Goal: Task Accomplishment & Management: Manage account settings

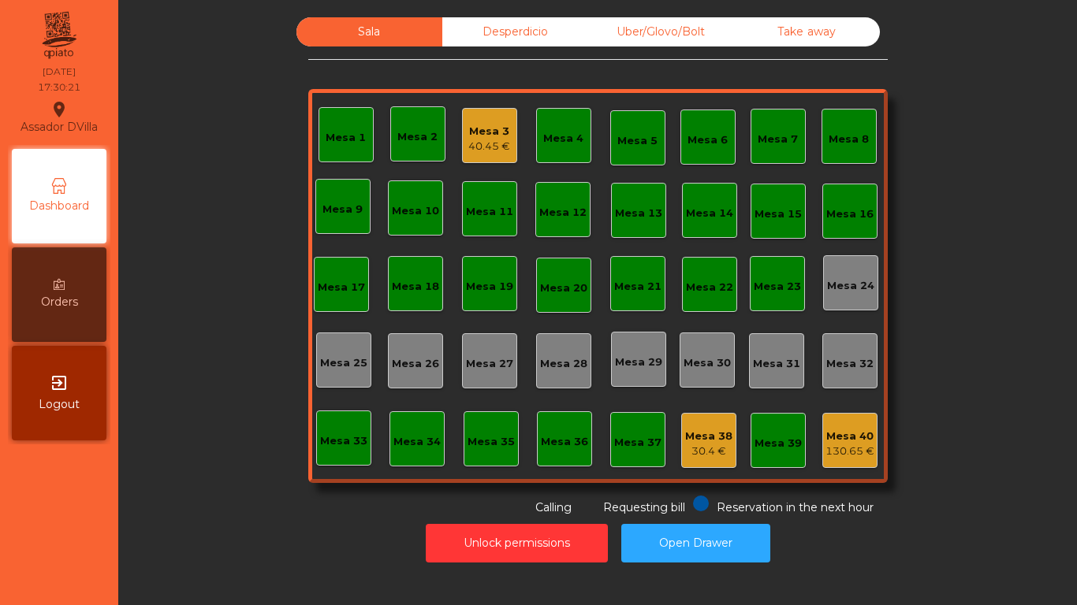
click at [500, 135] on div "Mesa 3" at bounding box center [489, 132] width 42 height 16
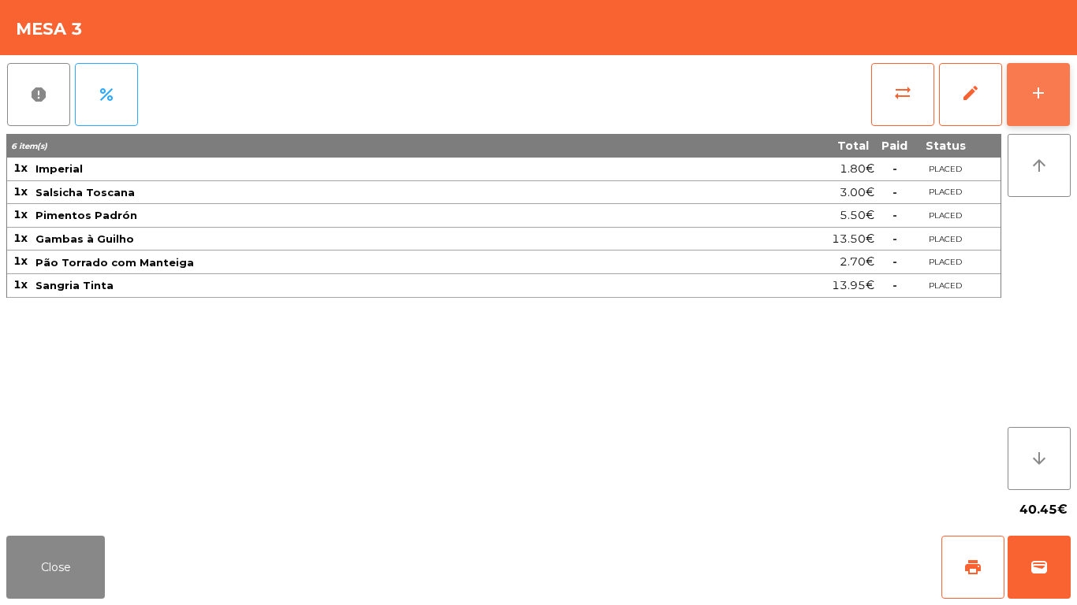
click at [1033, 111] on button "add" at bounding box center [1037, 94] width 63 height 63
click at [1023, 112] on body "Assador DVilla location_on [DATE] 17:30:24 Dashboard Orders exit_to_app Logout …" at bounding box center [538, 302] width 1077 height 605
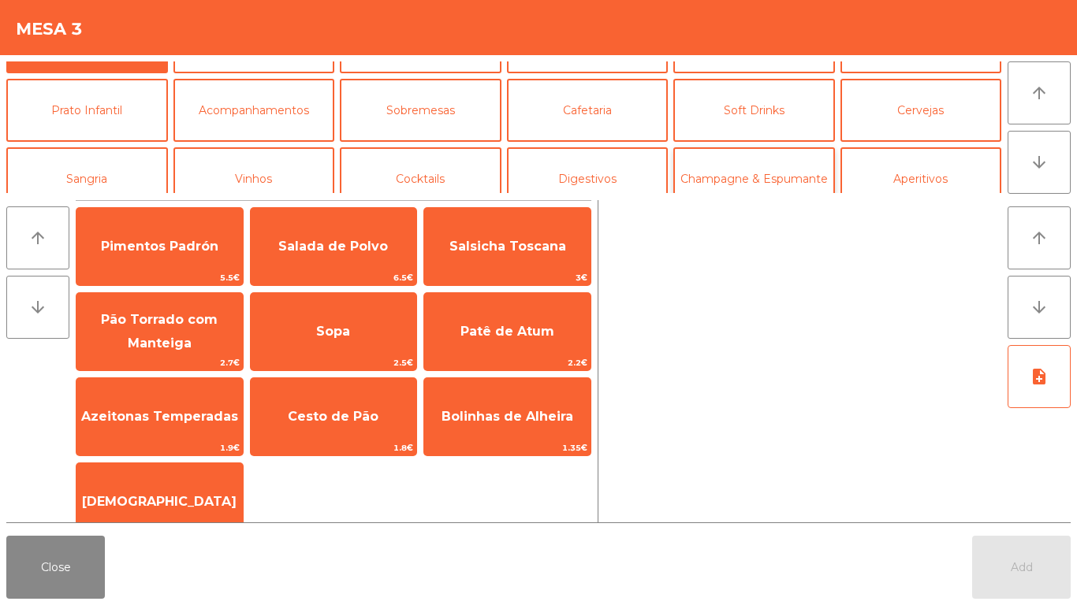
scroll to position [79, 0]
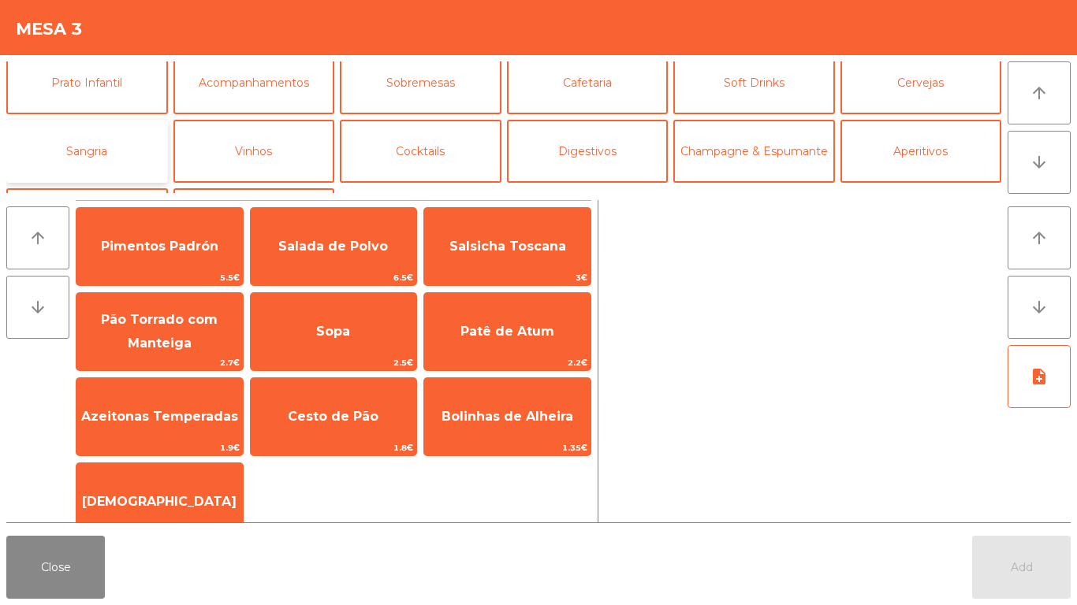
drag, startPoint x: 118, startPoint y: 151, endPoint x: 132, endPoint y: 176, distance: 27.9
click at [118, 152] on button "Sangria" at bounding box center [87, 151] width 162 height 63
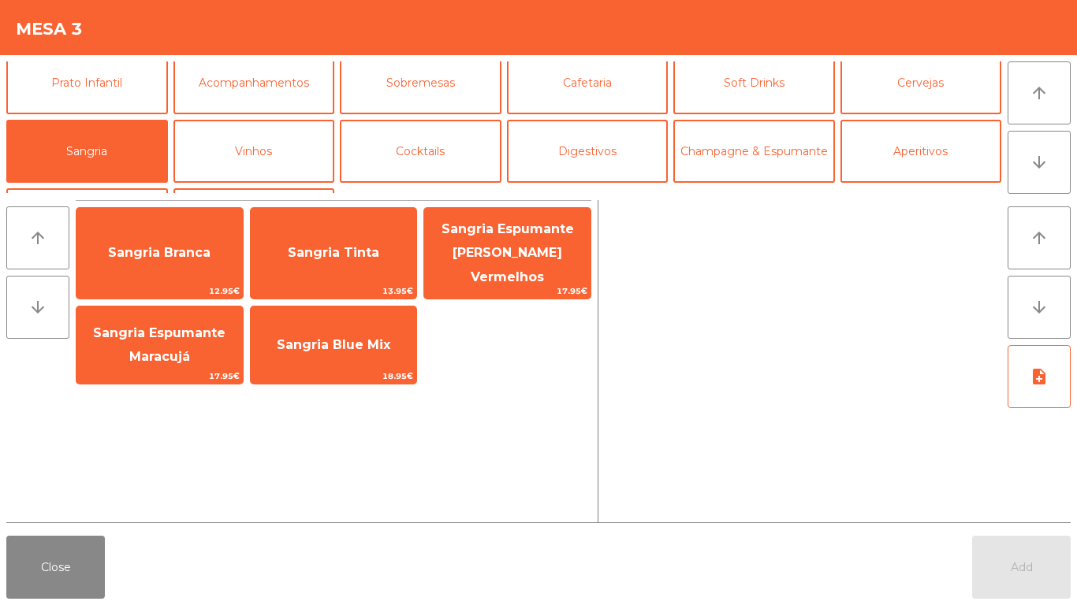
drag, startPoint x: 330, startPoint y: 251, endPoint x: 682, endPoint y: 463, distance: 410.1
click at [332, 251] on span "Sangria Tinta" at bounding box center [333, 252] width 91 height 15
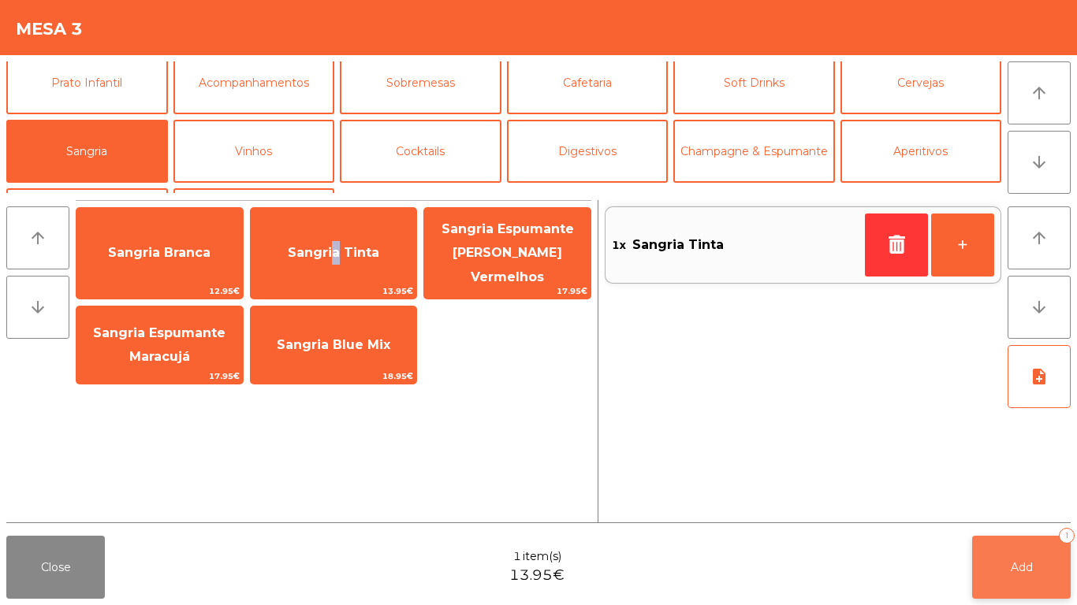
click at [979, 580] on button "Add 1" at bounding box center [1021, 567] width 99 height 63
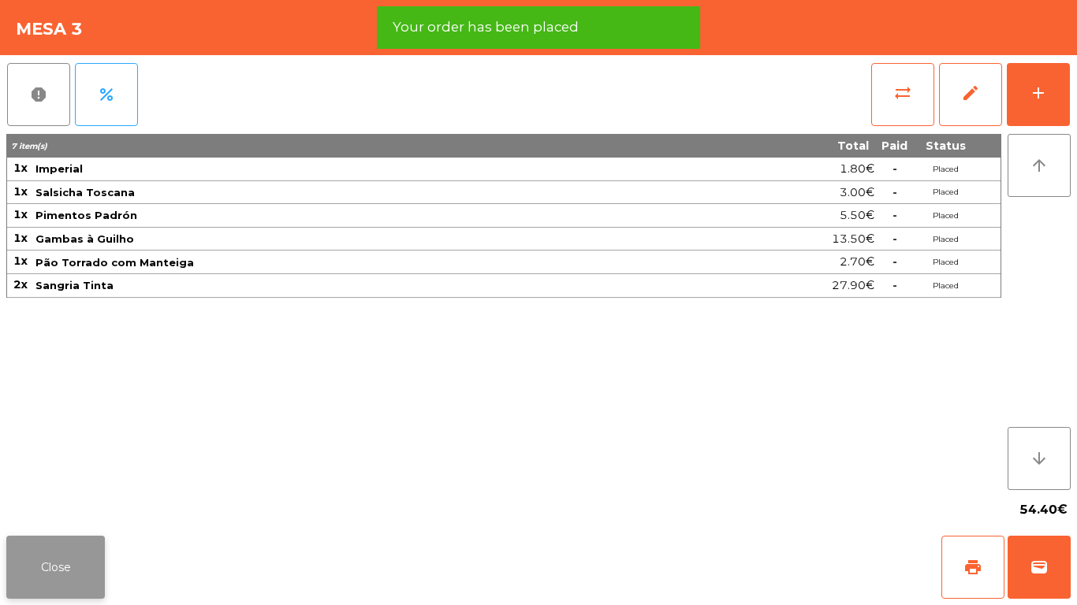
click at [77, 571] on button "Close" at bounding box center [55, 567] width 99 height 63
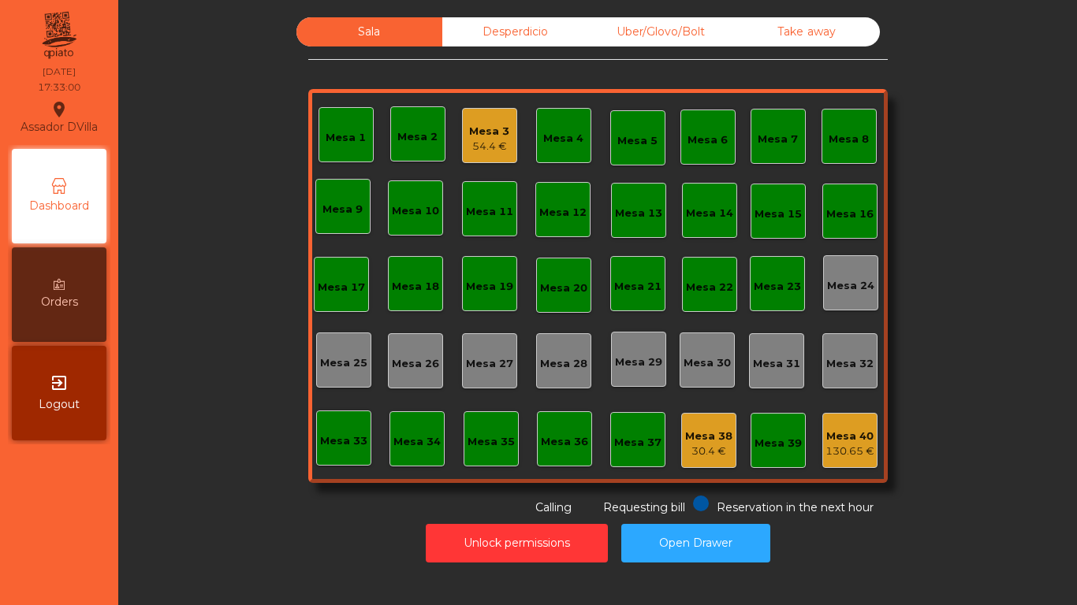
click at [495, 142] on div "54.4 €" at bounding box center [489, 147] width 40 height 16
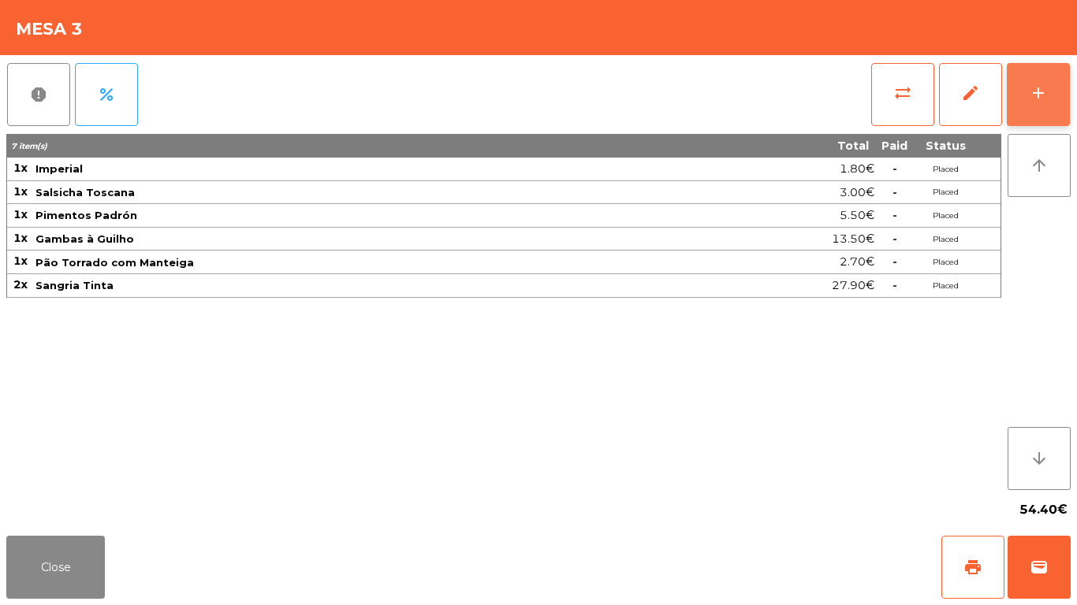
click at [1058, 91] on button "add" at bounding box center [1037, 94] width 63 height 63
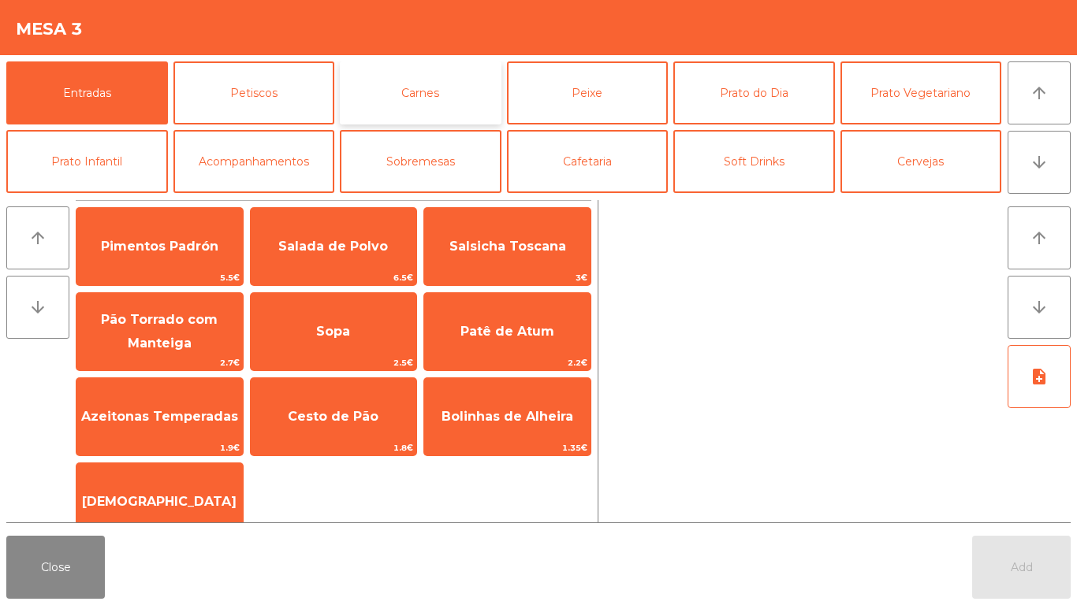
click at [432, 90] on button "Carnes" at bounding box center [421, 92] width 162 height 63
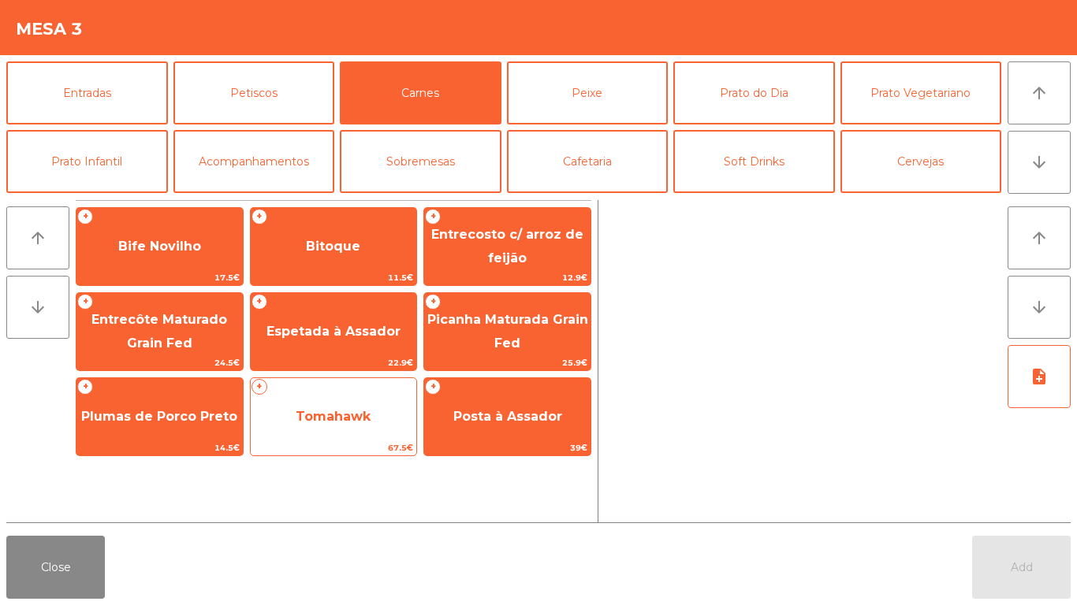
click at [318, 418] on span "Tomahawk" at bounding box center [333, 416] width 75 height 15
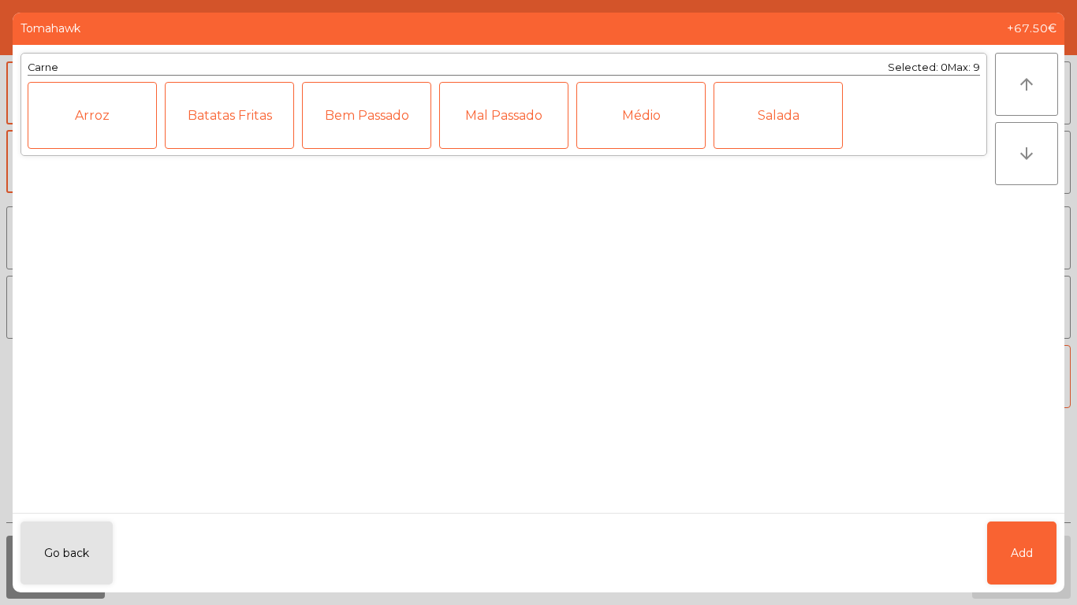
click at [660, 125] on div "Médio" at bounding box center [640, 115] width 129 height 67
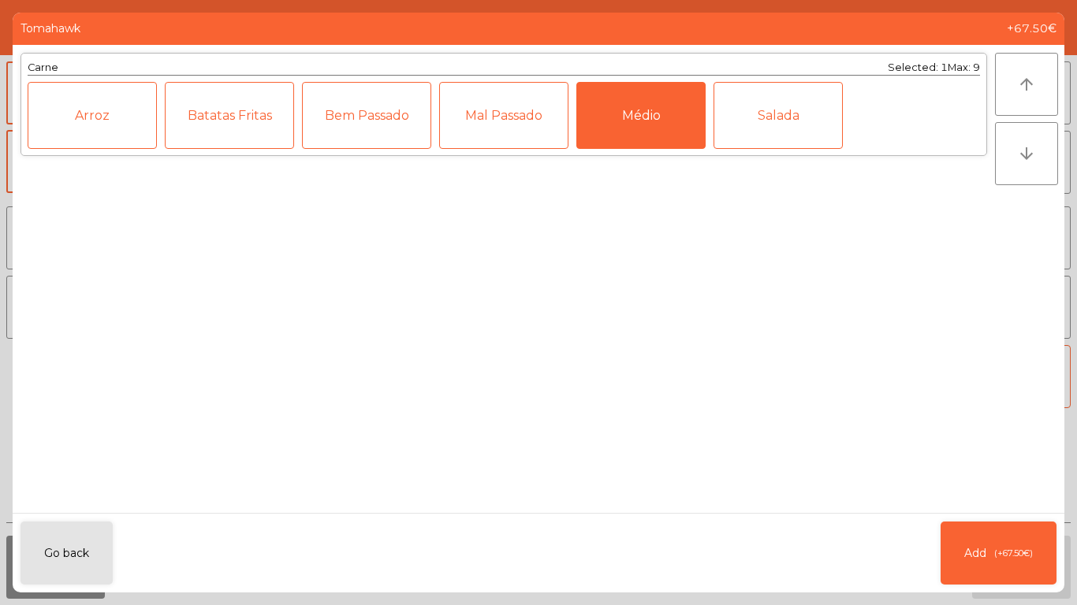
click at [455, 107] on div "Mal Passado" at bounding box center [503, 115] width 129 height 67
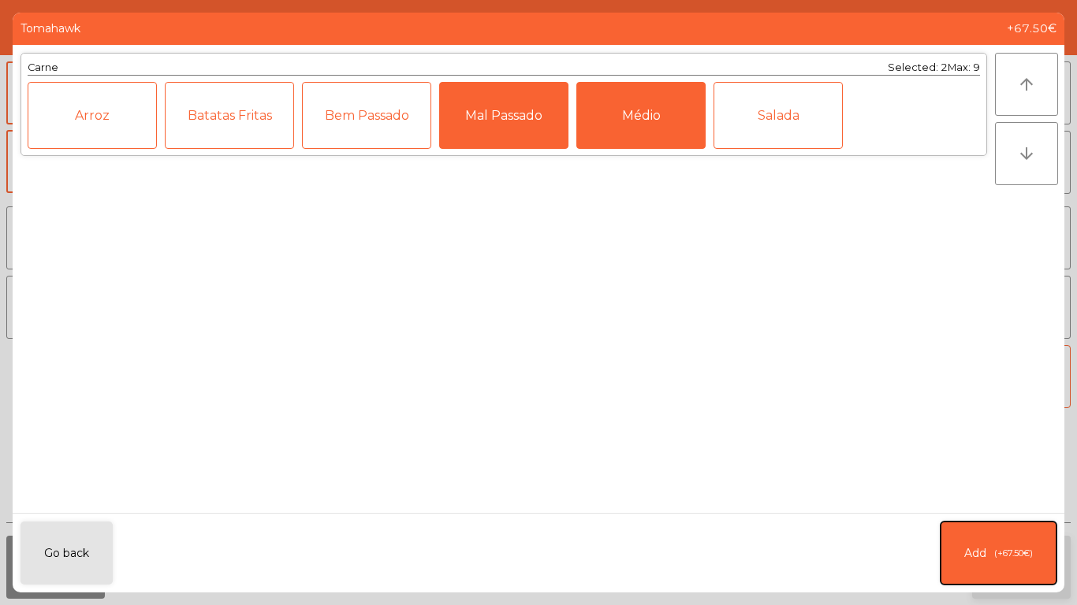
drag, startPoint x: 973, startPoint y: 578, endPoint x: 1004, endPoint y: 562, distance: 34.5
click at [976, 577] on button "Add (+67.50€)" at bounding box center [998, 553] width 116 height 63
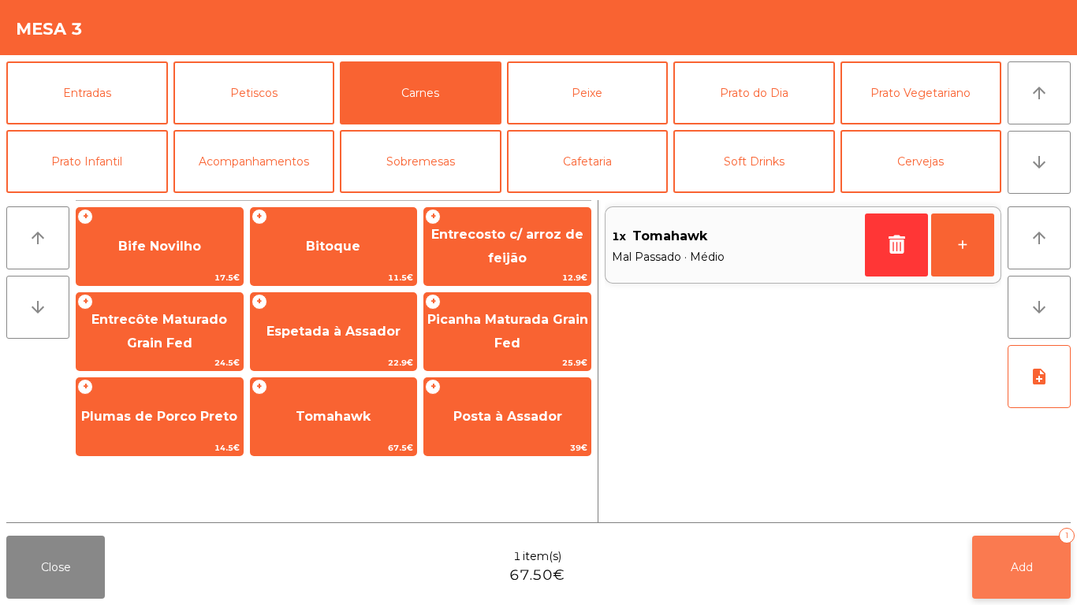
click at [1004, 562] on button "Add 1" at bounding box center [1021, 567] width 99 height 63
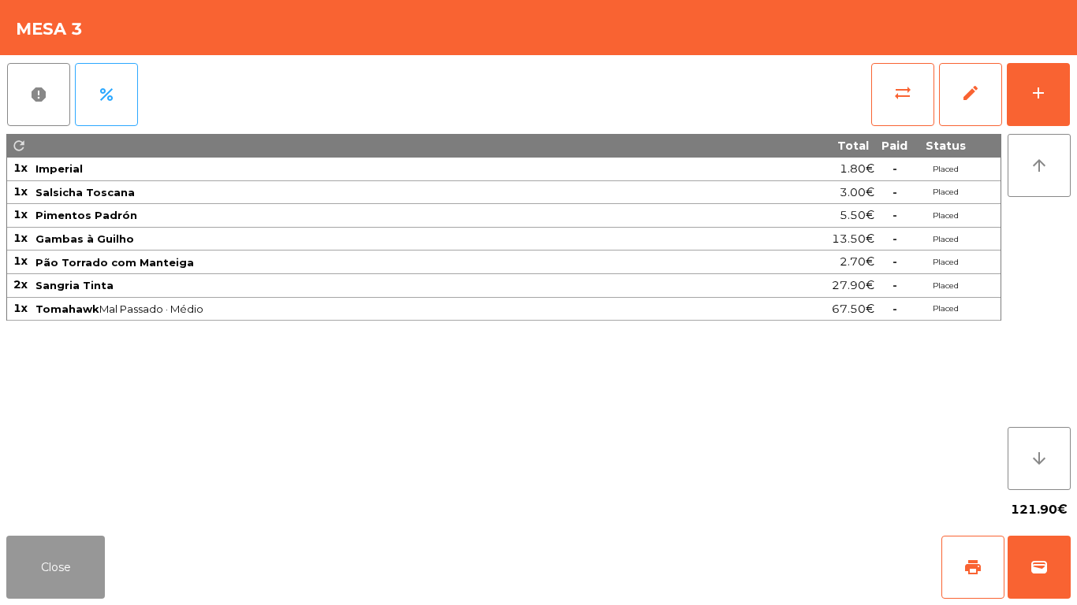
click at [76, 545] on button "Close" at bounding box center [55, 567] width 99 height 63
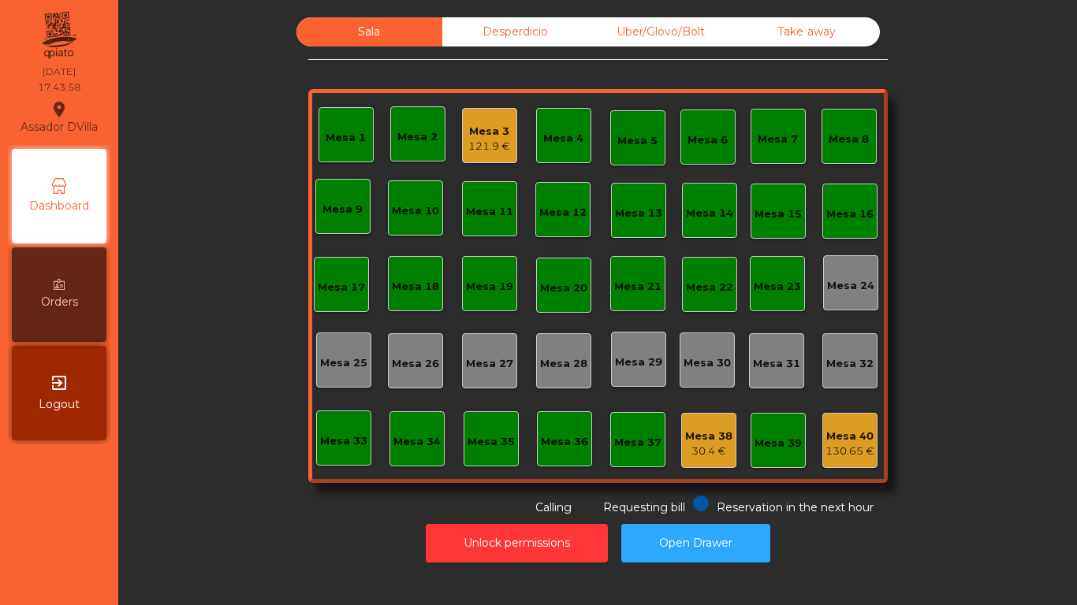
click at [472, 110] on div "Mesa 3 121.9 €" at bounding box center [489, 135] width 55 height 55
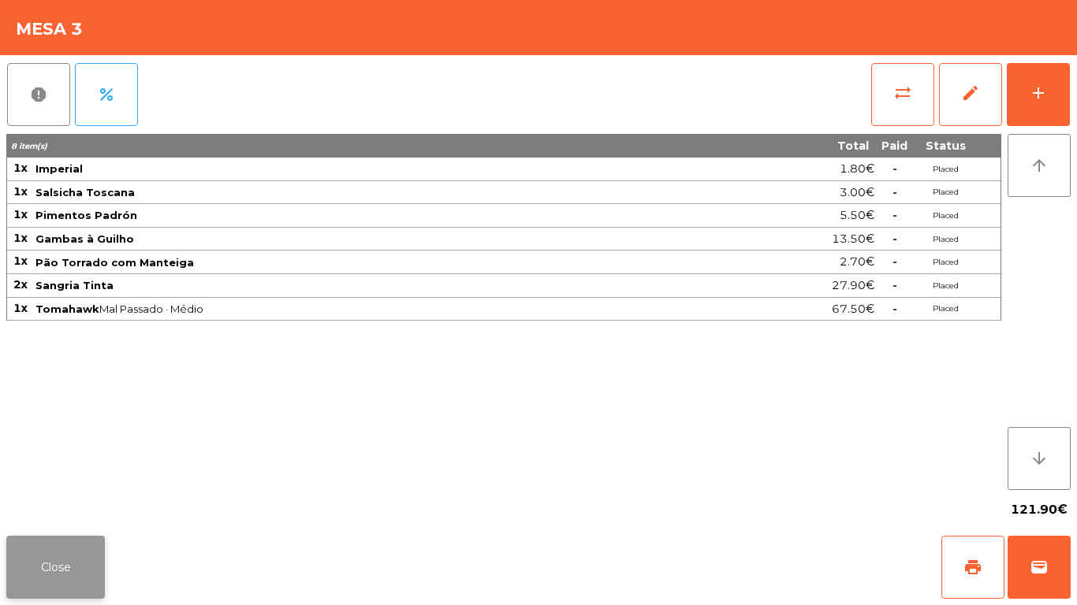
click at [64, 586] on button "Close" at bounding box center [55, 567] width 99 height 63
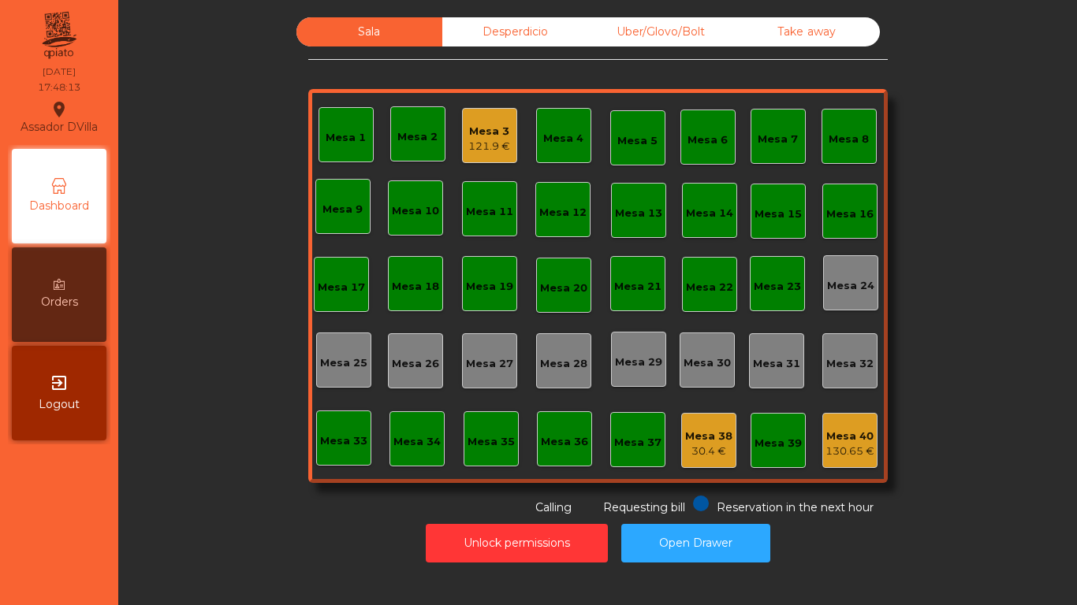
click at [531, 18] on div "Desperdicio" at bounding box center [515, 31] width 146 height 29
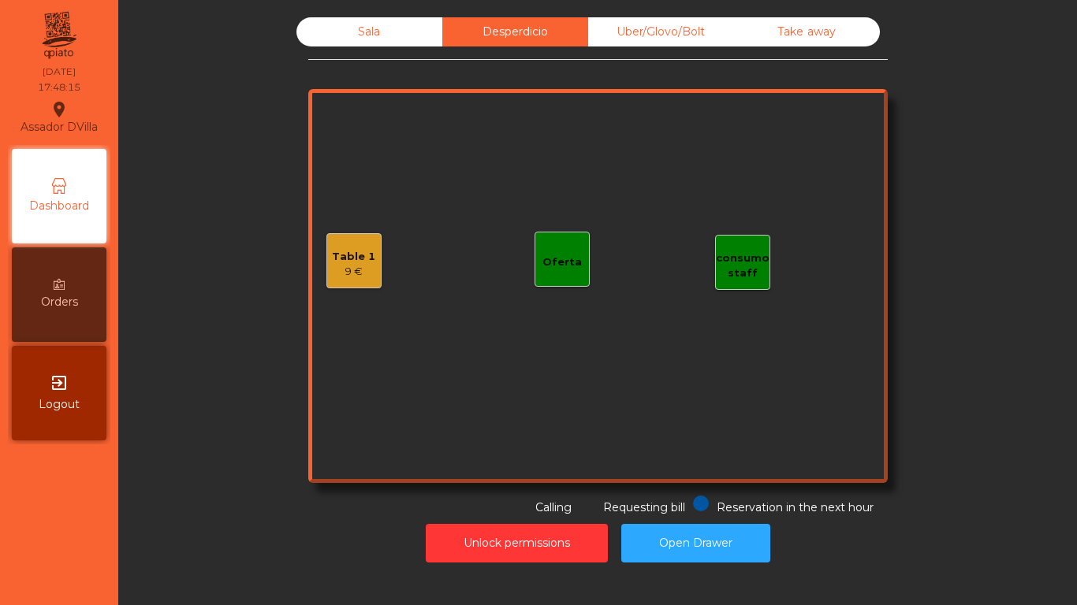
click at [417, 42] on div "Sala" at bounding box center [369, 31] width 146 height 29
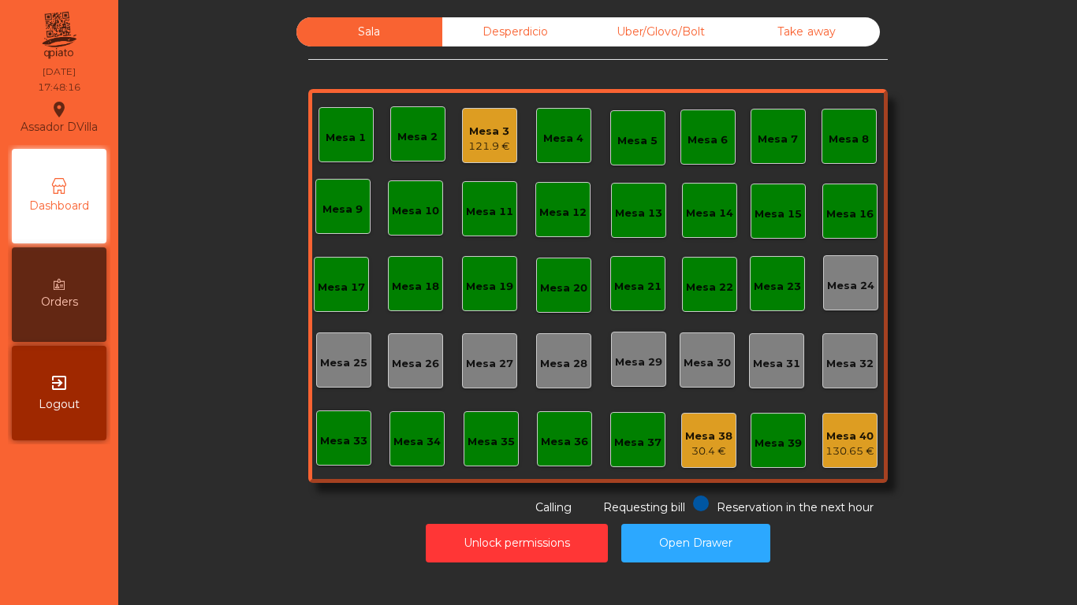
click at [724, 433] on div "Mesa 38 30.4 €" at bounding box center [708, 440] width 55 height 55
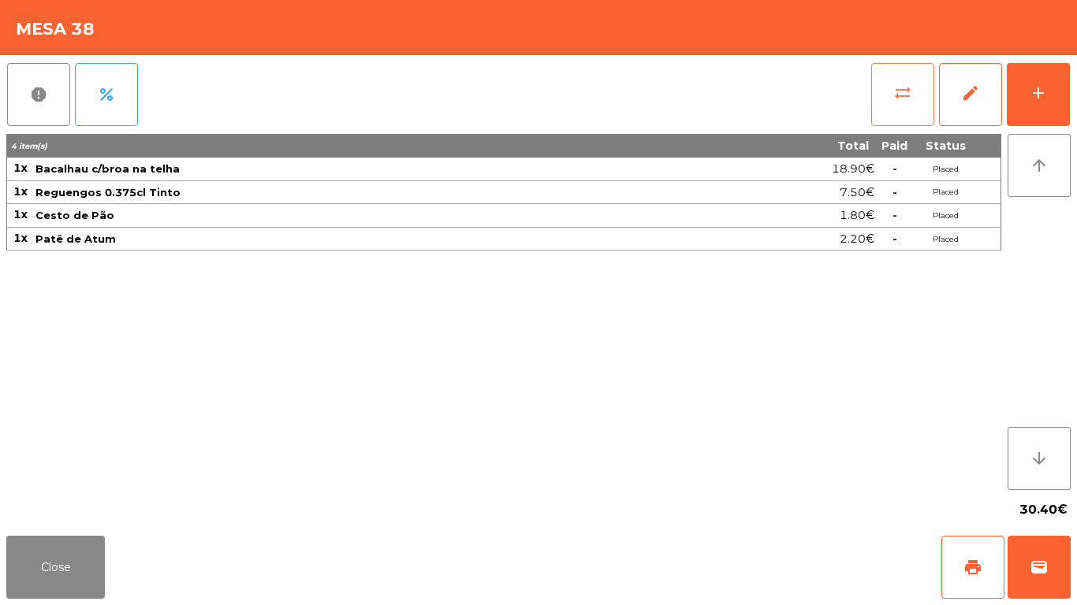
click at [907, 92] on span "sync_alt" at bounding box center [902, 93] width 19 height 19
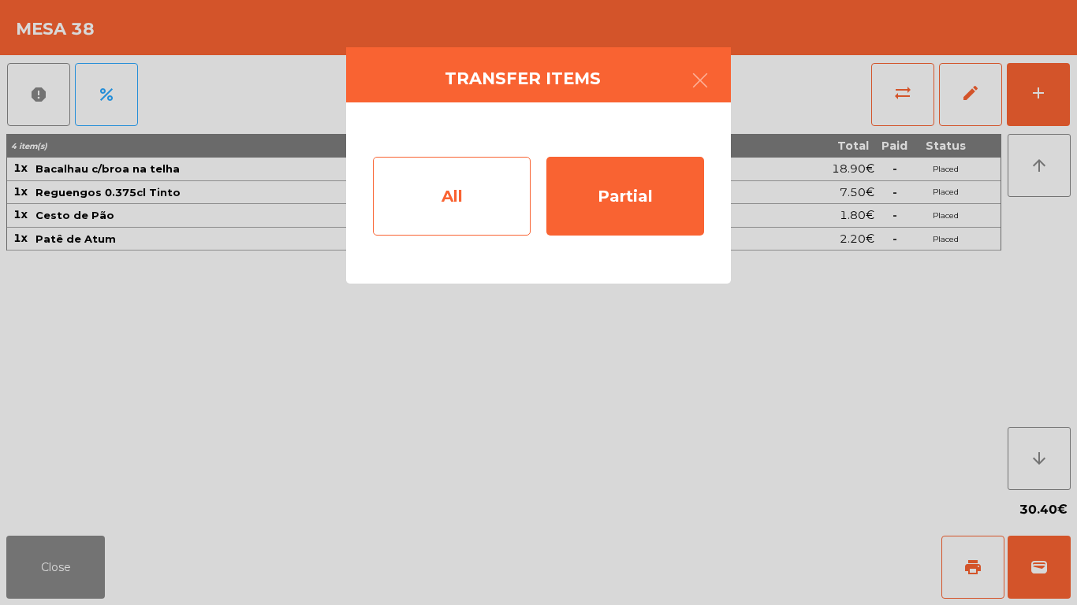
click at [436, 210] on div "All" at bounding box center [452, 196] width 158 height 79
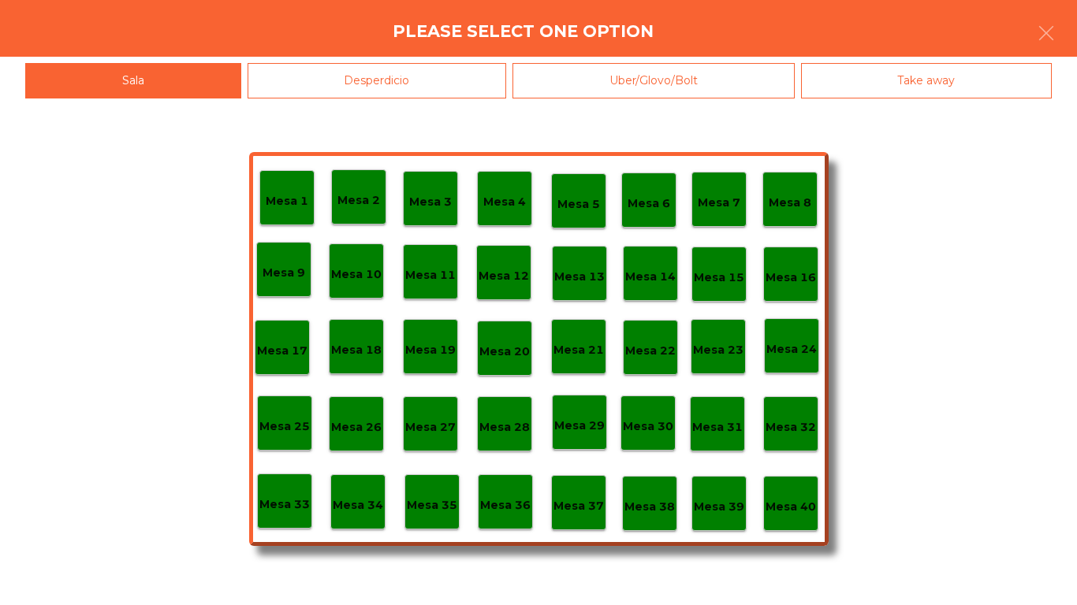
click at [795, 504] on p "Mesa 40" at bounding box center [790, 507] width 50 height 18
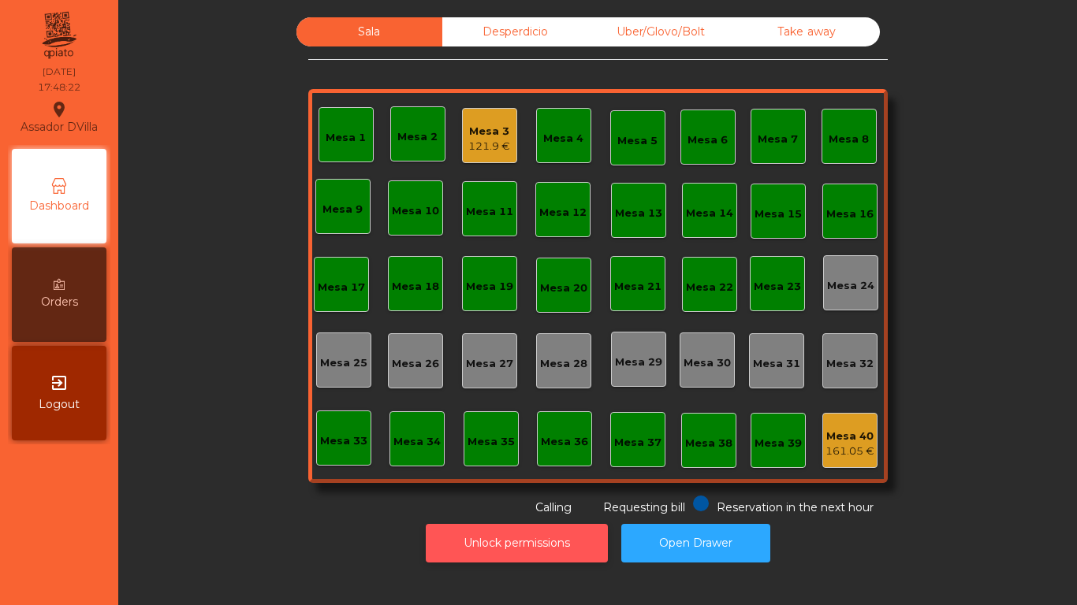
click at [467, 535] on button "Unlock permissions" at bounding box center [517, 543] width 182 height 39
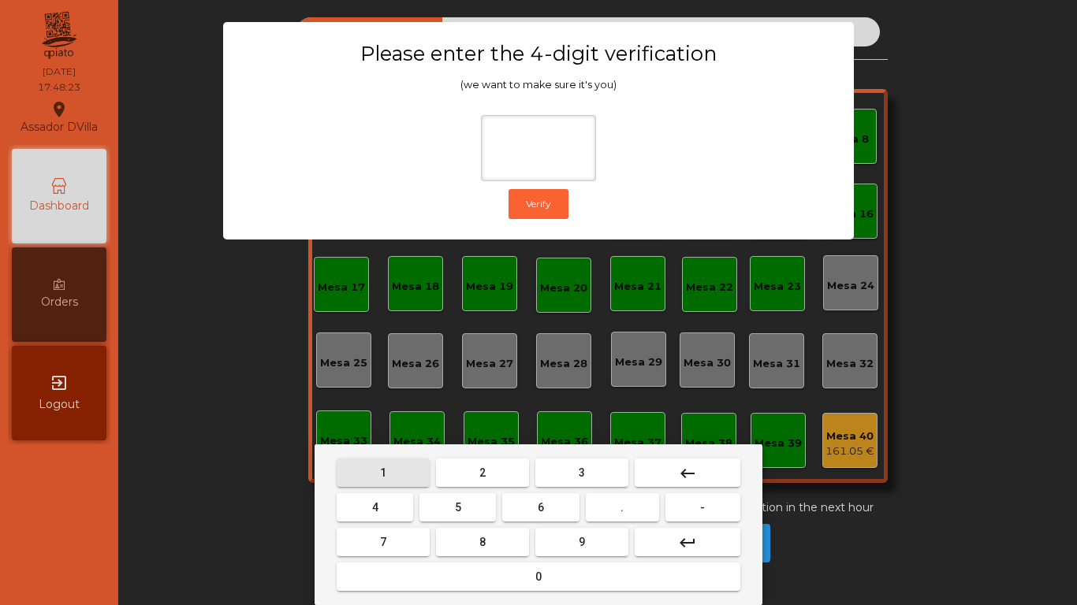
click at [426, 462] on button "1" at bounding box center [383, 473] width 93 height 28
drag, startPoint x: 575, startPoint y: 539, endPoint x: 450, endPoint y: 534, distance: 124.6
click at [571, 538] on button "9" at bounding box center [581, 542] width 93 height 28
click at [397, 510] on button "4" at bounding box center [375, 507] width 76 height 28
drag, startPoint x: 450, startPoint y: 569, endPoint x: 446, endPoint y: 201, distance: 368.1
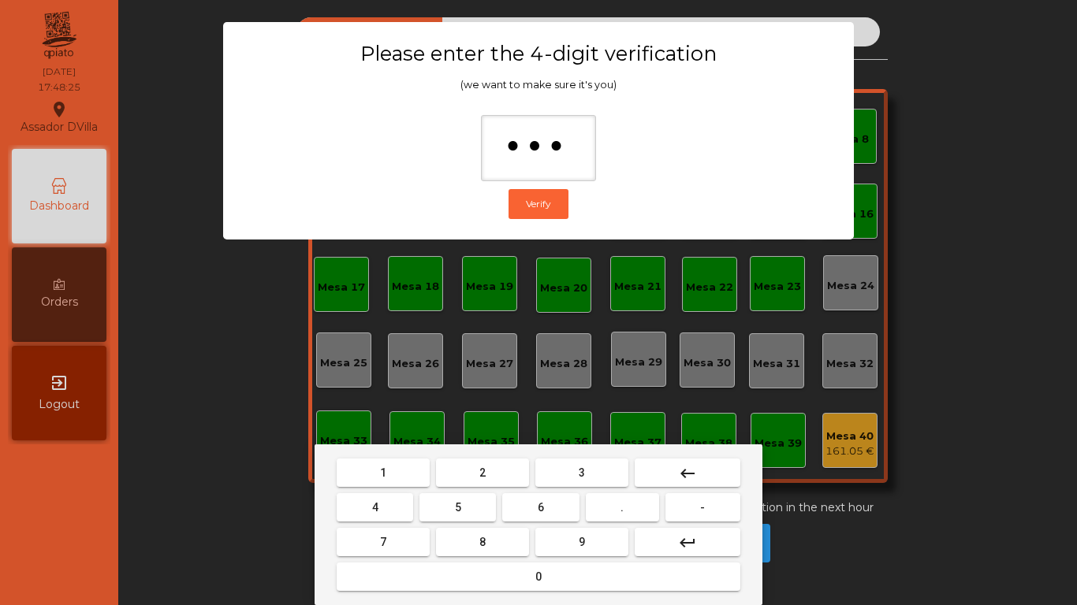
click at [451, 564] on button "0" at bounding box center [539, 577] width 404 height 28
type input "****"
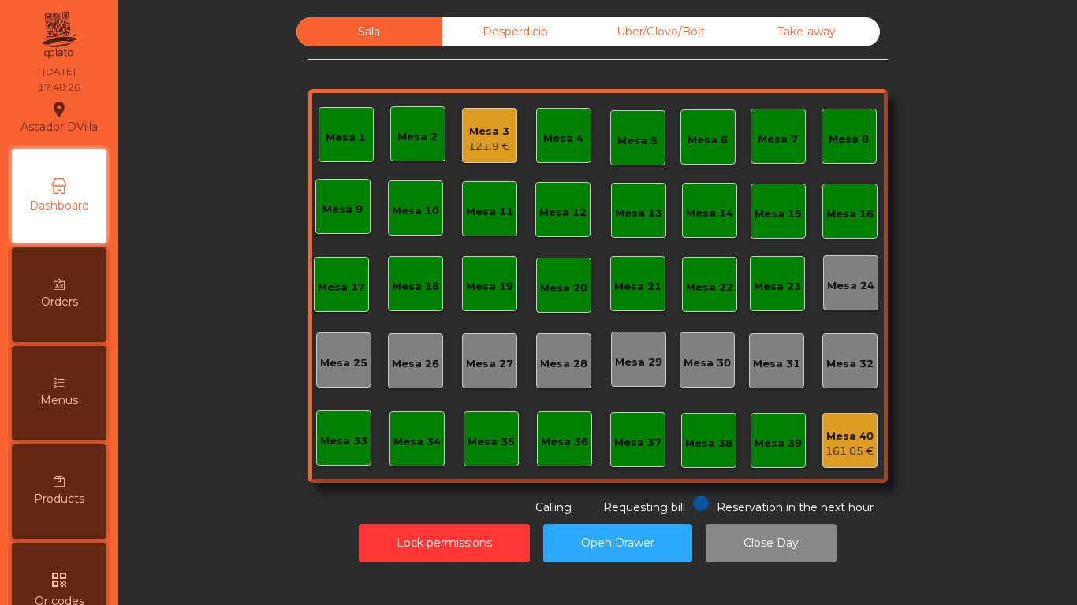
click at [460, 44] on div "Desperdicio" at bounding box center [515, 31] width 146 height 29
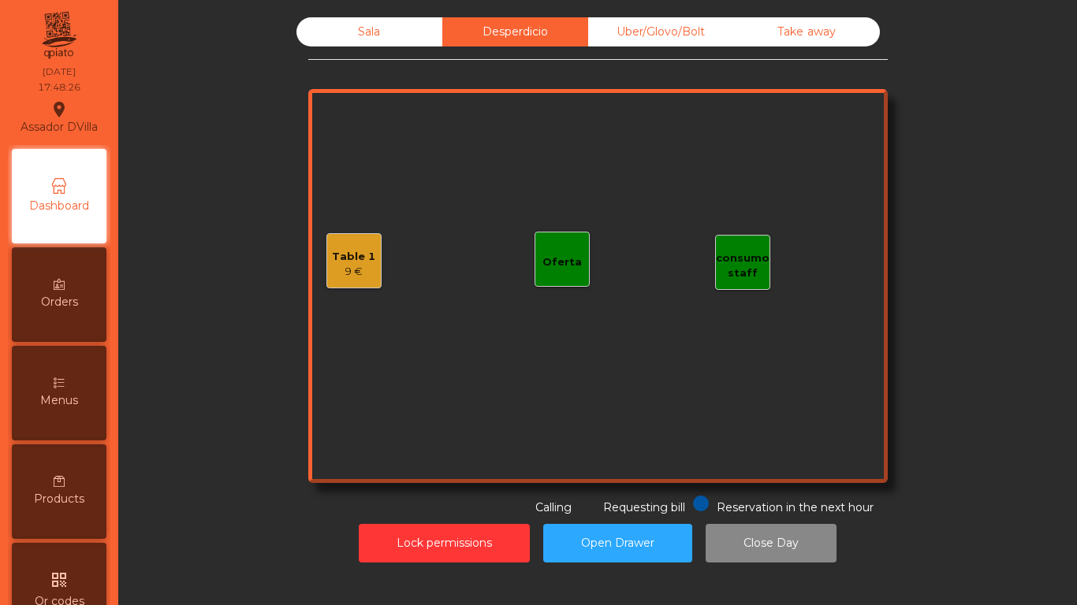
click at [350, 260] on div "Table 1" at bounding box center [353, 257] width 43 height 16
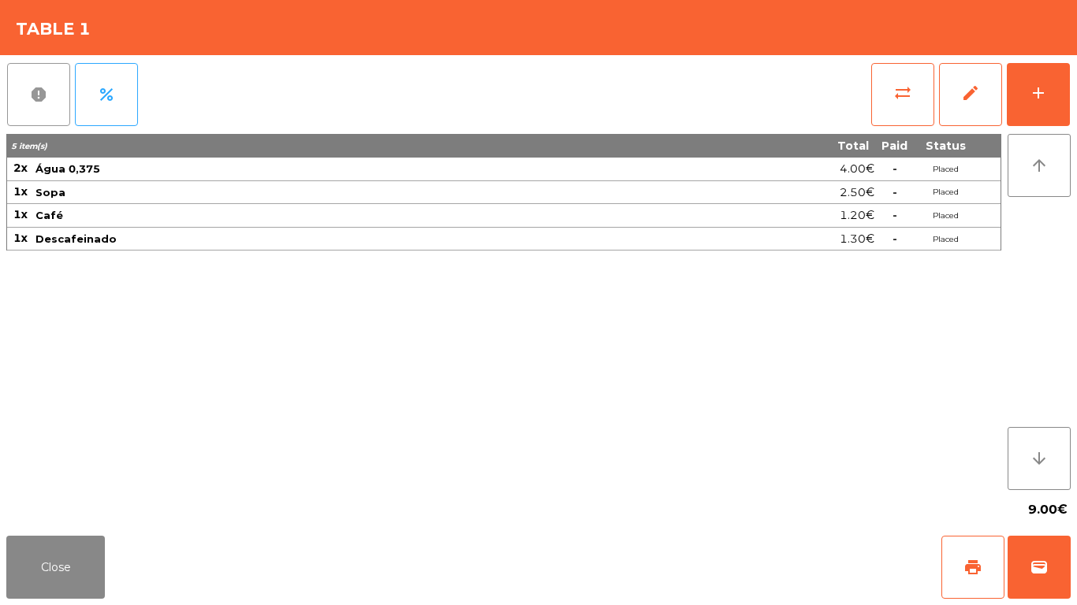
click at [65, 81] on button "report" at bounding box center [38, 94] width 63 height 63
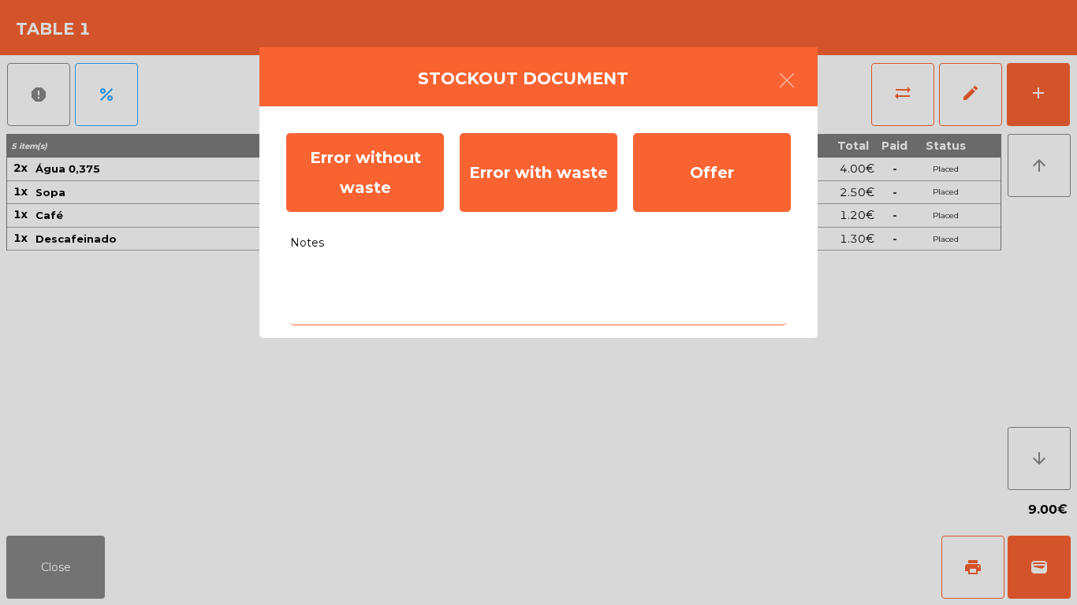
click at [419, 307] on textarea "Notes" at bounding box center [538, 292] width 497 height 65
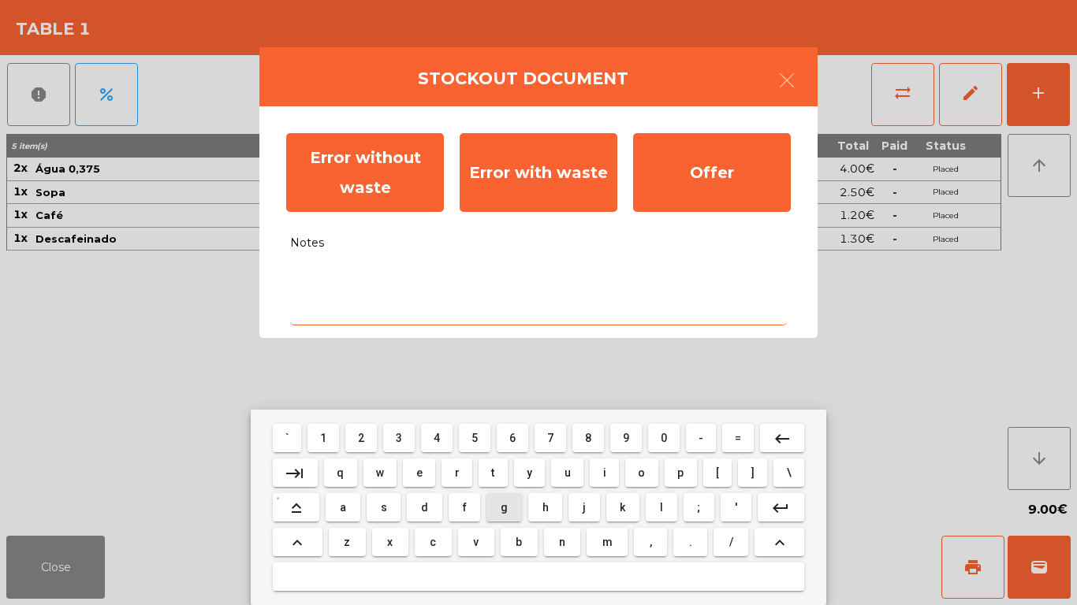
click at [515, 505] on button "g" at bounding box center [503, 507] width 35 height 28
type textarea "*"
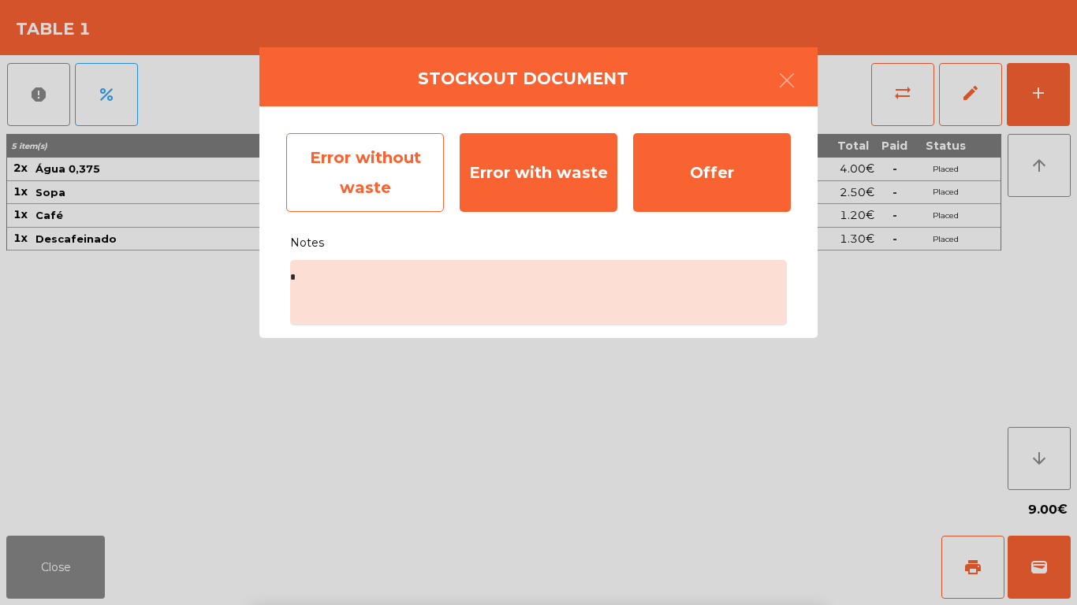
click at [386, 158] on div "Error without waste" at bounding box center [365, 172] width 158 height 79
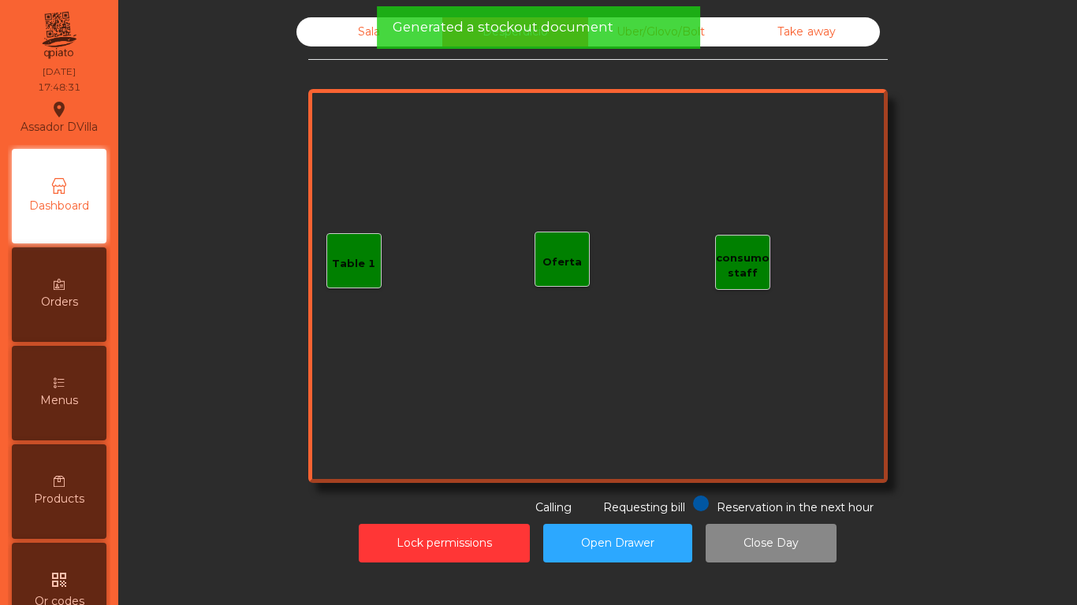
drag, startPoint x: 723, startPoint y: 17, endPoint x: 716, endPoint y: 32, distance: 15.9
click at [716, 32] on div "Uber/Glovo/Bolt" at bounding box center [661, 31] width 146 height 29
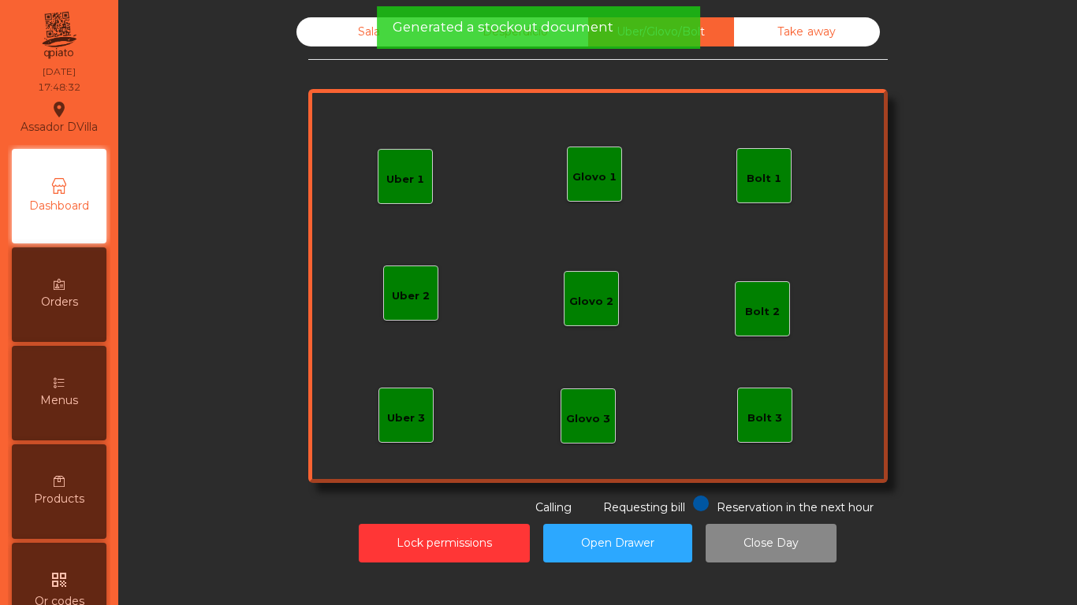
click at [772, 27] on div "Take away" at bounding box center [807, 31] width 146 height 29
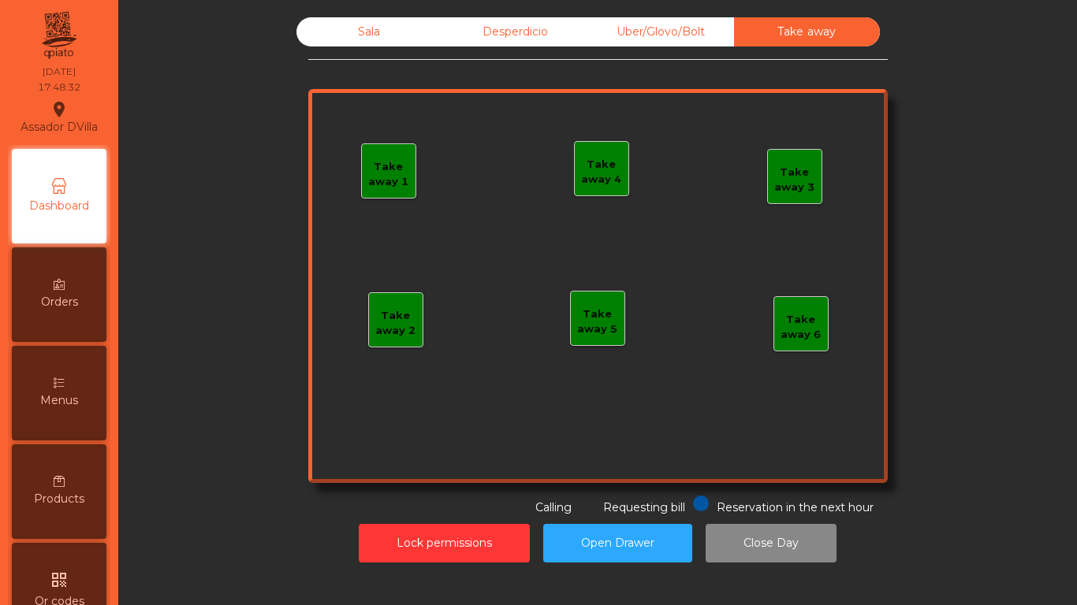
click at [346, 24] on div "Sala" at bounding box center [369, 31] width 146 height 29
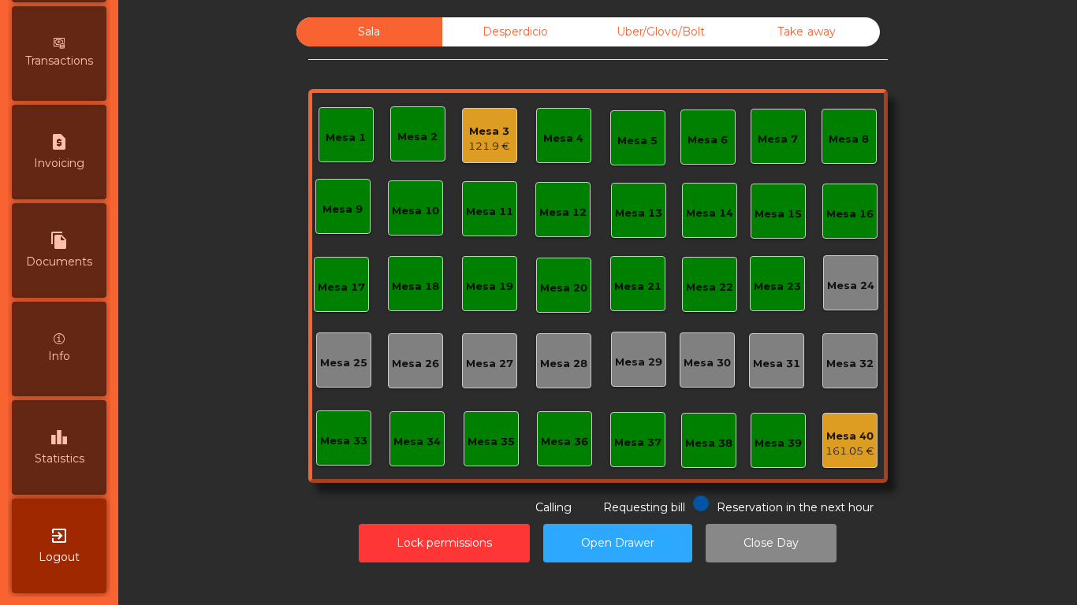
click at [64, 465] on span "Statistics" at bounding box center [60, 459] width 50 height 17
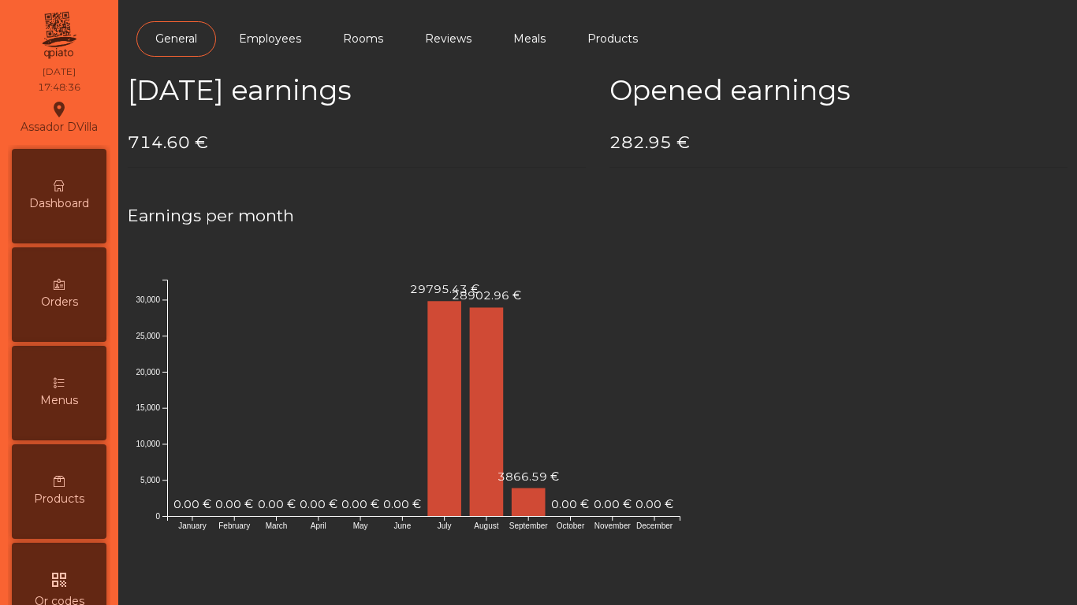
click at [63, 188] on icon at bounding box center [59, 185] width 11 height 11
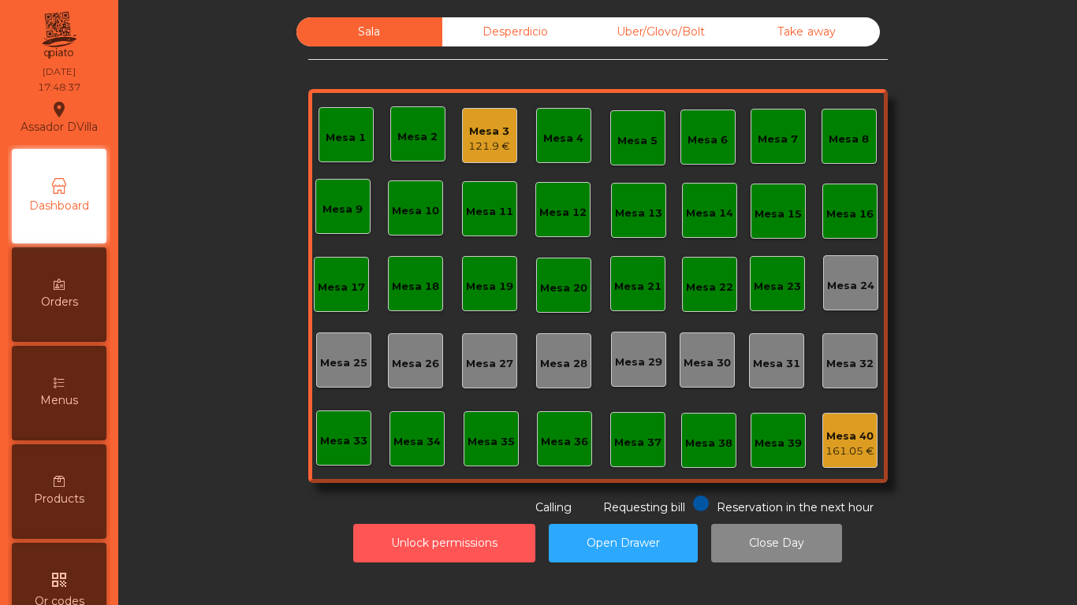
drag, startPoint x: 445, startPoint y: 529, endPoint x: 323, endPoint y: 530, distance: 121.4
click at [444, 530] on button "Unlock permissions" at bounding box center [444, 543] width 182 height 39
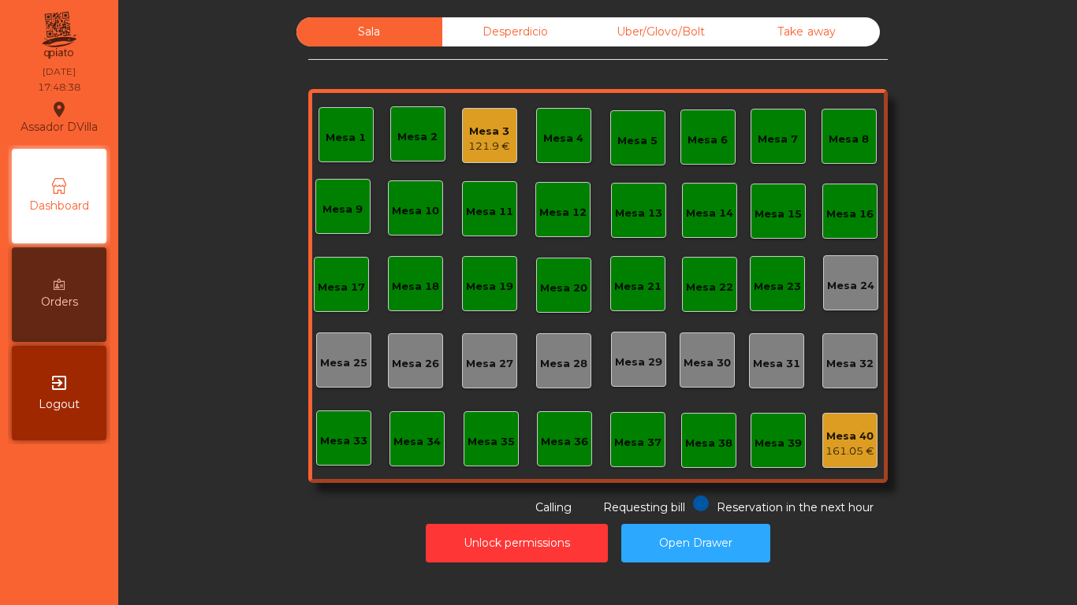
click at [319, 534] on div "Unlock permissions Open Drawer" at bounding box center [598, 543] width 916 height 54
click at [476, 137] on div "Mesa 3" at bounding box center [489, 132] width 42 height 16
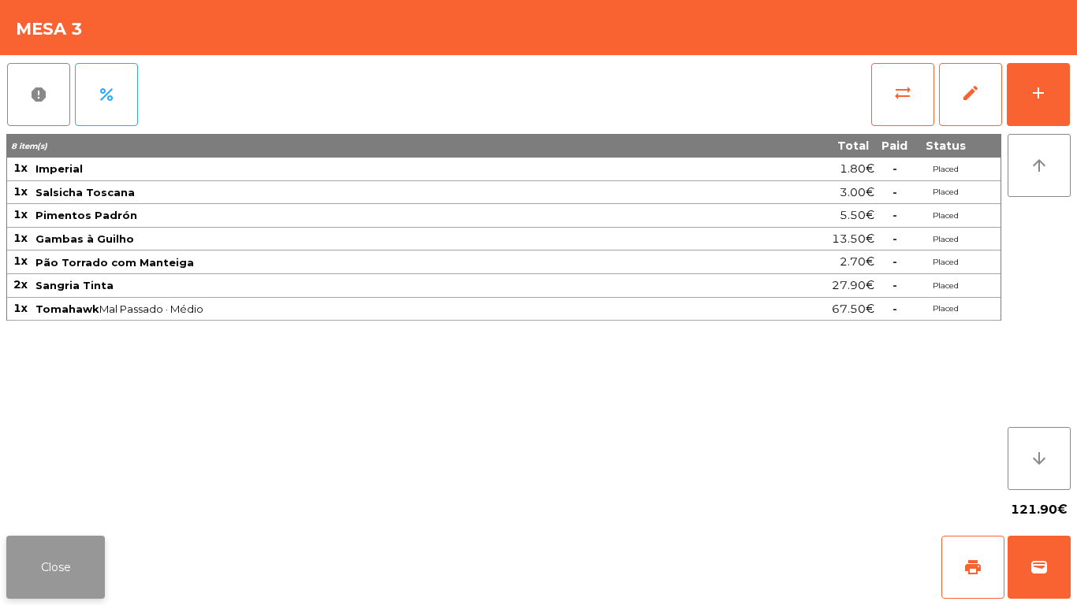
click at [92, 594] on button "Close" at bounding box center [55, 567] width 99 height 63
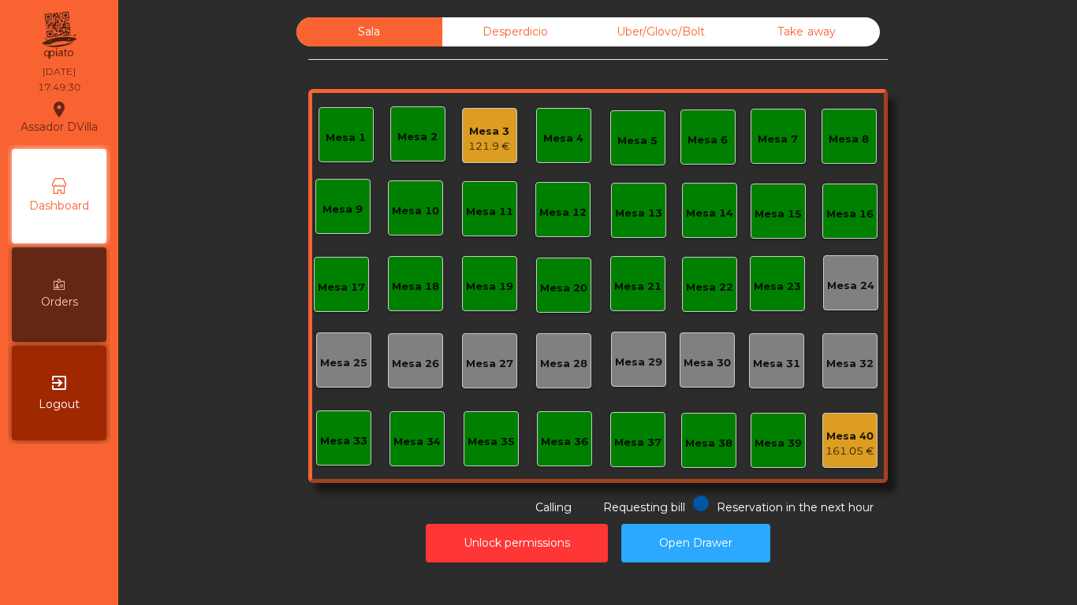
click at [180, 492] on div "Sala Desperdicio Uber/Glovo/Bolt Take away Mesa 1 Mesa 2 Mesa 3 121.9 € Mesa 4 …" at bounding box center [598, 266] width 916 height 499
click at [177, 472] on div "Sala Desperdicio Uber/Glovo/Bolt Take away Mesa 1 Mesa 2 Mesa 3 121.9 € Mesa 4 …" at bounding box center [598, 266] width 916 height 499
click at [493, 139] on div "121.9 €" at bounding box center [489, 147] width 42 height 16
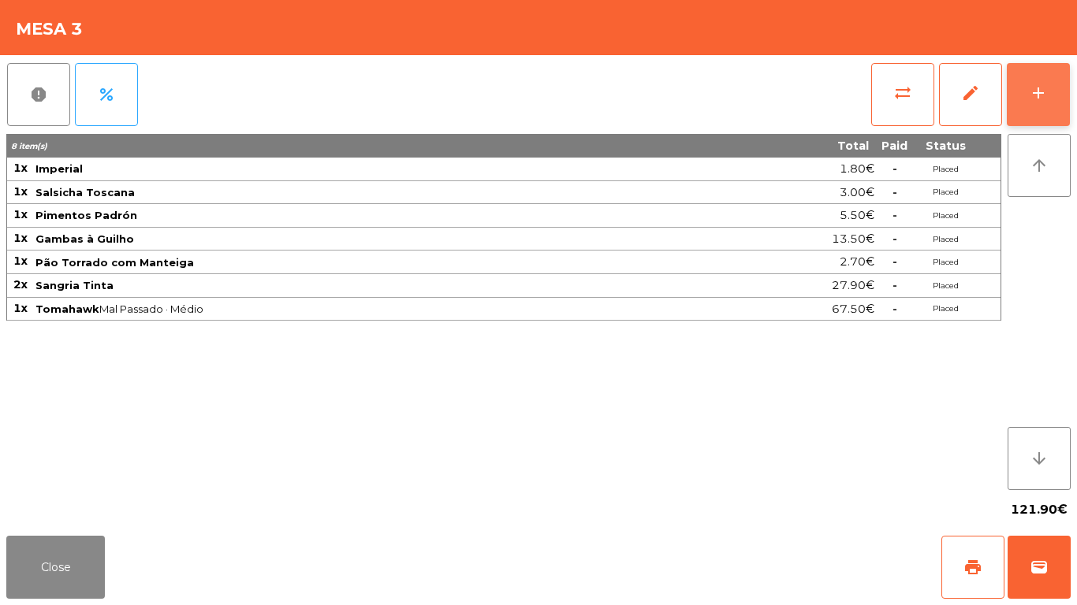
click at [1025, 107] on button "add" at bounding box center [1037, 94] width 63 height 63
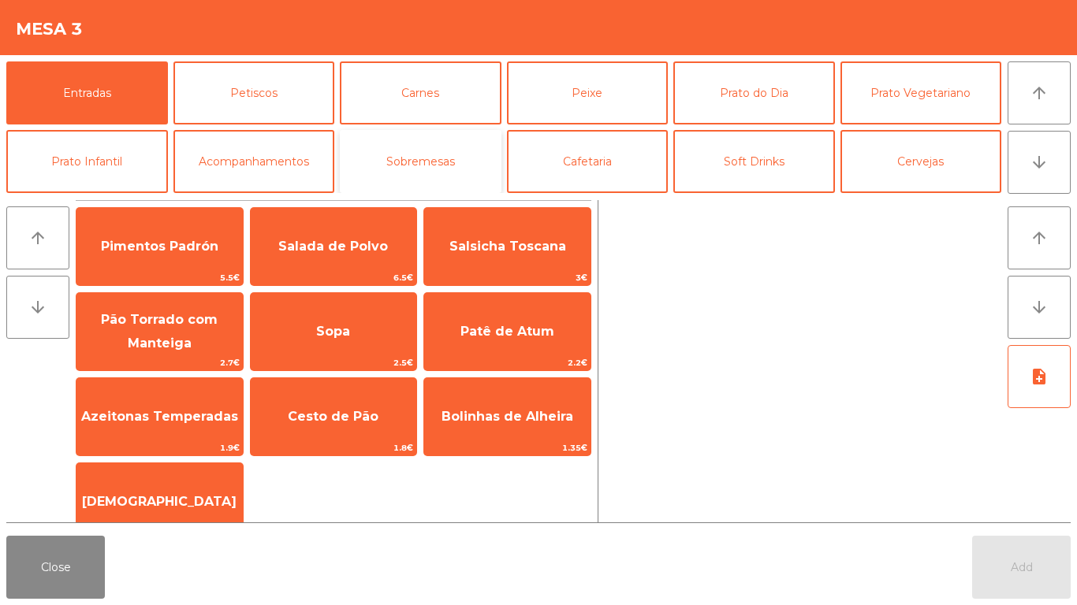
click at [374, 162] on button "Sobremesas" at bounding box center [421, 161] width 162 height 63
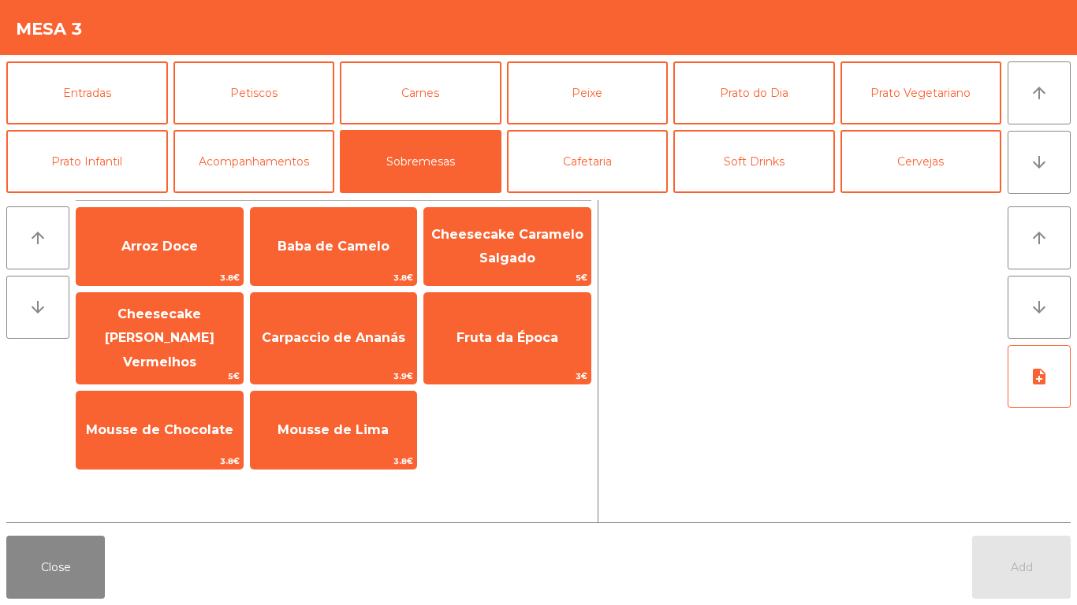
scroll to position [79, 0]
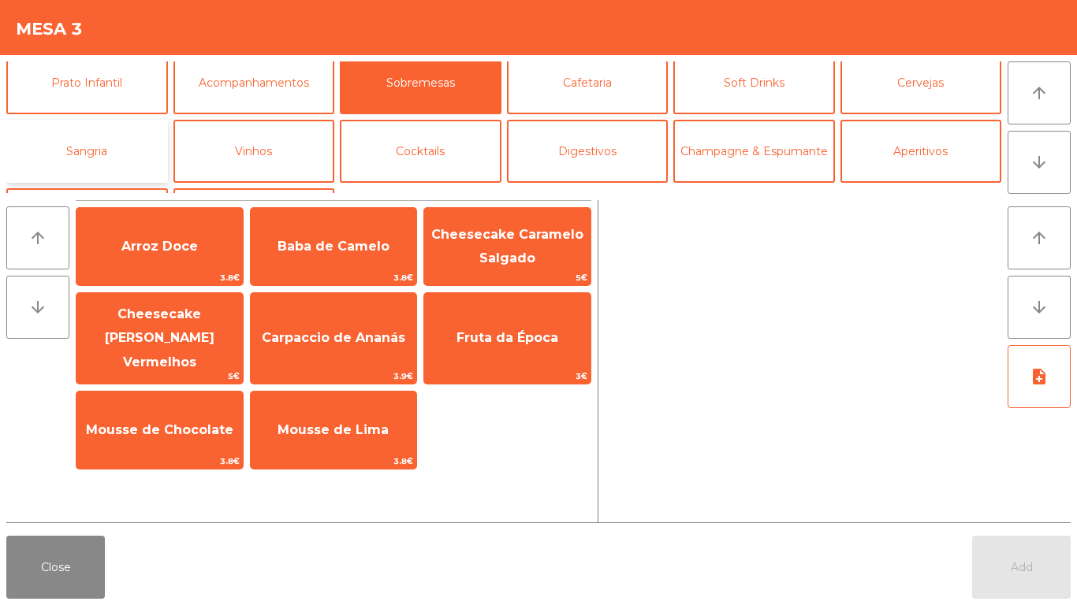
click at [59, 151] on button "Sangria" at bounding box center [87, 151] width 162 height 63
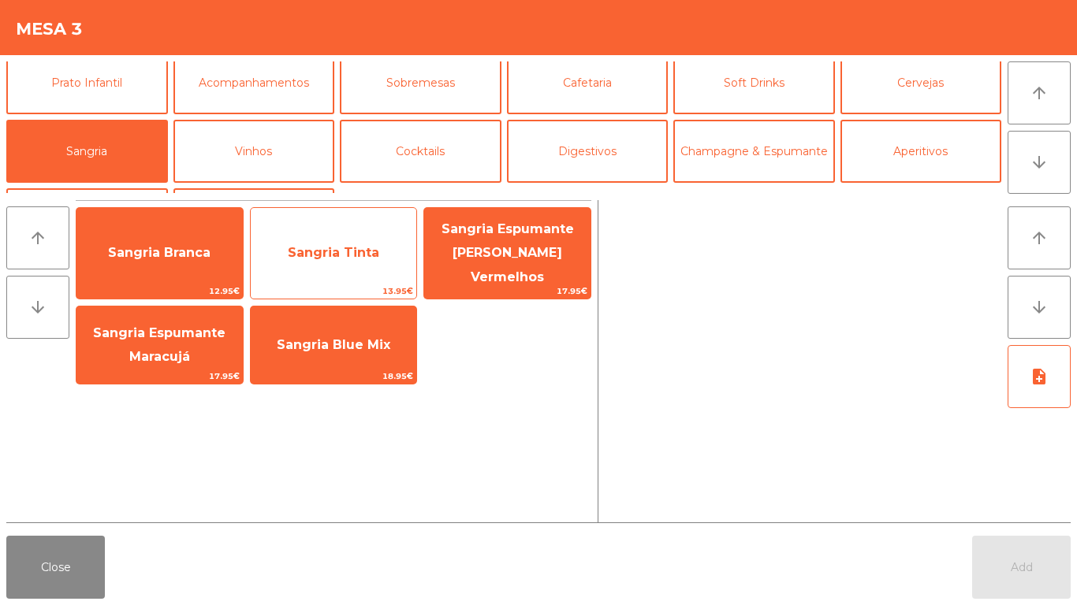
click at [333, 258] on span "Sangria Tinta" at bounding box center [334, 253] width 166 height 43
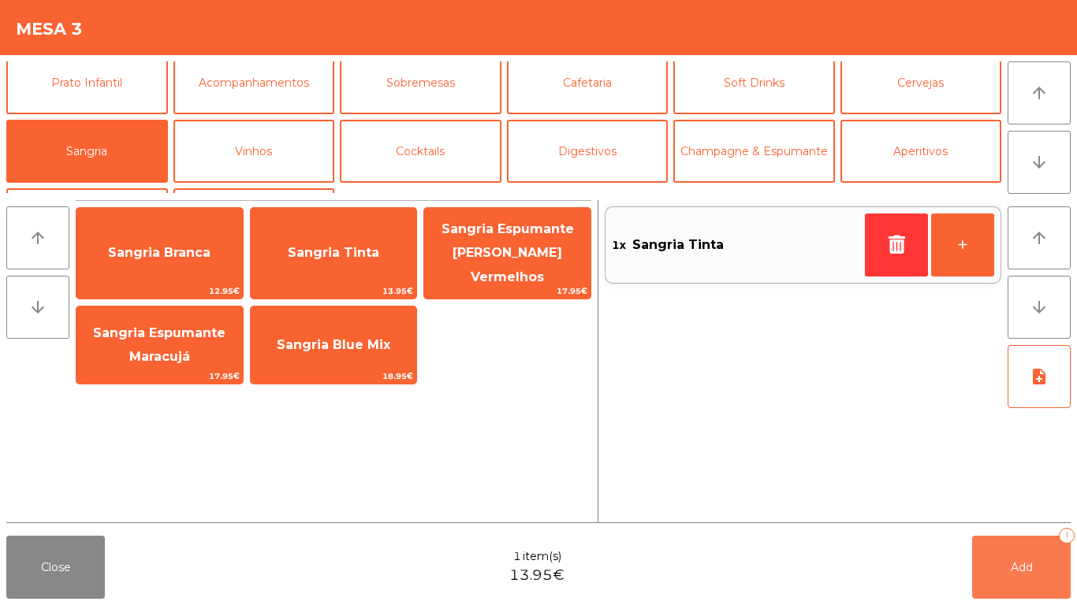
drag, startPoint x: 1047, startPoint y: 564, endPoint x: 48, endPoint y: 492, distance: 1001.9
click at [1045, 564] on button "Add 1" at bounding box center [1021, 567] width 99 height 63
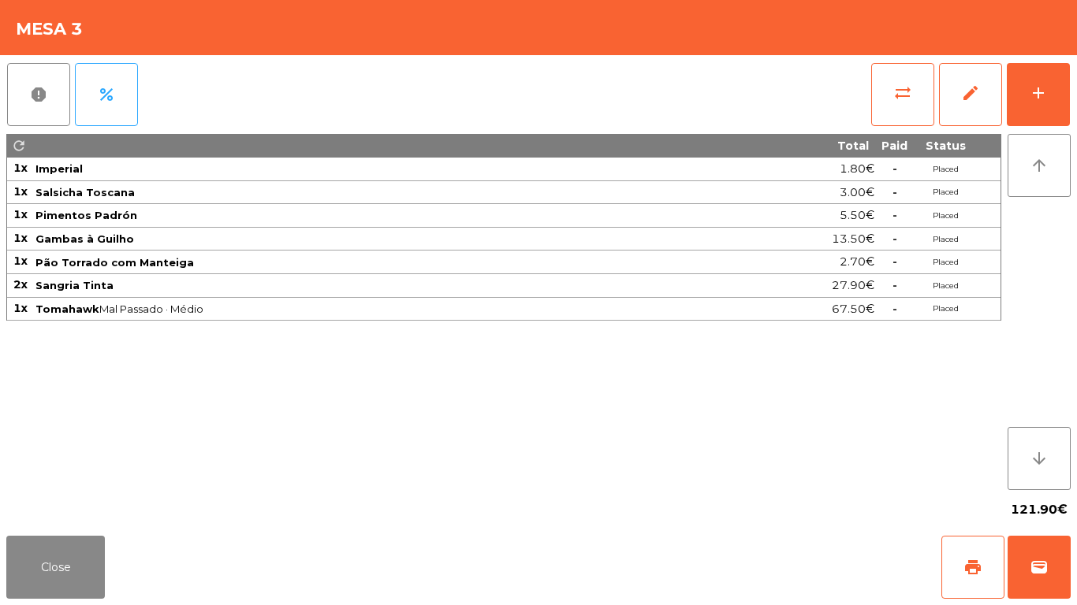
click at [35, 534] on div "Close print wallet" at bounding box center [538, 568] width 1077 height 76
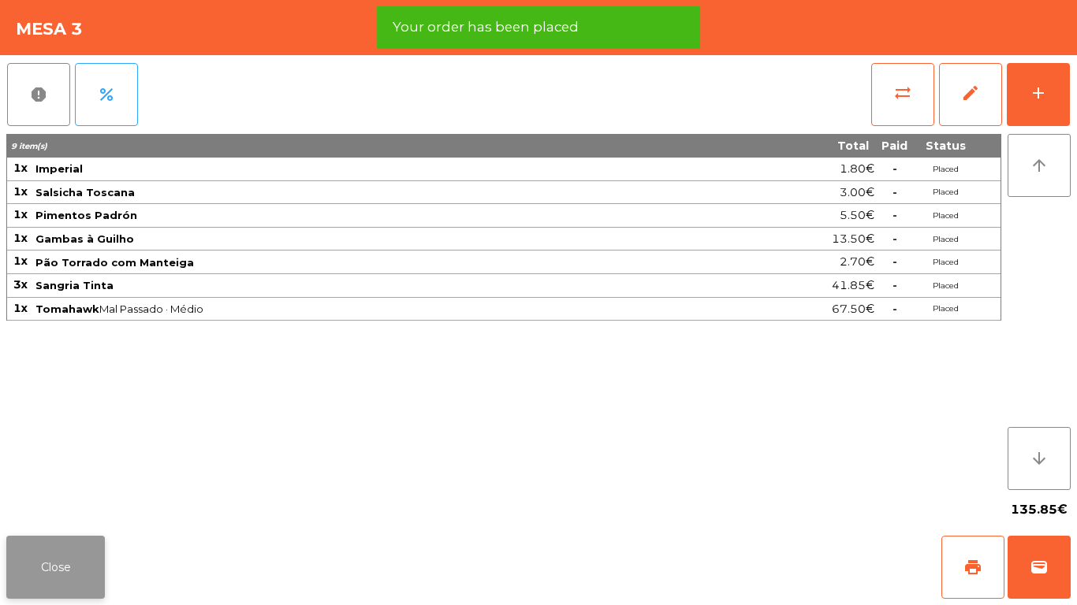
click at [37, 556] on button "Close" at bounding box center [55, 567] width 99 height 63
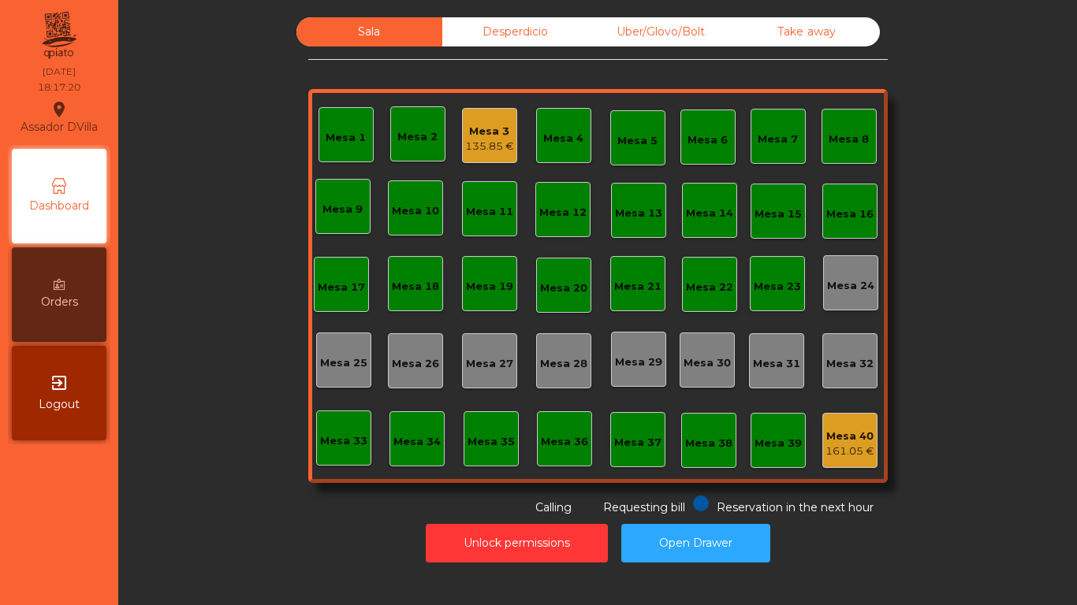
drag, startPoint x: 138, startPoint y: 371, endPoint x: 111, endPoint y: 471, distance: 102.9
click at [149, 437] on div "Sala Desperdicio Uber/Glovo/Bolt Take away Mesa 1 Mesa 2 Mesa 3 135.85 € Mesa 4…" at bounding box center [597, 293] width 939 height 553
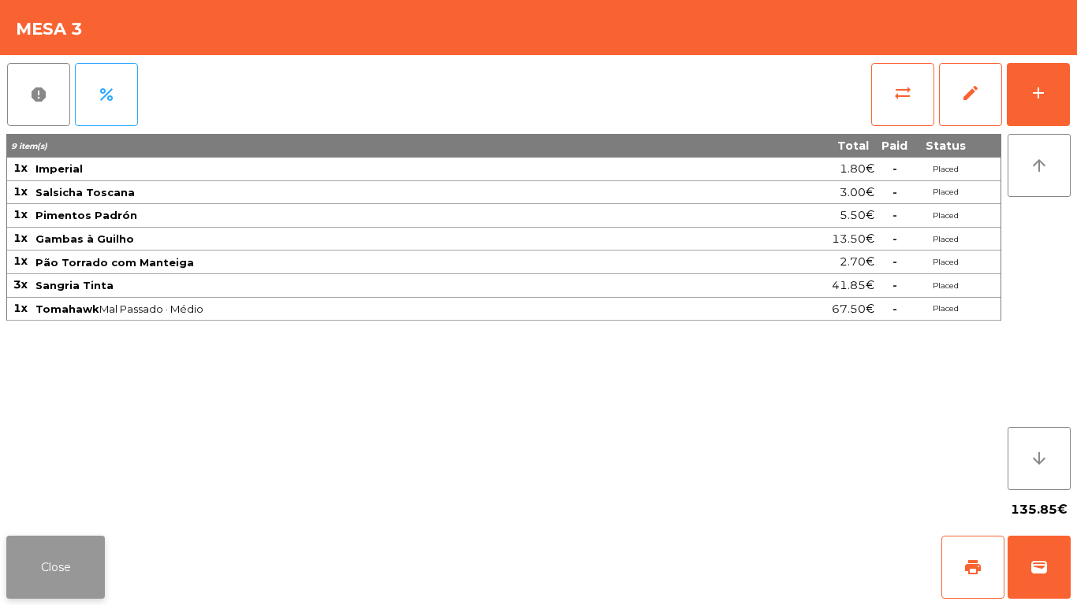
click at [49, 567] on button "Close" at bounding box center [55, 567] width 99 height 63
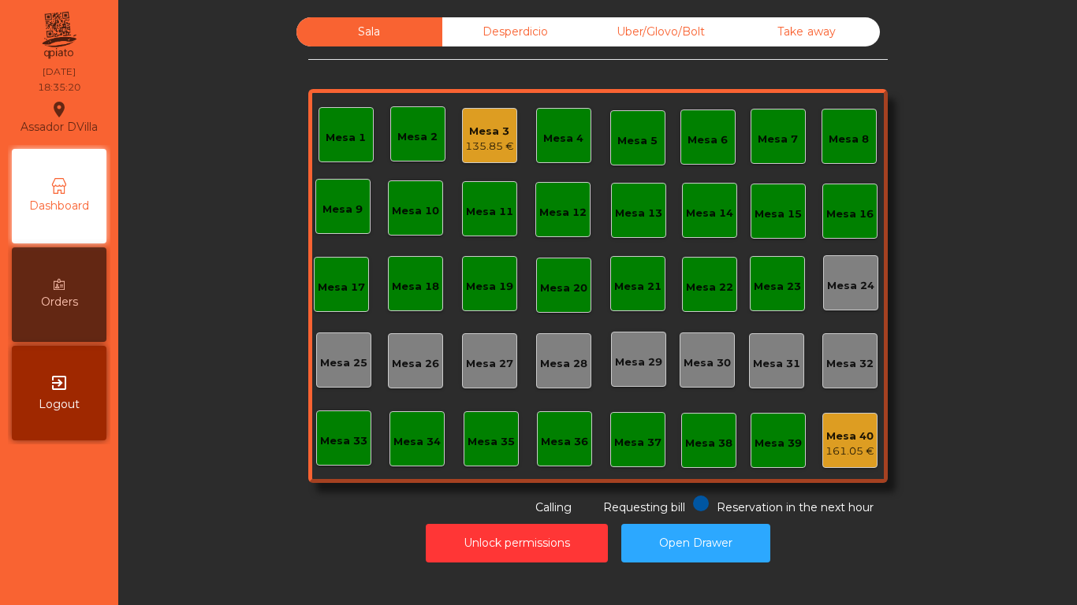
drag, startPoint x: 54, startPoint y: 560, endPoint x: 0, endPoint y: 317, distance: 248.6
click at [30, 581] on nav "Assador DVilla location_on 07/09/2025 18:35:20 Dashboard Orders exit_to_app Log…" at bounding box center [59, 302] width 118 height 605
click at [465, 145] on div "135.85 €" at bounding box center [489, 147] width 49 height 16
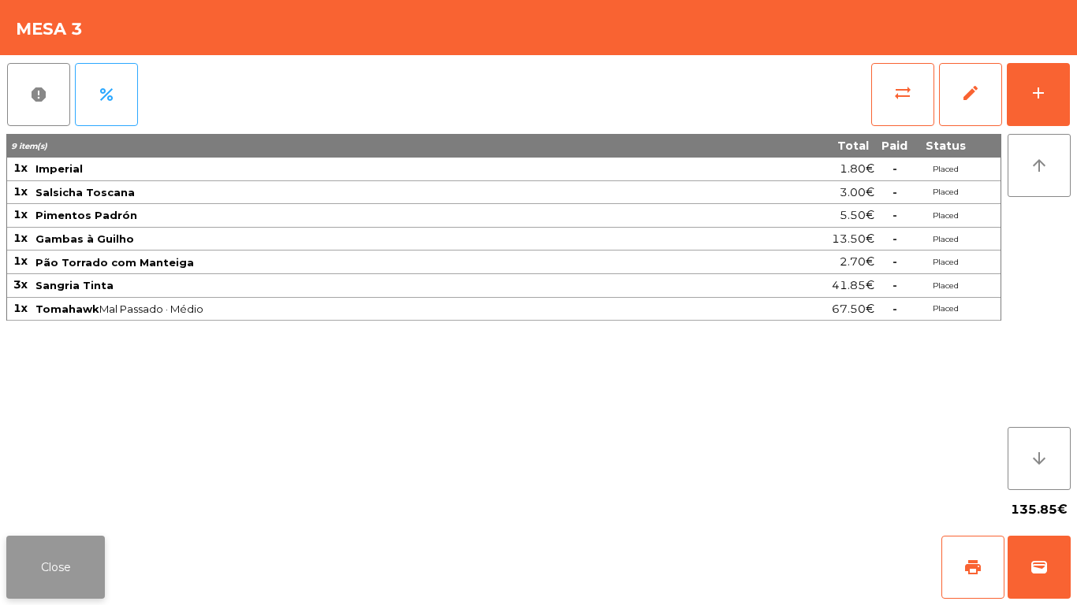
click at [72, 566] on button "Close" at bounding box center [55, 567] width 99 height 63
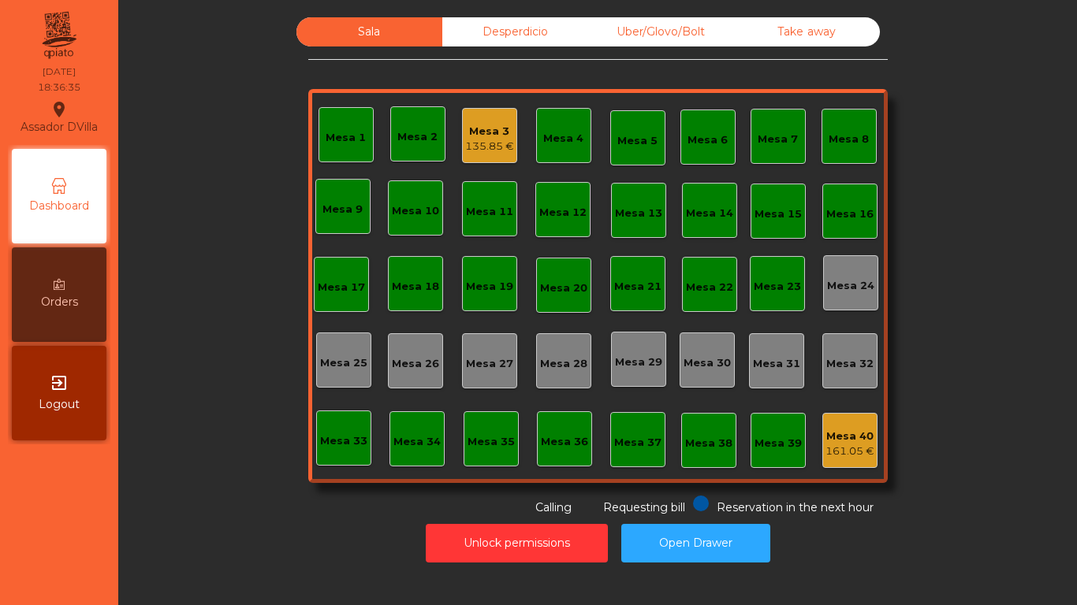
click at [571, 29] on div "Desperdicio" at bounding box center [515, 31] width 146 height 29
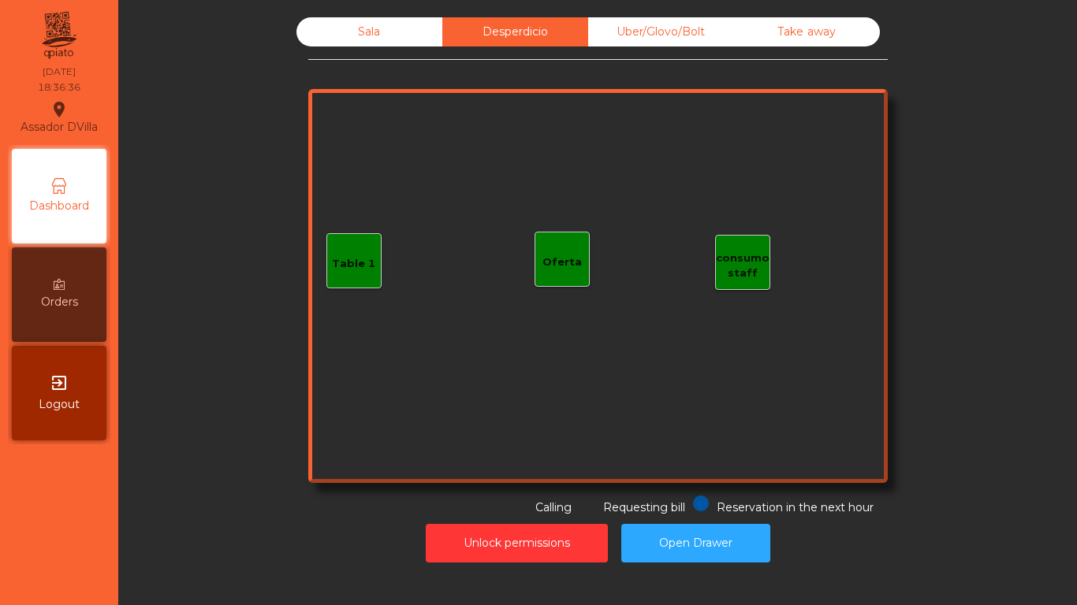
click at [645, 29] on div "Uber/Glovo/Bolt" at bounding box center [661, 31] width 146 height 29
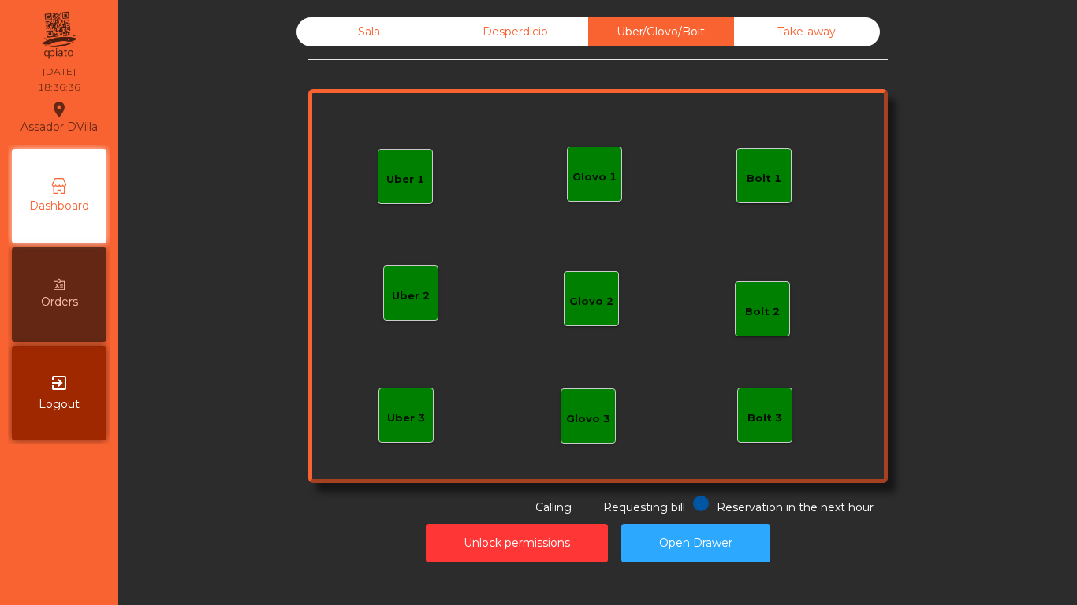
drag, startPoint x: 800, startPoint y: 32, endPoint x: 624, endPoint y: 9, distance: 177.1
click at [797, 32] on div "Take away" at bounding box center [807, 31] width 146 height 29
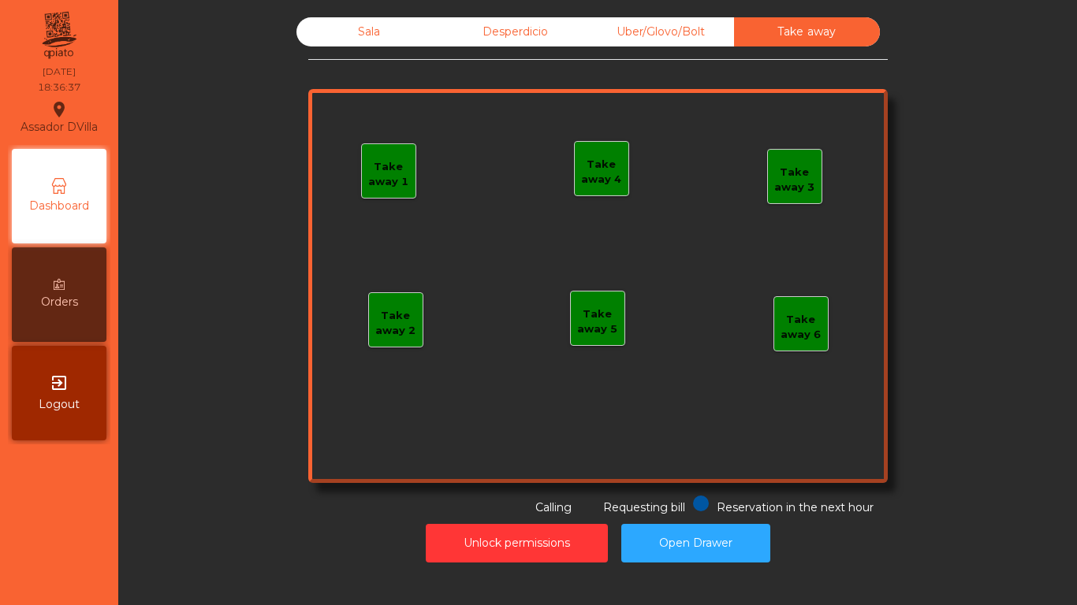
click at [376, 30] on div "Sala" at bounding box center [369, 31] width 146 height 29
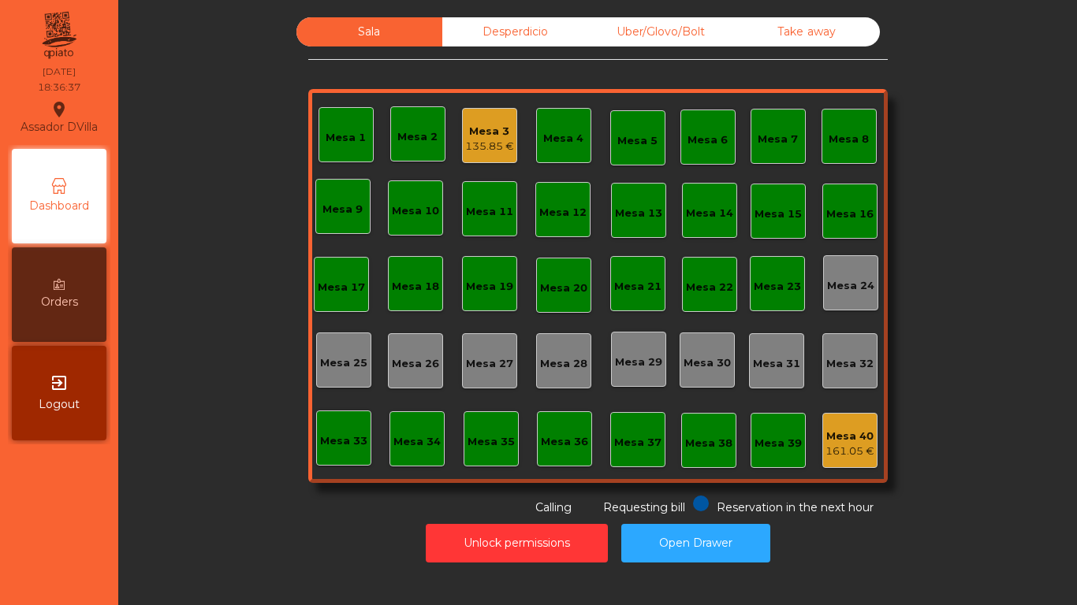
click at [264, 135] on div "Sala Desperdicio Uber/Glovo/Bolt Take away Mesa 1 Mesa 2 Mesa 3 135.85 € Mesa 4…" at bounding box center [598, 266] width 916 height 499
click at [474, 110] on div "Mesa 3 135.85 €" at bounding box center [489, 135] width 55 height 55
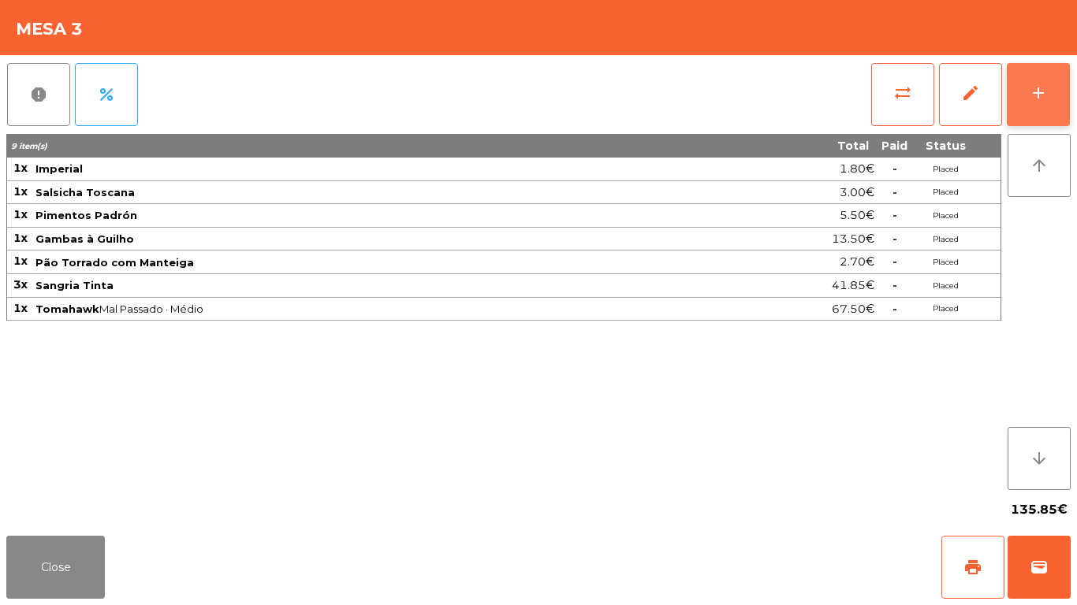
click at [1052, 100] on button "add" at bounding box center [1037, 94] width 63 height 63
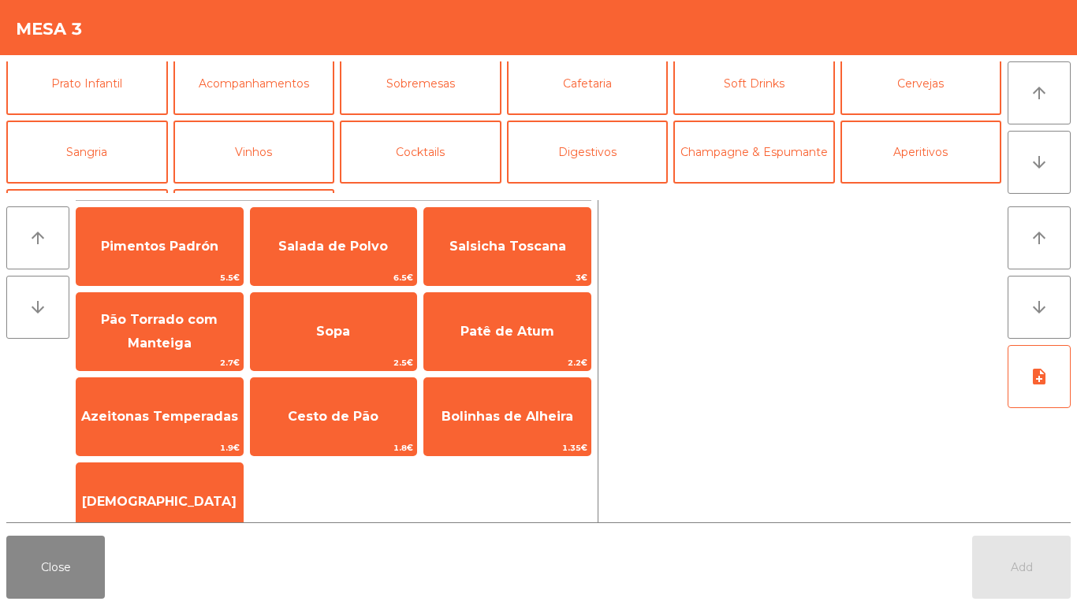
scroll to position [77, 0]
click at [86, 165] on button "Sangria" at bounding box center [87, 152] width 162 height 63
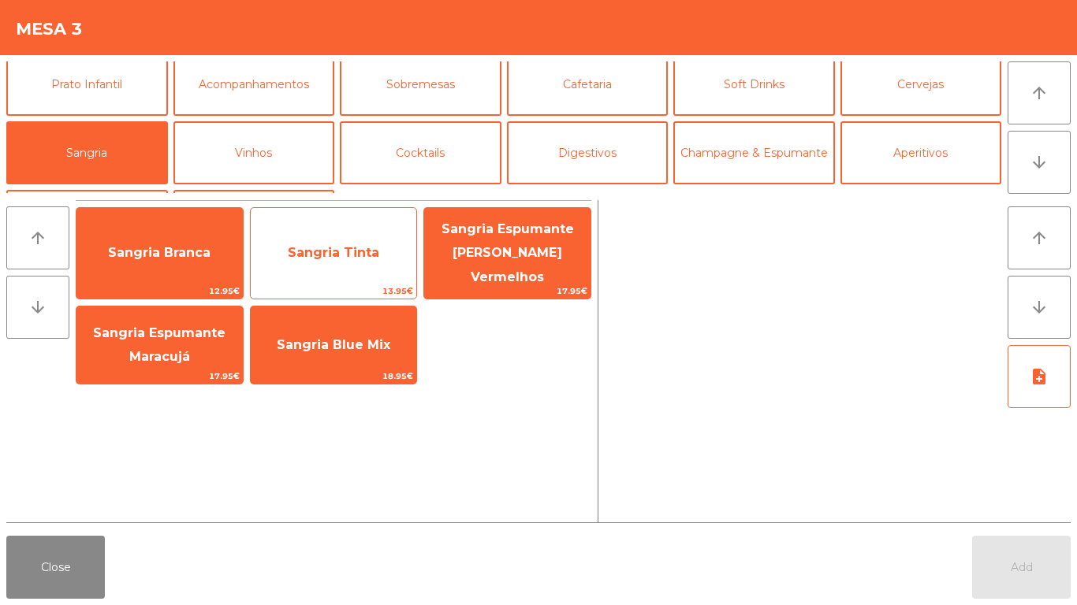
click at [341, 259] on span "Sangria Tinta" at bounding box center [334, 253] width 166 height 43
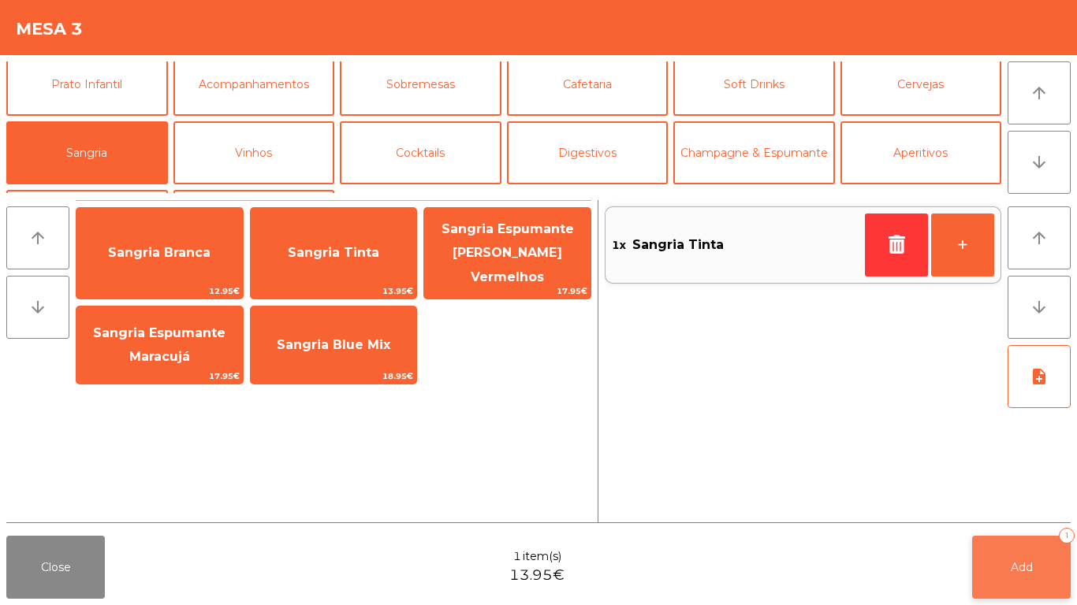
click at [1006, 560] on button "Add 1" at bounding box center [1021, 567] width 99 height 63
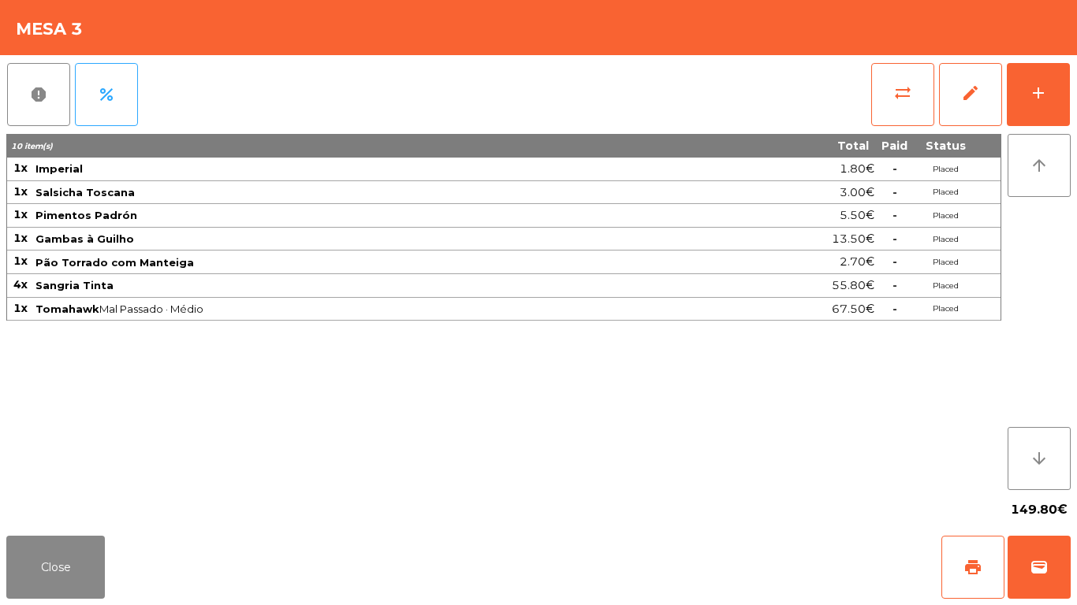
click at [473, 553] on div "Close print wallet" at bounding box center [538, 568] width 1077 height 76
click at [478, 515] on div "149.80€" at bounding box center [538, 509] width 1064 height 39
click at [398, 475] on div "10 item(s) Total Paid Status 1x Imperial 1.80€ - Placed 1x Salsicha Toscana 3.0…" at bounding box center [503, 312] width 995 height 356
click at [24, 590] on button "Close" at bounding box center [55, 567] width 99 height 63
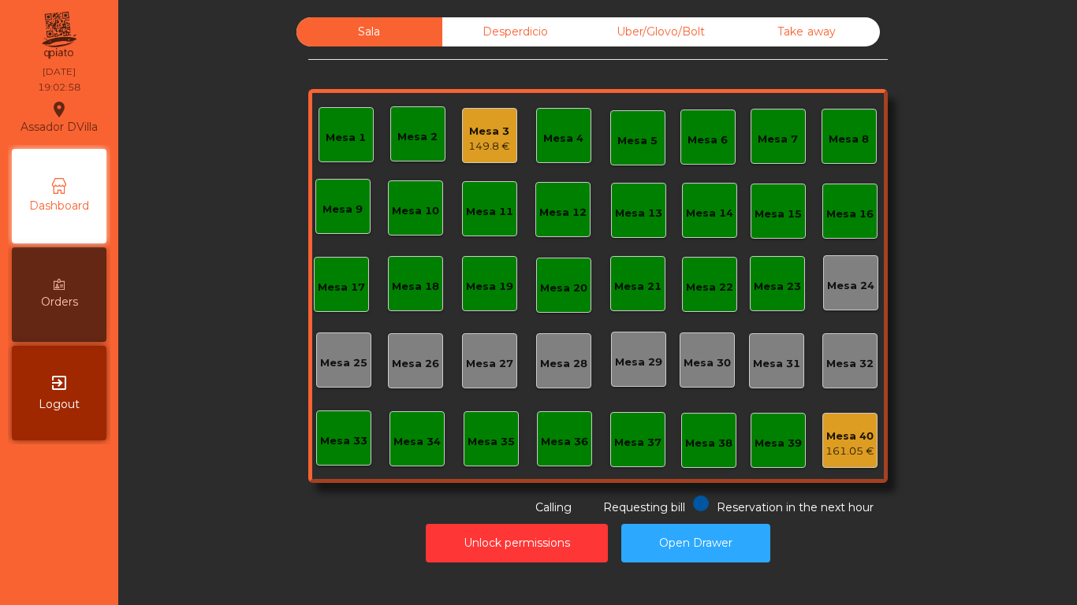
click at [481, 135] on div "Mesa 3" at bounding box center [489, 132] width 42 height 16
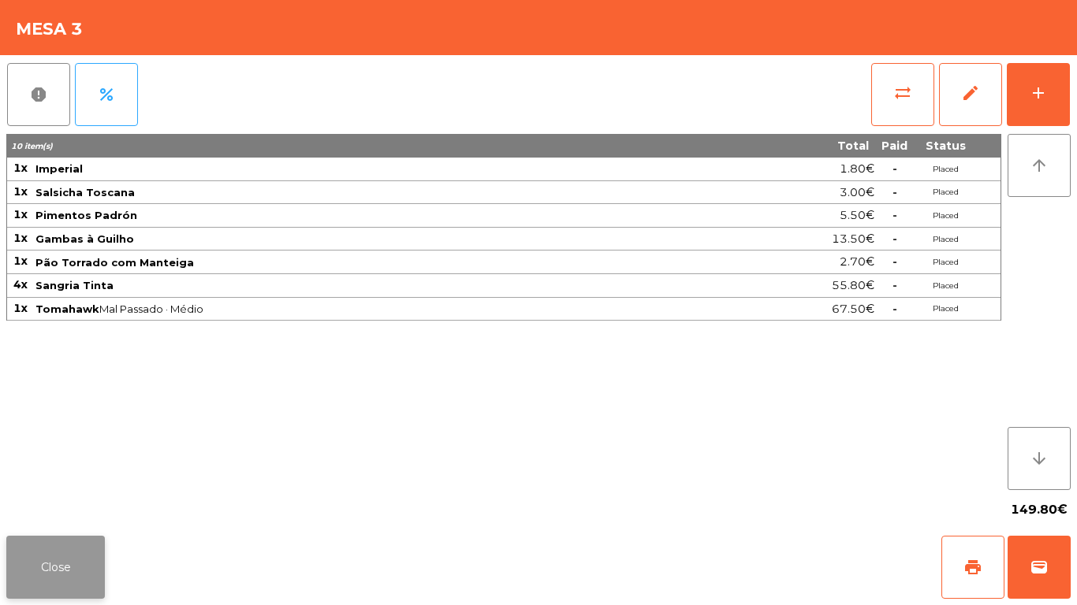
click at [56, 582] on button "Close" at bounding box center [55, 567] width 99 height 63
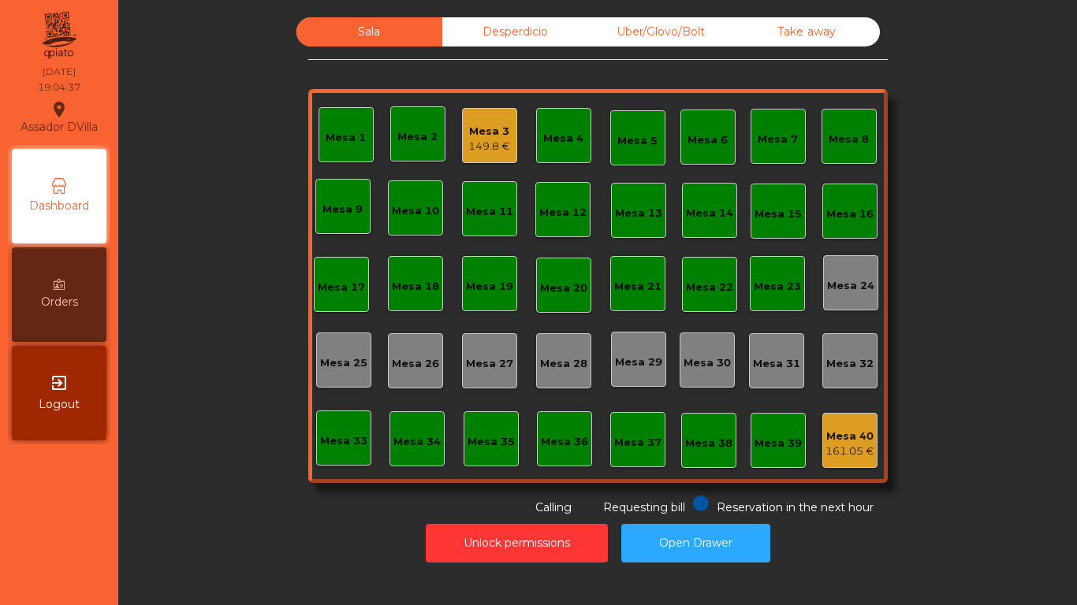
click at [661, 24] on div "Uber/Glovo/Bolt" at bounding box center [661, 31] width 146 height 29
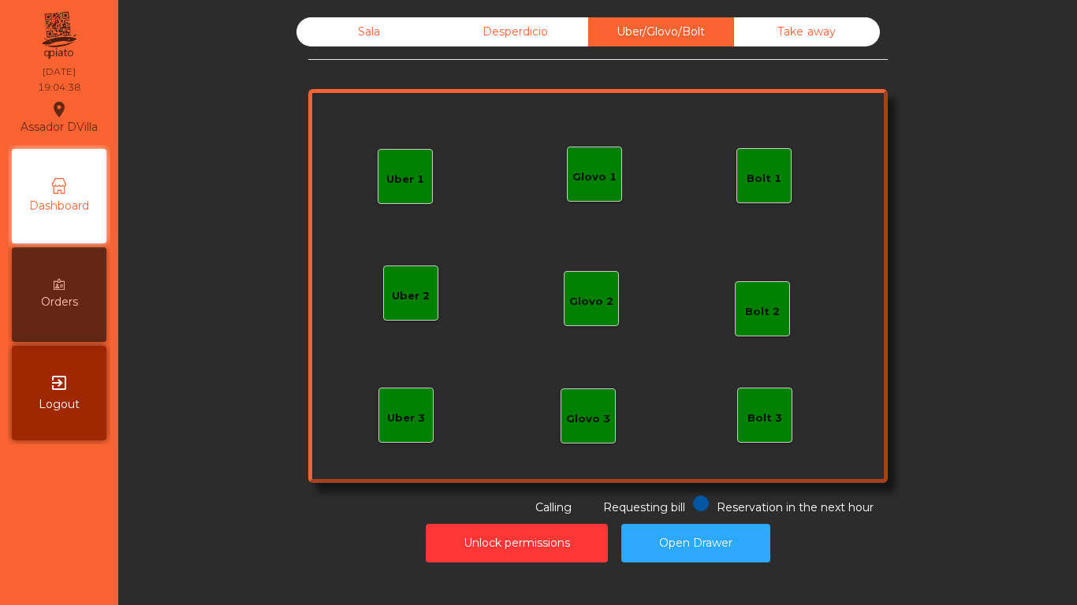
click at [736, 177] on div "Bolt 1" at bounding box center [763, 175] width 55 height 55
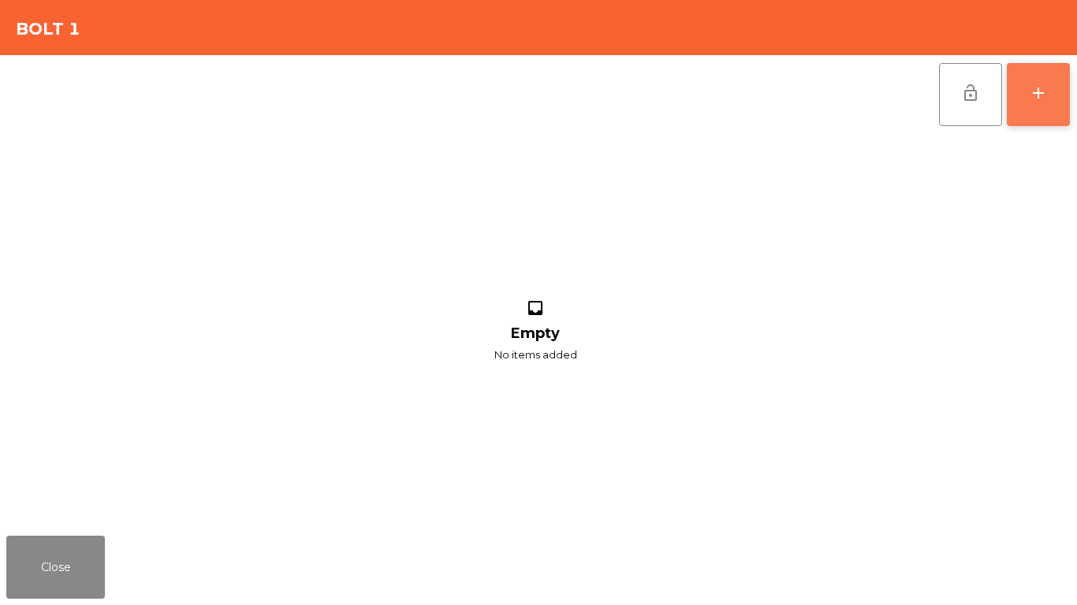
click at [1022, 106] on button "add" at bounding box center [1037, 94] width 63 height 63
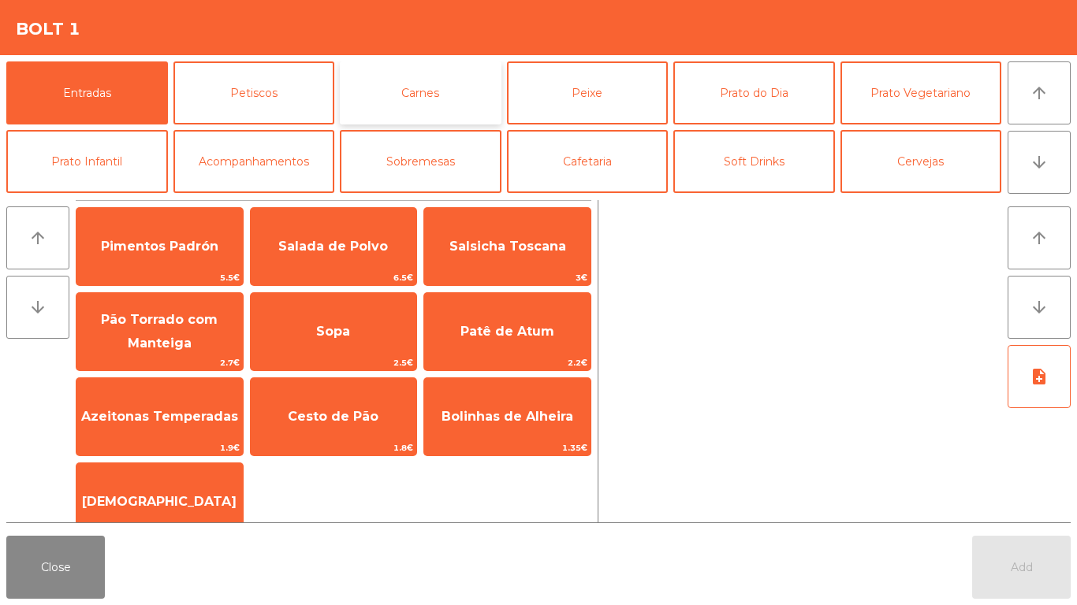
click at [473, 88] on button "Carnes" at bounding box center [421, 92] width 162 height 63
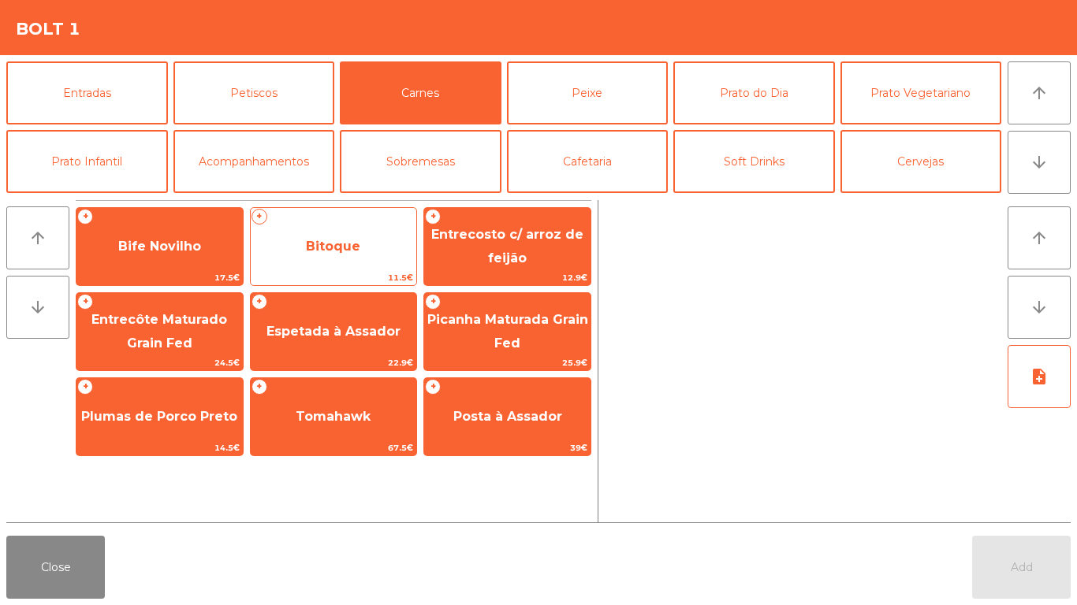
click at [350, 215] on div "+ Bitoque 11.5€" at bounding box center [334, 246] width 168 height 79
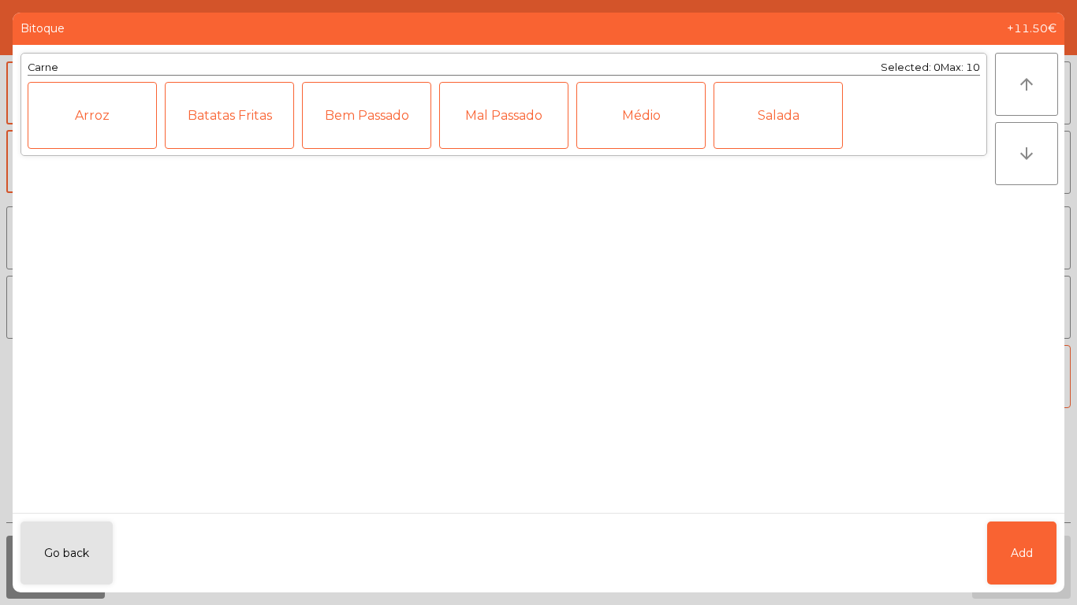
click at [653, 122] on div "Médio" at bounding box center [640, 115] width 129 height 67
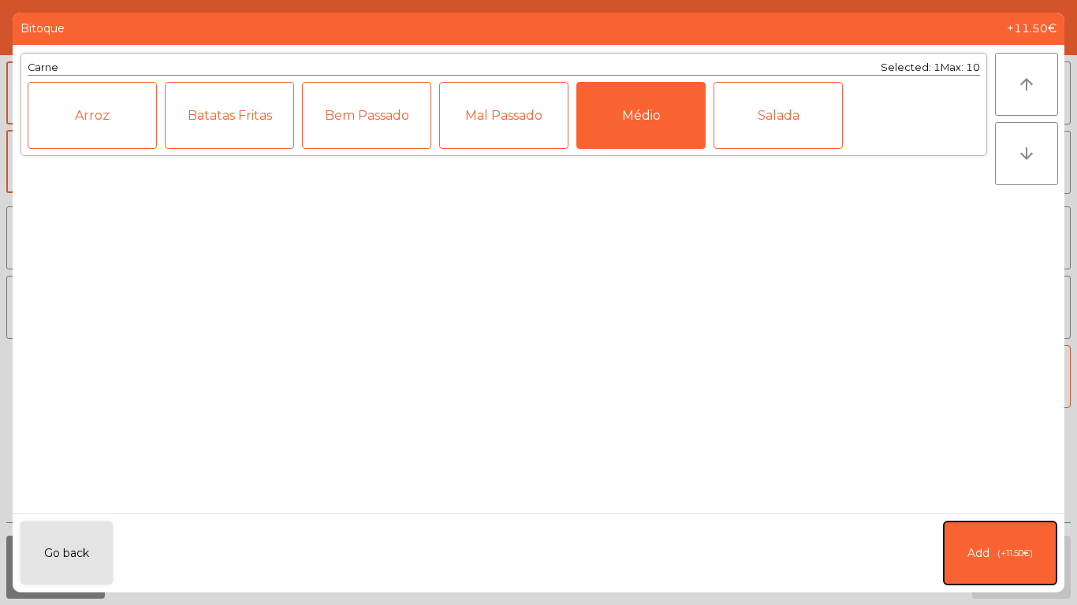
click at [1010, 548] on span "(+11.50€)" at bounding box center [1014, 553] width 35 height 13
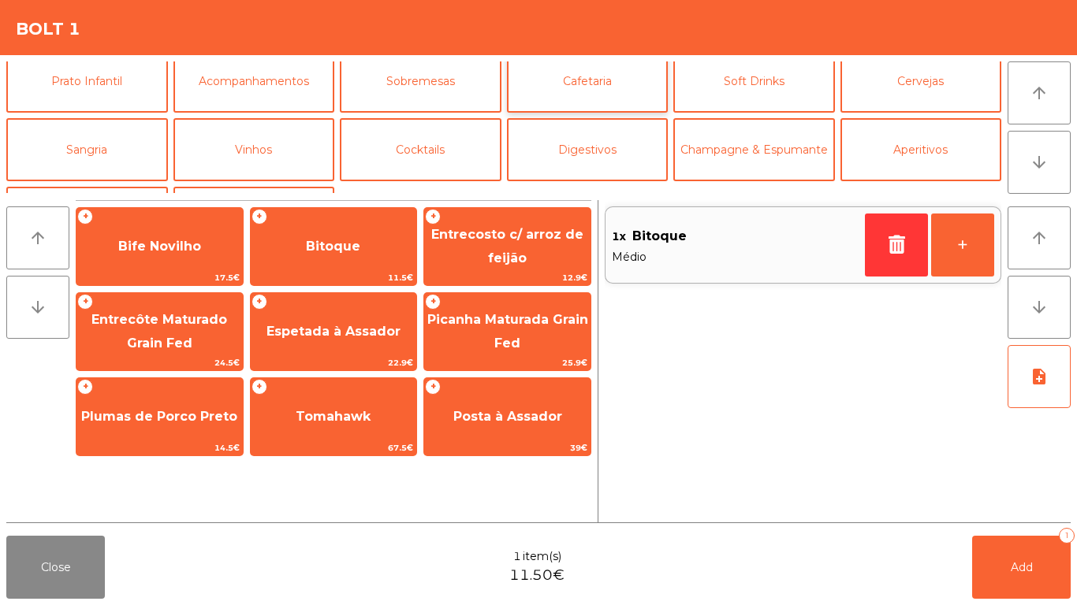
scroll to position [137, 0]
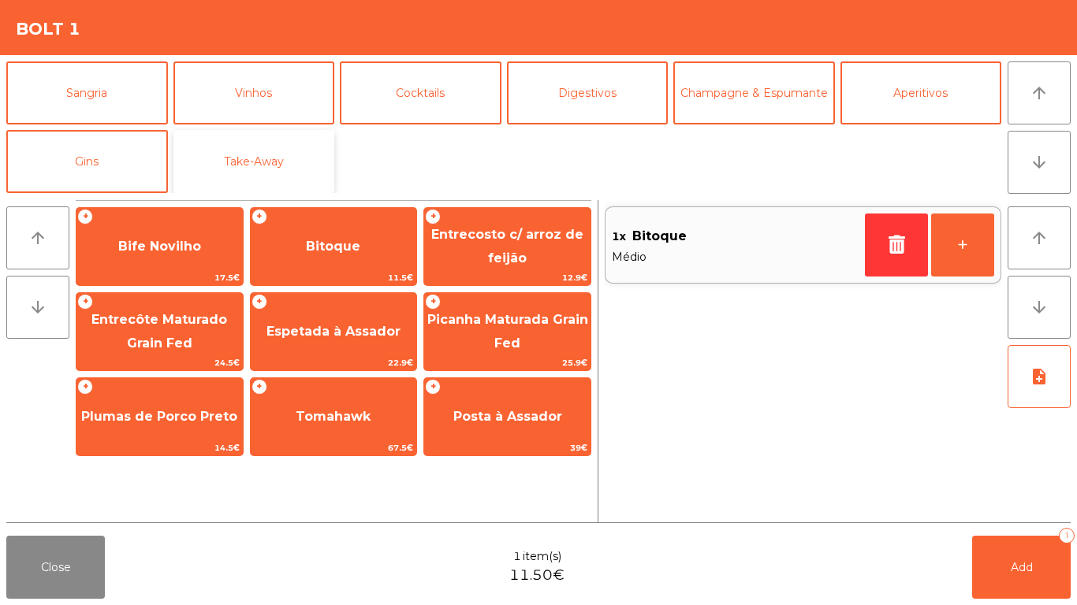
click at [291, 141] on button "Take-Away" at bounding box center [254, 161] width 162 height 63
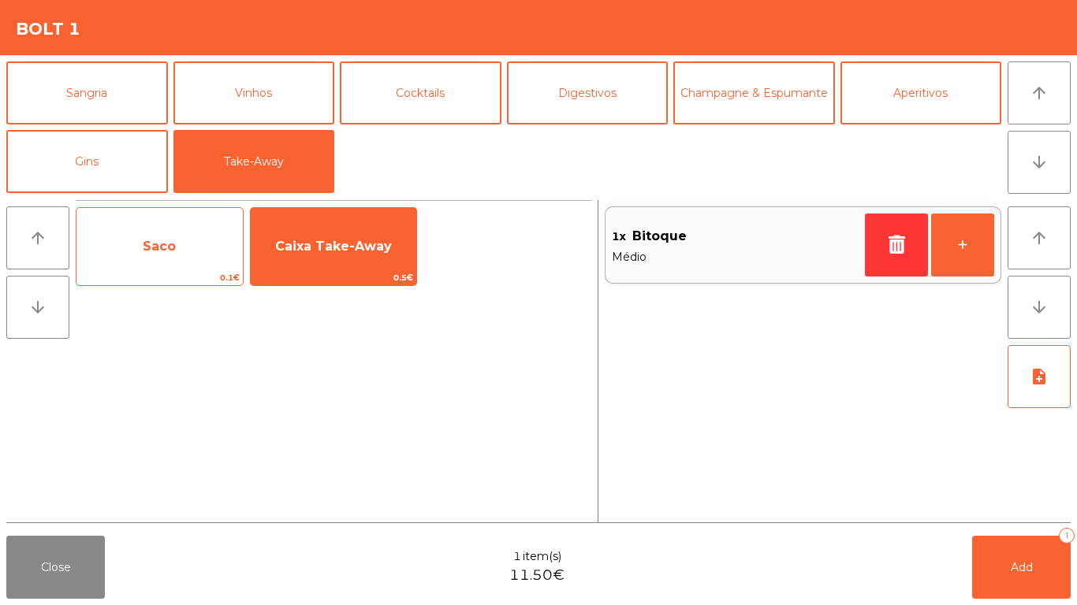
drag, startPoint x: 297, startPoint y: 262, endPoint x: 101, endPoint y: 244, distance: 197.1
click at [292, 255] on span "Caixa Take-Away" at bounding box center [334, 246] width 166 height 43
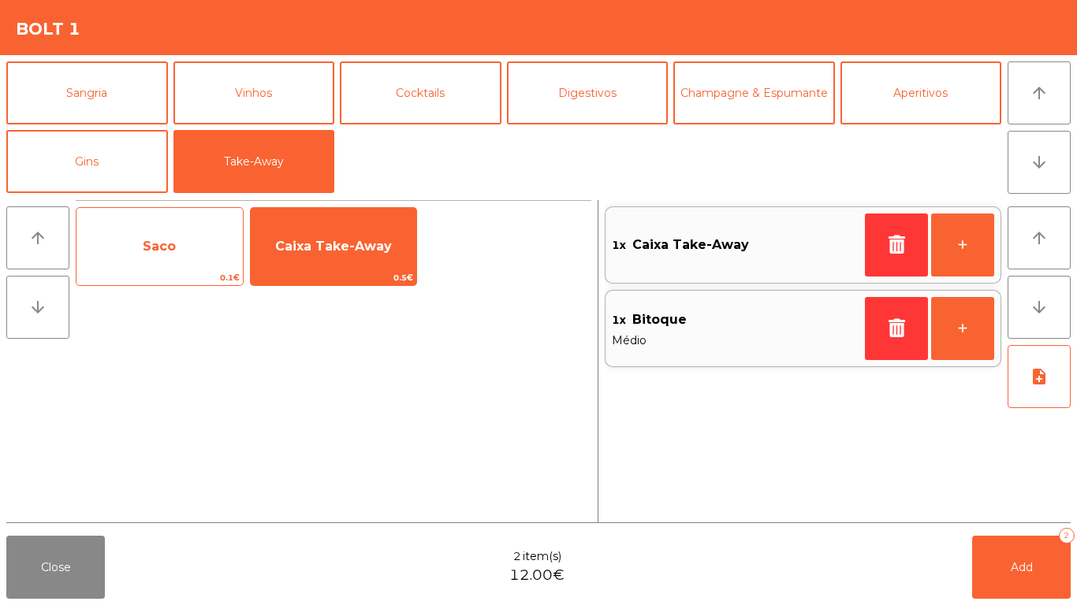
click at [105, 244] on span "Saco" at bounding box center [159, 246] width 166 height 43
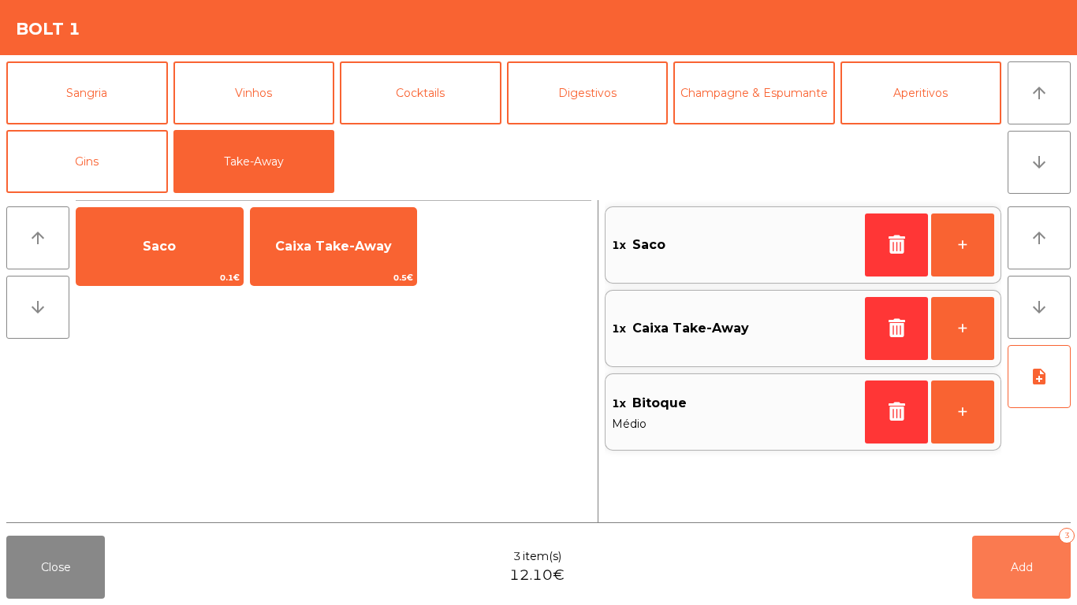
drag, startPoint x: 1017, startPoint y: 596, endPoint x: 1010, endPoint y: 588, distance: 10.6
click at [1014, 592] on button "Add 3" at bounding box center [1021, 567] width 99 height 63
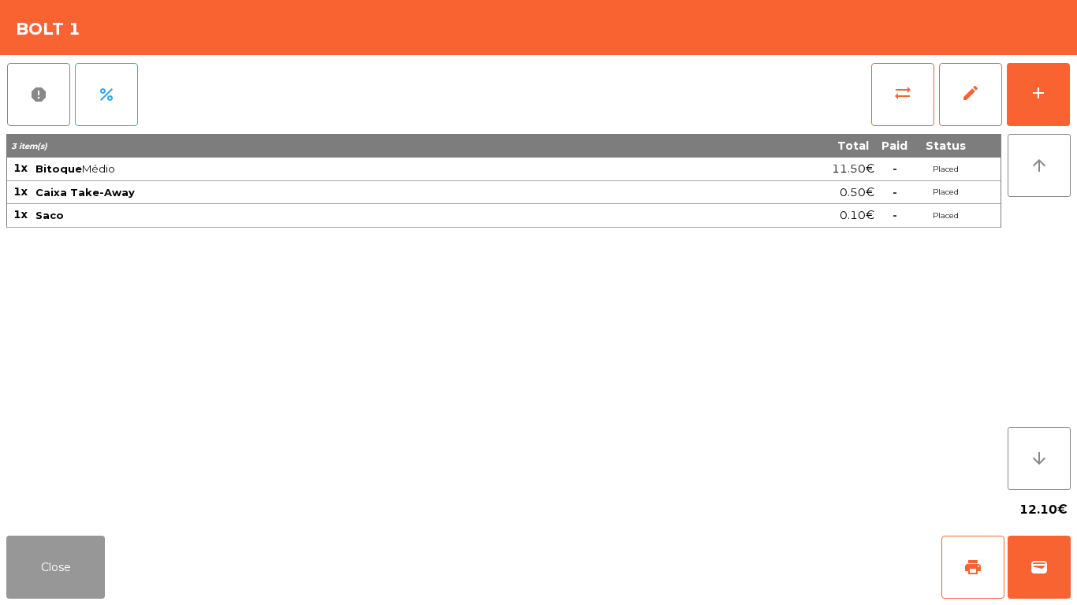
click at [55, 569] on button "Close" at bounding box center [55, 567] width 99 height 63
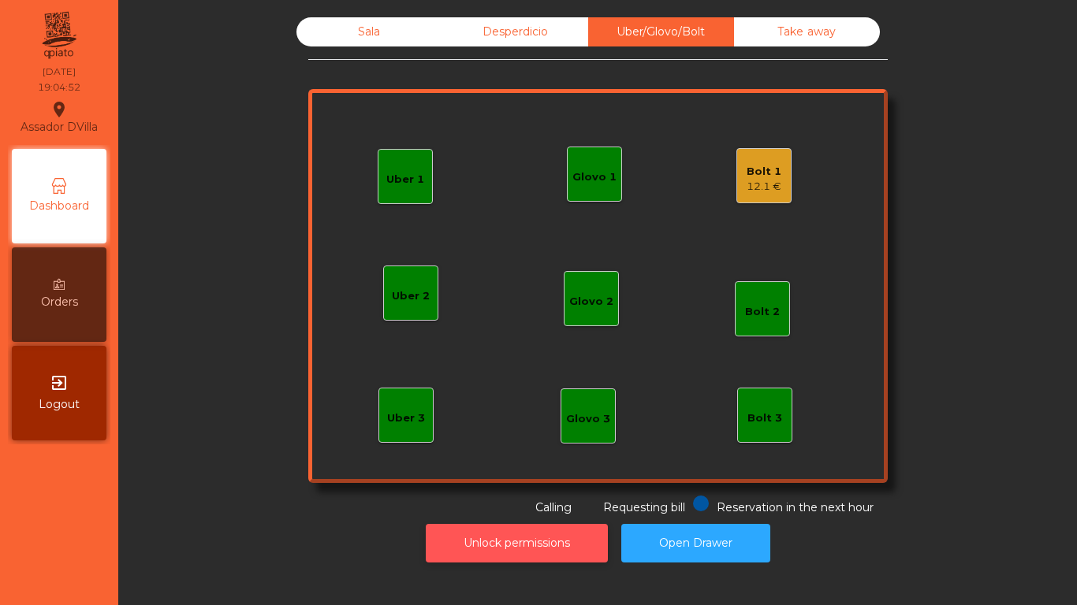
click at [512, 526] on button "Unlock permissions" at bounding box center [517, 543] width 182 height 39
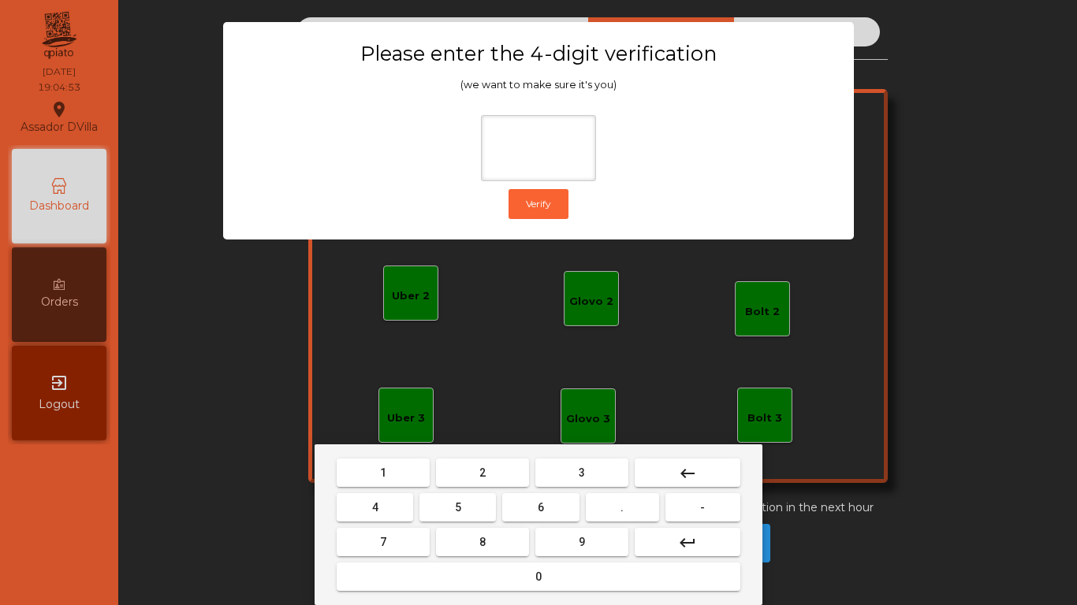
drag, startPoint x: 479, startPoint y: 478, endPoint x: 306, endPoint y: 505, distance: 175.6
click at [478, 478] on button "2" at bounding box center [482, 473] width 93 height 28
drag, startPoint x: 361, startPoint y: 507, endPoint x: 527, endPoint y: 512, distance: 166.4
click at [364, 507] on button "4" at bounding box center [375, 507] width 76 height 28
click at [564, 512] on button "6" at bounding box center [540, 507] width 76 height 28
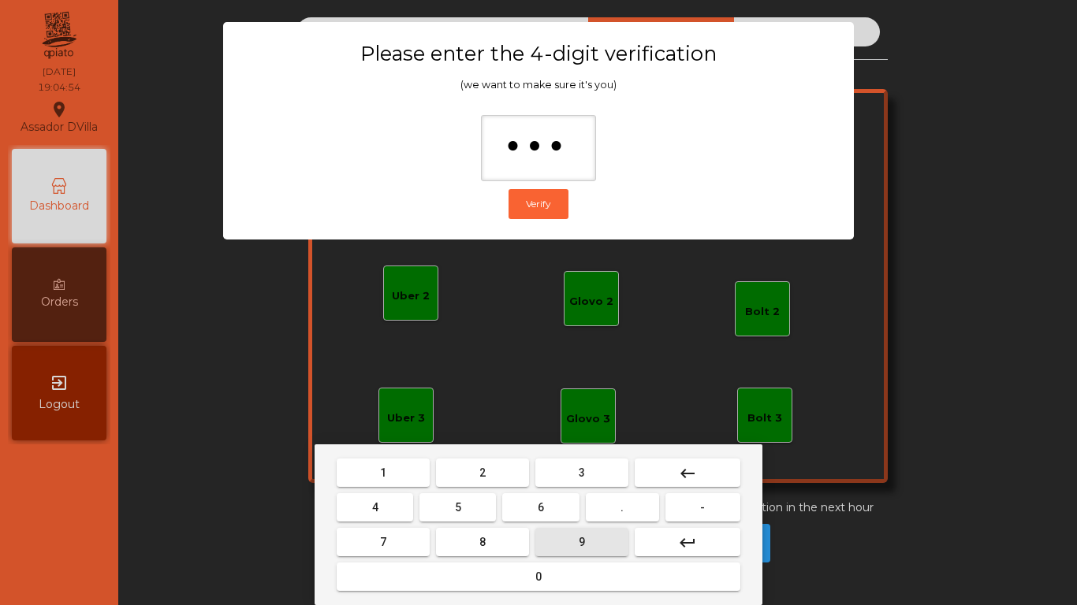
click at [578, 539] on button "9" at bounding box center [581, 542] width 93 height 28
type input "****"
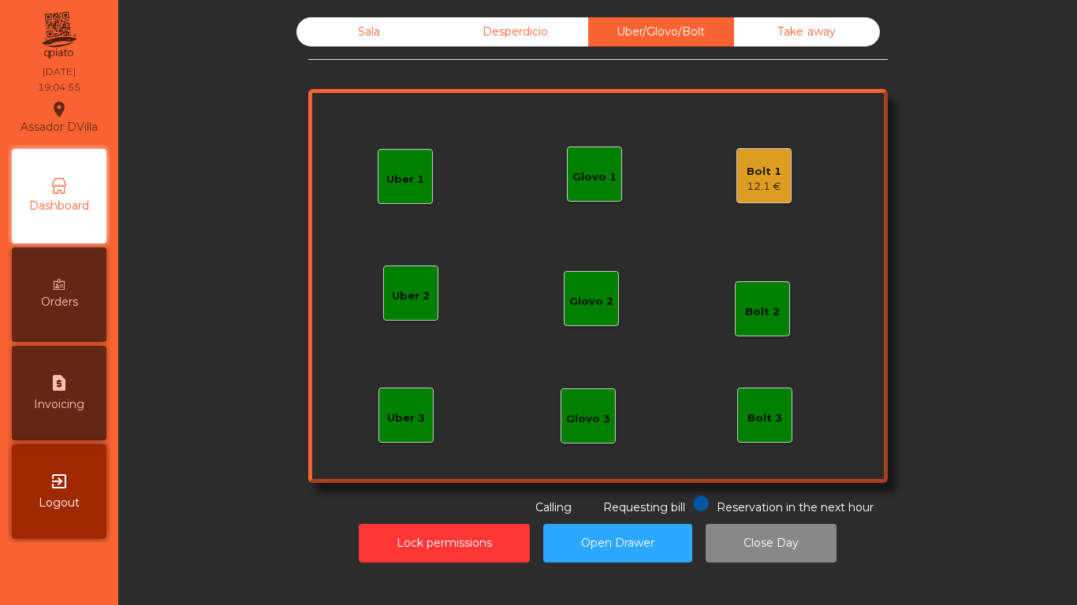
click at [761, 174] on div "Bolt 1" at bounding box center [763, 172] width 35 height 16
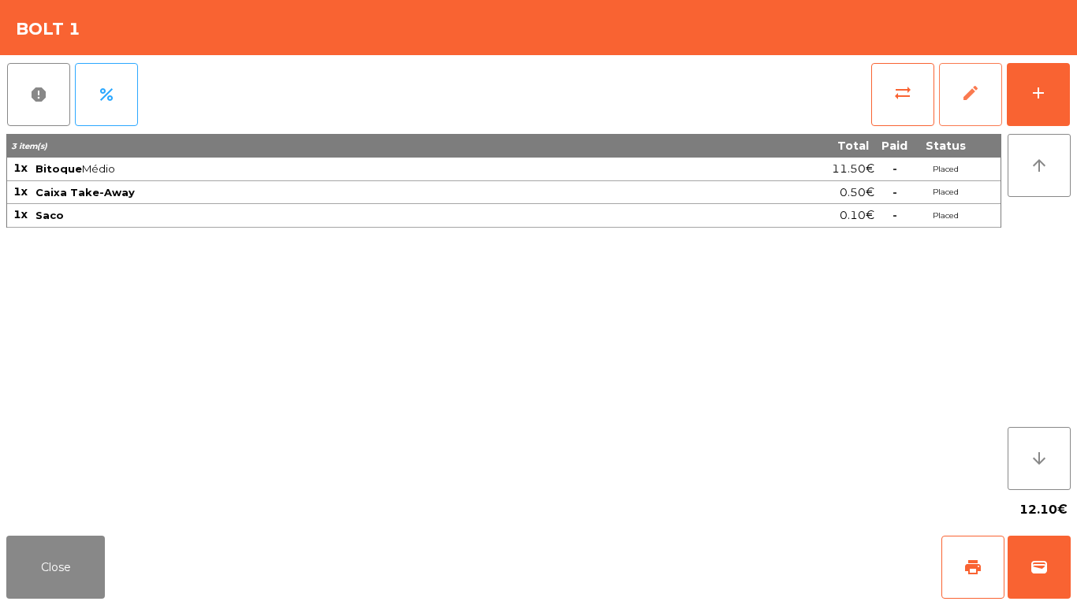
click at [989, 91] on button "edit" at bounding box center [970, 94] width 63 height 63
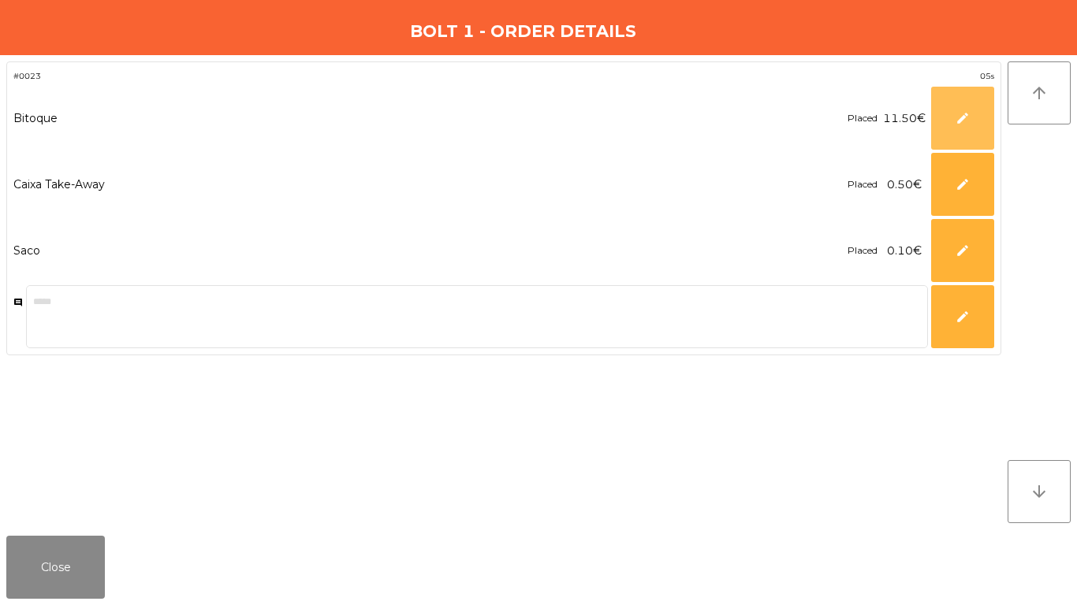
drag, startPoint x: 984, startPoint y: 115, endPoint x: 831, endPoint y: 126, distance: 153.3
click at [984, 115] on button "edit" at bounding box center [962, 118] width 63 height 63
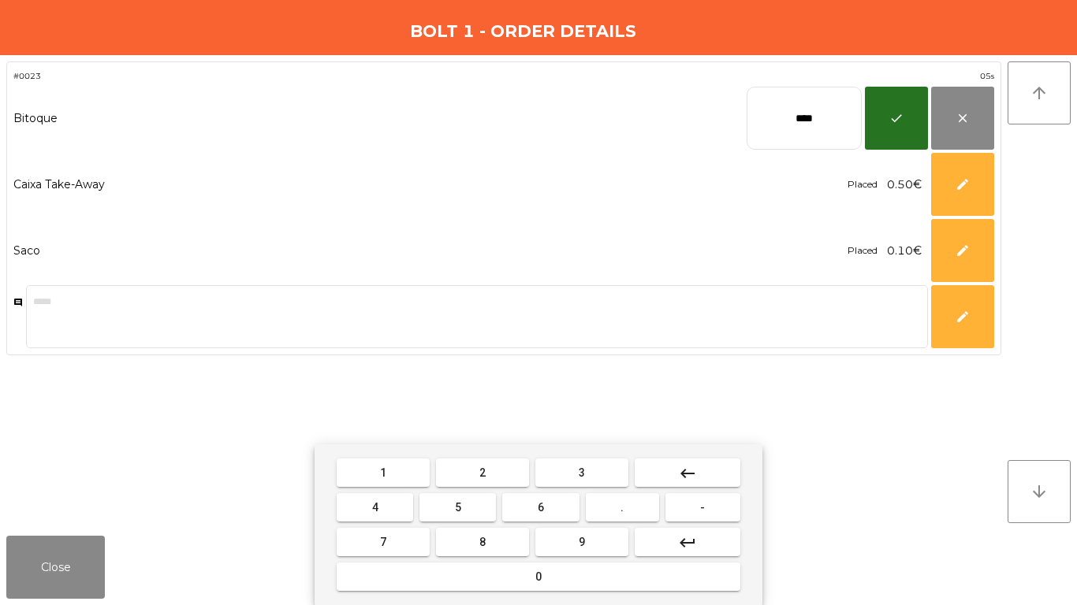
click at [773, 126] on input "****" at bounding box center [803, 118] width 115 height 63
type input "*****"
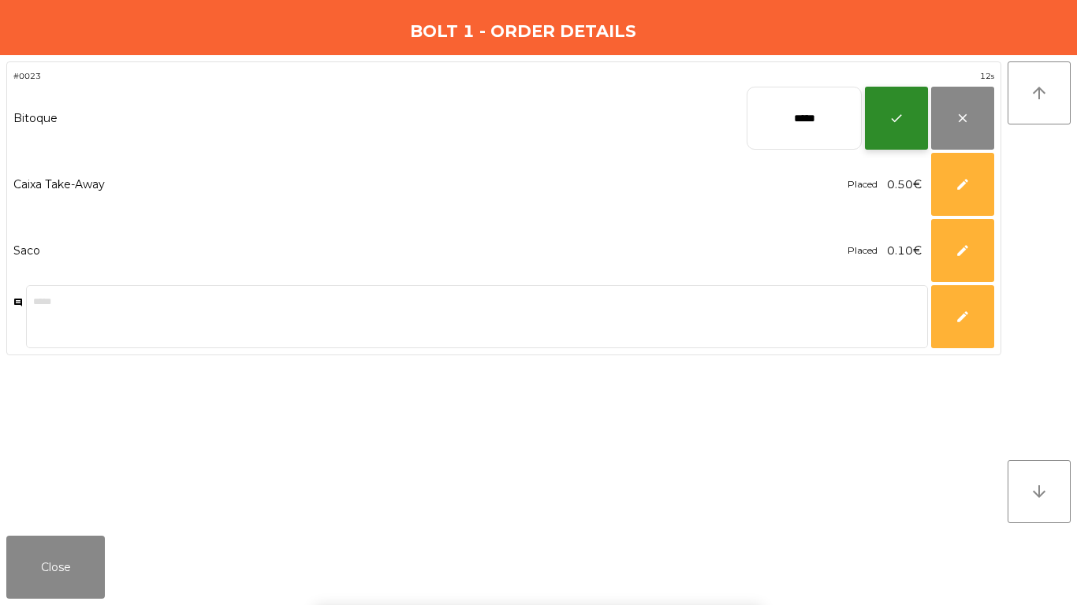
click at [905, 117] on button "check" at bounding box center [896, 118] width 63 height 63
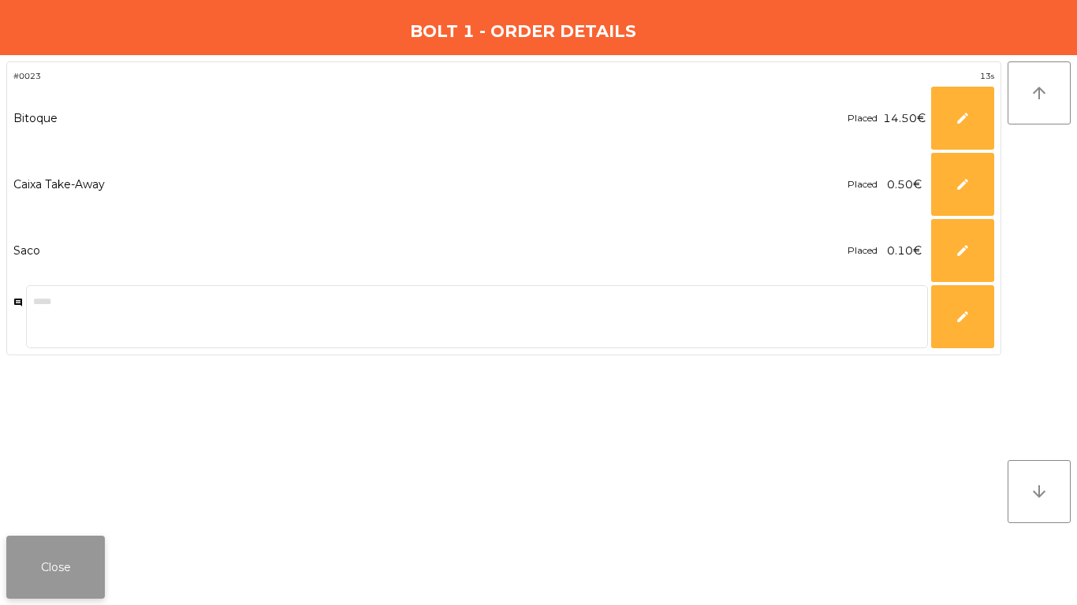
click at [99, 560] on button "Close" at bounding box center [55, 567] width 99 height 63
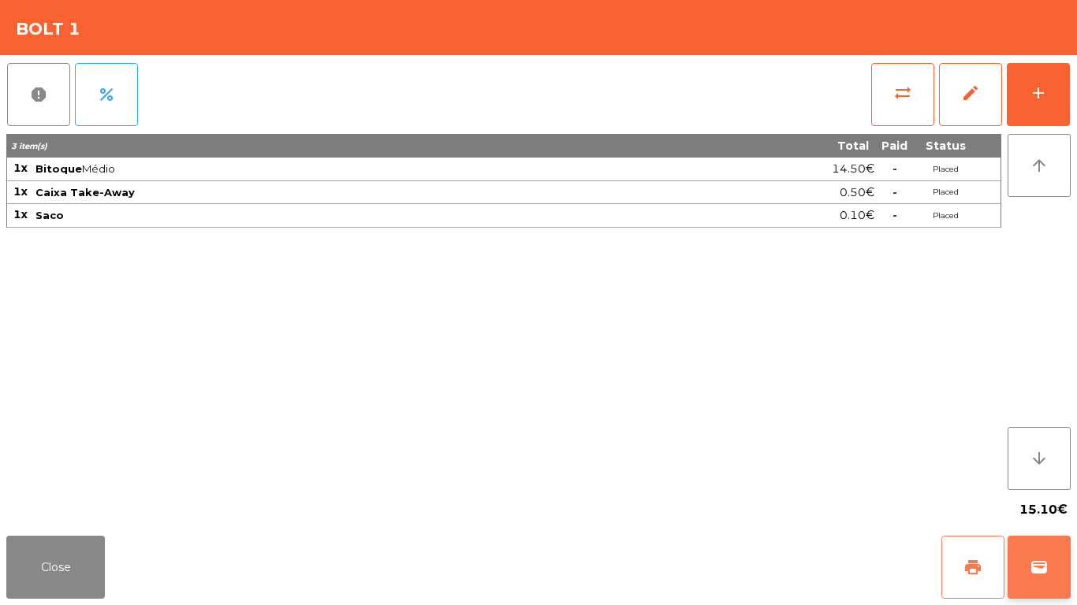
drag, startPoint x: 984, startPoint y: 565, endPoint x: 1055, endPoint y: 570, distance: 70.3
click at [987, 567] on button "print" at bounding box center [972, 567] width 63 height 63
click at [1055, 570] on button "wallet" at bounding box center [1038, 567] width 63 height 63
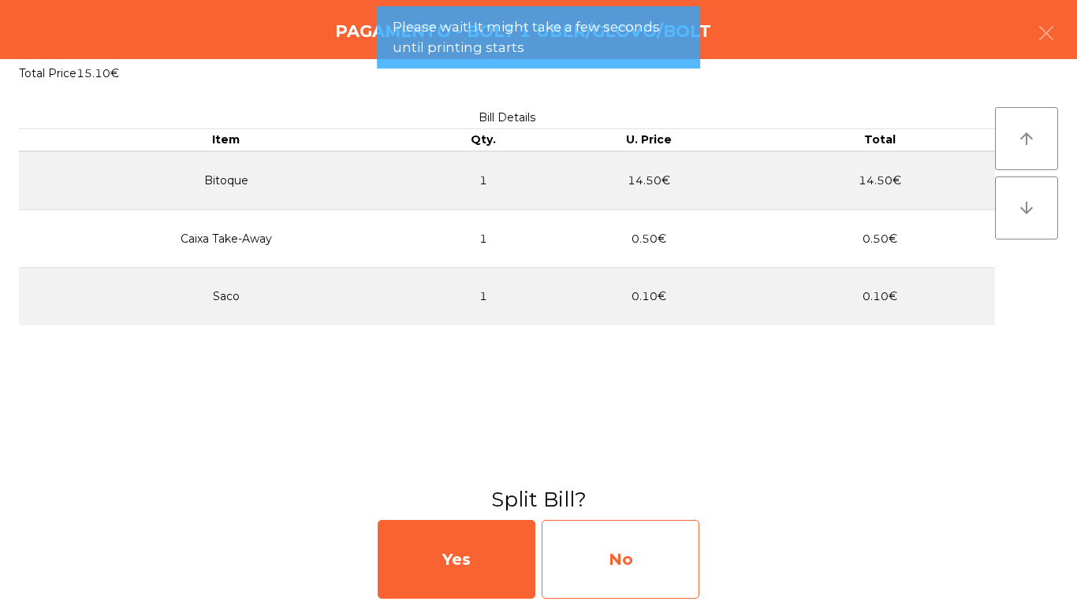
click at [650, 571] on div "No" at bounding box center [620, 559] width 158 height 79
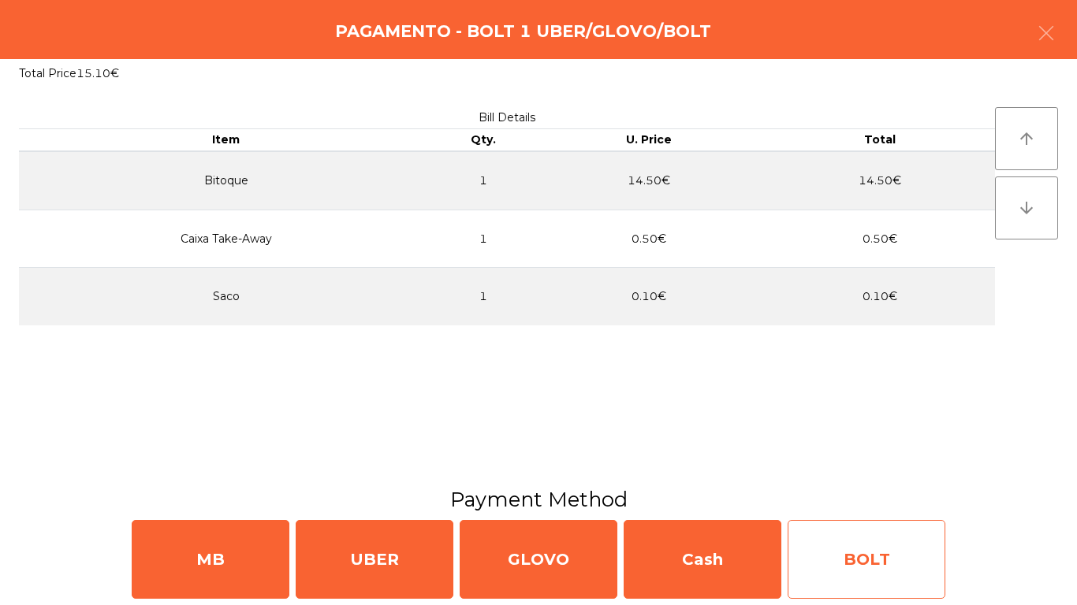
click at [915, 547] on div "BOLT" at bounding box center [866, 559] width 158 height 79
select select "**"
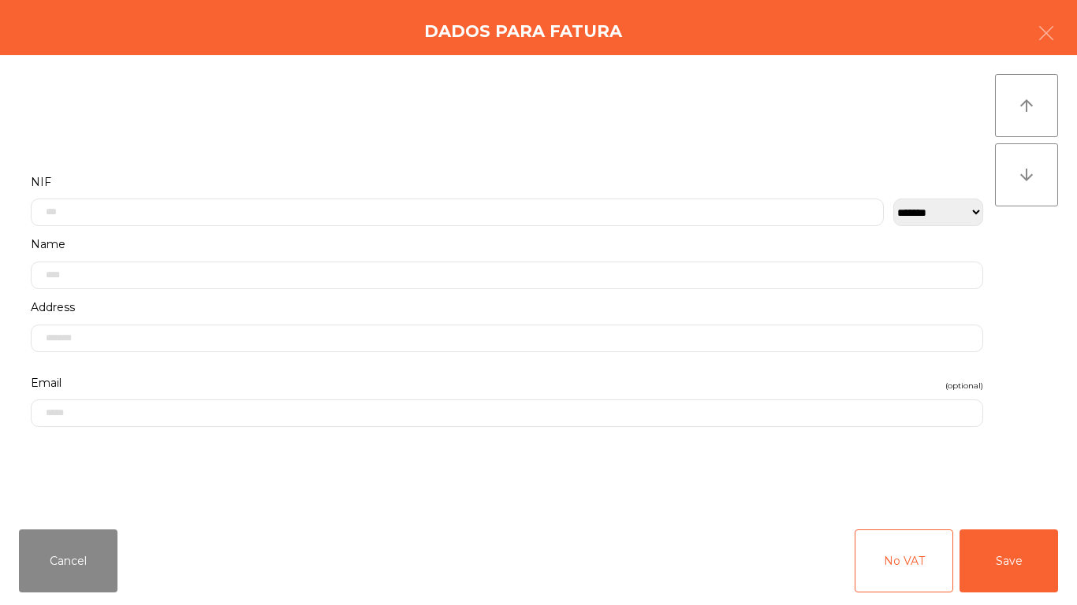
click at [1029, 598] on div "Cancel No VAT Save" at bounding box center [538, 561] width 1077 height 88
drag, startPoint x: 999, startPoint y: 576, endPoint x: 599, endPoint y: 568, distance: 399.7
click at [998, 575] on button "Save" at bounding box center [1008, 561] width 99 height 63
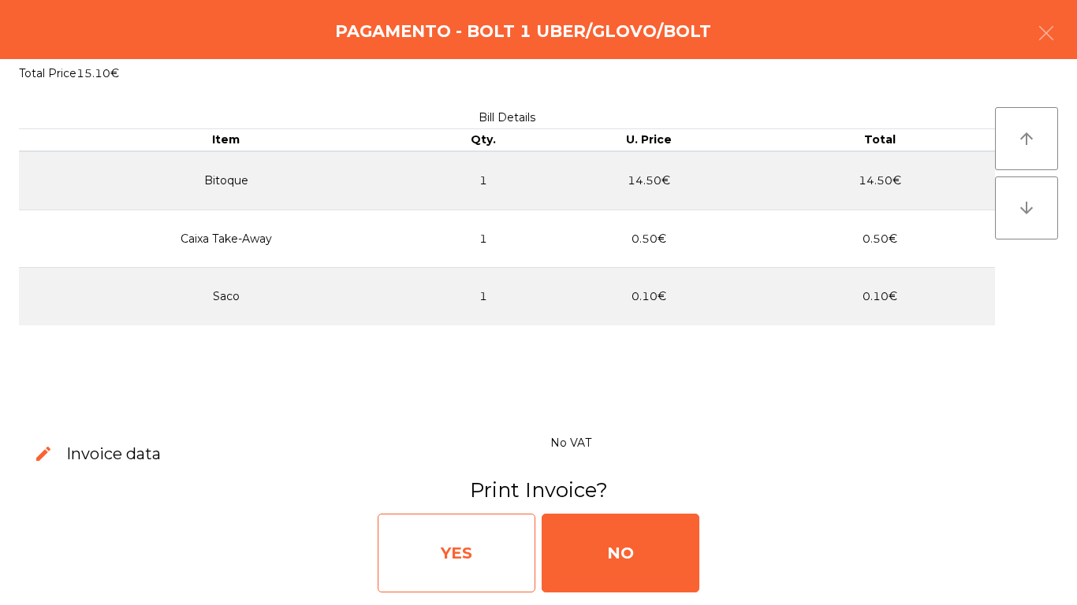
click at [454, 567] on div "YES" at bounding box center [457, 553] width 158 height 79
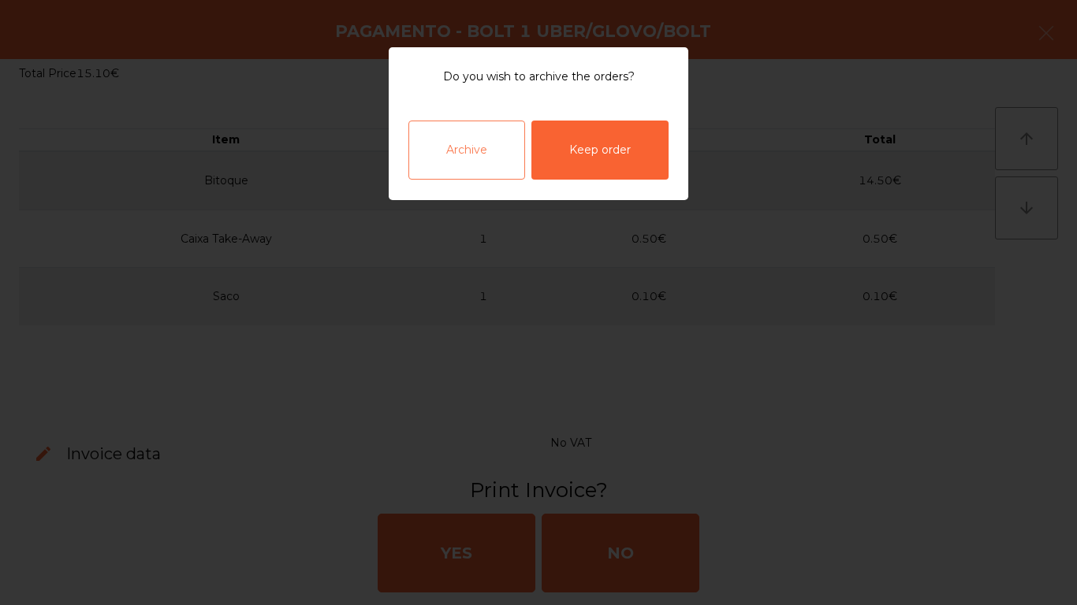
click at [480, 153] on div "Archive" at bounding box center [466, 150] width 117 height 59
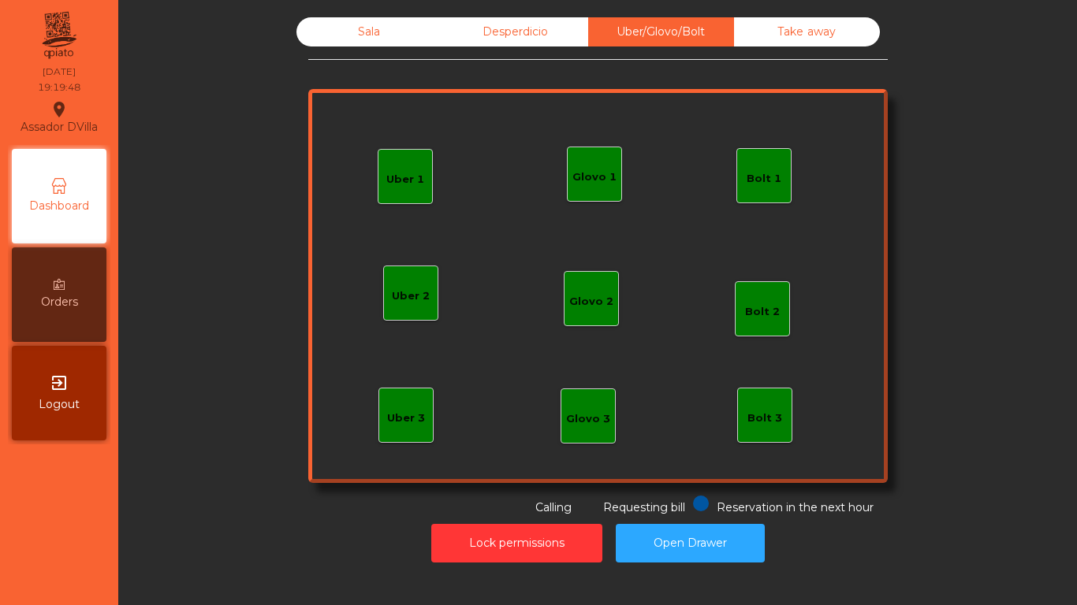
click at [533, 195] on div "Uber 1 Uber 3 Bolt 2 Glovo 2 Uber 2 Glovo 1 Bolt 1 Bolt 3 Glovo 3" at bounding box center [597, 286] width 579 height 394
click at [341, 37] on div "Sala" at bounding box center [369, 31] width 146 height 29
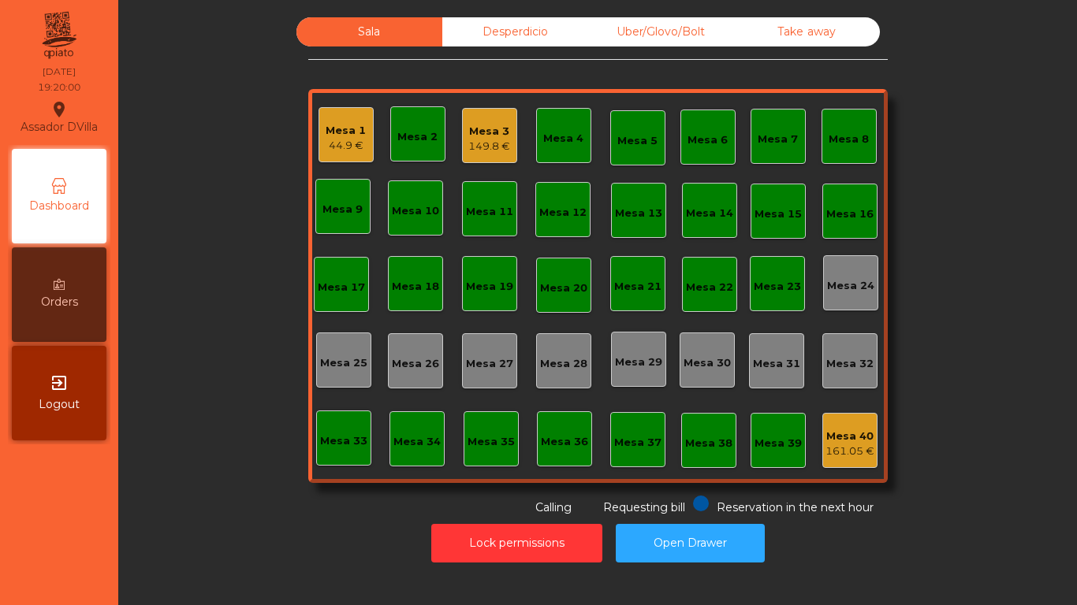
click at [408, 290] on div "Mesa 18" at bounding box center [415, 287] width 47 height 16
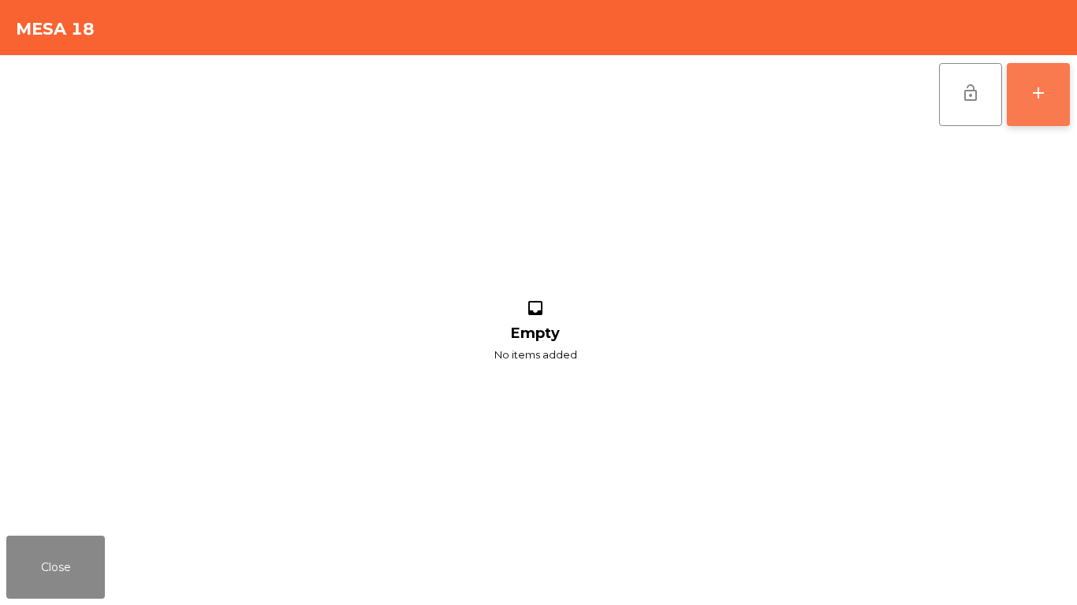
click at [1025, 108] on button "add" at bounding box center [1037, 94] width 63 height 63
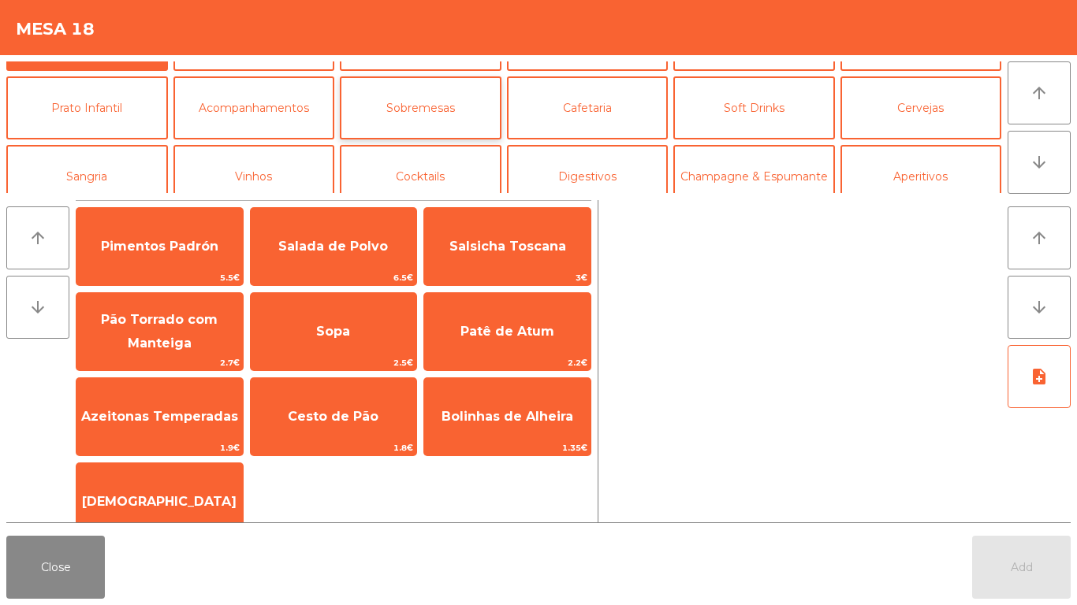
scroll to position [79, 0]
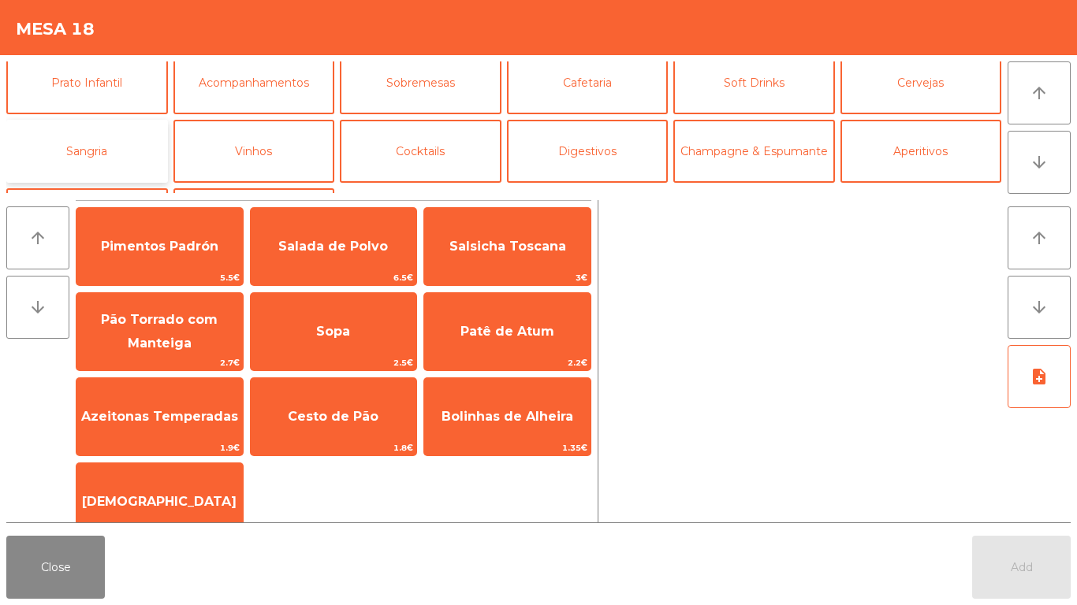
drag, startPoint x: 108, startPoint y: 151, endPoint x: 132, endPoint y: 149, distance: 23.7
click at [108, 150] on button "Sangria" at bounding box center [87, 151] width 162 height 63
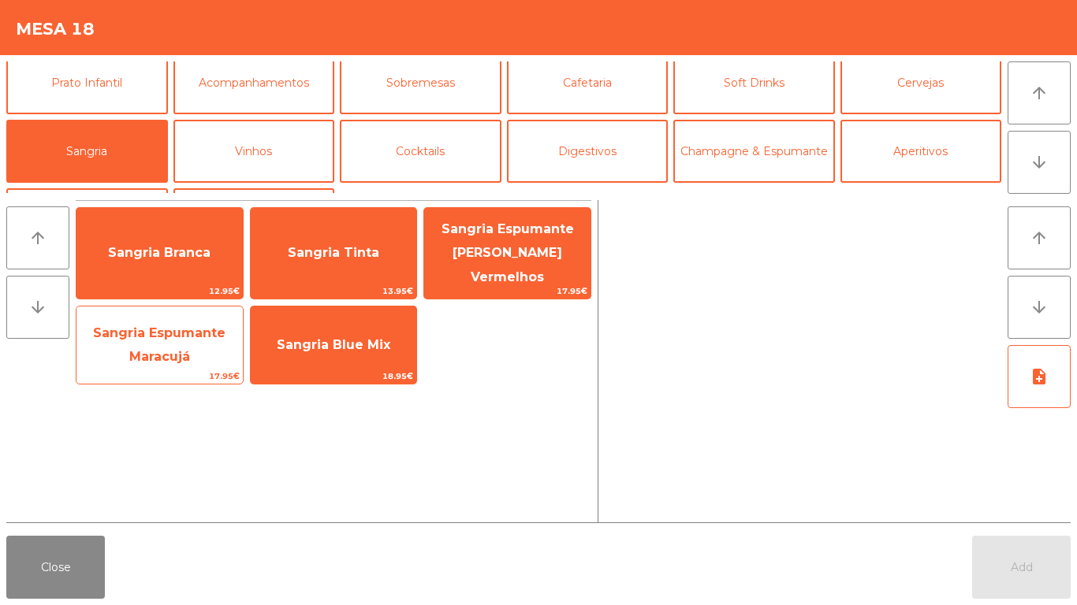
click at [228, 320] on span "Sangria Espumante Maracujá" at bounding box center [159, 345] width 166 height 67
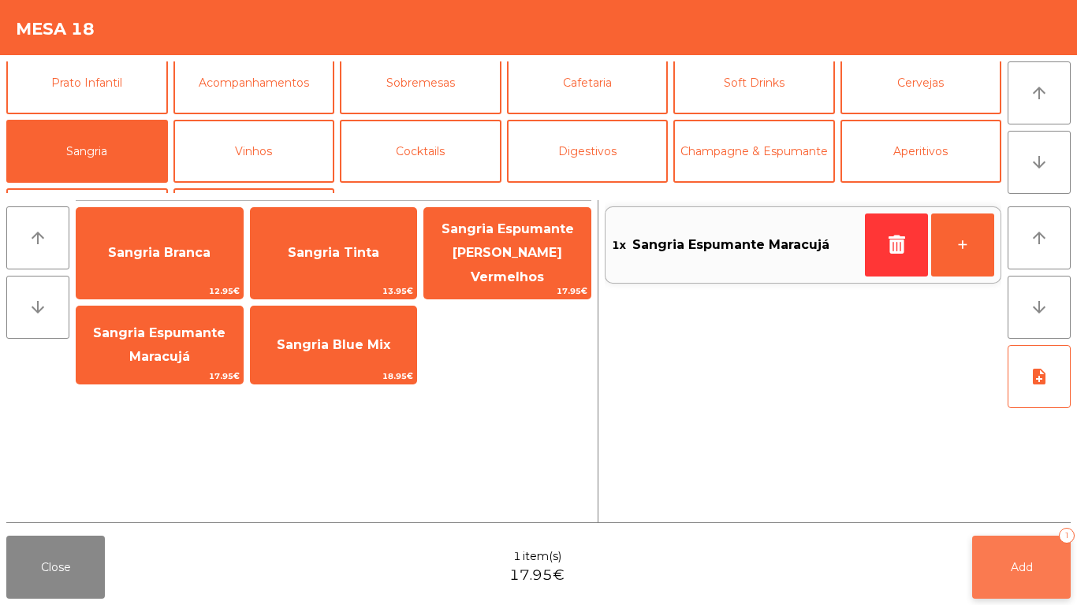
drag, startPoint x: 1076, startPoint y: 570, endPoint x: 1059, endPoint y: 567, distance: 16.7
click at [1074, 570] on div "Close 1 item(s) 17.95€ Add 1" at bounding box center [538, 568] width 1077 height 76
drag, startPoint x: 966, startPoint y: 560, endPoint x: 984, endPoint y: 563, distance: 17.6
click at [976, 561] on div "Close 1 item(s) 17.95€ Add 1" at bounding box center [538, 568] width 1077 height 76
drag, startPoint x: 1025, startPoint y: 567, endPoint x: 855, endPoint y: 548, distance: 171.4
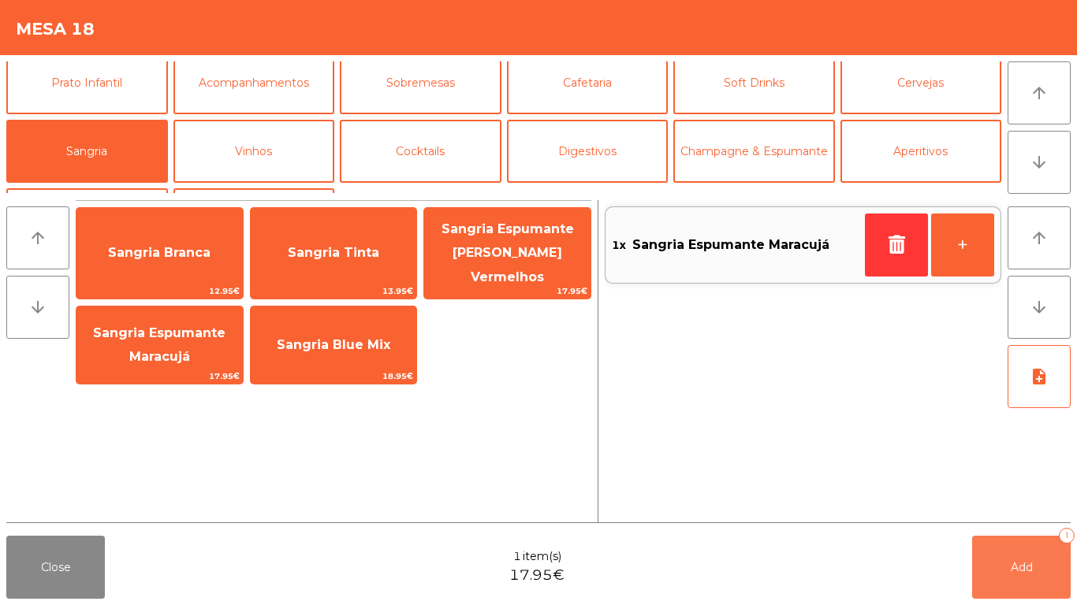
click at [1021, 568] on span "Add" at bounding box center [1021, 567] width 22 height 14
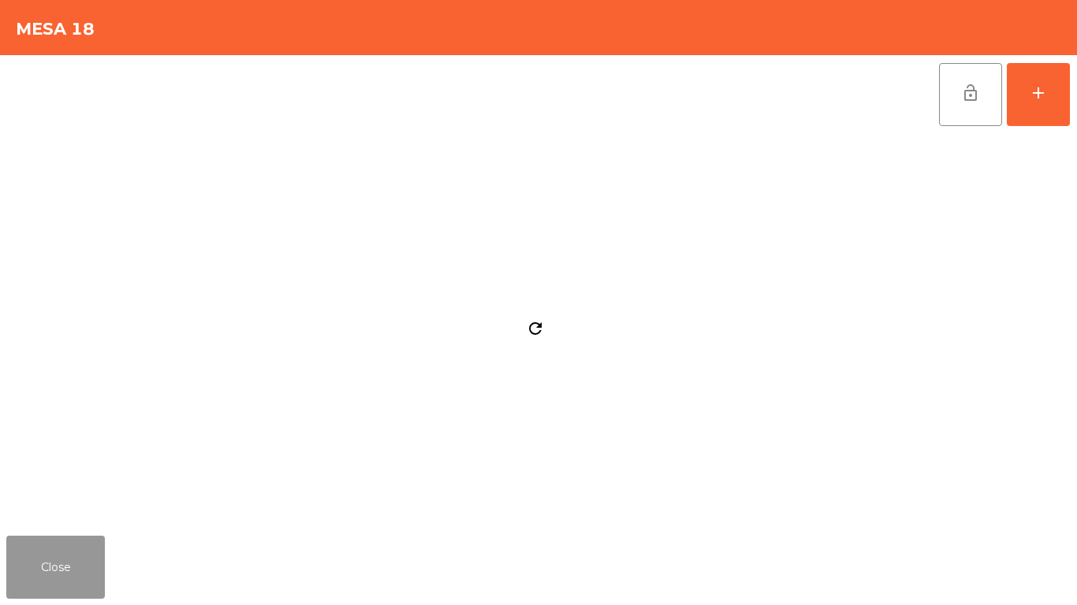
drag, startPoint x: 102, startPoint y: 553, endPoint x: 90, endPoint y: 556, distance: 12.1
click at [99, 554] on button "Close" at bounding box center [55, 567] width 99 height 63
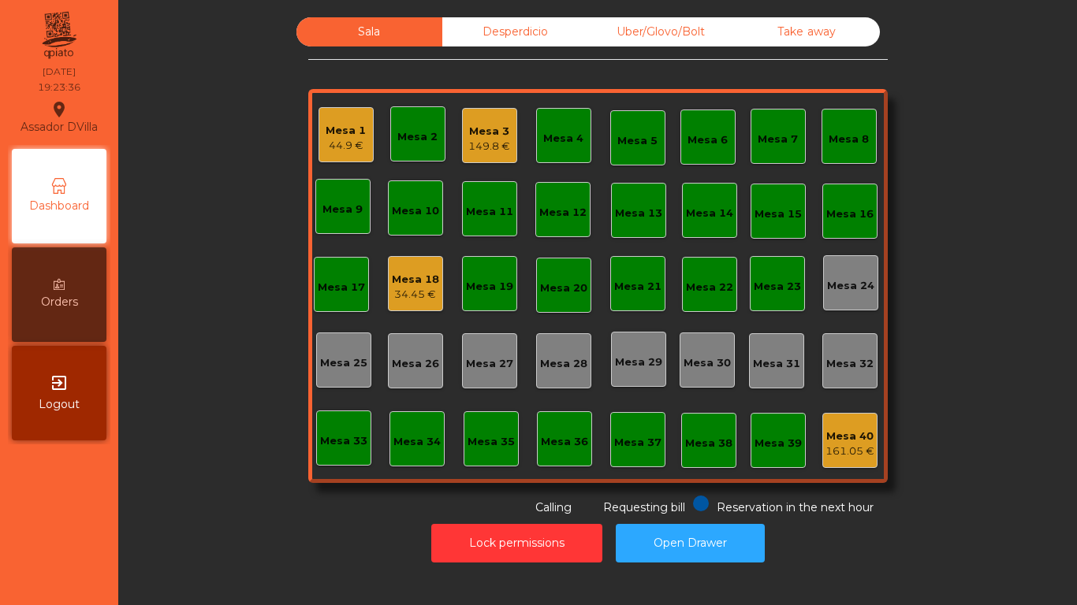
click at [392, 292] on div "34.45 €" at bounding box center [415, 295] width 47 height 16
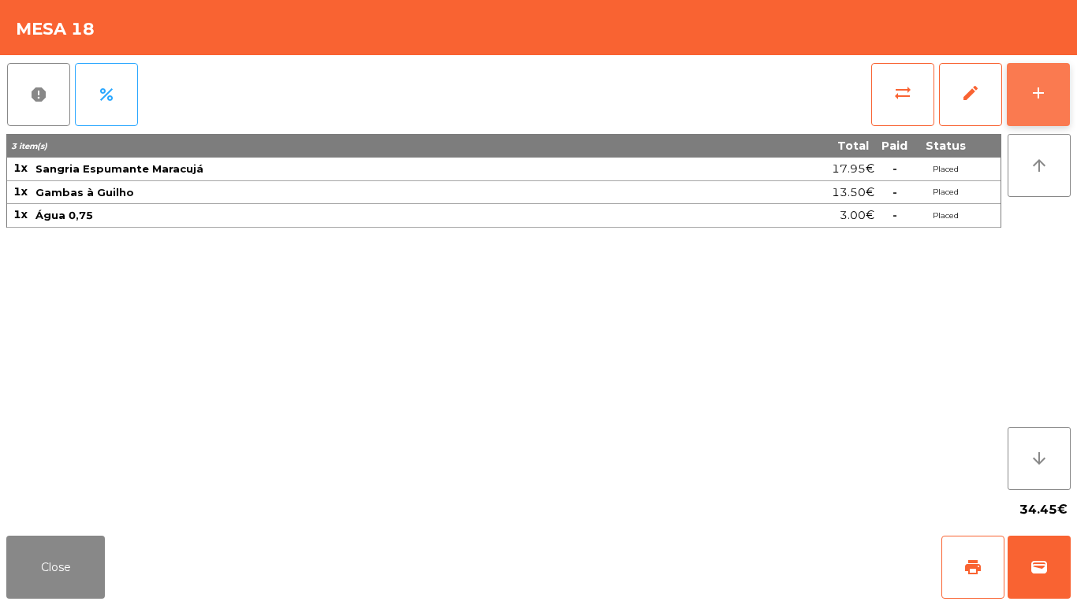
click at [1061, 89] on button "add" at bounding box center [1037, 94] width 63 height 63
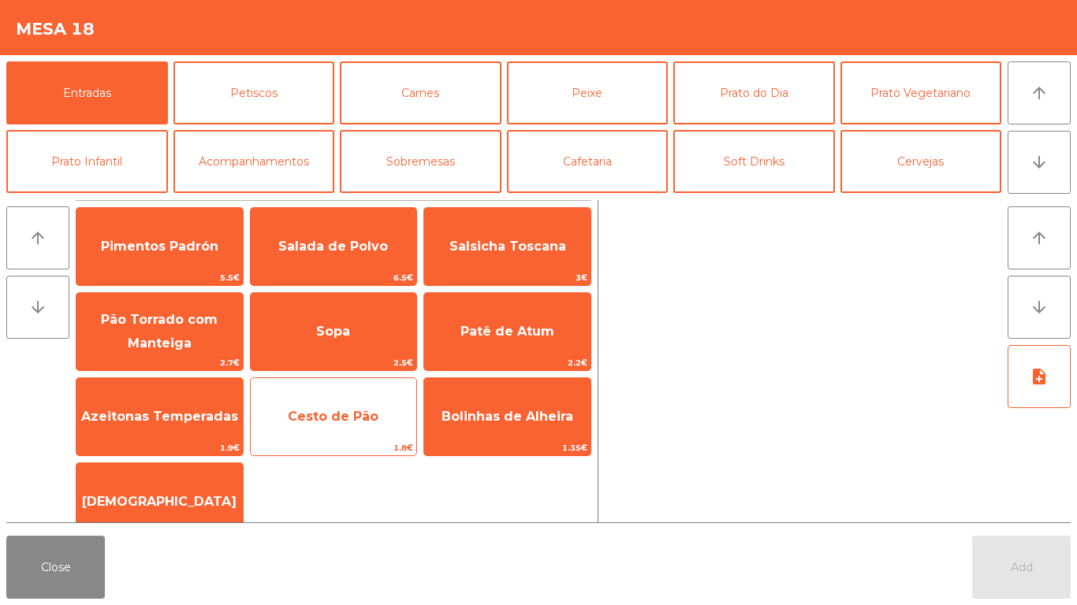
click at [355, 410] on span "Cesto de Pão" at bounding box center [333, 416] width 91 height 15
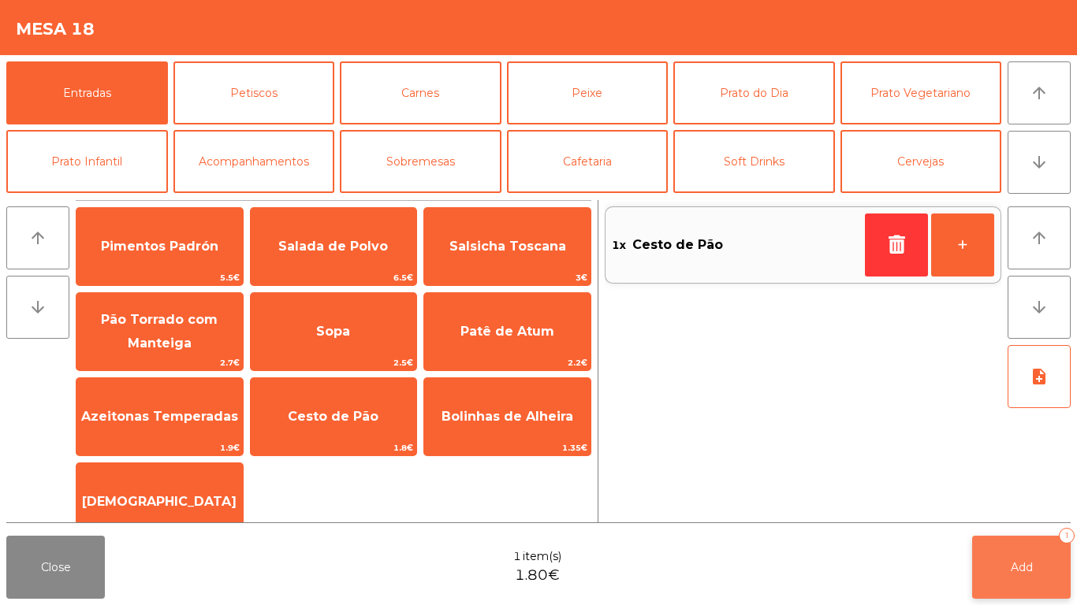
click at [1048, 543] on button "Add 1" at bounding box center [1021, 567] width 99 height 63
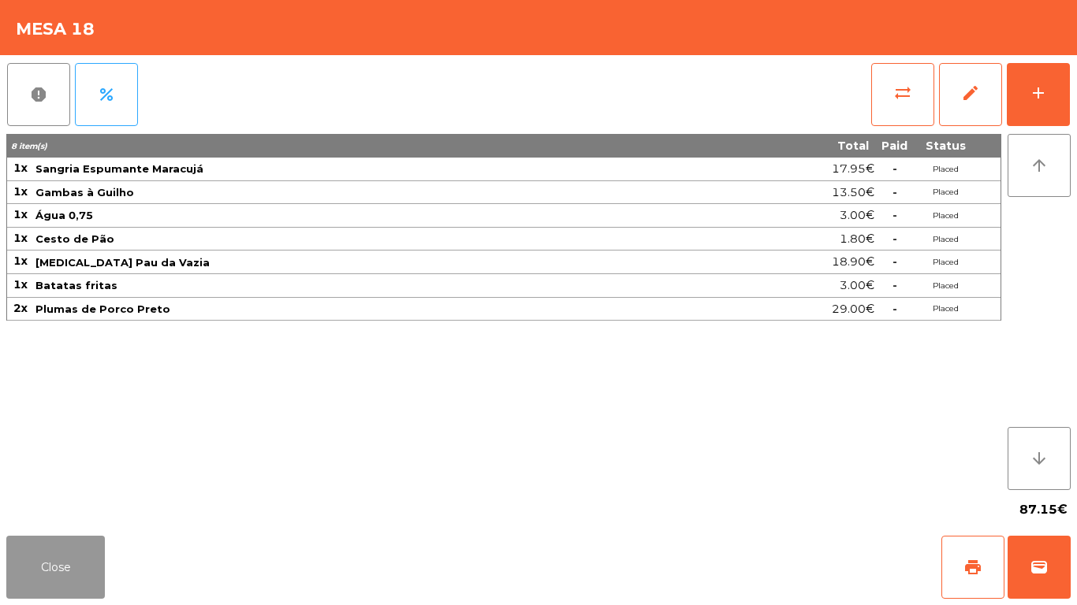
click at [89, 554] on button "Close" at bounding box center [55, 567] width 99 height 63
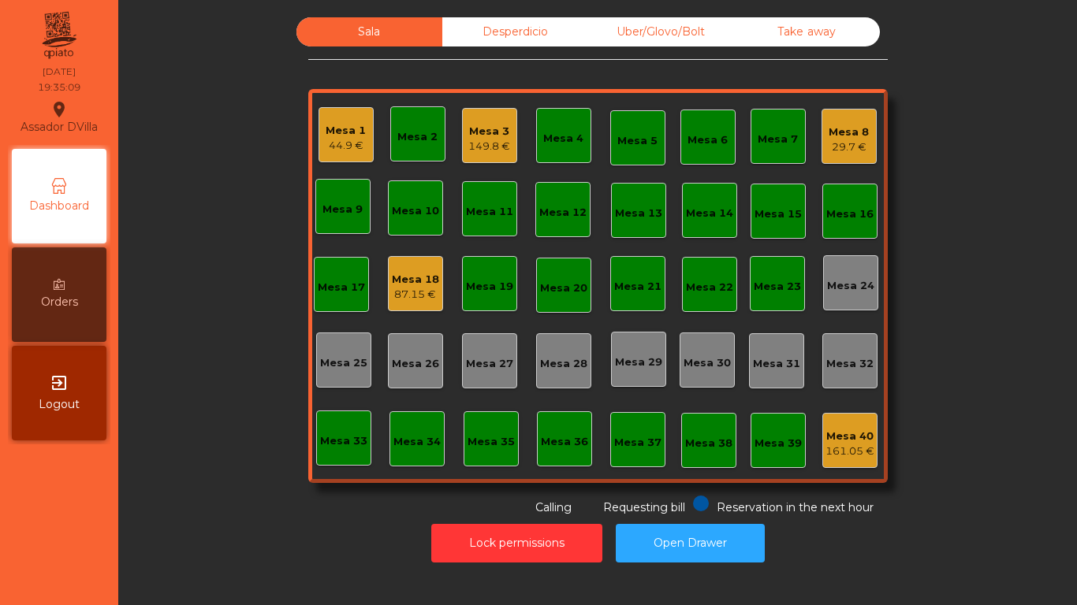
click at [828, 151] on div "29.7 €" at bounding box center [848, 148] width 40 height 16
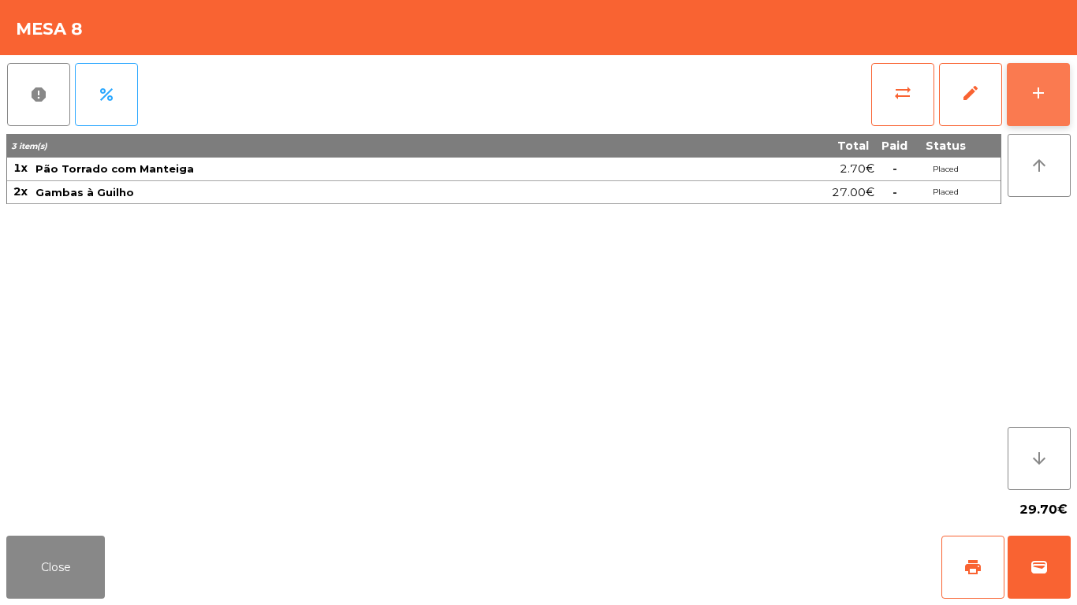
click at [1058, 95] on button "add" at bounding box center [1037, 94] width 63 height 63
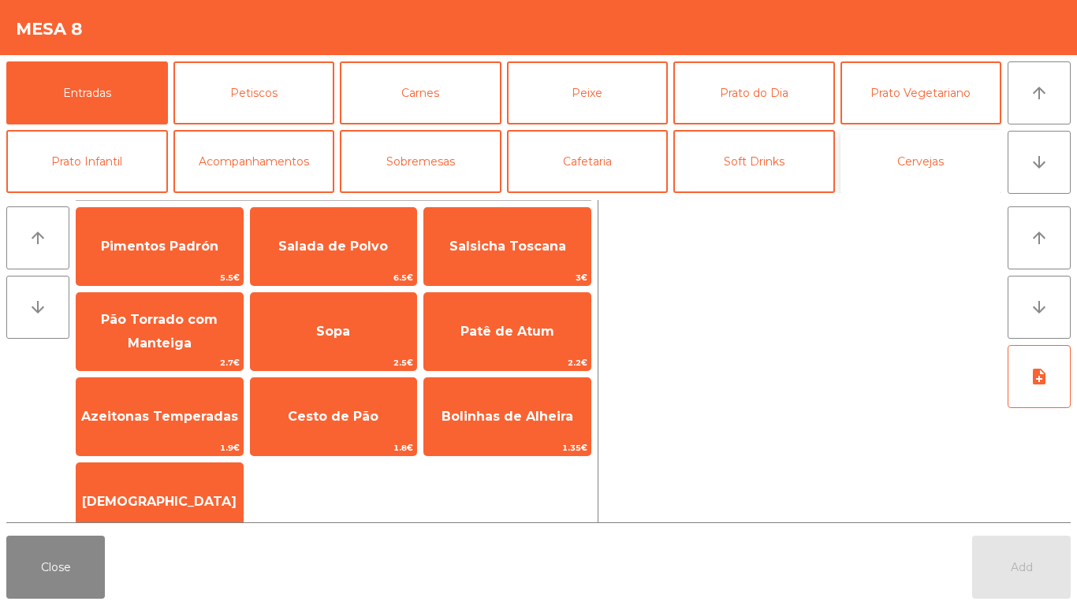
click at [932, 158] on button "Cervejas" at bounding box center [921, 161] width 162 height 63
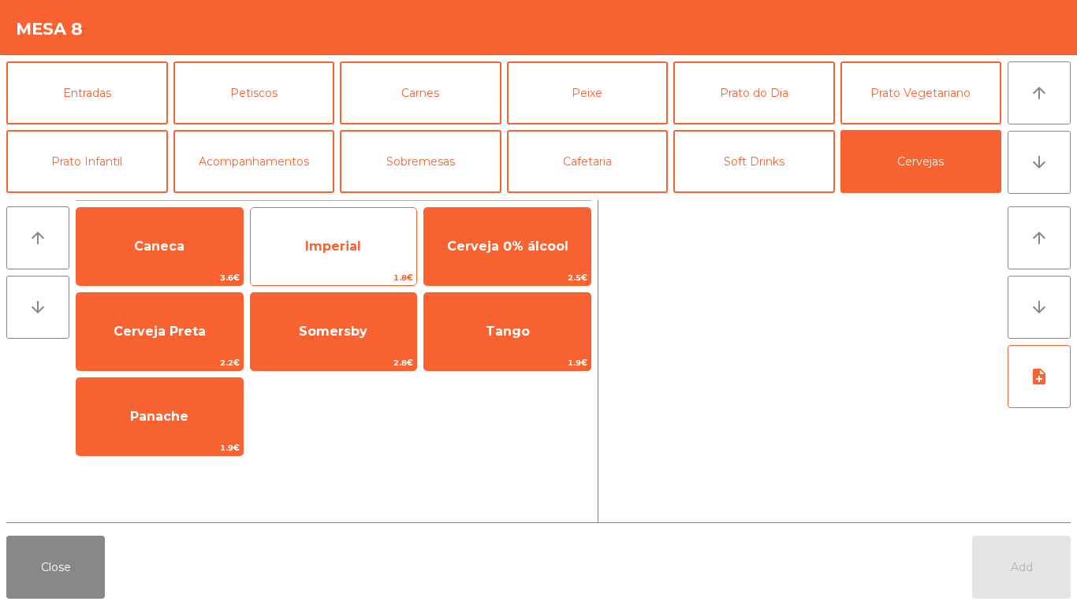
drag, startPoint x: 178, startPoint y: 262, endPoint x: 259, endPoint y: 279, distance: 82.1
click at [178, 262] on span "Caneca" at bounding box center [159, 246] width 166 height 43
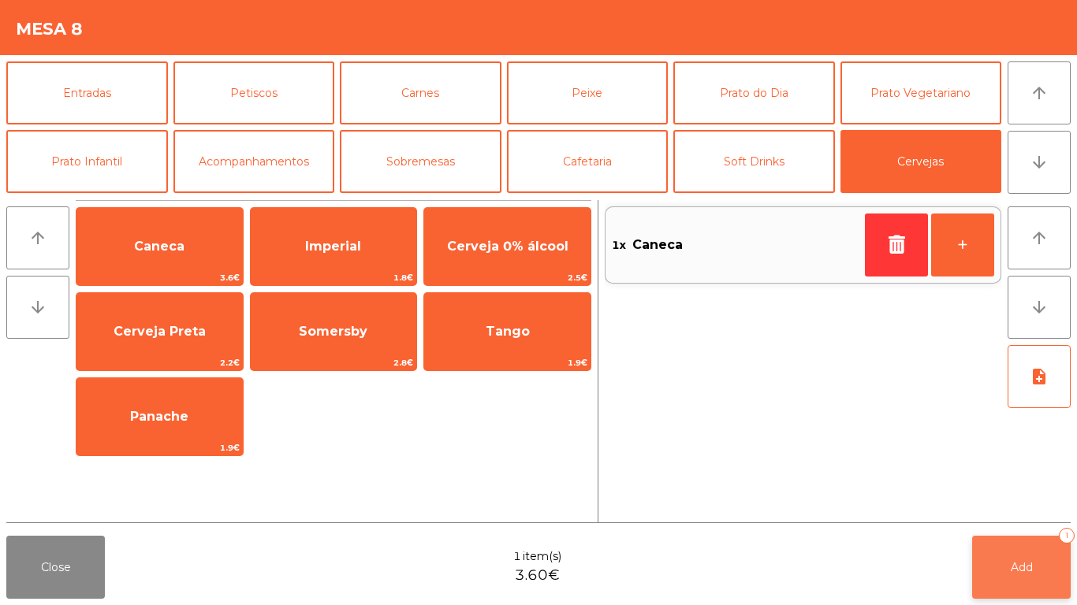
click at [1019, 597] on button "Add 1" at bounding box center [1021, 567] width 99 height 63
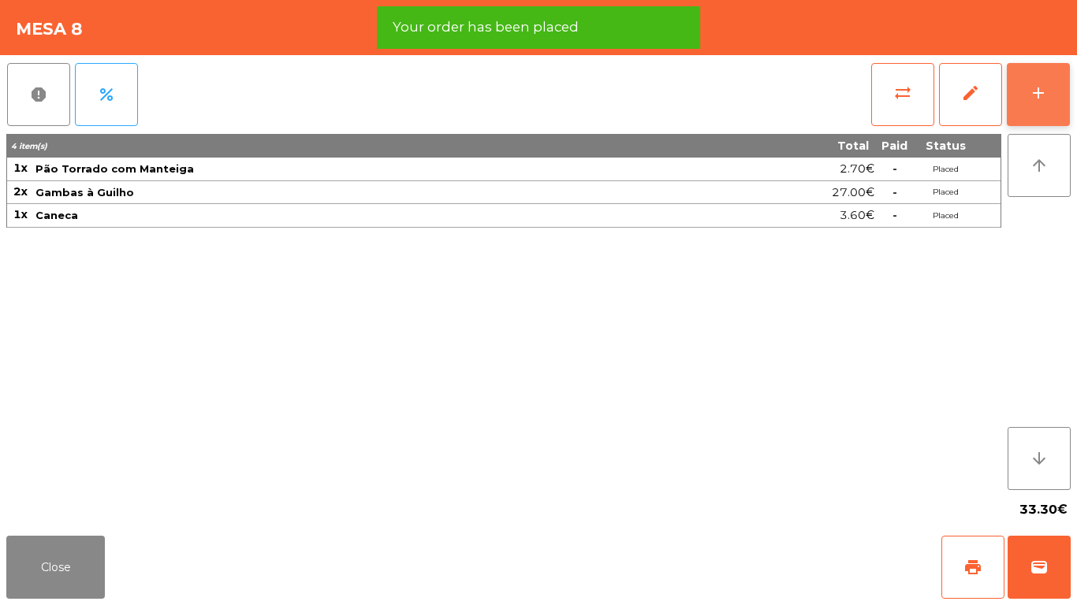
click at [1039, 102] on div "add" at bounding box center [1038, 93] width 19 height 19
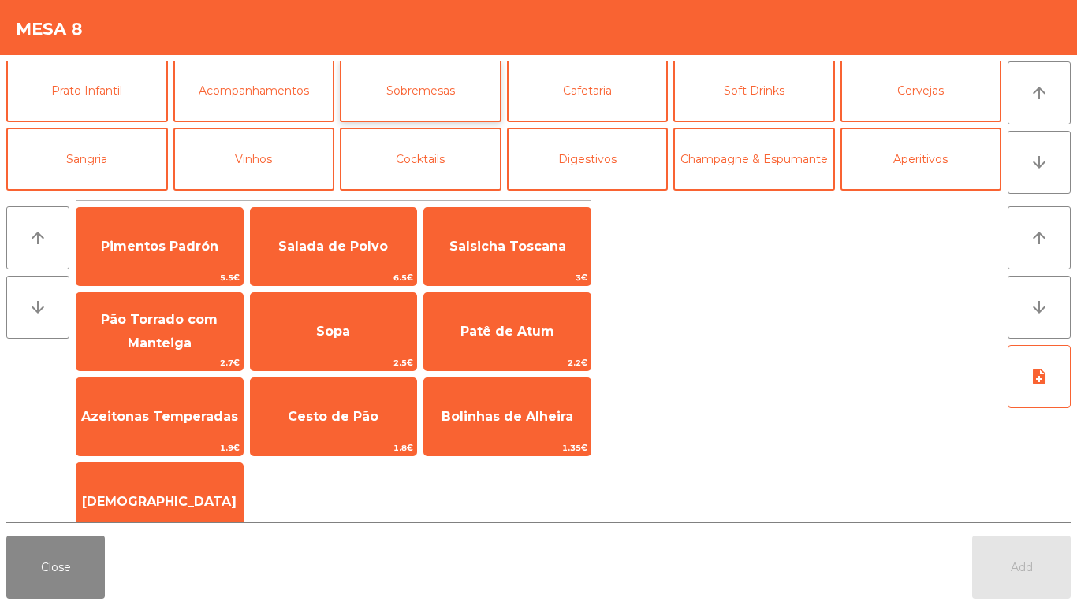
scroll to position [137, 0]
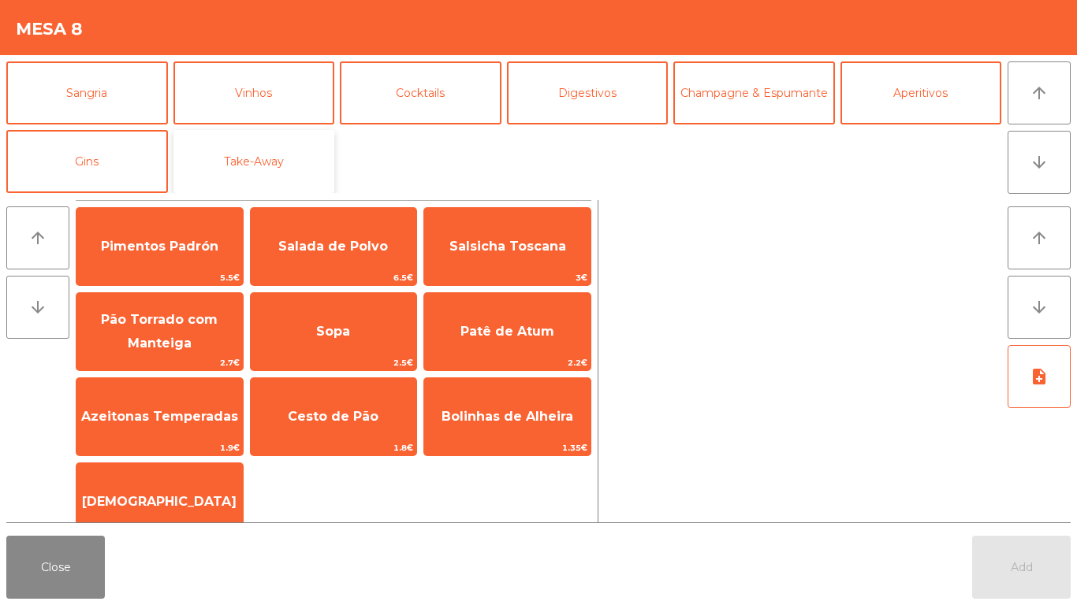
click at [318, 151] on button "Take-Away" at bounding box center [254, 161] width 162 height 63
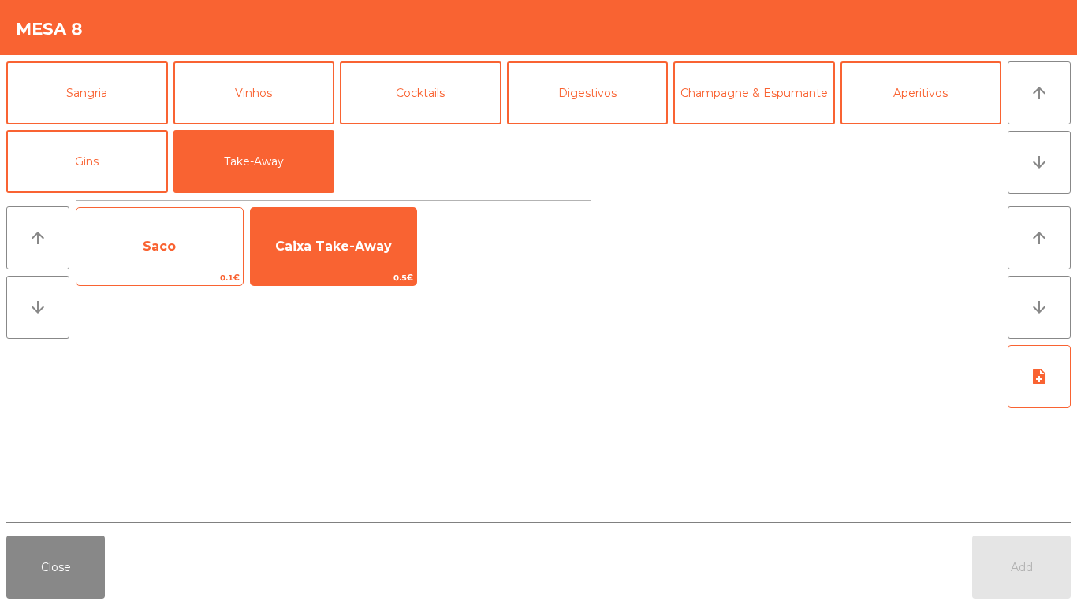
click at [224, 233] on span "Saco" at bounding box center [159, 246] width 166 height 43
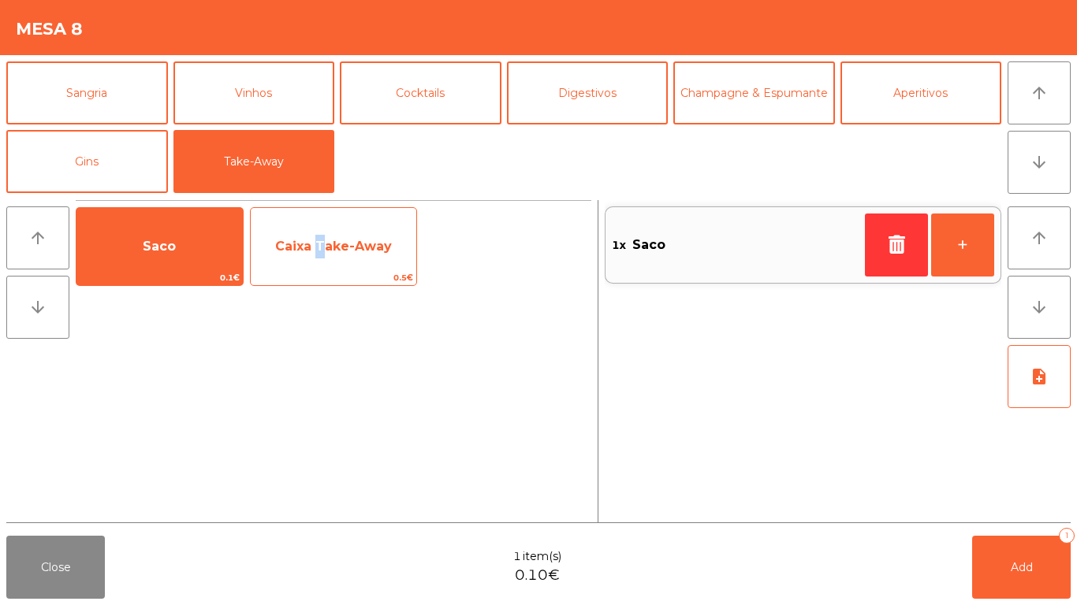
click at [316, 255] on span "Caixa Take-Away" at bounding box center [334, 246] width 166 height 43
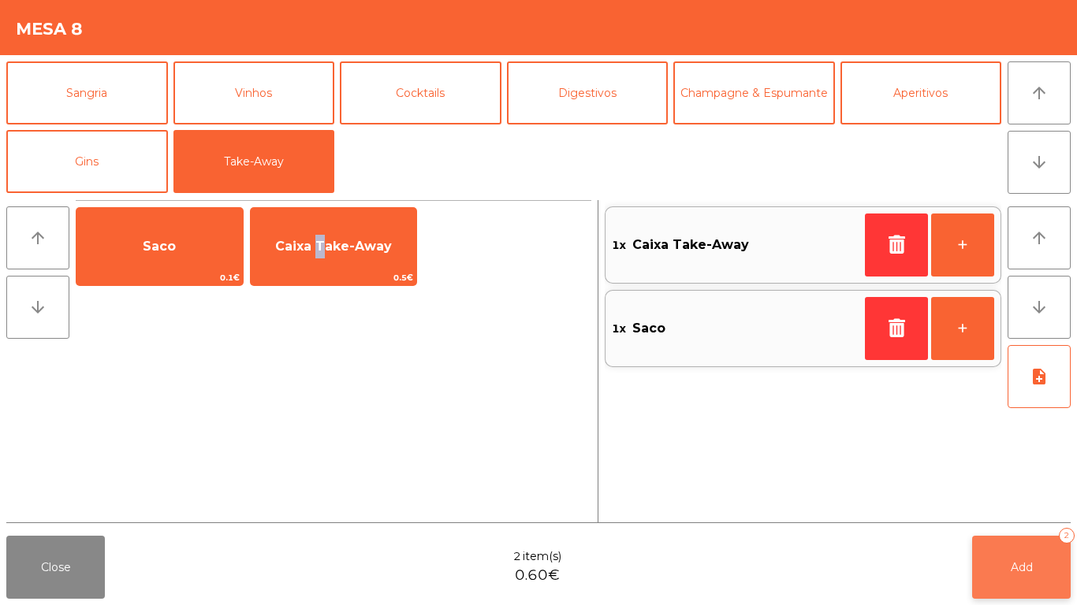
click at [1013, 571] on span "Add" at bounding box center [1021, 567] width 22 height 14
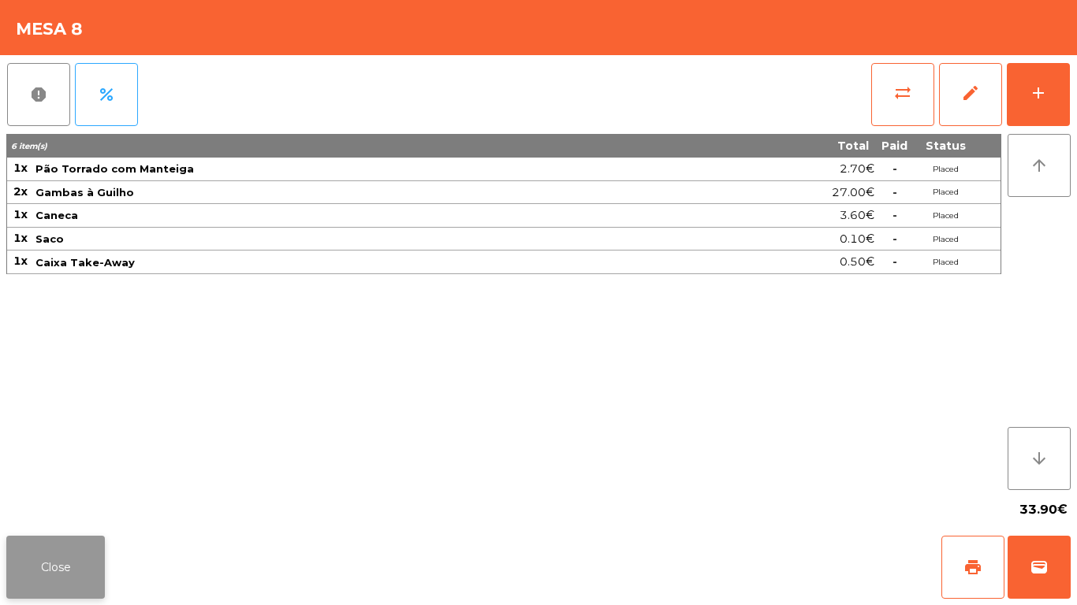
click at [39, 540] on button "Close" at bounding box center [55, 567] width 99 height 63
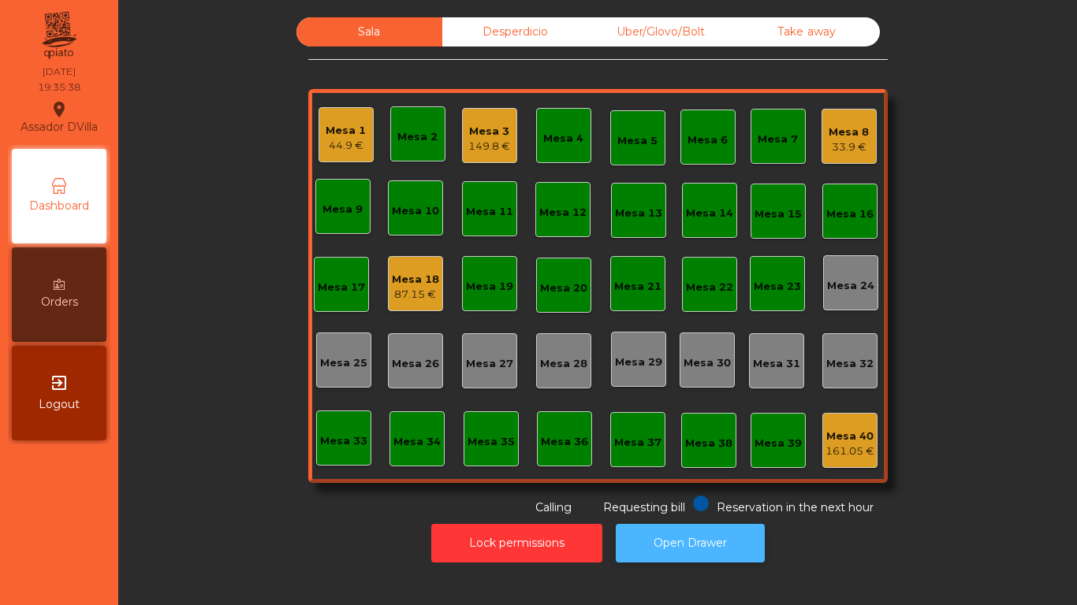
click at [687, 539] on button "Open Drawer" at bounding box center [690, 543] width 149 height 39
click at [840, 151] on div "33.9 €" at bounding box center [848, 148] width 40 height 16
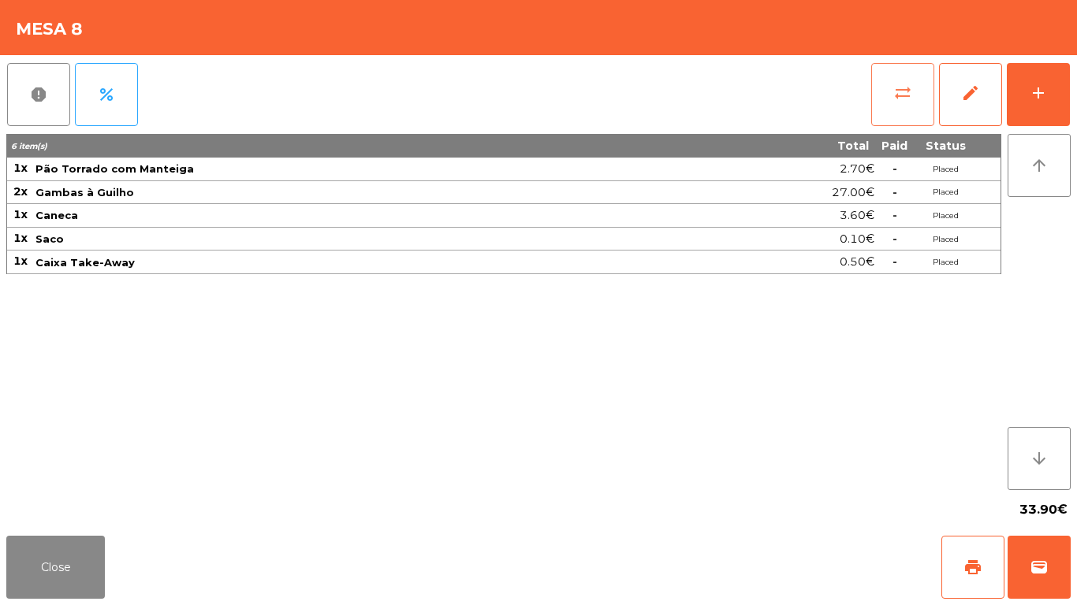
click at [917, 89] on button "sync_alt" at bounding box center [902, 94] width 63 height 63
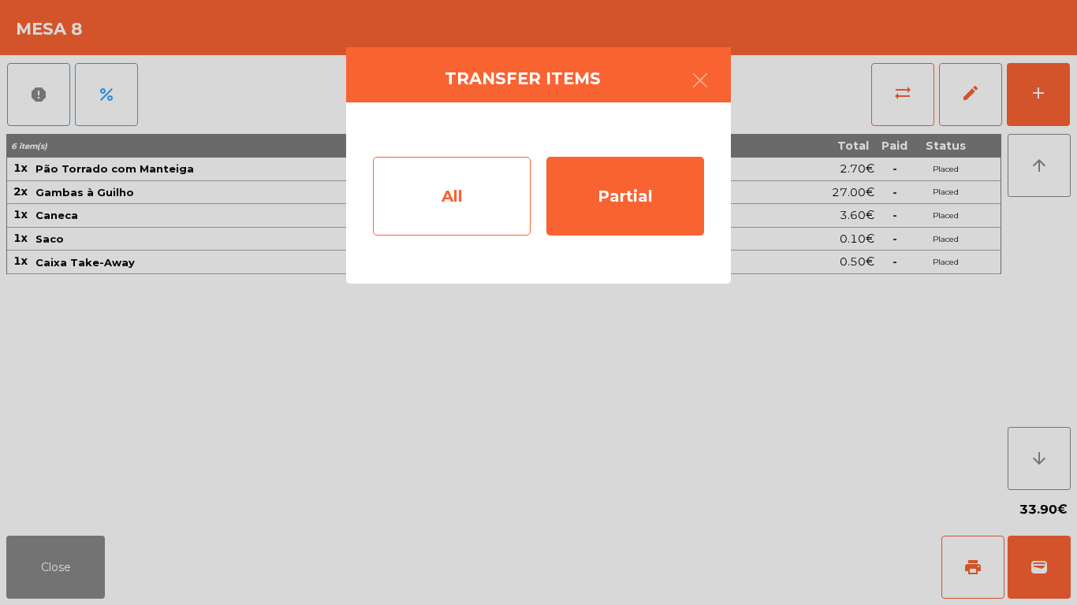
click at [409, 211] on div "All" at bounding box center [452, 196] width 158 height 79
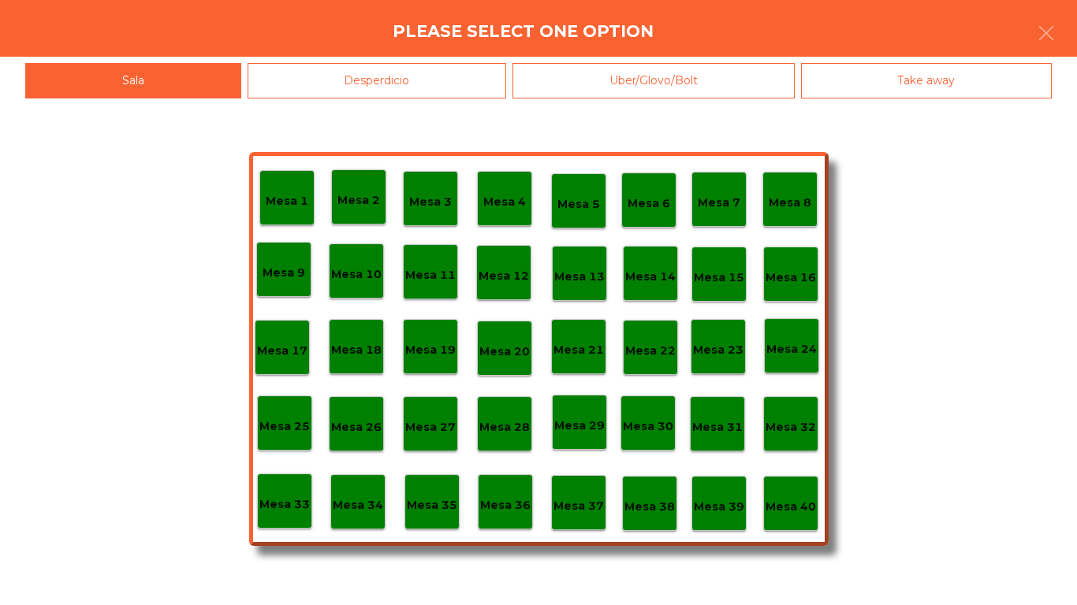
click at [779, 506] on p "Mesa 40" at bounding box center [790, 507] width 50 height 18
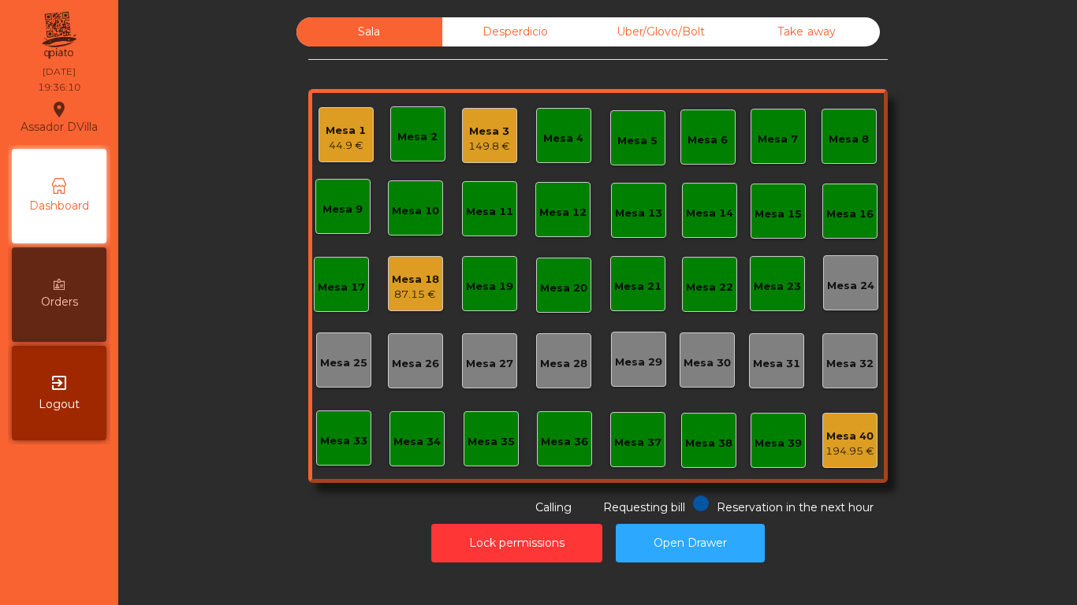
click at [478, 151] on div "149.8 €" at bounding box center [489, 147] width 42 height 16
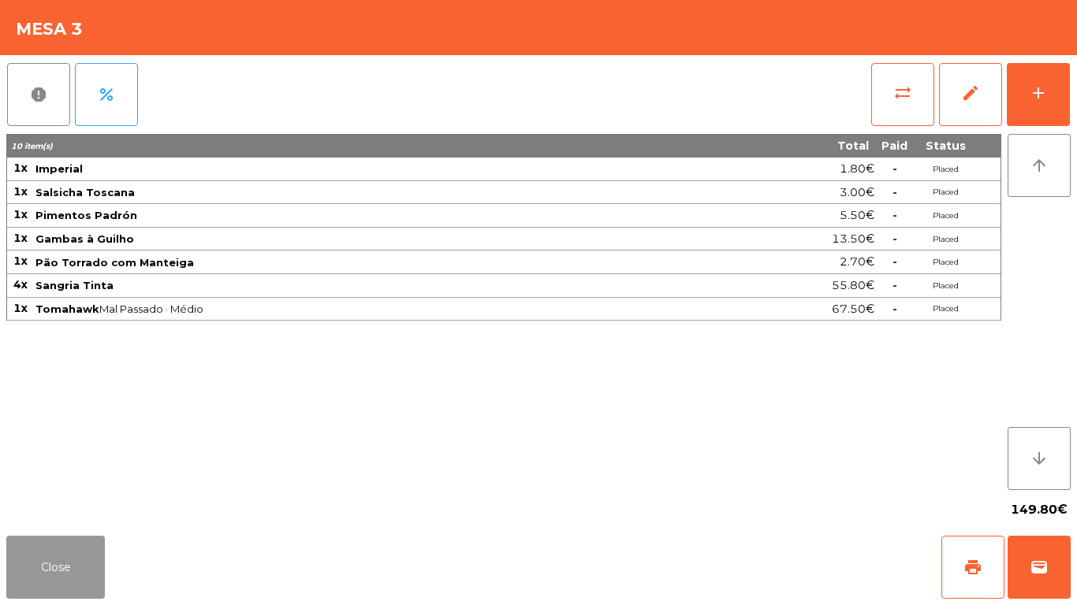
click at [39, 560] on button "Close" at bounding box center [55, 567] width 99 height 63
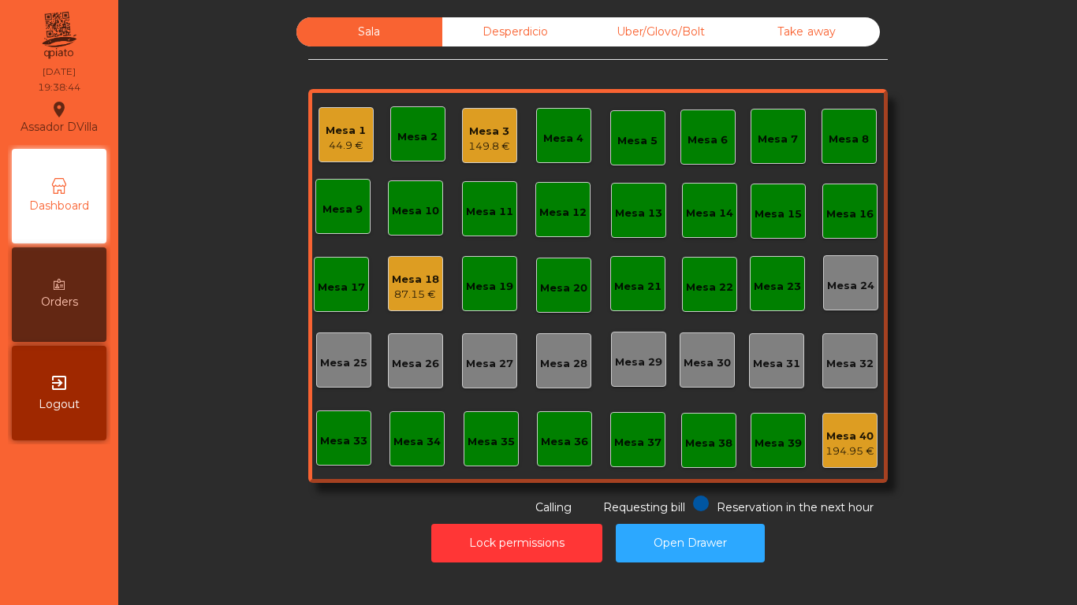
click at [400, 286] on div "Mesa 18" at bounding box center [415, 280] width 47 height 16
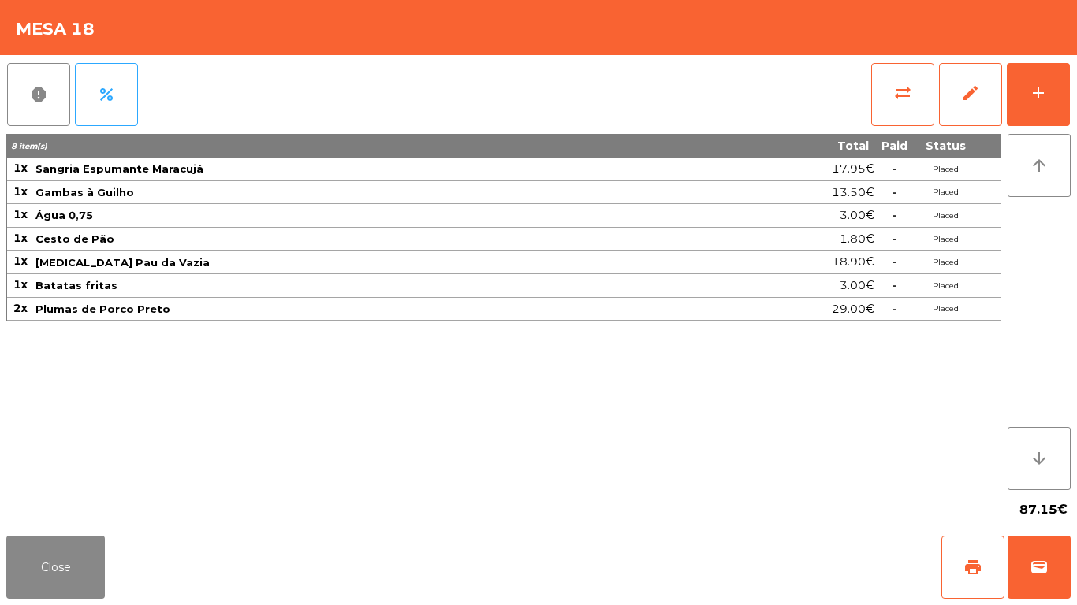
click at [1072, 95] on div "report percent sync_alt edit add 8 item(s) Total Paid Status 1x Sangria Espuman…" at bounding box center [538, 292] width 1077 height 474
click at [1059, 97] on button "add" at bounding box center [1037, 94] width 63 height 63
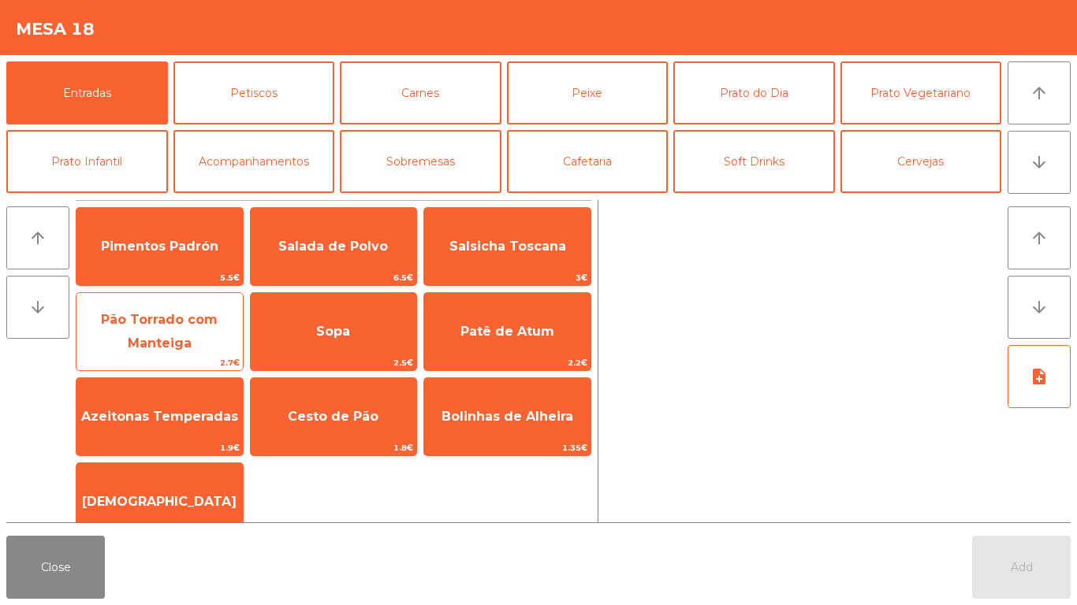
click at [168, 329] on span "Pão Torrado com Manteiga" at bounding box center [159, 332] width 166 height 67
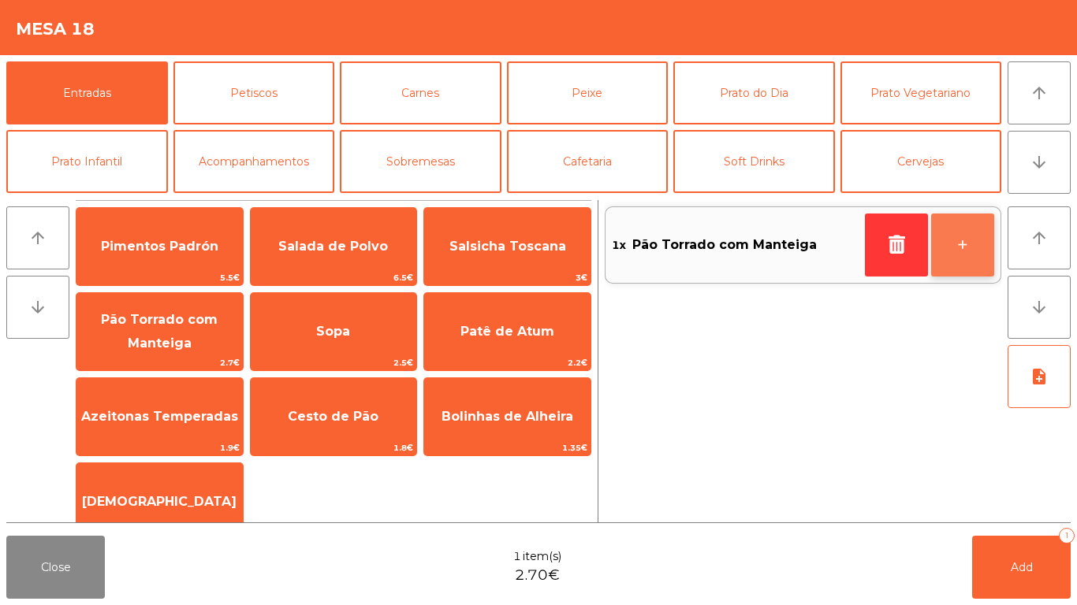
click at [970, 233] on button "+" at bounding box center [962, 245] width 63 height 63
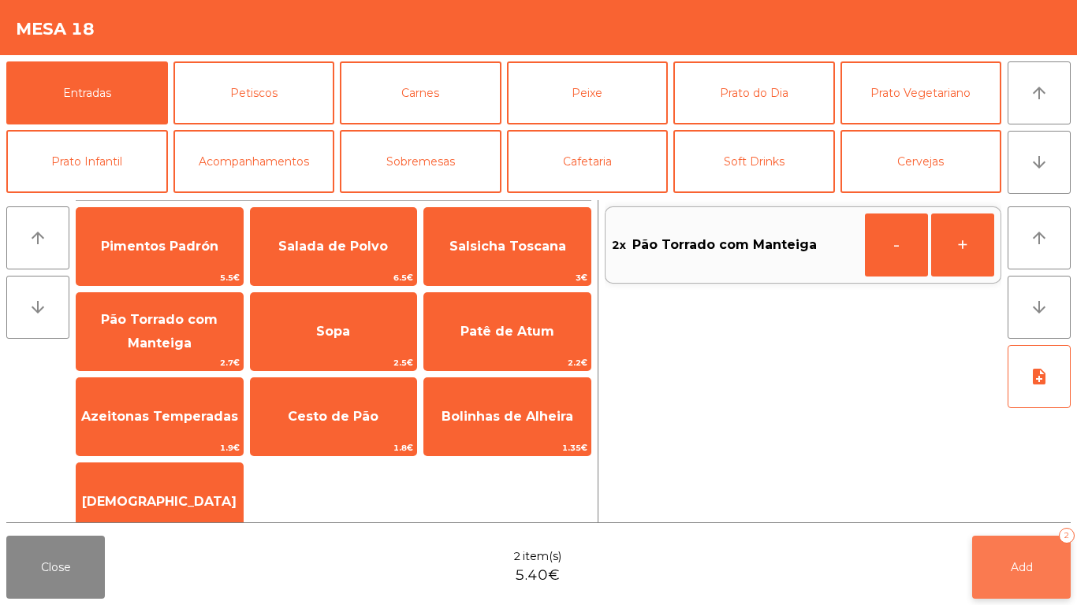
click at [1028, 564] on span "Add" at bounding box center [1021, 567] width 22 height 14
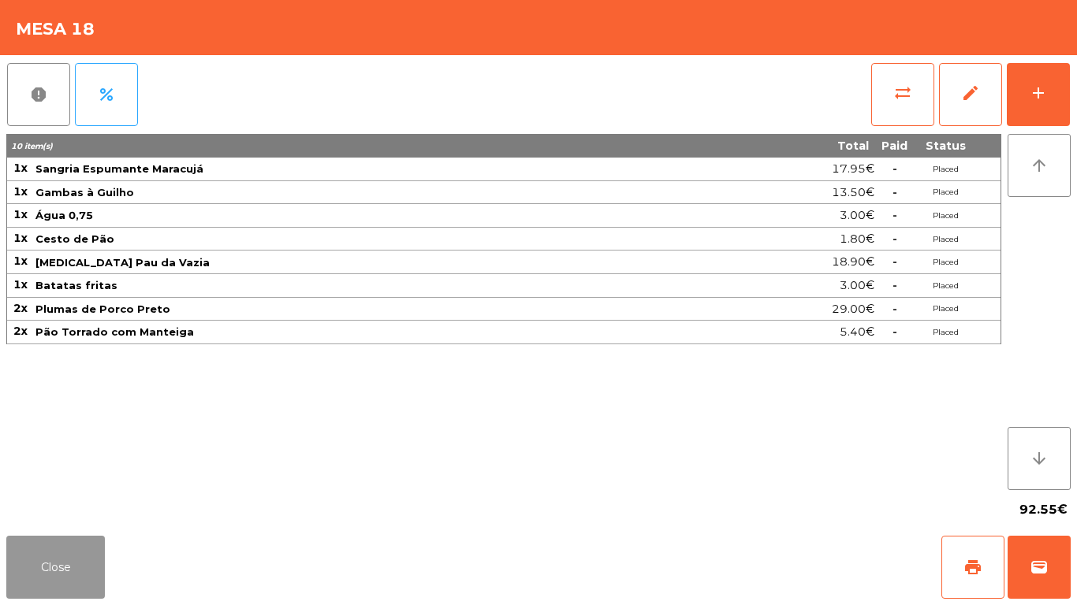
click at [39, 571] on button "Close" at bounding box center [55, 567] width 99 height 63
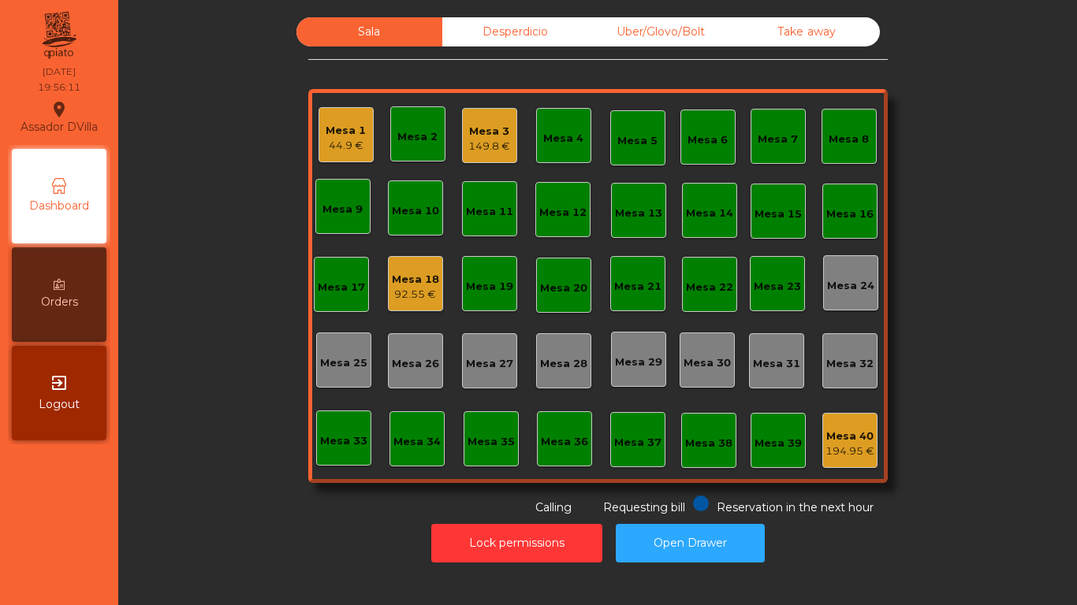
click at [318, 132] on div "Mesa 1 44.9 €" at bounding box center [345, 134] width 55 height 55
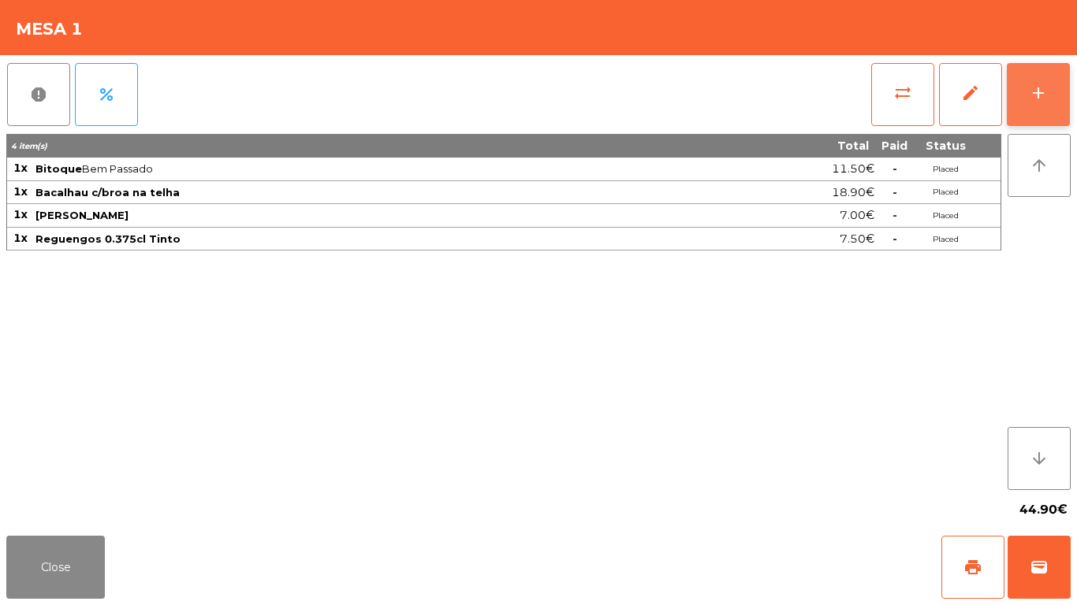
click at [1062, 106] on button "add" at bounding box center [1037, 94] width 63 height 63
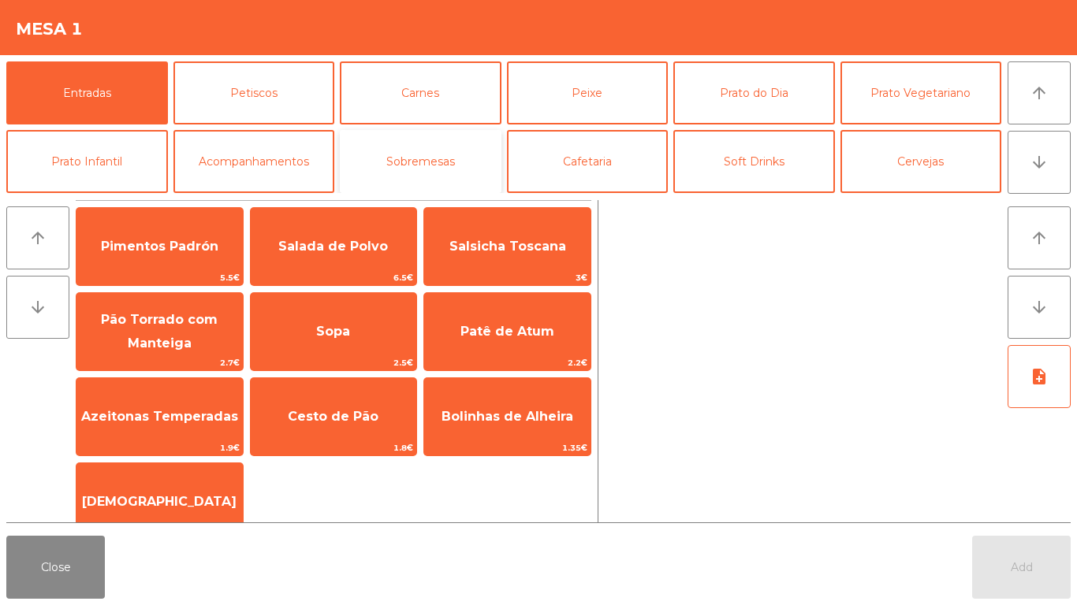
click at [430, 145] on button "Sobremesas" at bounding box center [421, 161] width 162 height 63
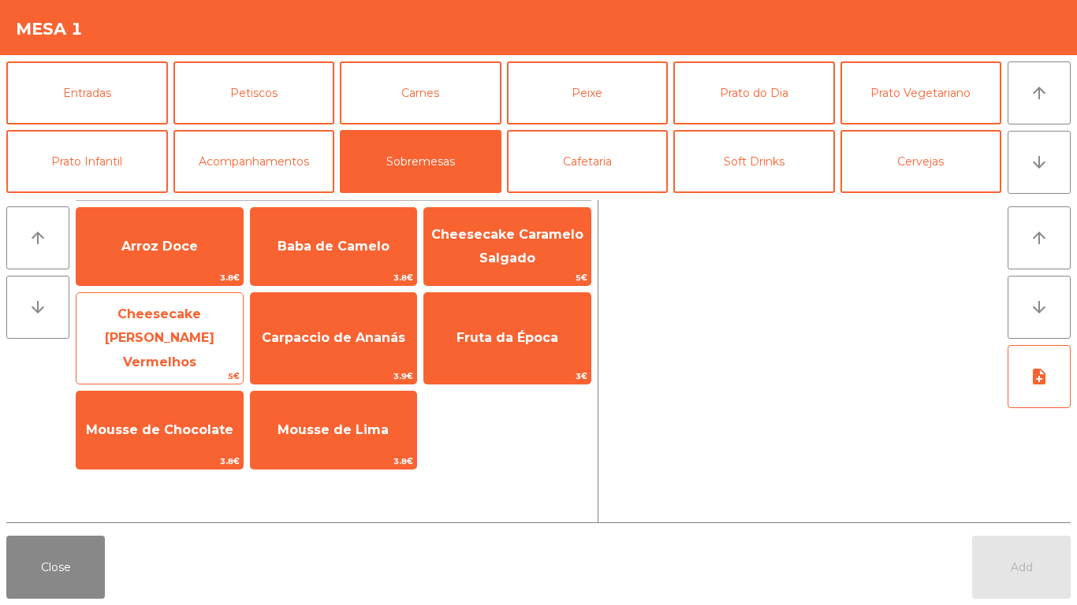
click at [214, 314] on span "Cheesecake Frutos Vermelhos" at bounding box center [160, 338] width 110 height 63
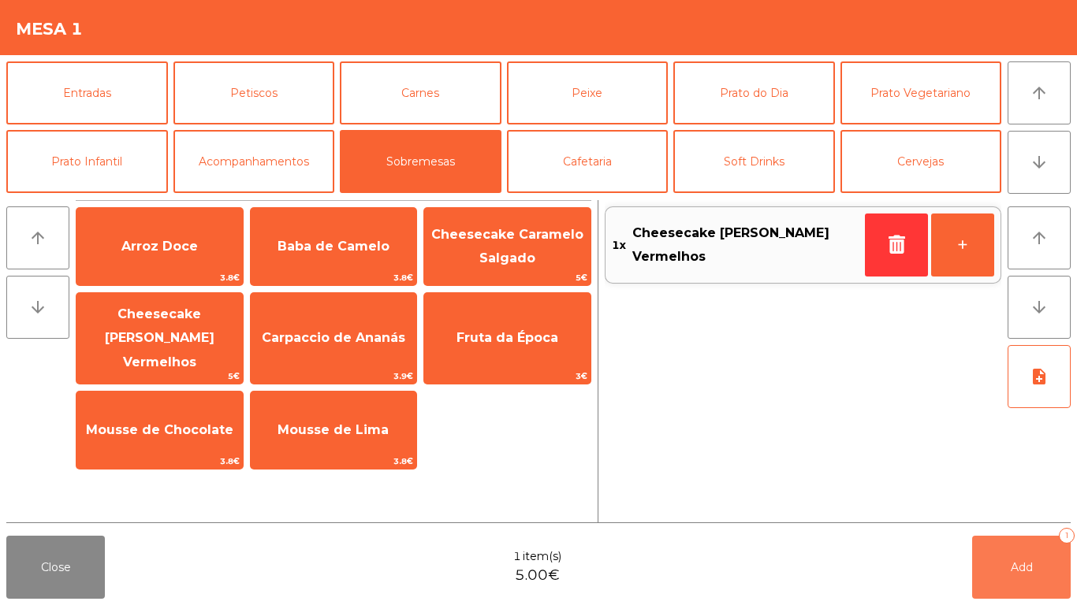
drag, startPoint x: 1021, startPoint y: 567, endPoint x: 497, endPoint y: 453, distance: 536.4
click at [1021, 568] on span "Add" at bounding box center [1021, 567] width 22 height 14
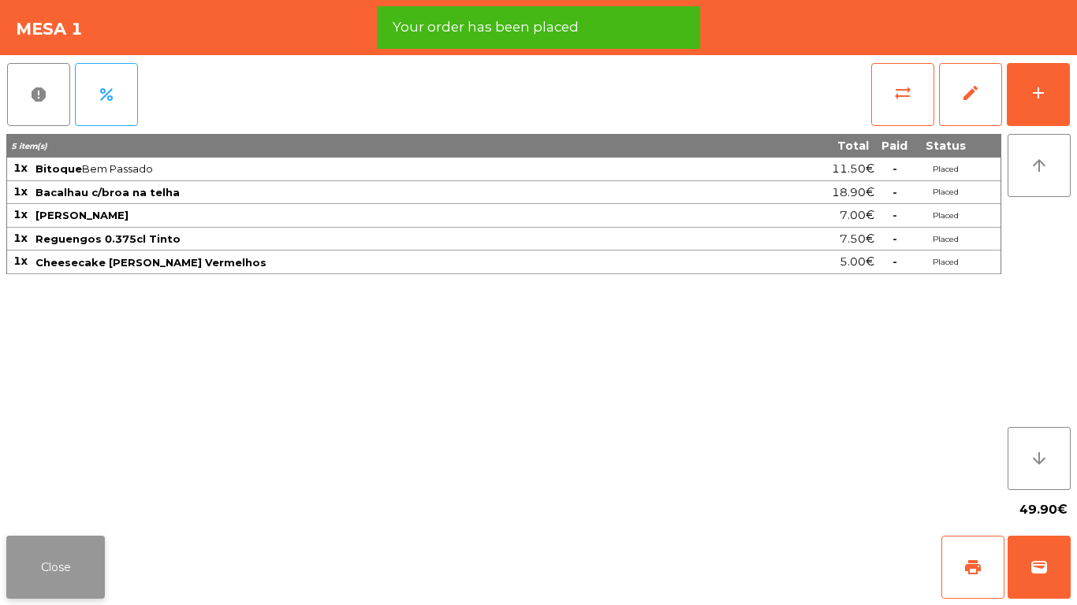
click at [18, 557] on button "Close" at bounding box center [55, 567] width 99 height 63
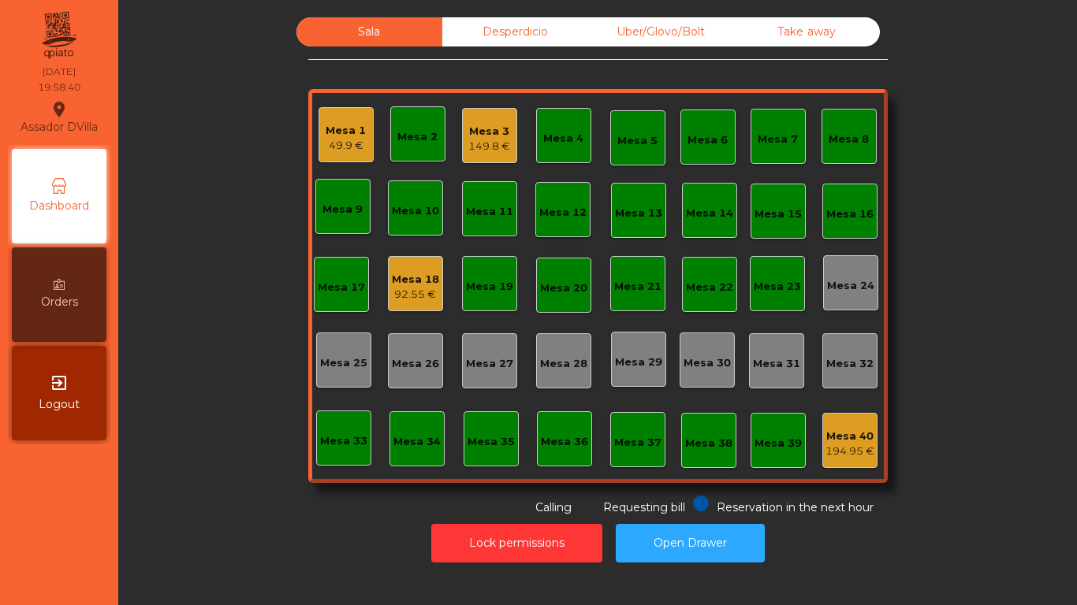
click at [331, 137] on div "Mesa 1" at bounding box center [346, 131] width 40 height 16
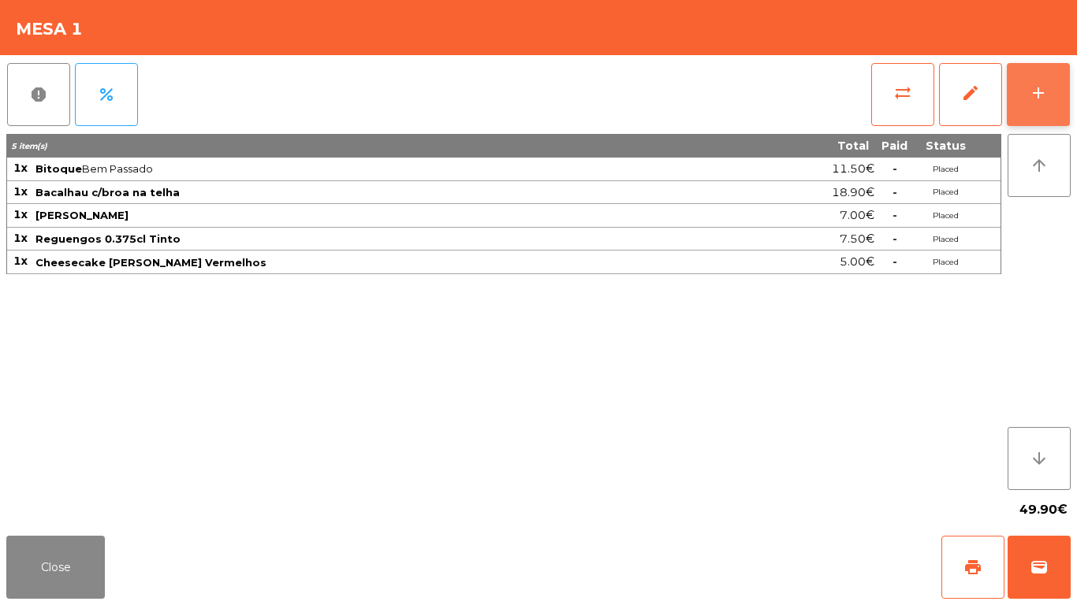
click at [1068, 84] on button "add" at bounding box center [1037, 94] width 63 height 63
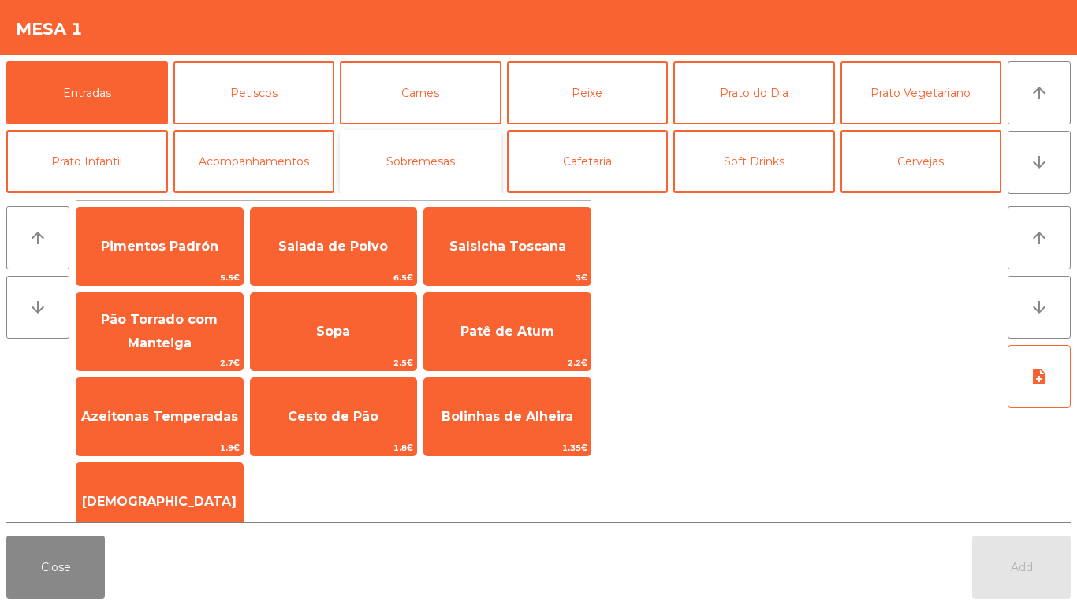
click at [423, 174] on button "Sobremesas" at bounding box center [421, 161] width 162 height 63
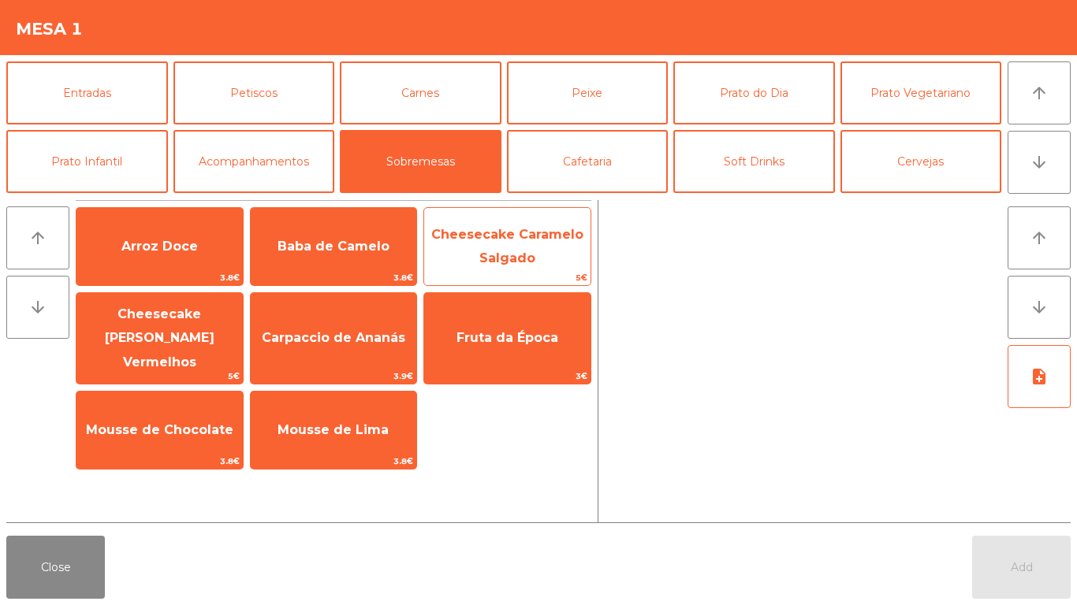
click at [511, 247] on span "Cheesecake Caramelo Salgado" at bounding box center [507, 247] width 166 height 67
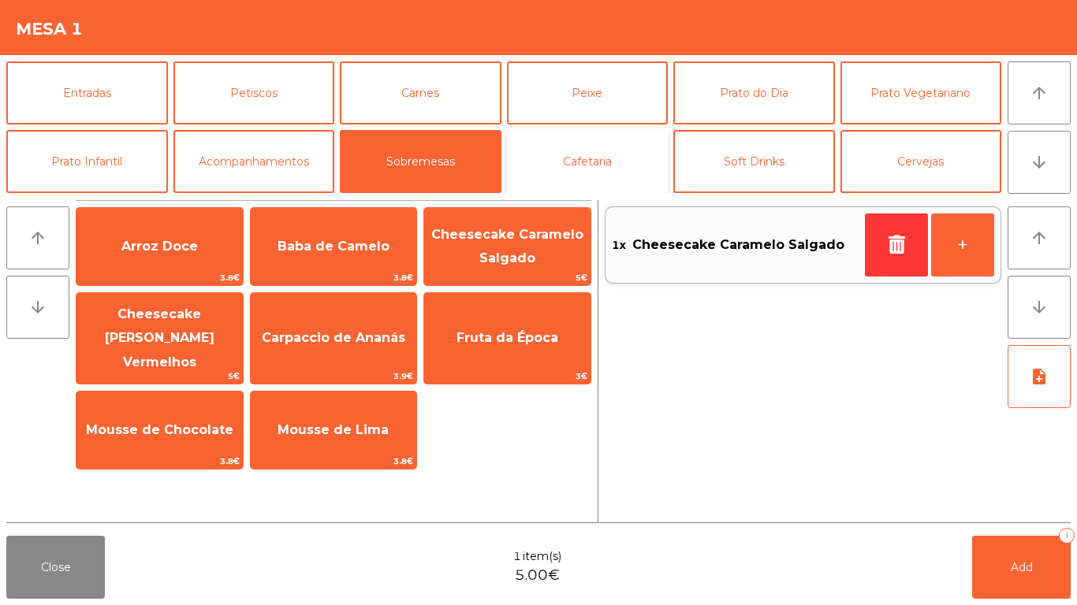
click at [612, 155] on button "Cafetaria" at bounding box center [588, 161] width 162 height 63
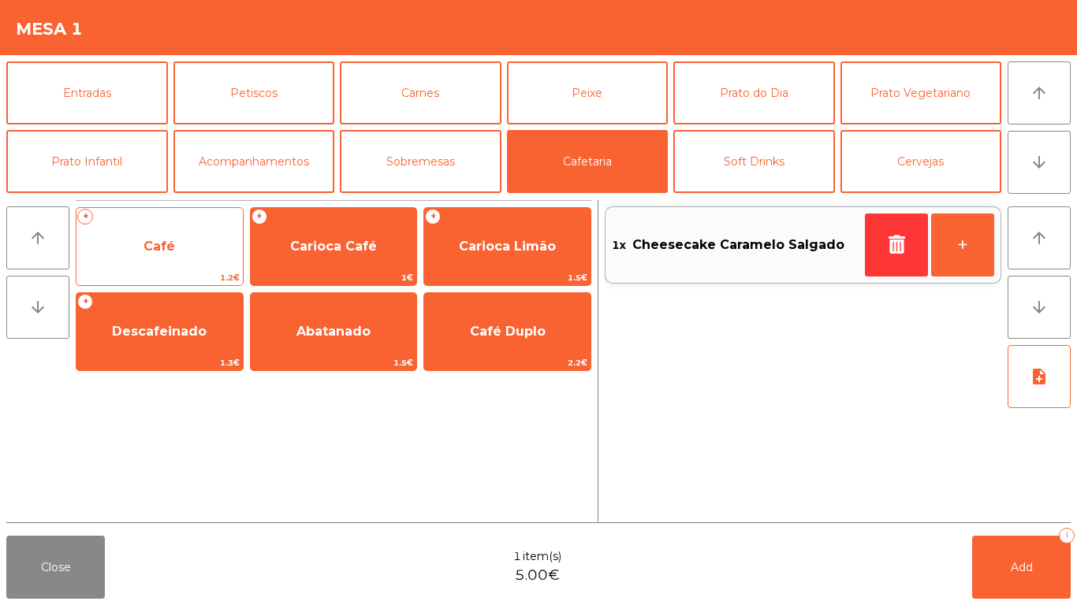
click at [173, 239] on span "Café" at bounding box center [159, 246] width 32 height 15
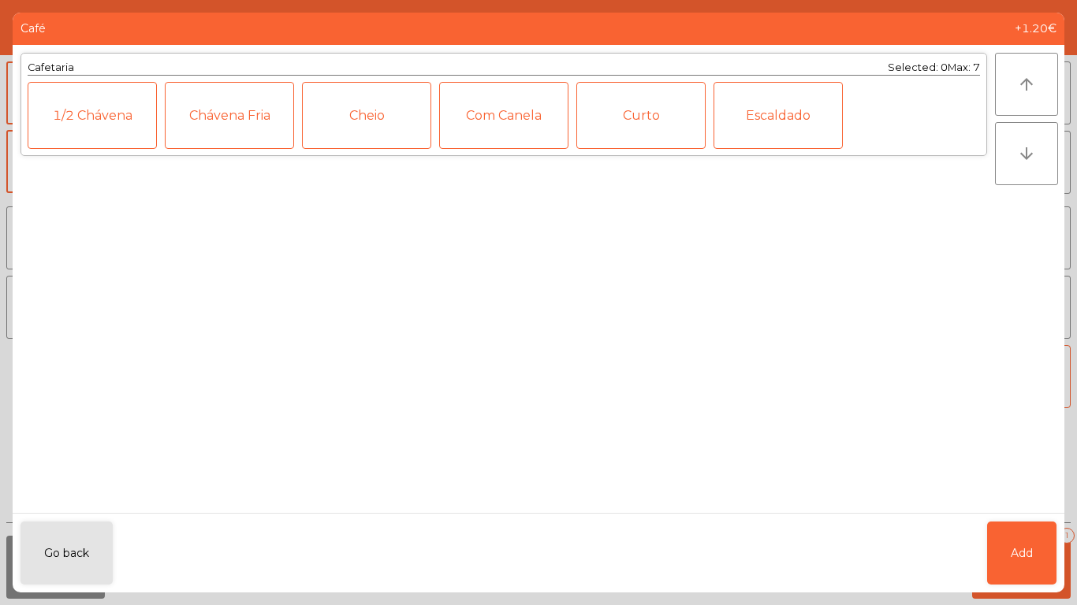
click at [373, 131] on div "Cheio" at bounding box center [366, 115] width 129 height 67
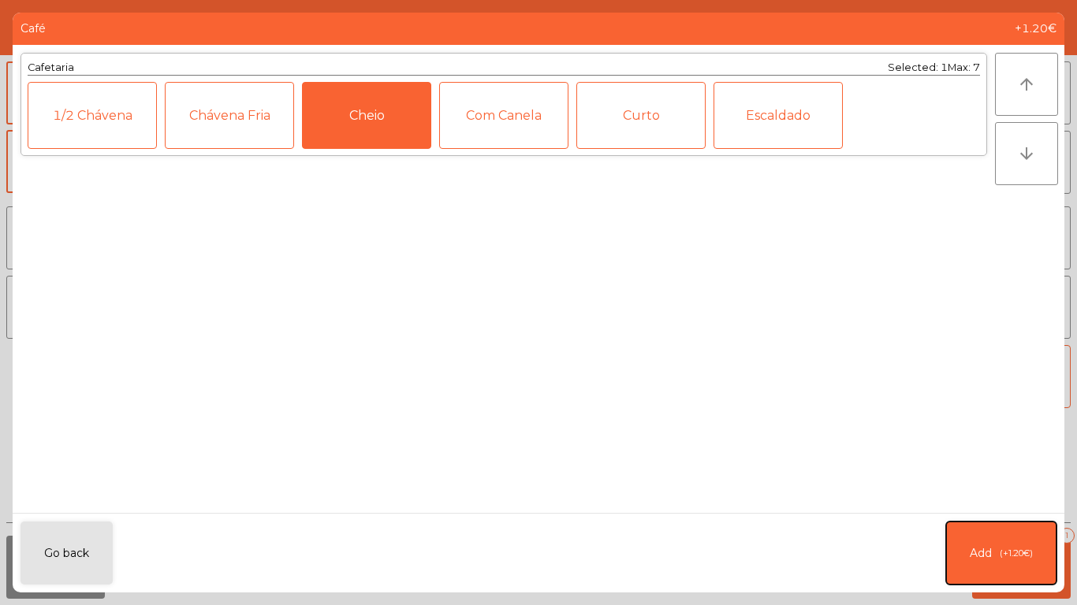
click at [1017, 541] on button "Add (+1.20€)" at bounding box center [1001, 553] width 110 height 63
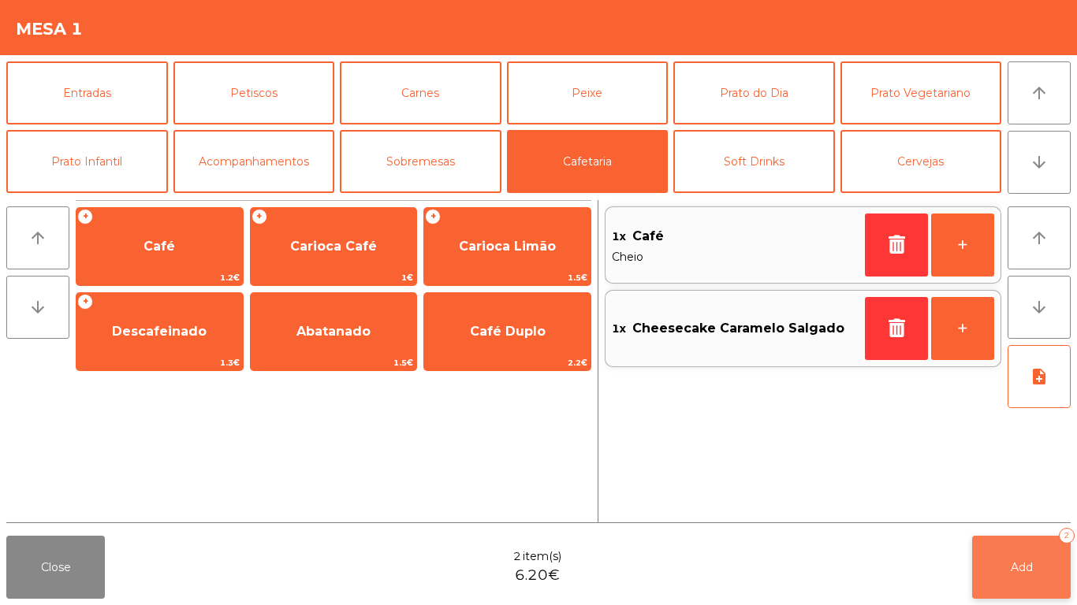
click at [1037, 541] on button "Add 2" at bounding box center [1021, 567] width 99 height 63
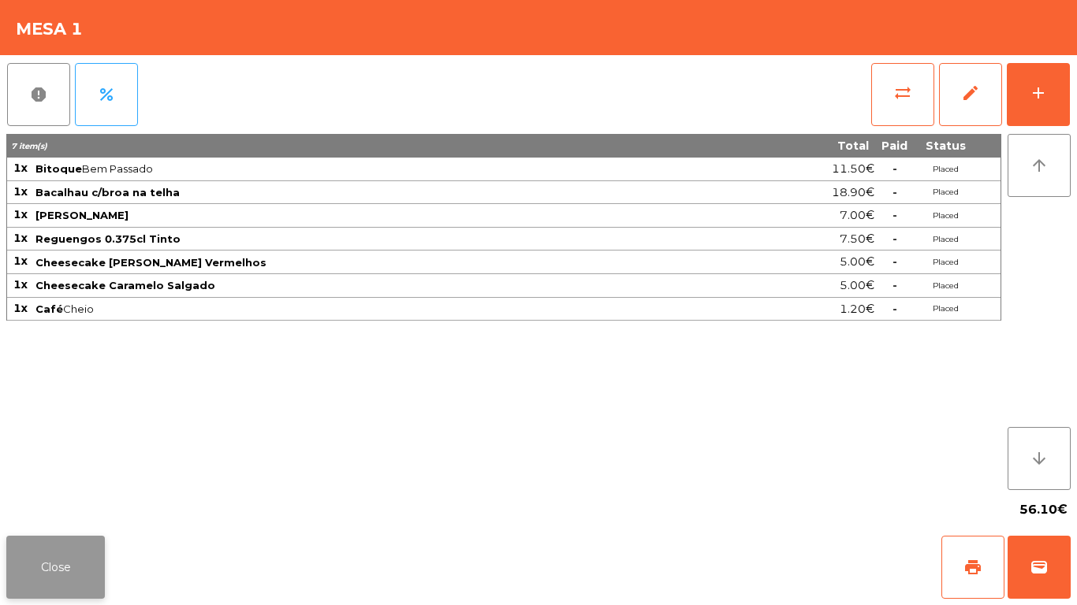
click at [31, 561] on button "Close" at bounding box center [55, 567] width 99 height 63
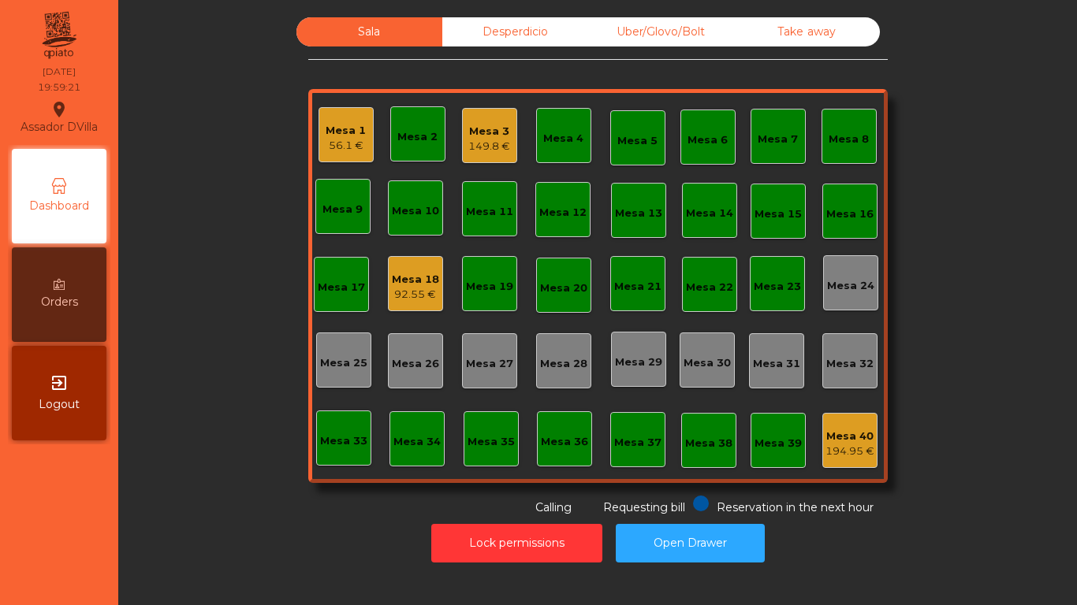
click at [398, 277] on div "Mesa 18" at bounding box center [415, 280] width 47 height 16
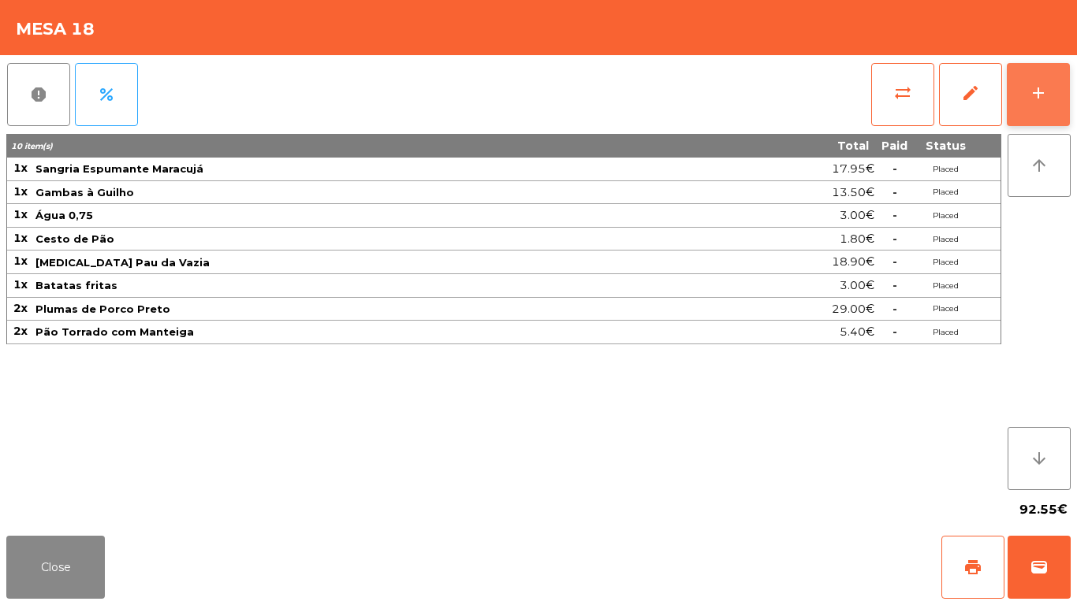
click at [1050, 86] on button "add" at bounding box center [1037, 94] width 63 height 63
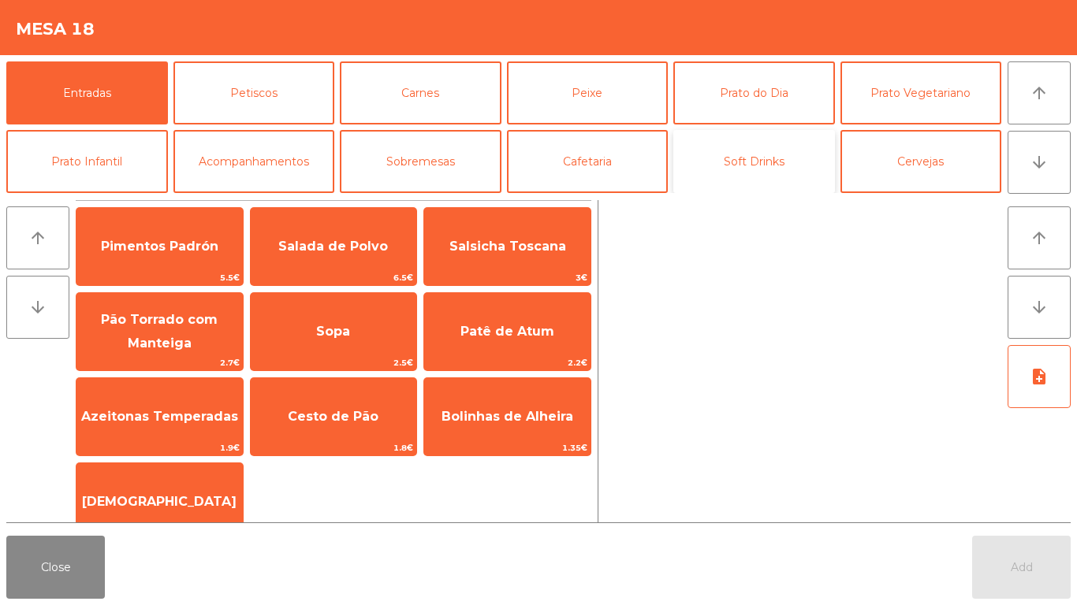
click at [749, 160] on button "Soft Drinks" at bounding box center [754, 161] width 162 height 63
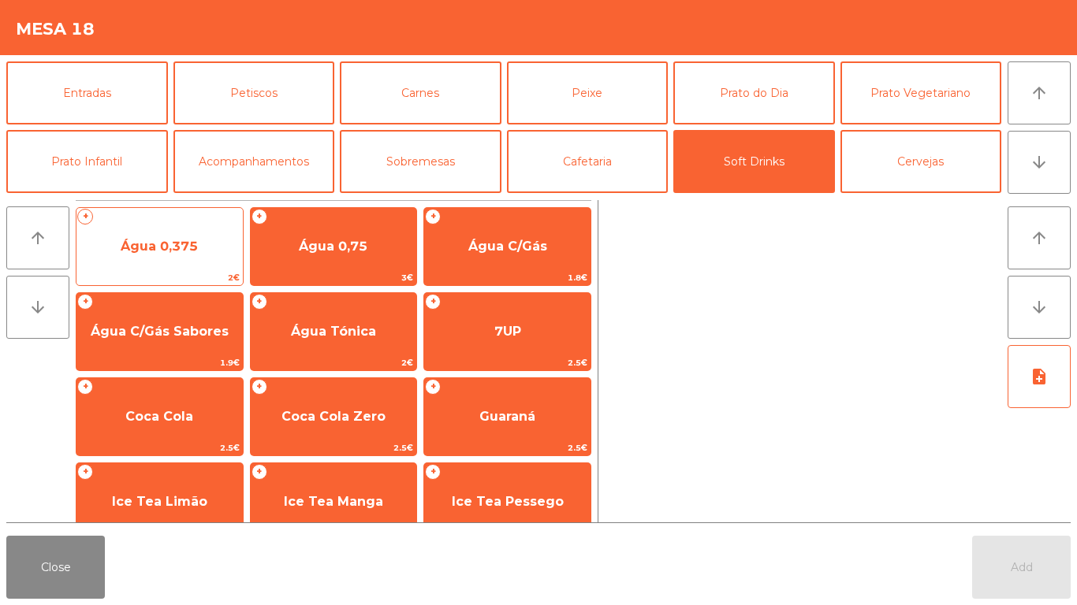
click at [149, 231] on span "Água 0,375" at bounding box center [159, 246] width 166 height 43
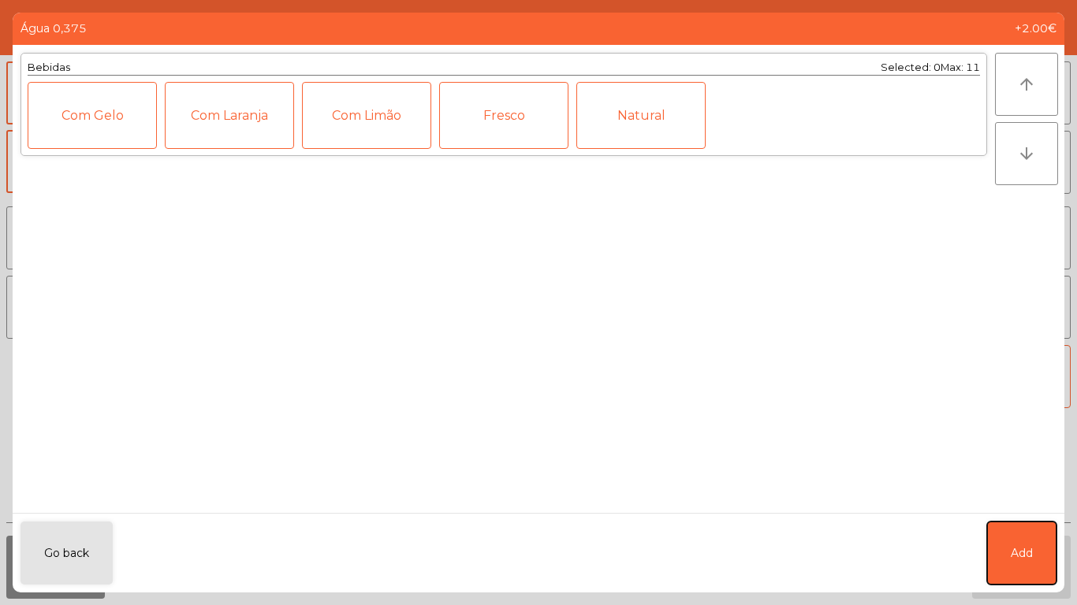
click at [1010, 534] on button "Add" at bounding box center [1021, 553] width 69 height 63
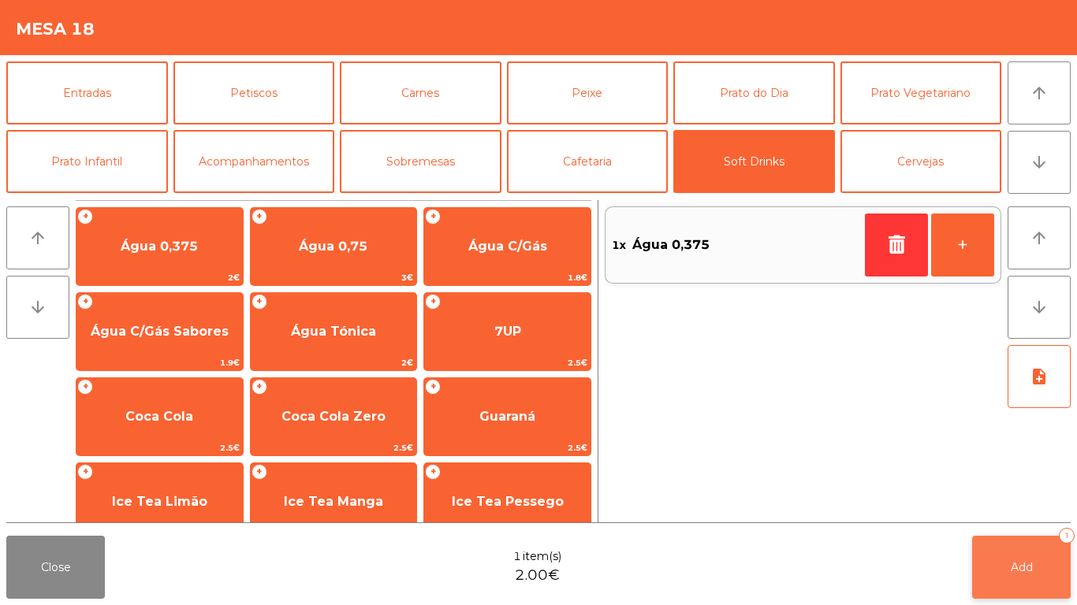
click at [1051, 584] on button "Add 1" at bounding box center [1021, 567] width 99 height 63
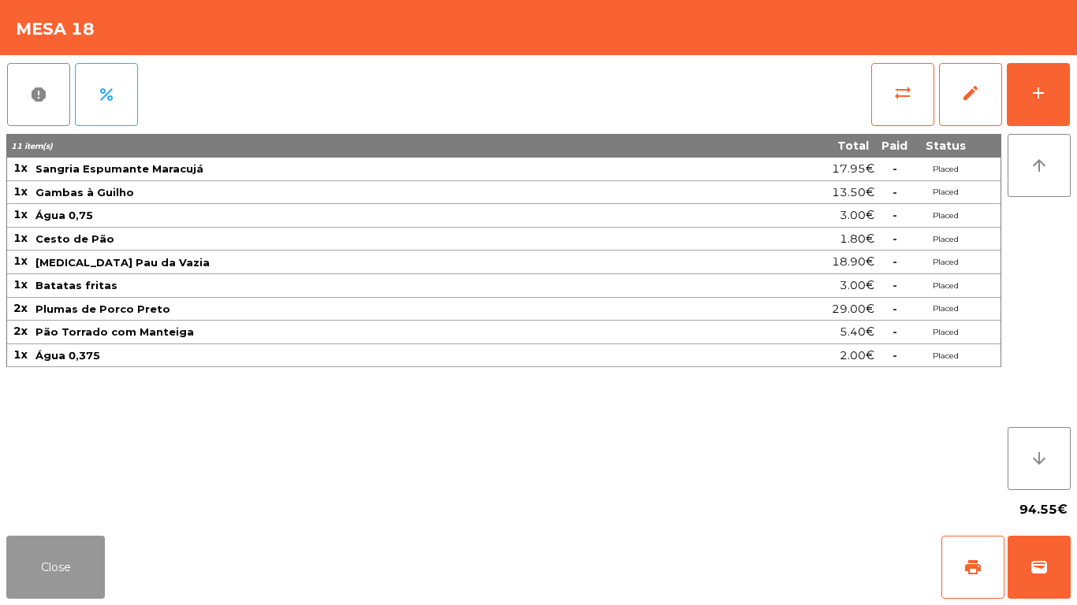
drag, startPoint x: 0, startPoint y: 0, endPoint x: 146, endPoint y: 571, distance: 589.0
click at [125, 605] on div "Close print wallet" at bounding box center [538, 568] width 1077 height 76
click at [146, 571] on div "Close print wallet" at bounding box center [538, 568] width 1077 height 76
click at [43, 568] on button "Close" at bounding box center [55, 567] width 99 height 63
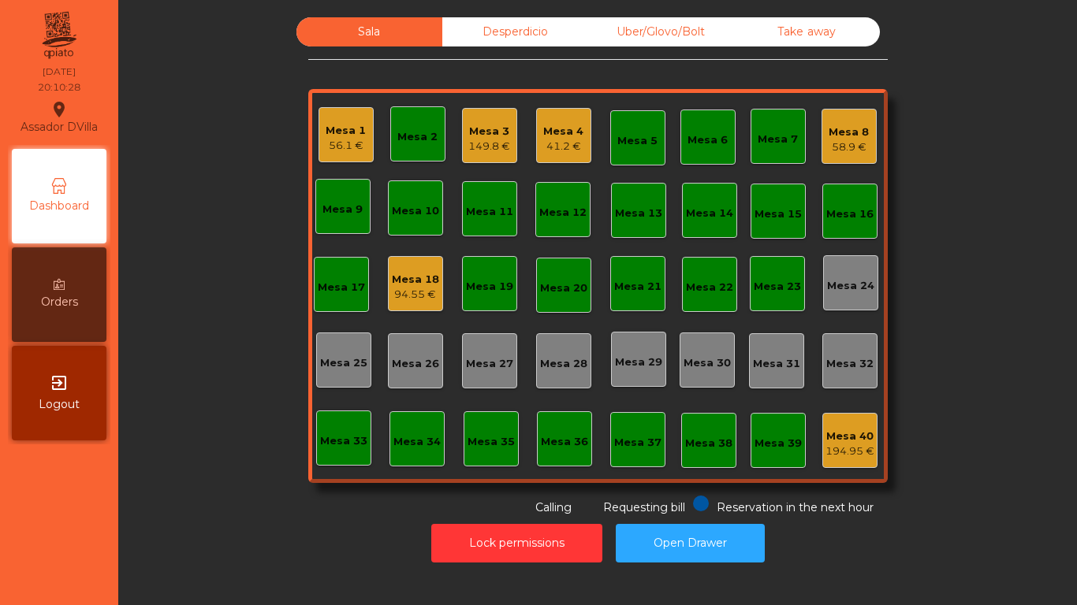
click at [821, 134] on div "Mesa 8 58.9 €" at bounding box center [848, 136] width 55 height 55
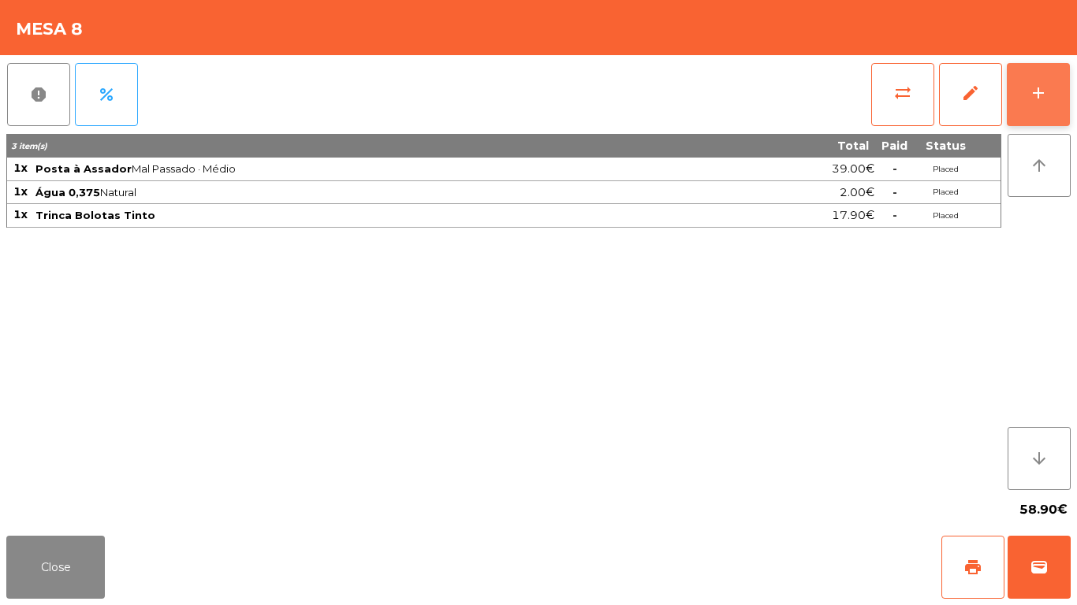
click at [1051, 113] on button "add" at bounding box center [1037, 94] width 63 height 63
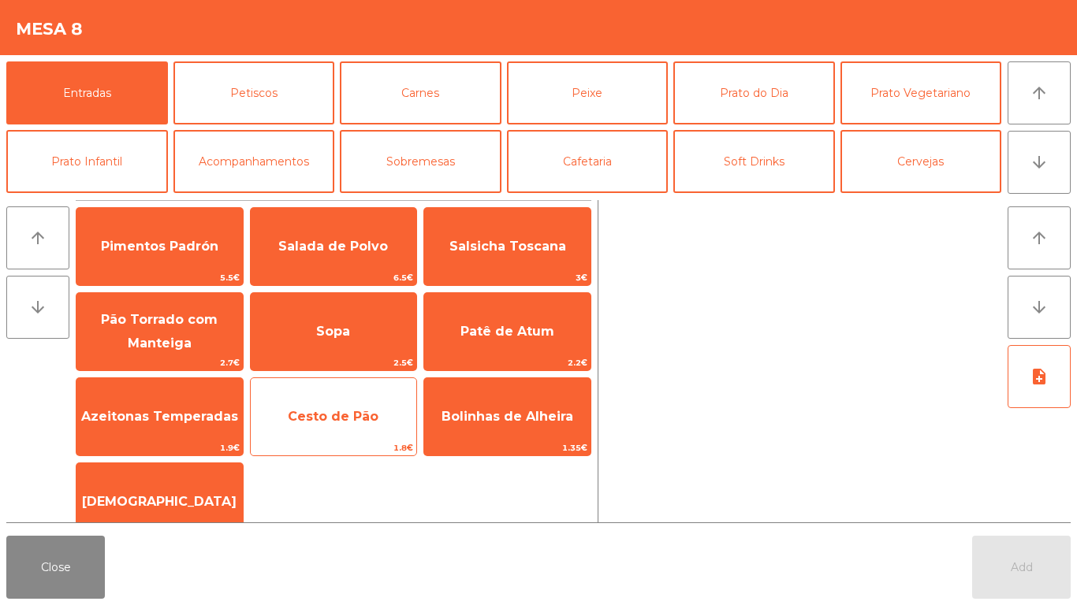
click at [334, 402] on span "Cesto de Pão" at bounding box center [334, 417] width 166 height 43
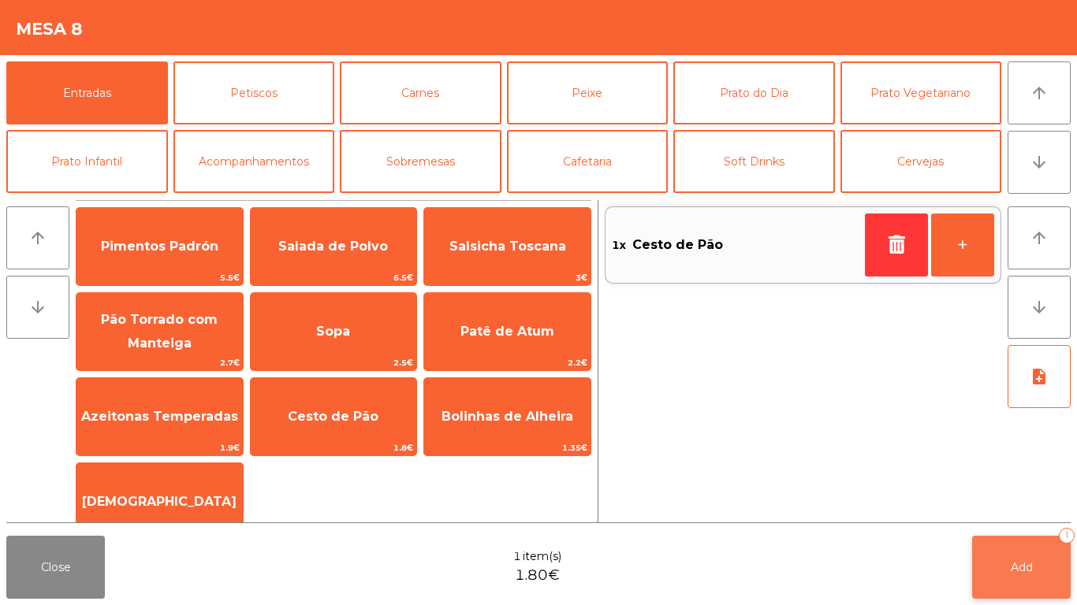
click at [1031, 559] on button "Add 1" at bounding box center [1021, 567] width 99 height 63
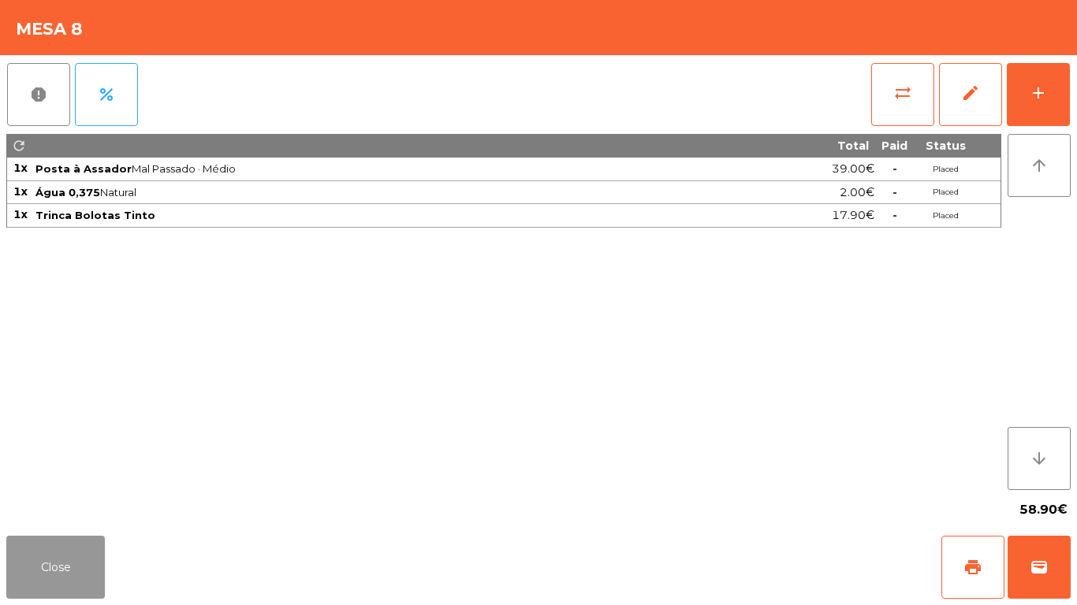
click at [34, 561] on button "Close" at bounding box center [55, 567] width 99 height 63
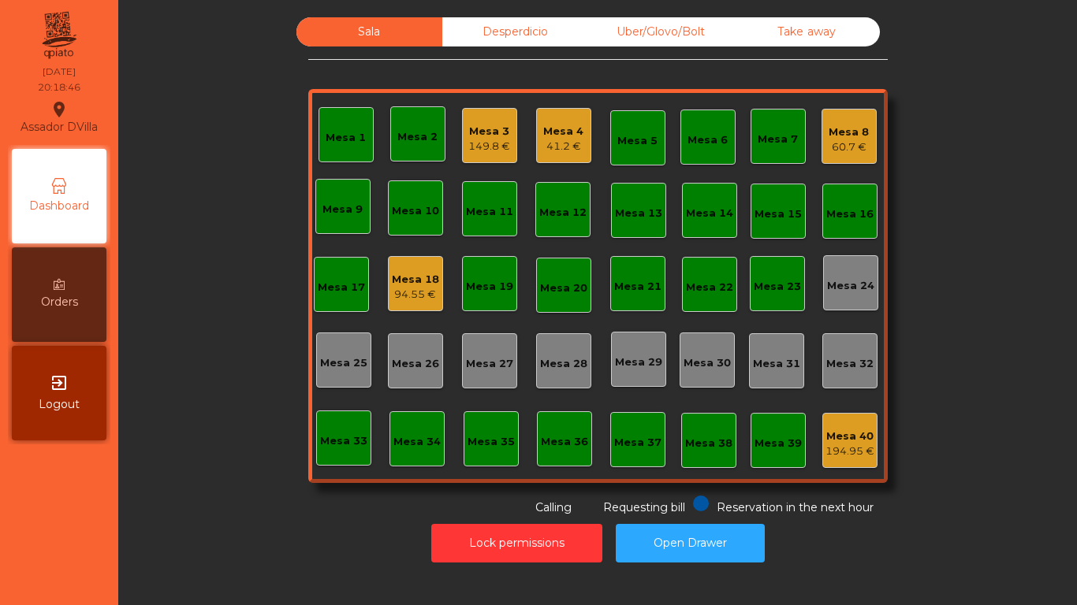
click at [404, 289] on div "94.55 €" at bounding box center [415, 295] width 47 height 16
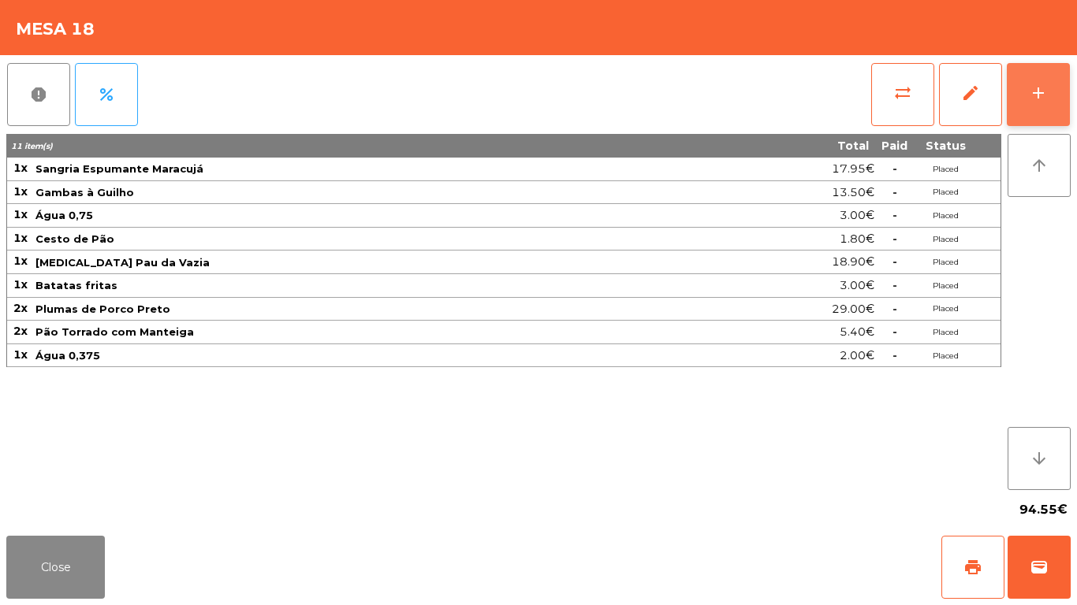
click at [1033, 110] on button "add" at bounding box center [1037, 94] width 63 height 63
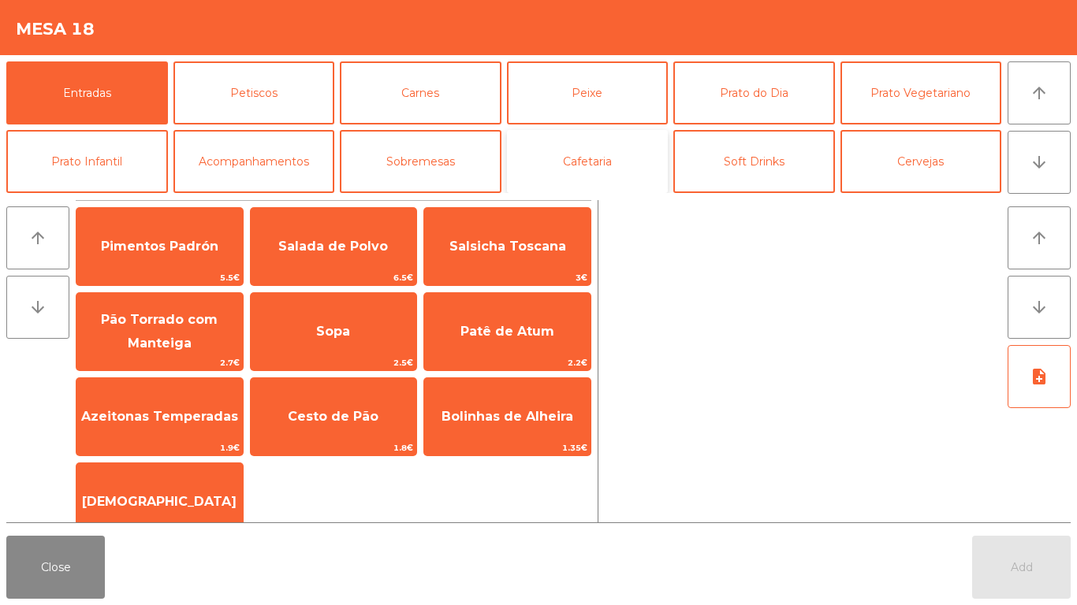
click at [644, 165] on button "Cafetaria" at bounding box center [588, 161] width 162 height 63
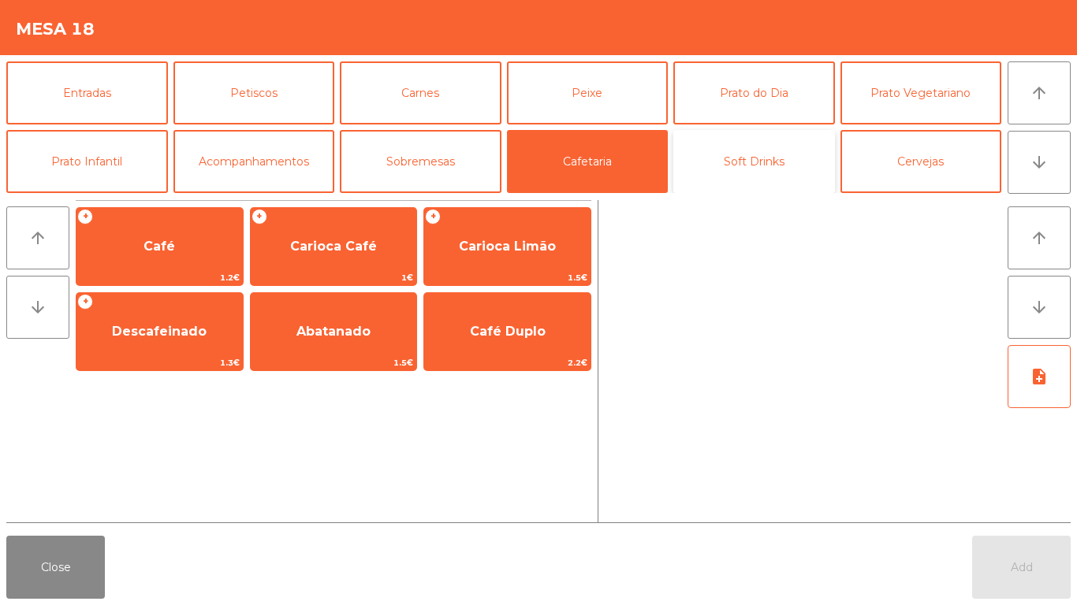
click at [783, 141] on button "Soft Drinks" at bounding box center [754, 161] width 162 height 63
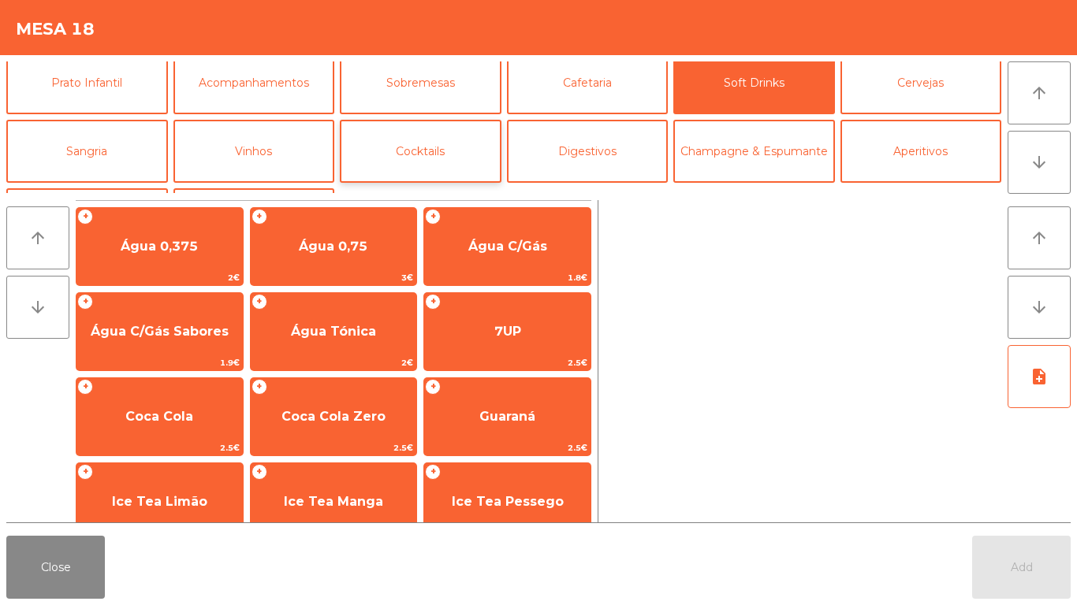
scroll to position [137, 0]
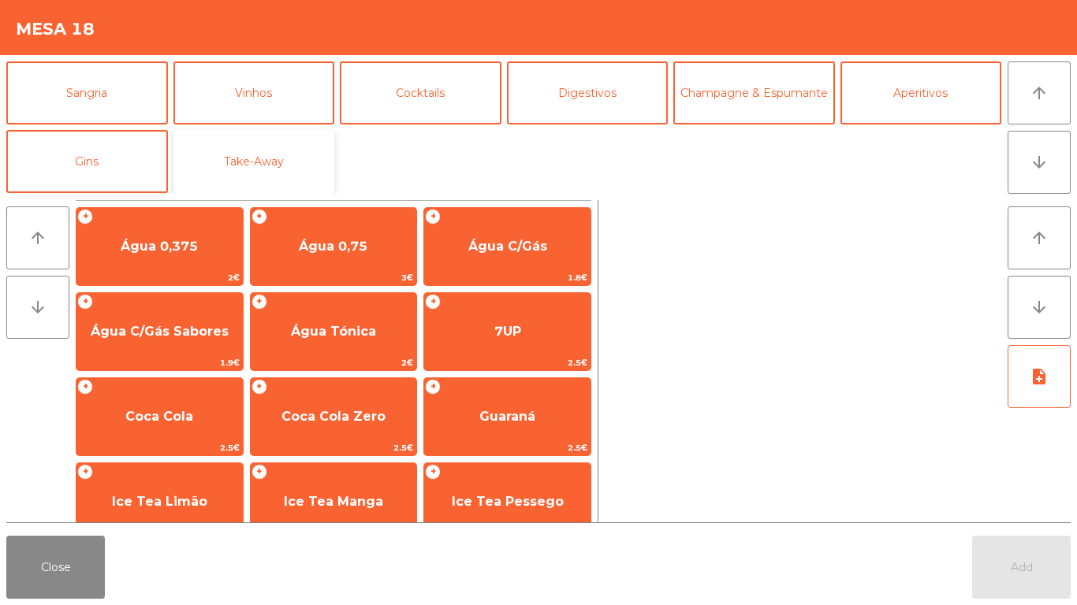
click at [290, 161] on button "Take-Away" at bounding box center [254, 161] width 162 height 63
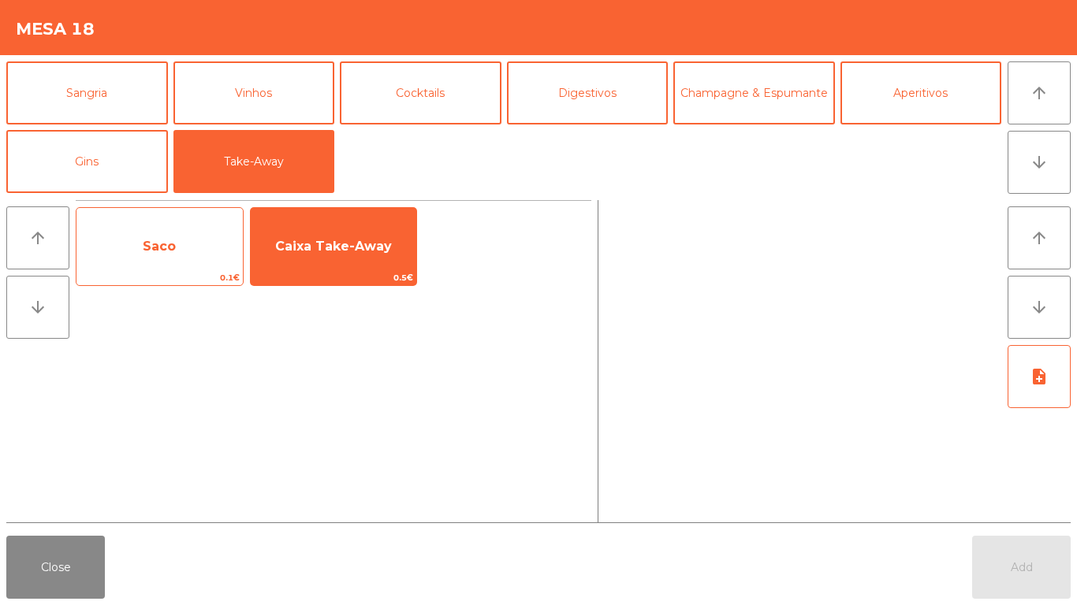
drag, startPoint x: 277, startPoint y: 236, endPoint x: 188, endPoint y: 236, distance: 88.3
click at [277, 236] on span "Caixa Take-Away" at bounding box center [334, 246] width 166 height 43
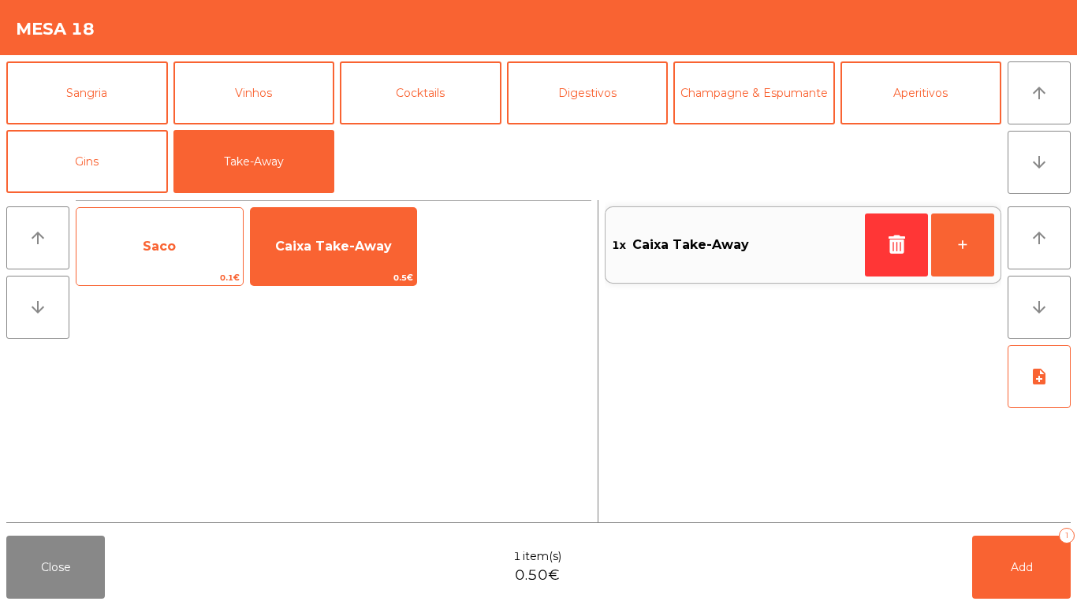
click at [188, 236] on span "Saco" at bounding box center [159, 246] width 166 height 43
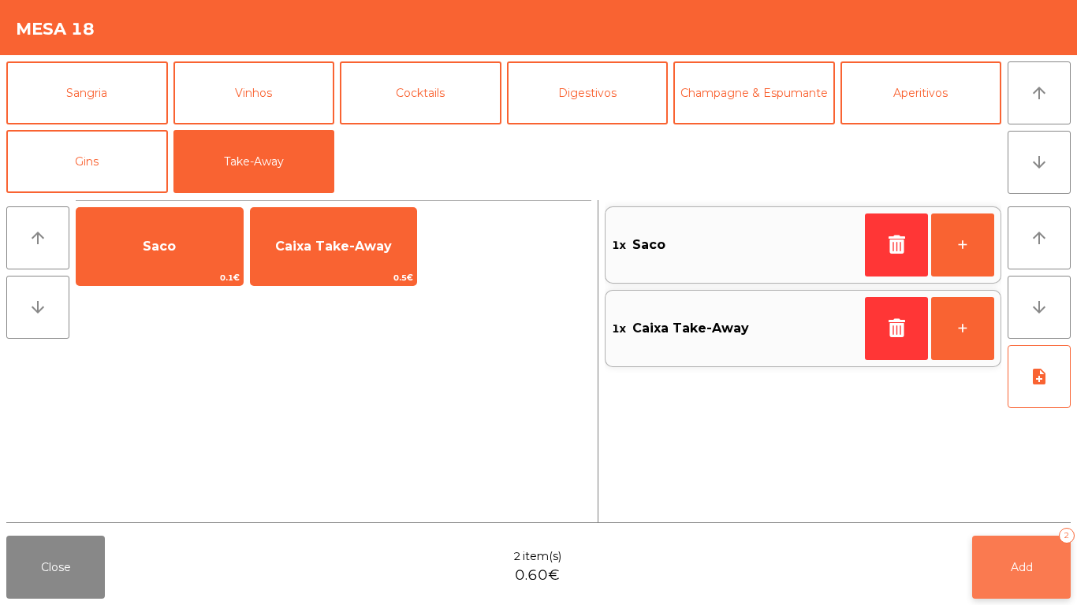
click at [1010, 573] on span "Add" at bounding box center [1021, 567] width 22 height 14
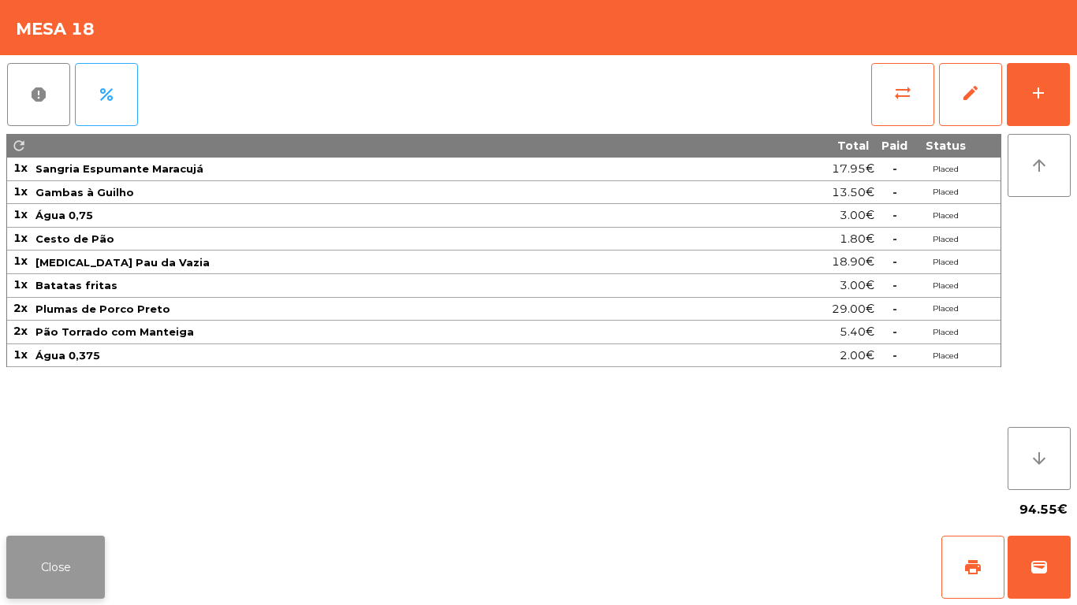
click at [40, 572] on button "Close" at bounding box center [55, 567] width 99 height 63
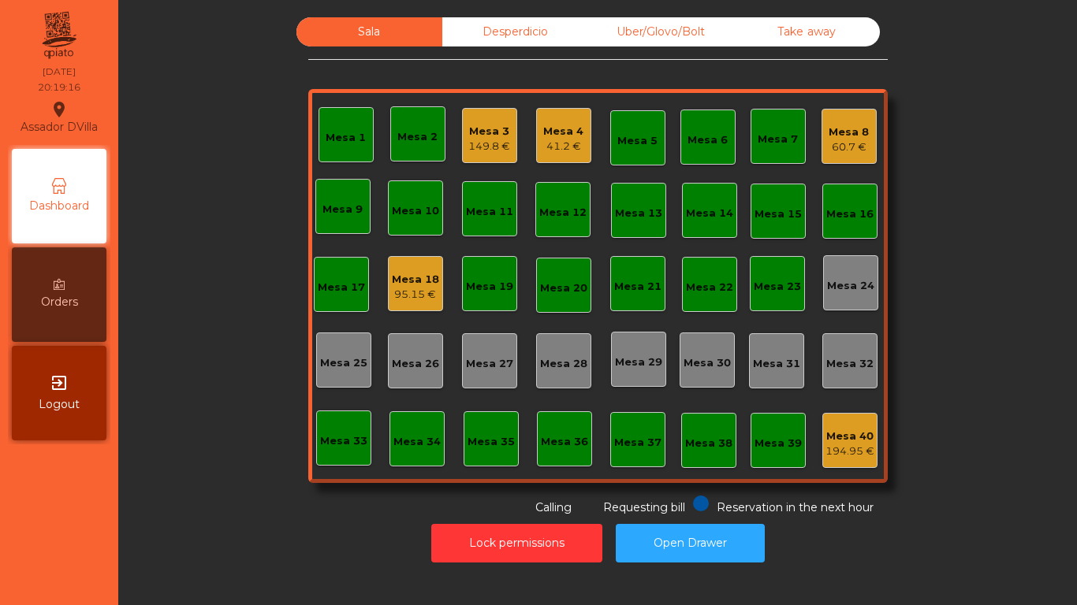
click at [473, 132] on div "Mesa 3" at bounding box center [489, 132] width 42 height 16
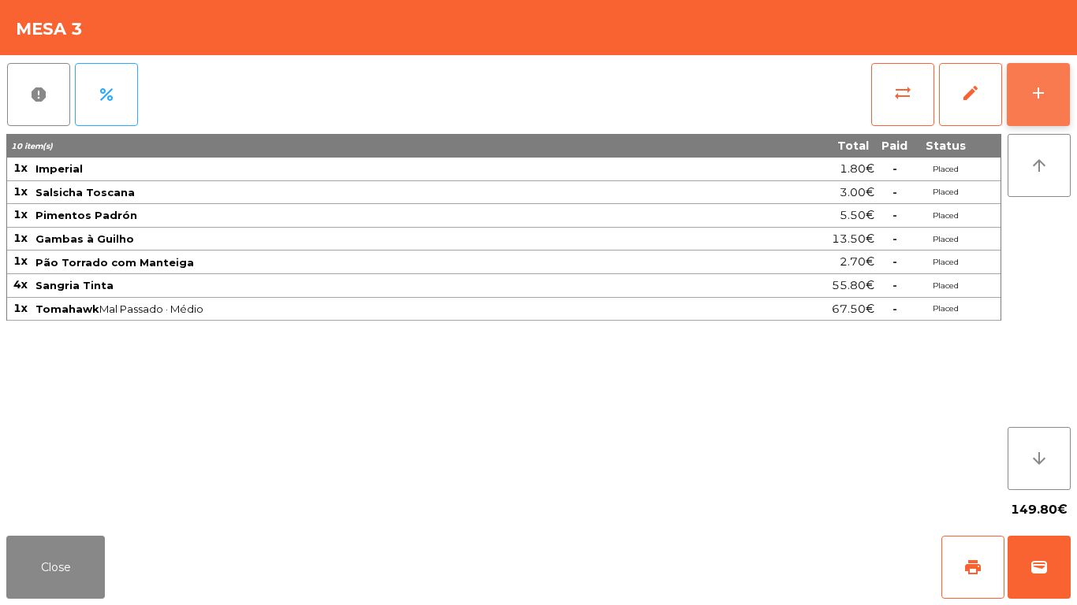
click at [1055, 88] on button "add" at bounding box center [1037, 94] width 63 height 63
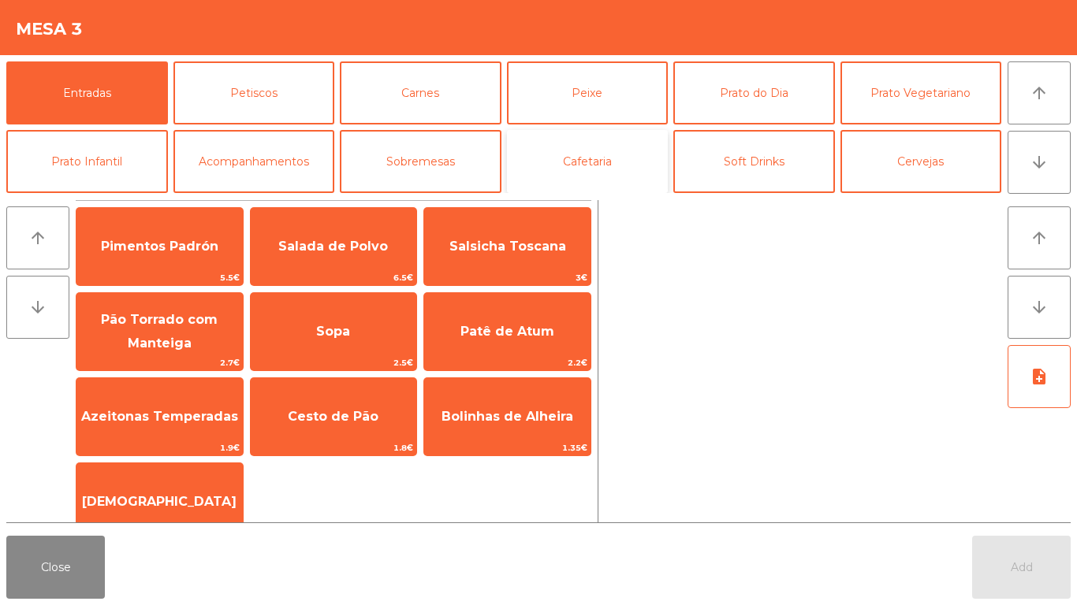
click at [601, 149] on button "Cafetaria" at bounding box center [588, 161] width 162 height 63
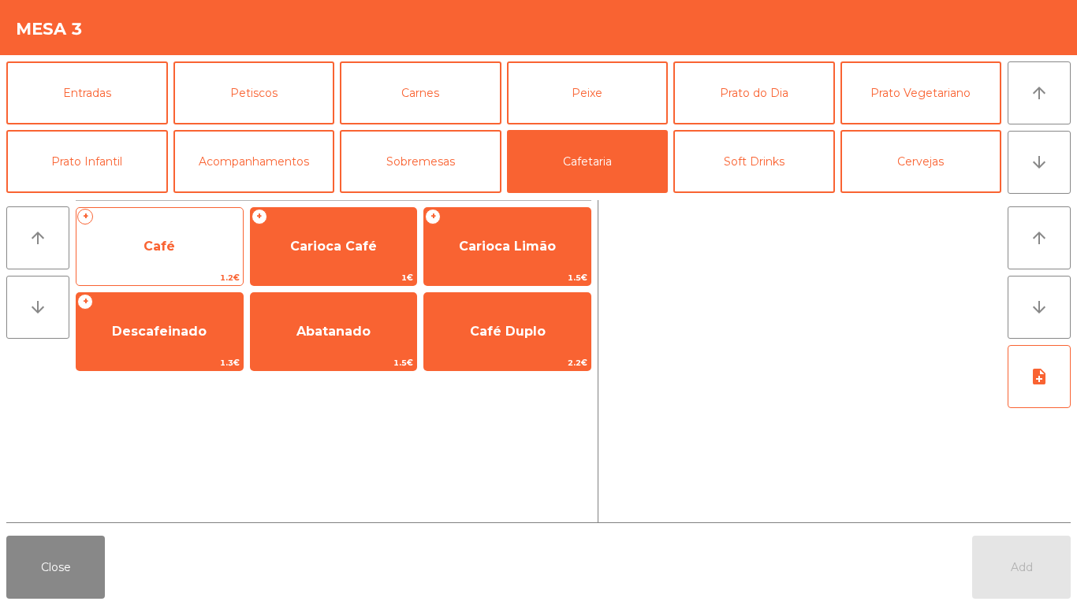
click at [149, 244] on span "Café" at bounding box center [159, 246] width 32 height 15
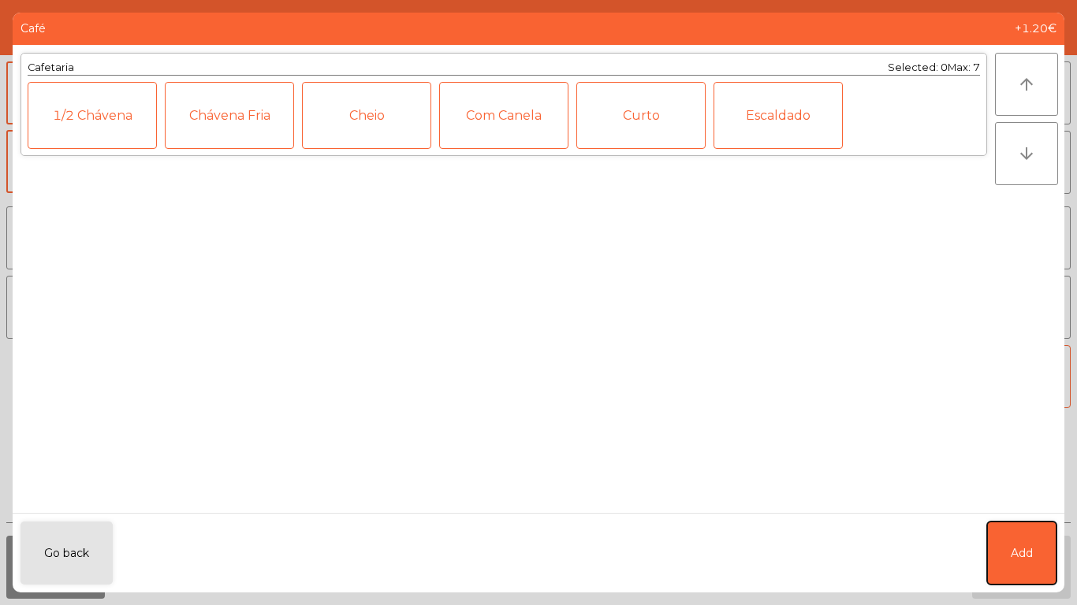
click at [1021, 551] on span "Add" at bounding box center [1021, 553] width 22 height 17
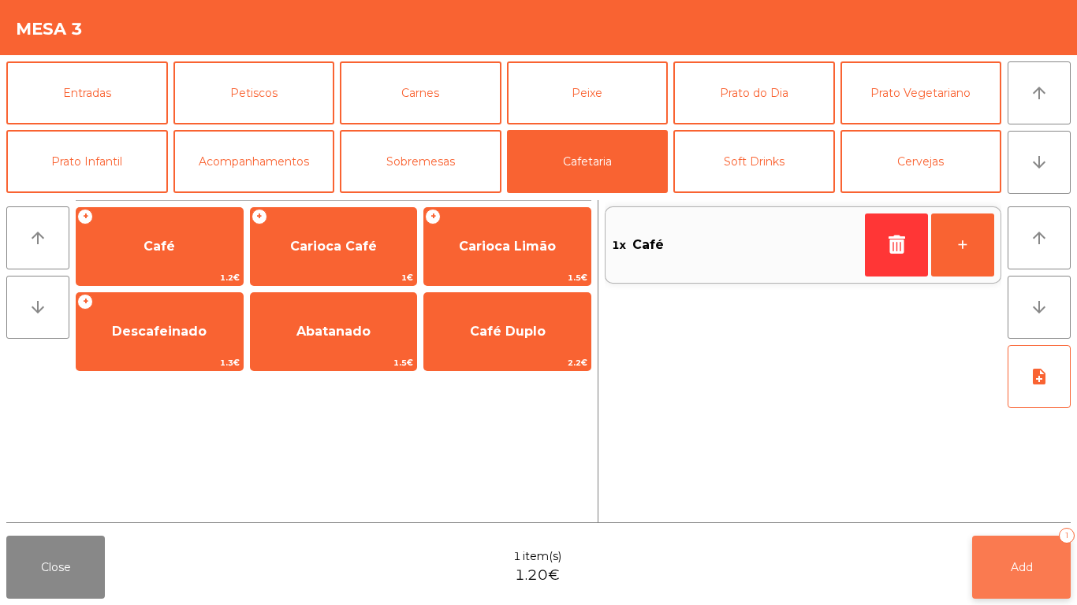
click at [1005, 567] on button "Add 1" at bounding box center [1021, 567] width 99 height 63
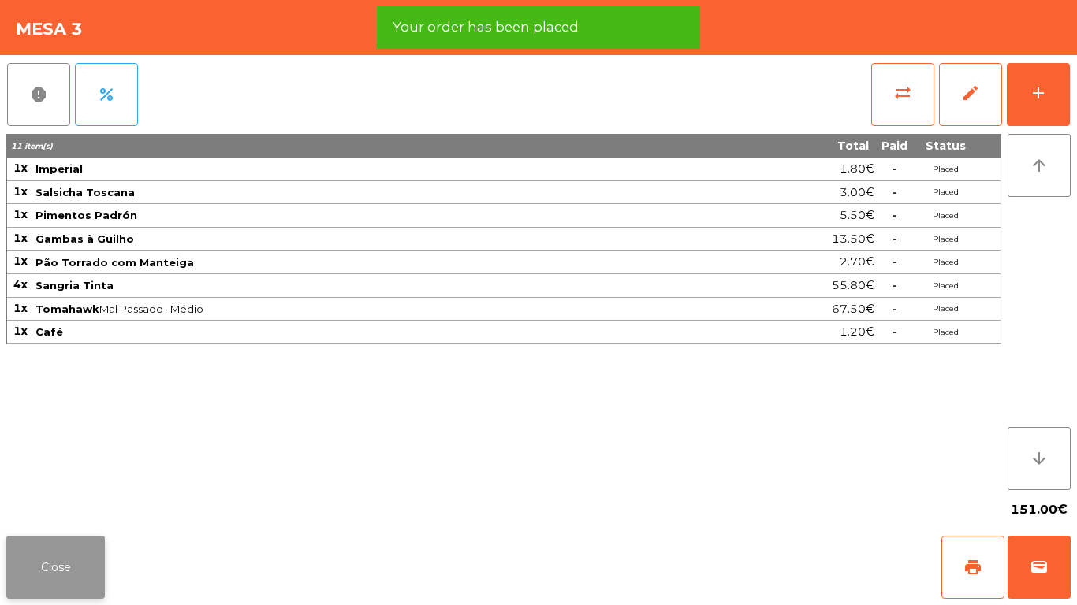
click at [43, 571] on button "Close" at bounding box center [55, 567] width 99 height 63
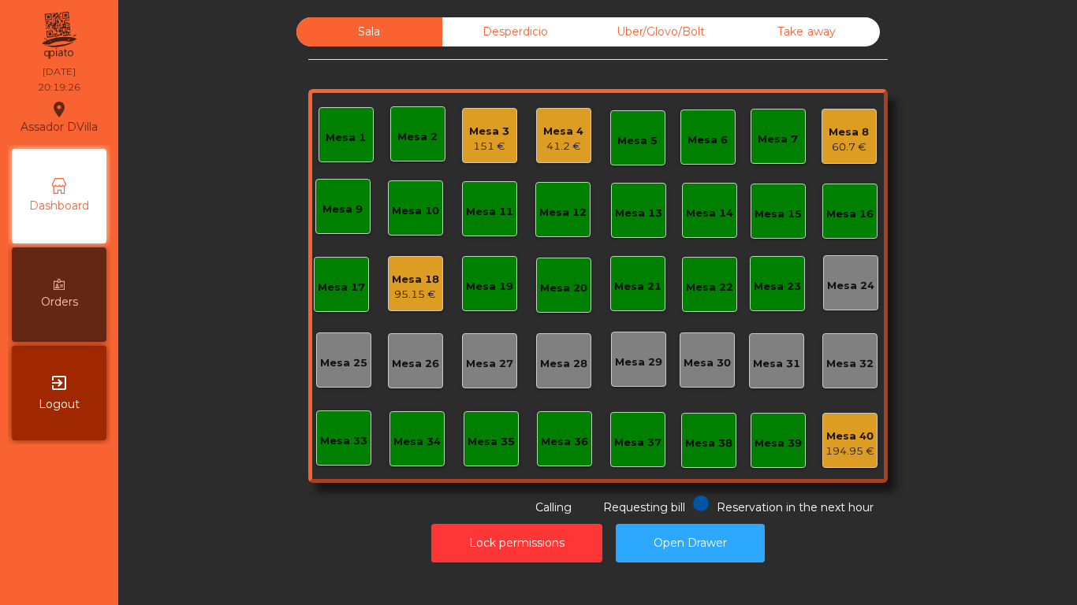
click at [484, 127] on div "Mesa 3" at bounding box center [489, 132] width 40 height 16
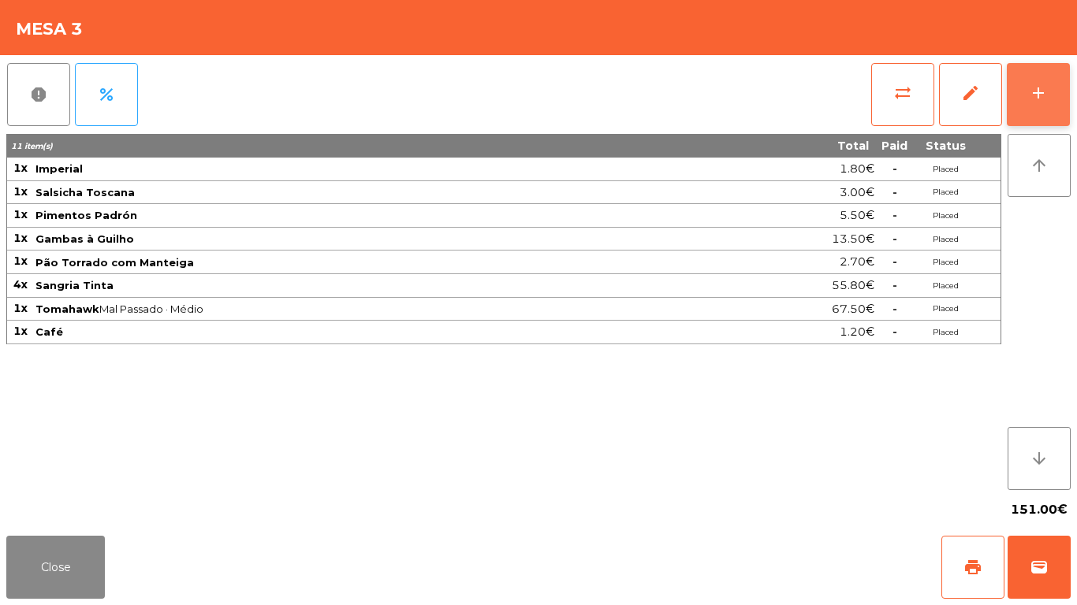
click at [1052, 101] on button "add" at bounding box center [1037, 94] width 63 height 63
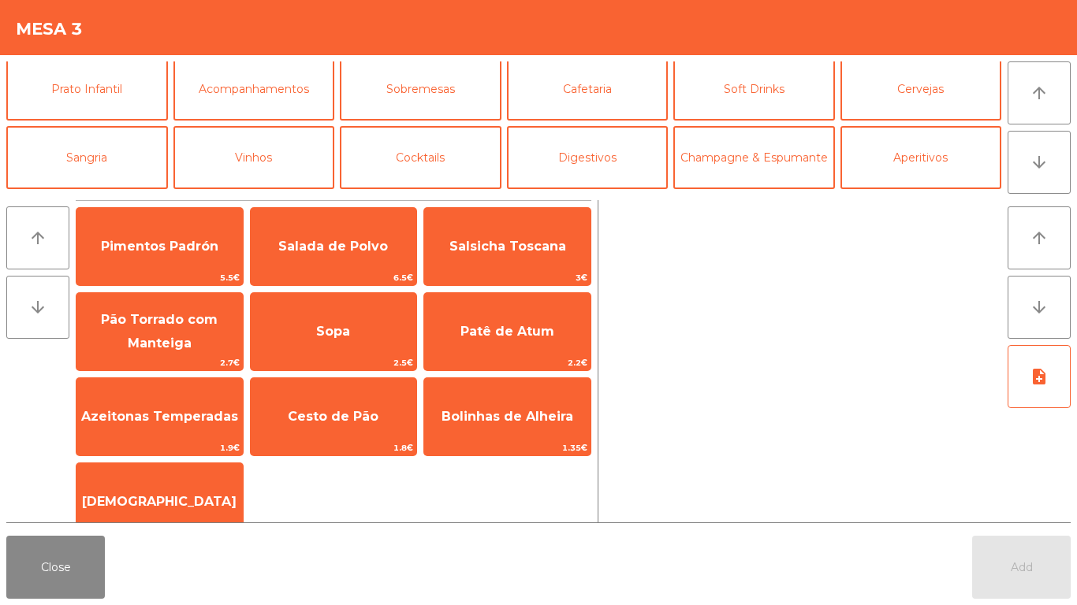
scroll to position [72, 0]
click at [94, 158] on button "Sangria" at bounding box center [87, 158] width 162 height 63
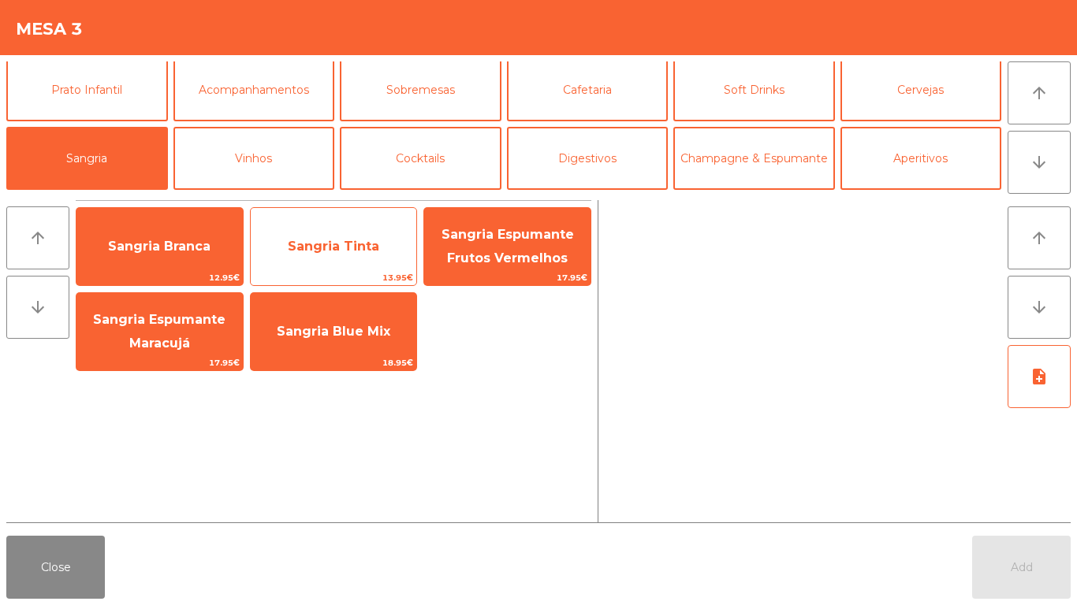
click at [352, 248] on span "Sangria Tinta" at bounding box center [333, 246] width 91 height 15
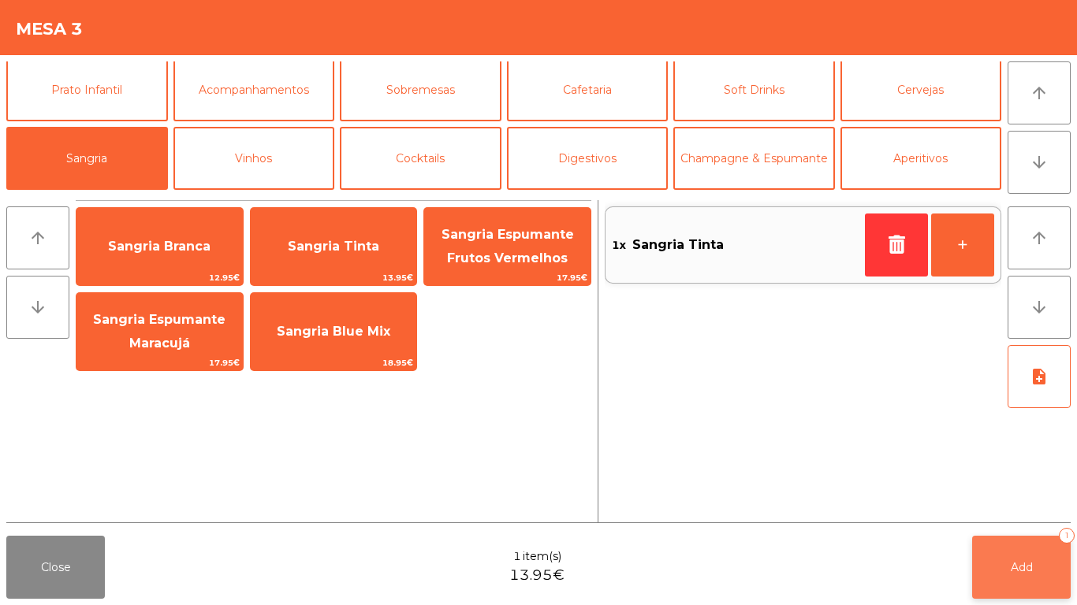
click at [1043, 558] on button "Add 1" at bounding box center [1021, 567] width 99 height 63
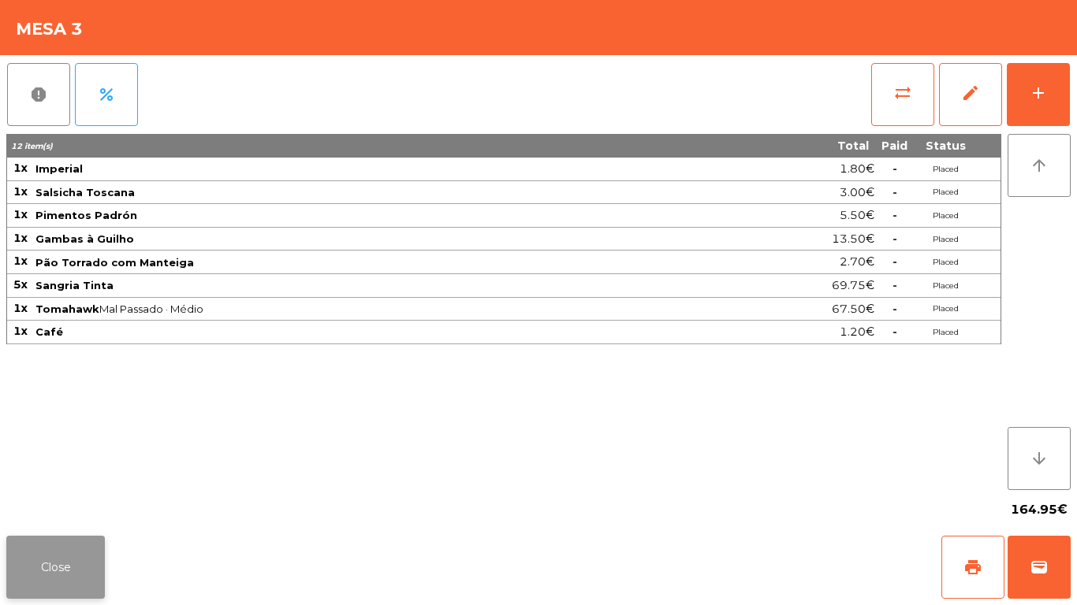
click at [57, 582] on button "Close" at bounding box center [55, 567] width 99 height 63
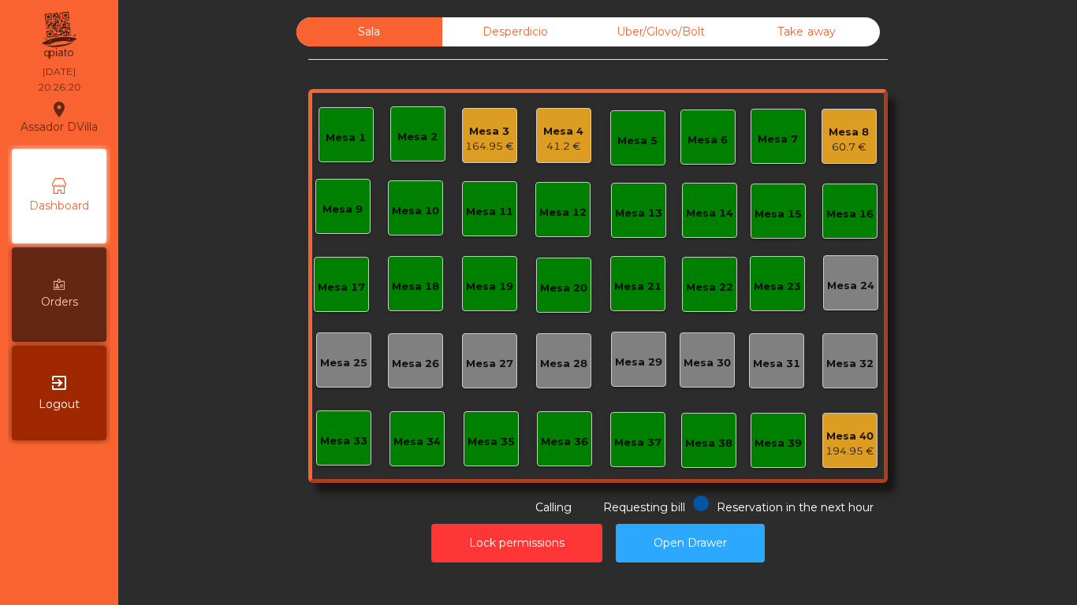
click at [315, 188] on div "Mesa 9" at bounding box center [342, 206] width 55 height 55
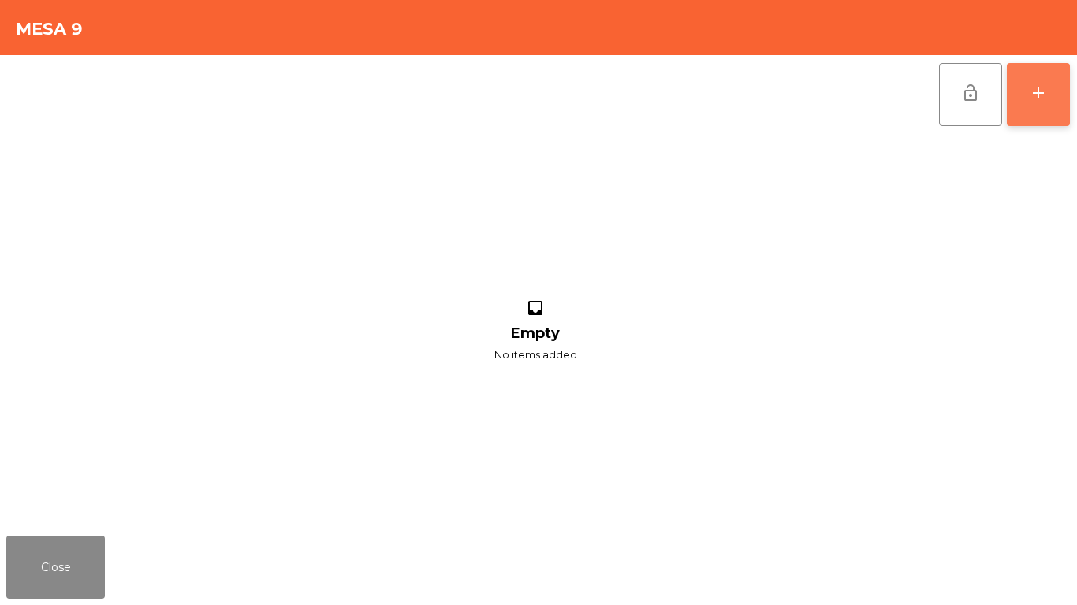
click at [1066, 111] on button "add" at bounding box center [1037, 94] width 63 height 63
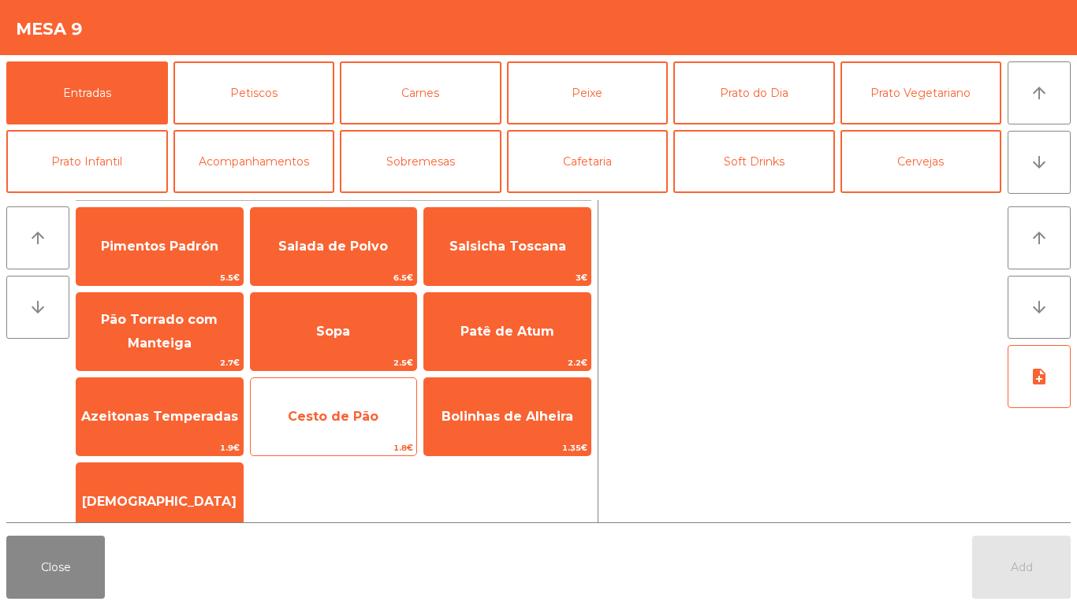
click at [336, 405] on span "Cesto de Pão" at bounding box center [334, 417] width 166 height 43
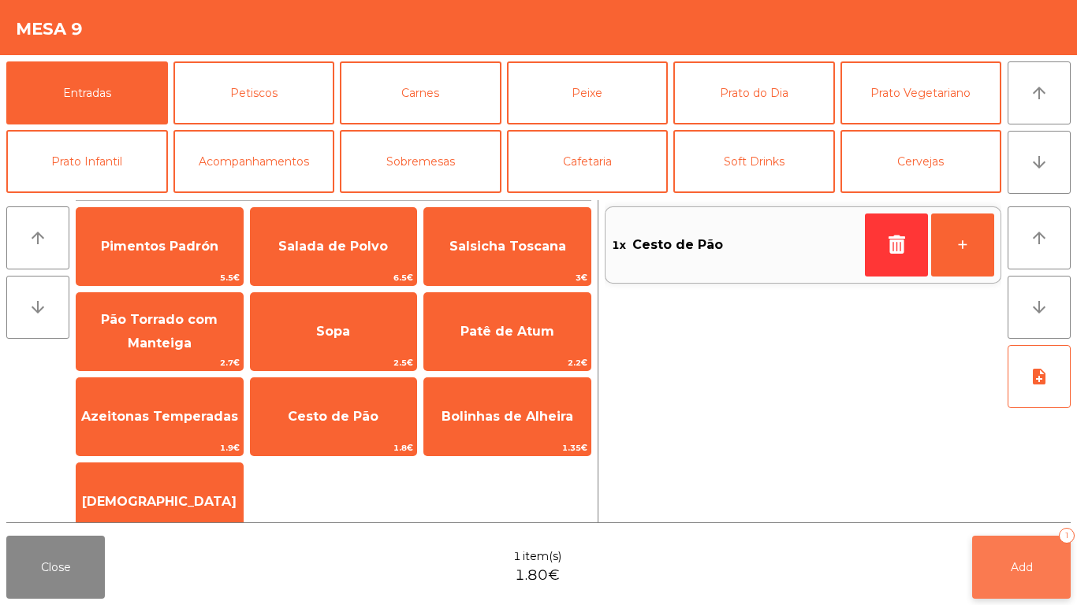
click at [1066, 555] on button "Add 1" at bounding box center [1021, 567] width 99 height 63
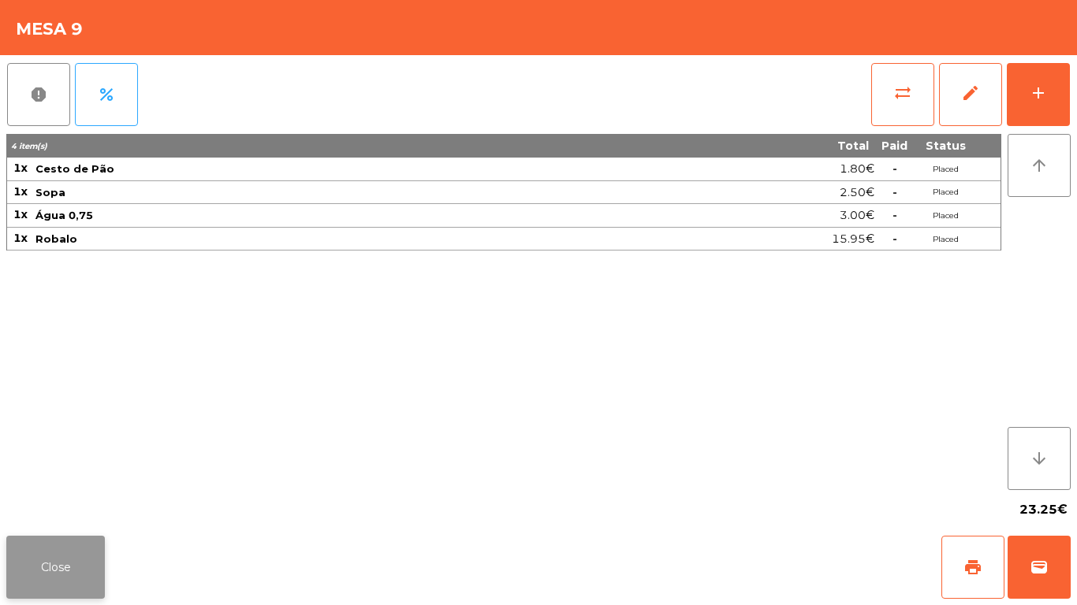
click at [41, 553] on button "Close" at bounding box center [55, 567] width 99 height 63
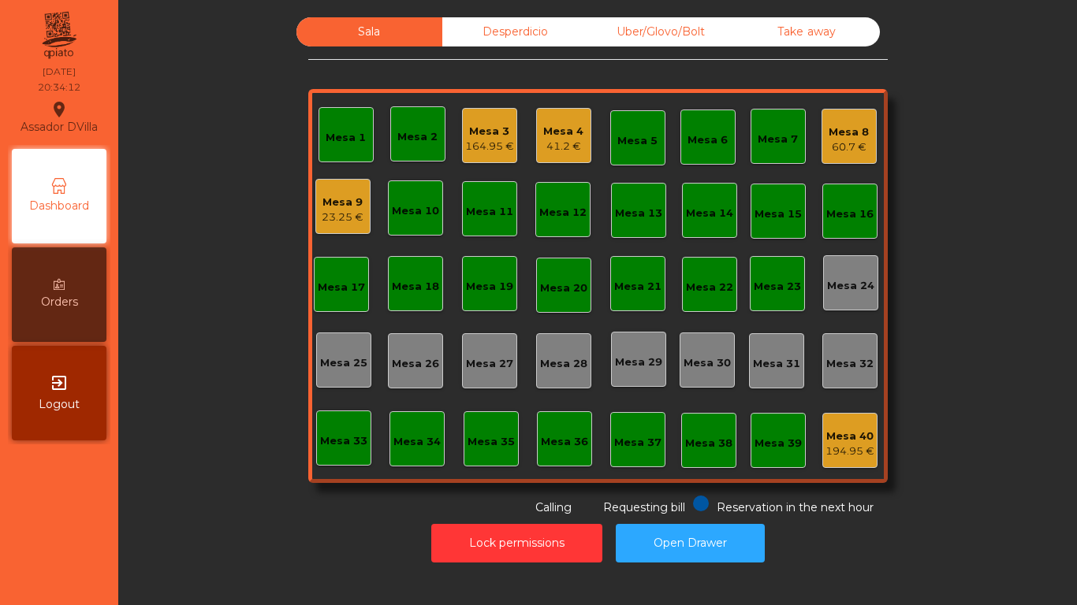
click at [563, 136] on div "Mesa 4" at bounding box center [563, 132] width 40 height 16
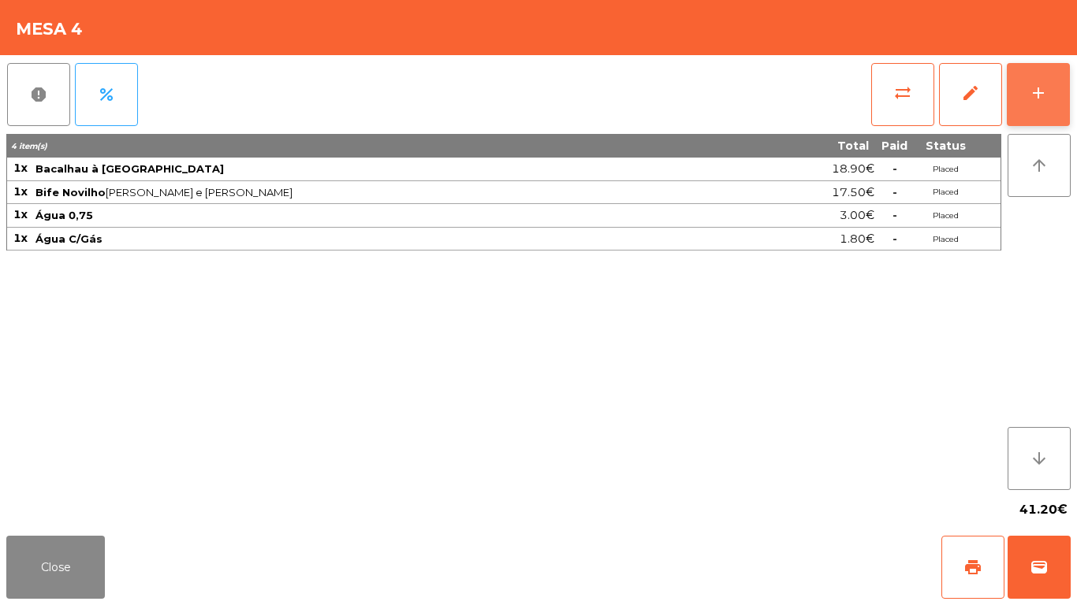
click at [1049, 102] on button "add" at bounding box center [1037, 94] width 63 height 63
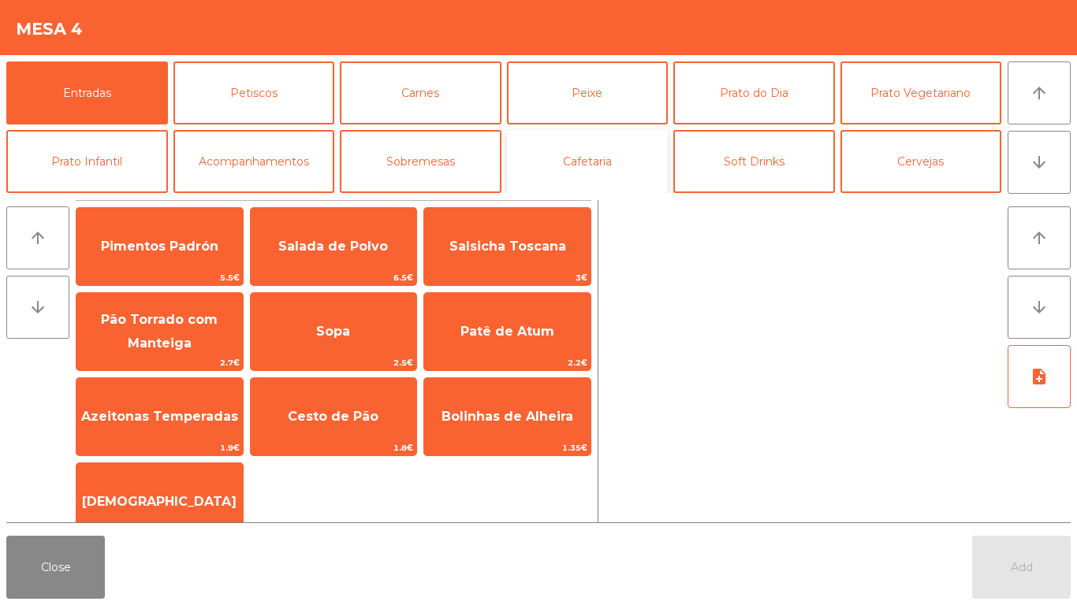
click at [602, 154] on button "Cafetaria" at bounding box center [588, 161] width 162 height 63
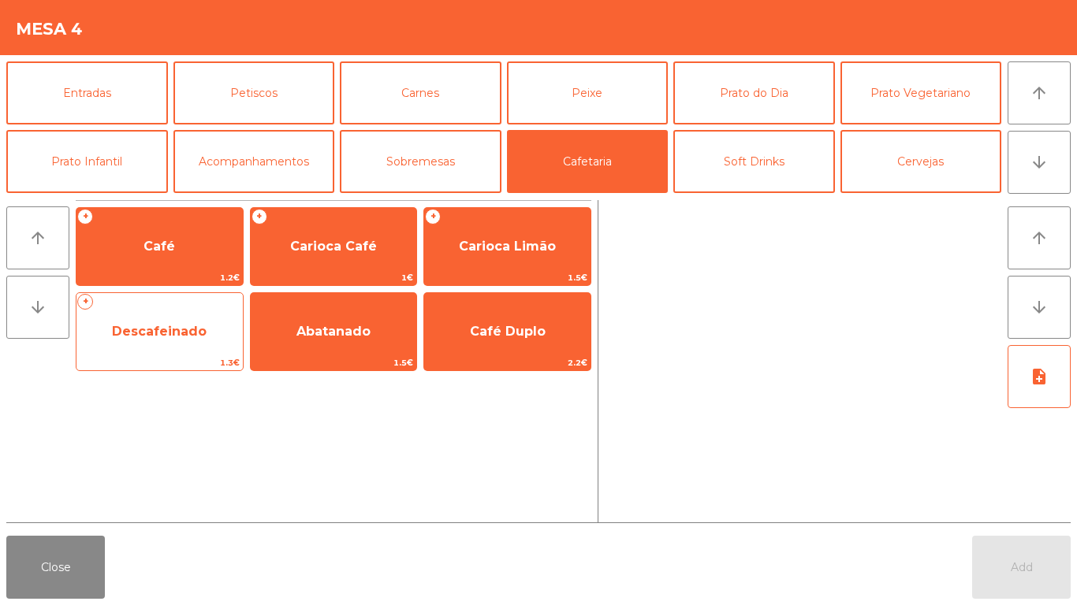
click at [155, 326] on span "Descafeinado" at bounding box center [159, 331] width 95 height 15
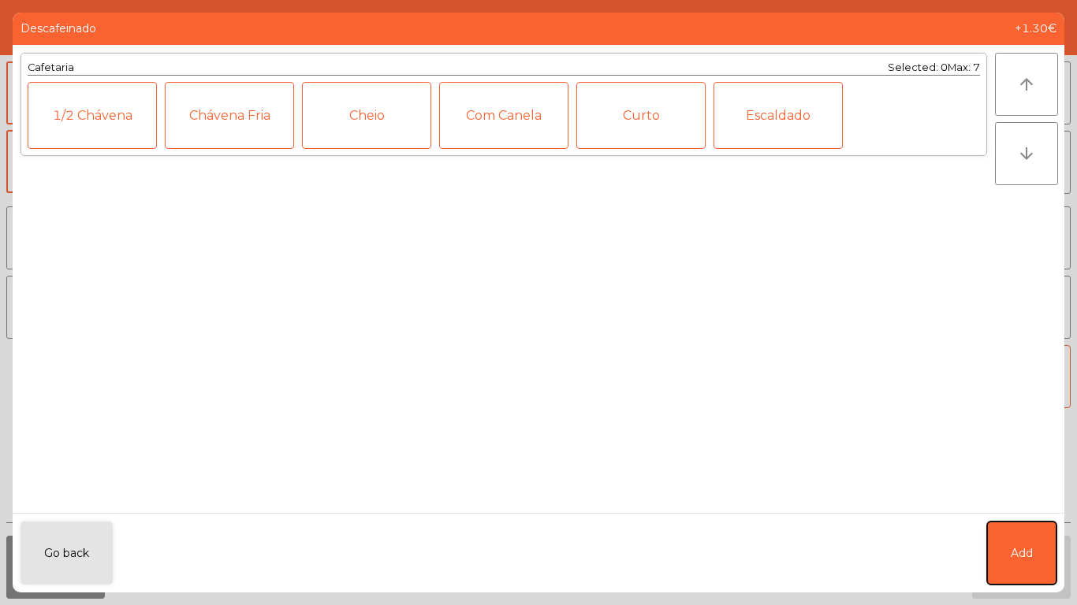
click at [1035, 558] on button "Add" at bounding box center [1021, 553] width 69 height 63
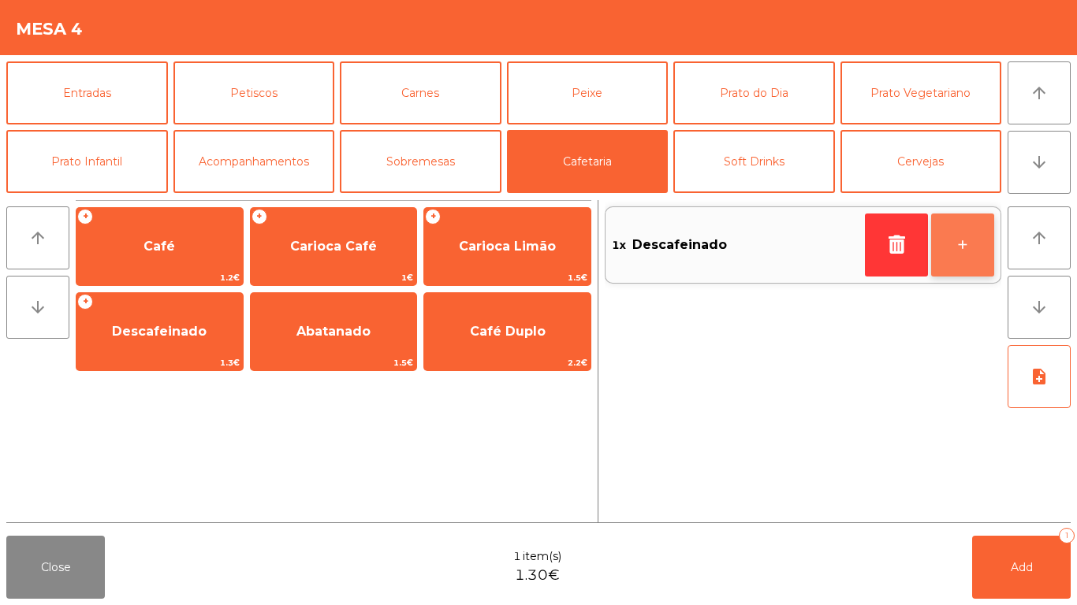
click at [988, 245] on button "+" at bounding box center [962, 245] width 63 height 63
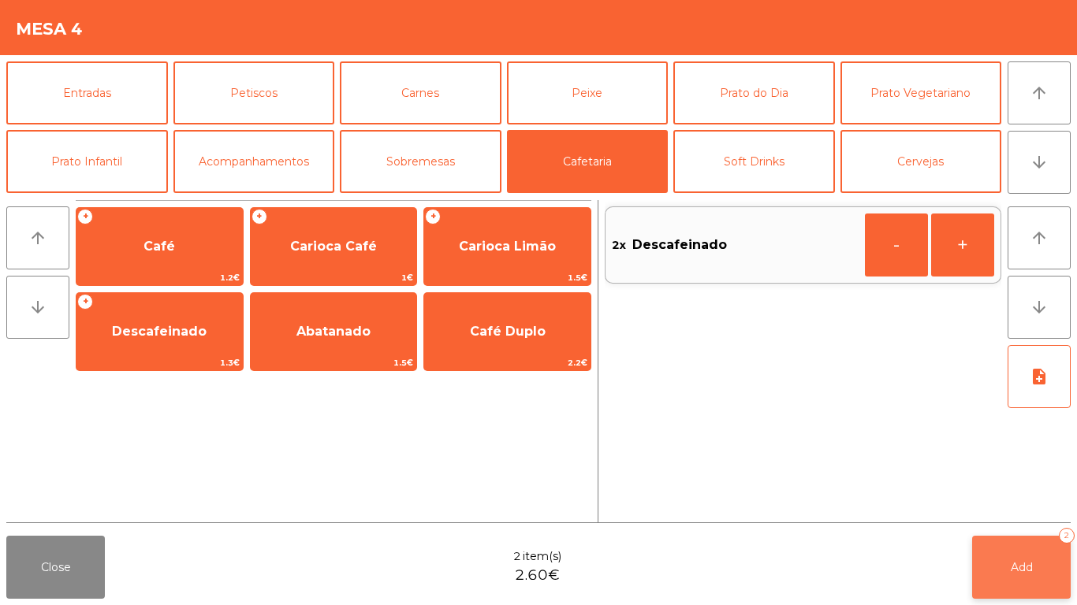
click at [1050, 553] on button "Add 2" at bounding box center [1021, 567] width 99 height 63
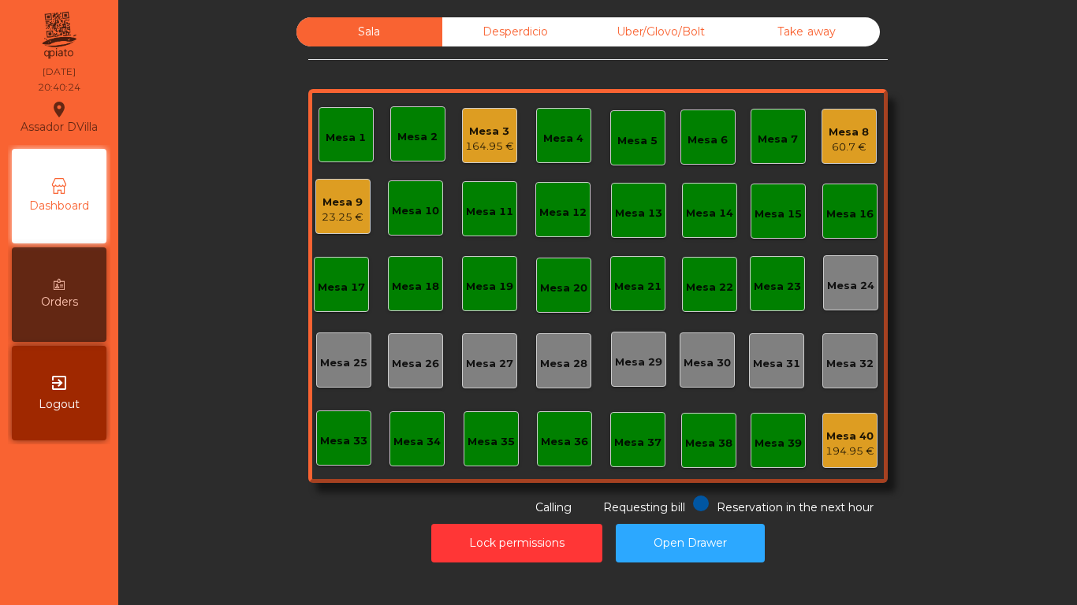
click at [315, 201] on div "Mesa 9 23.25 €" at bounding box center [342, 206] width 55 height 55
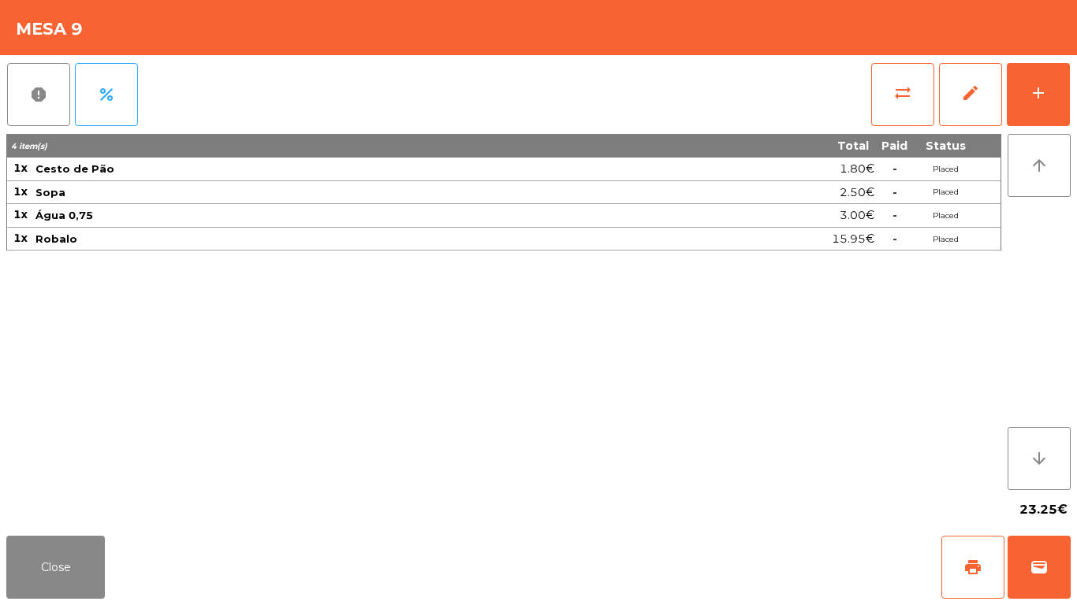
click at [1076, 100] on div "report percent sync_alt edit add 4 item(s) Total Paid Status 1x Cesto de Pão 1.…" at bounding box center [538, 292] width 1077 height 474
click at [1061, 90] on button "add" at bounding box center [1037, 94] width 63 height 63
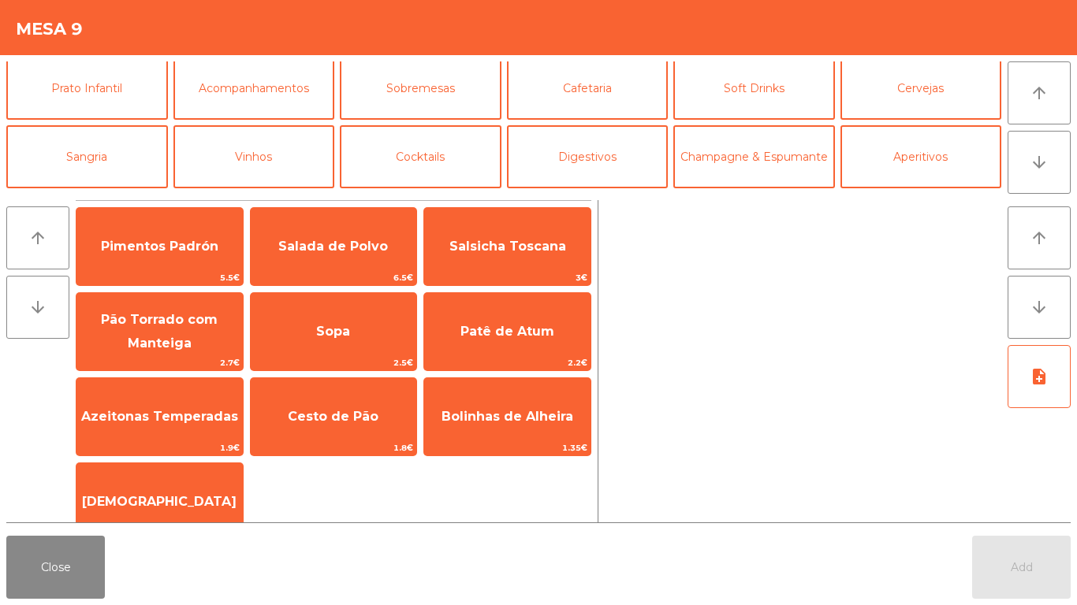
scroll to position [137, 0]
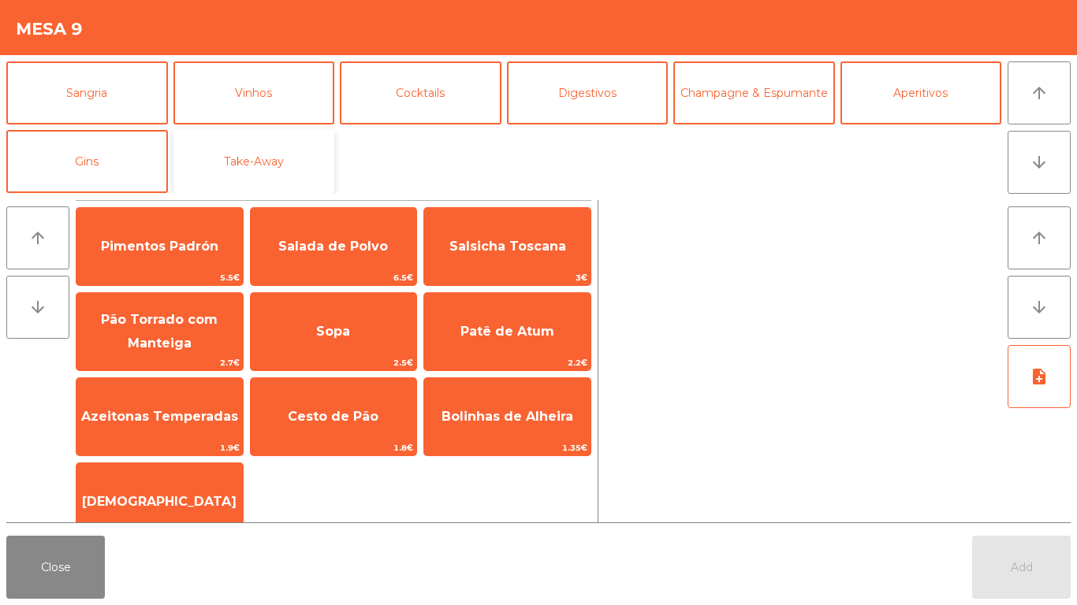
drag, startPoint x: 230, startPoint y: 154, endPoint x: 259, endPoint y: 154, distance: 28.4
click at [231, 154] on button "Take-Away" at bounding box center [254, 161] width 162 height 63
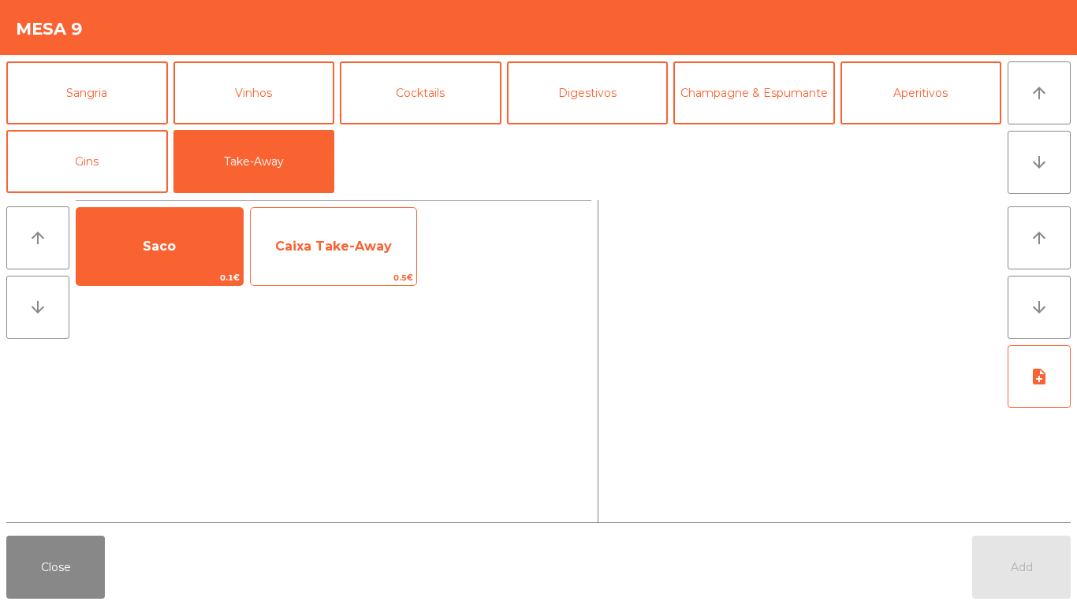
click at [340, 250] on span "Caixa Take-Away" at bounding box center [333, 246] width 117 height 15
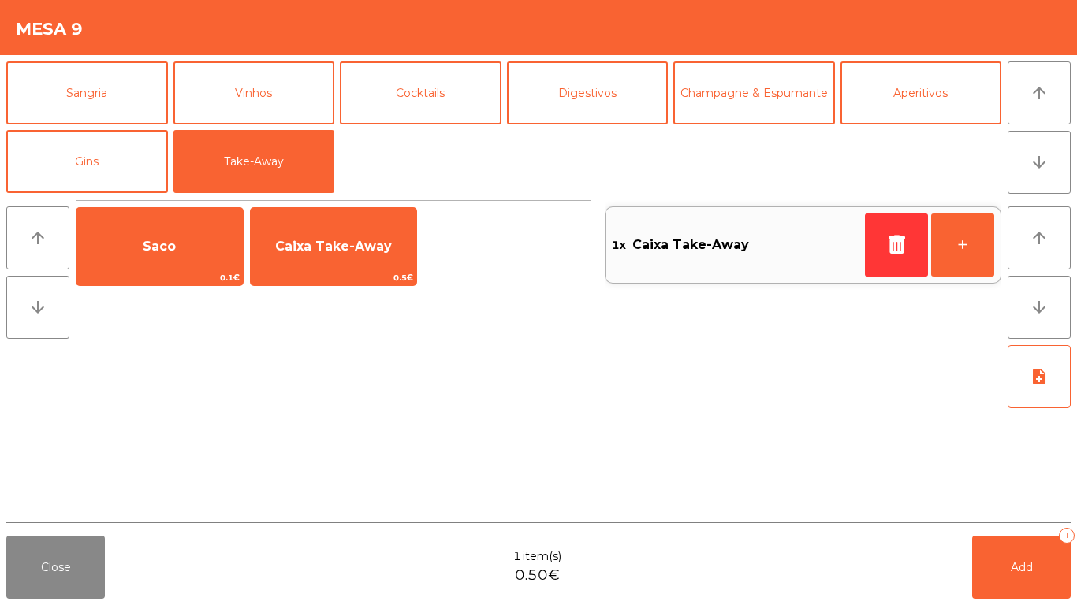
drag, startPoint x: 192, startPoint y: 253, endPoint x: 392, endPoint y: 304, distance: 206.6
click at [197, 253] on span "Saco" at bounding box center [159, 246] width 166 height 43
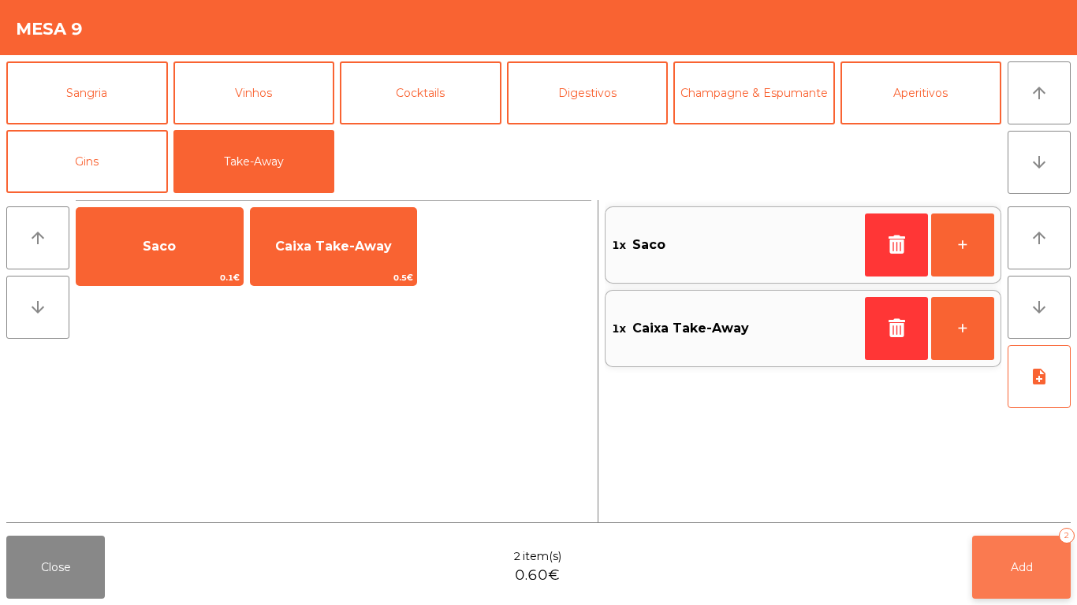
click at [1026, 575] on button "Add 2" at bounding box center [1021, 567] width 99 height 63
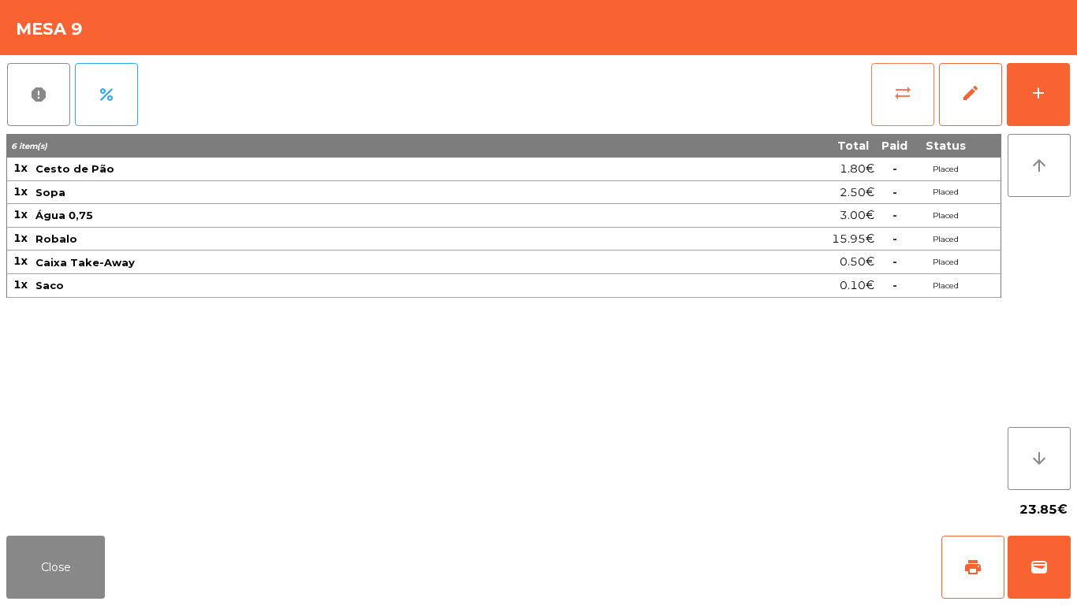
click at [906, 110] on button "sync_alt" at bounding box center [902, 94] width 63 height 63
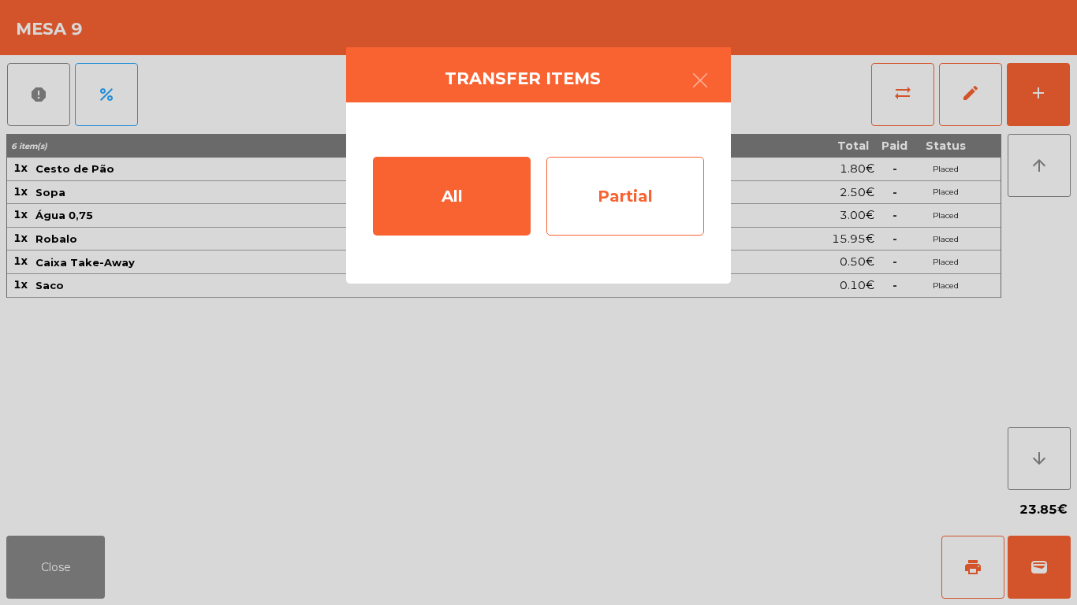
click at [657, 188] on div "Partial" at bounding box center [625, 196] width 158 height 79
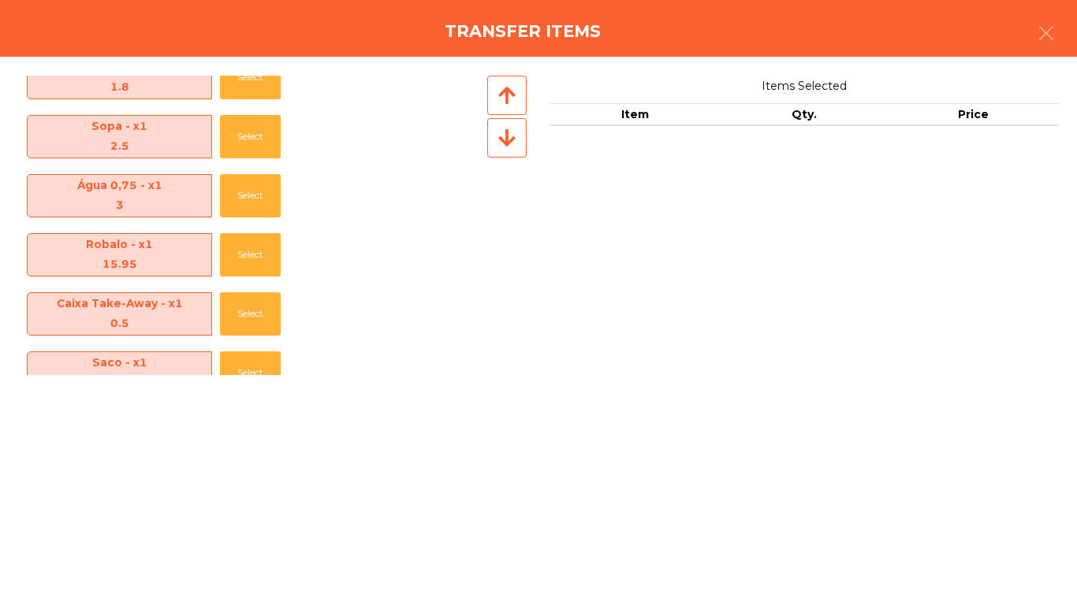
scroll to position [55, 0]
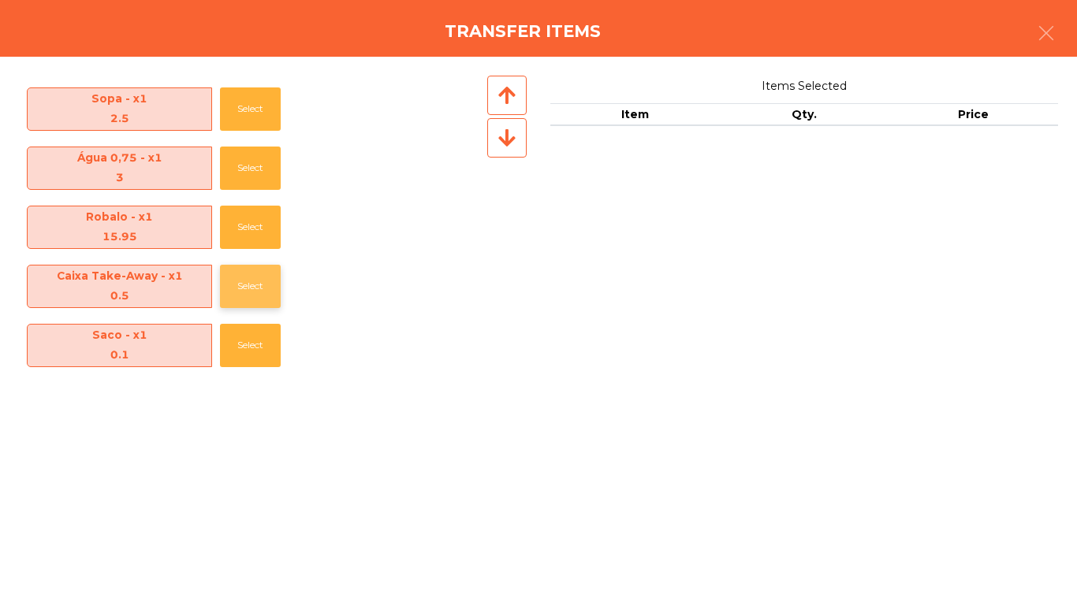
drag, startPoint x: 211, startPoint y: 288, endPoint x: 231, endPoint y: 289, distance: 19.8
click at [213, 288] on div "Caixa Take-Away - x1 0.5 Select" at bounding box center [251, 286] width 465 height 59
click at [251, 289] on button "Select" at bounding box center [250, 286] width 61 height 43
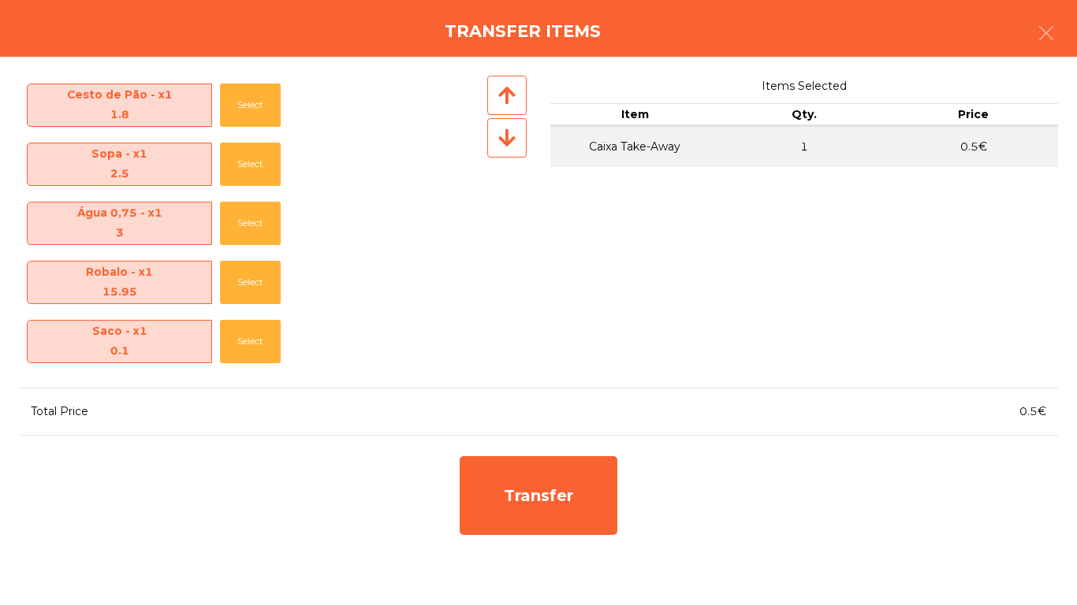
scroll to position [0, 0]
click at [285, 337] on div "Saco - x1 0.1 Select" at bounding box center [273, 341] width 508 height 59
click at [236, 349] on button "Select" at bounding box center [250, 341] width 61 height 43
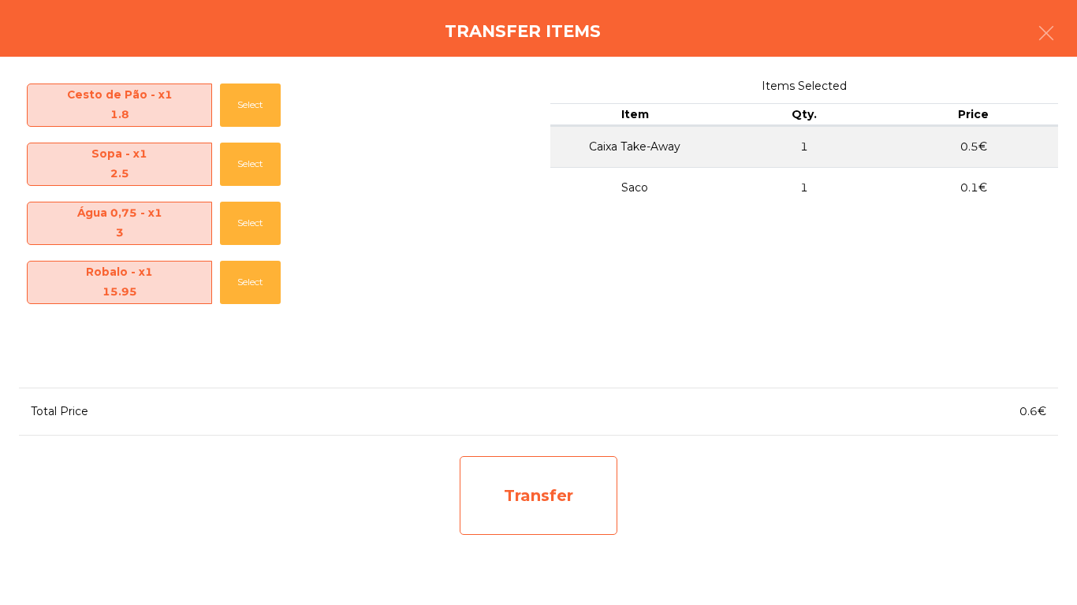
click at [538, 480] on div "Transfer" at bounding box center [538, 495] width 158 height 79
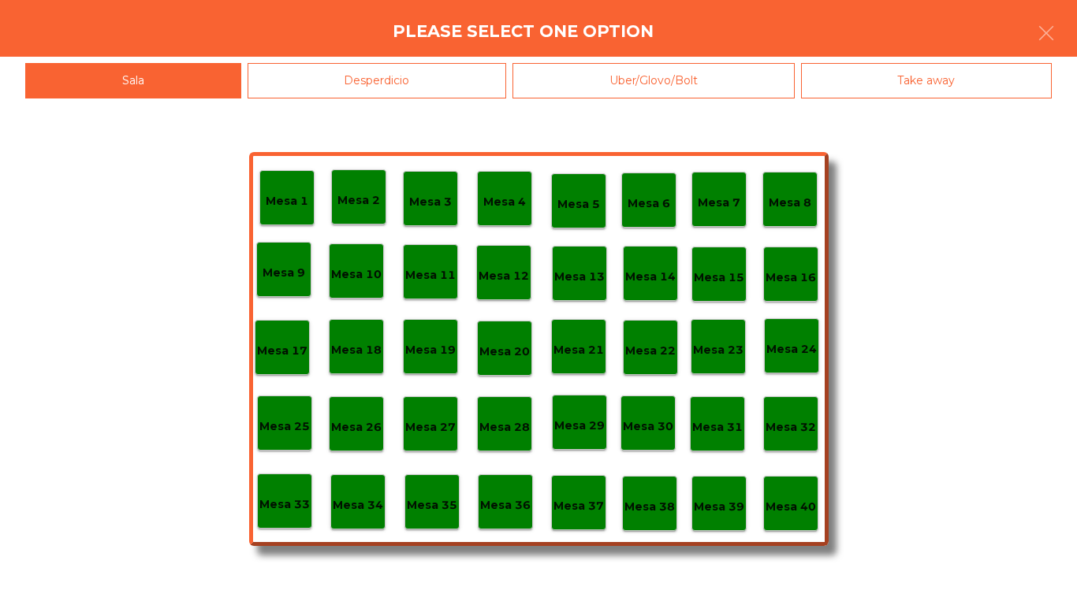
click at [771, 205] on p "Mesa 8" at bounding box center [789, 203] width 43 height 18
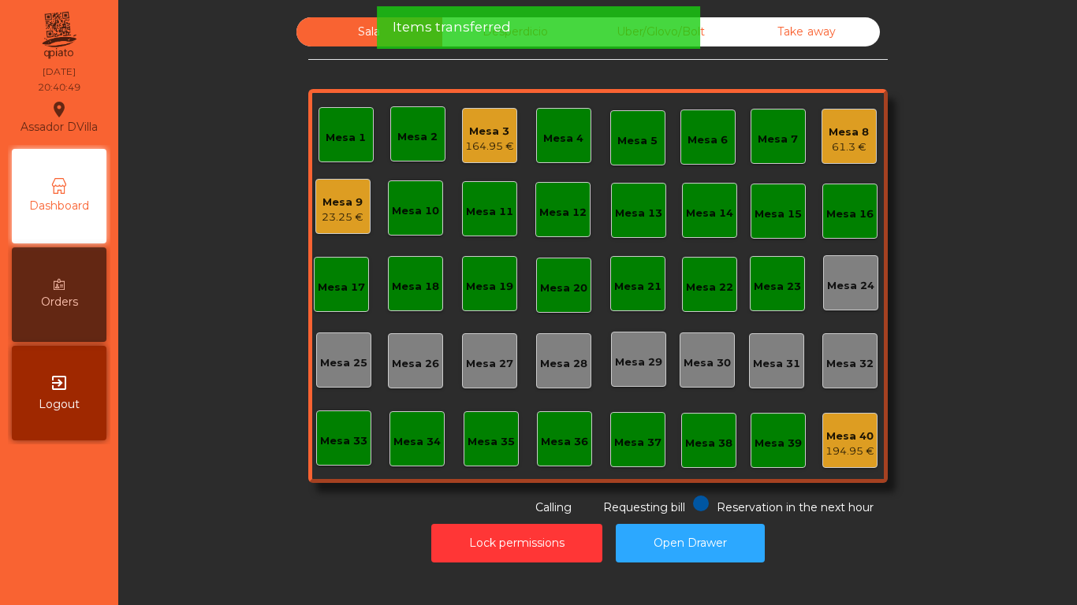
click at [813, 113] on div "Mesa 1 Mesa 2 Mesa 3 164.95 € Mesa 4 Mesa 5 Mesa 6 Mesa 7 Mesa 8 61.3 € Mesa 9 …" at bounding box center [597, 286] width 579 height 394
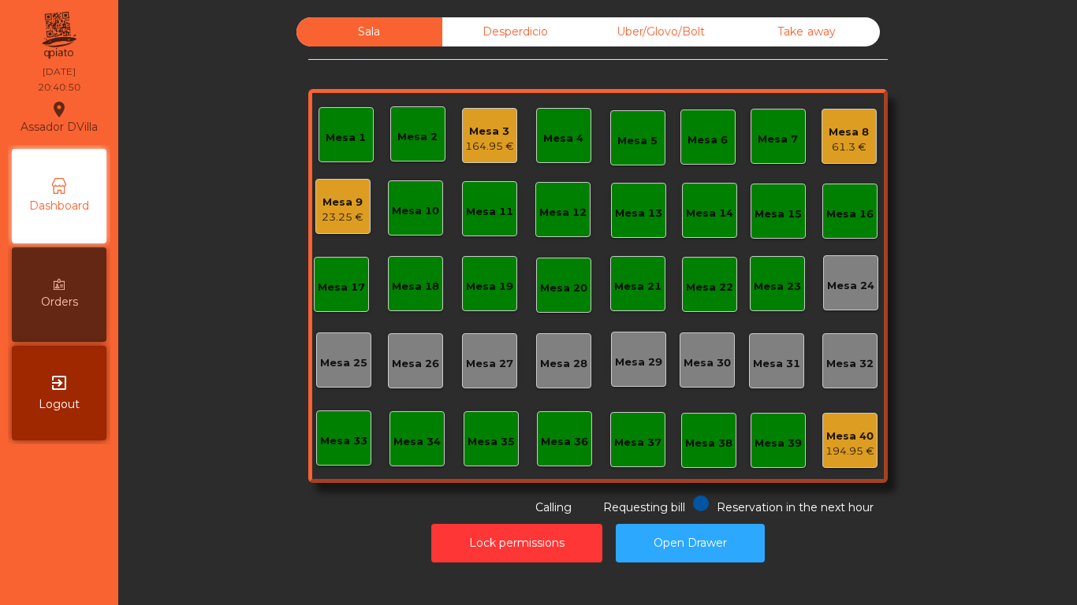
click at [838, 131] on div "Mesa 8" at bounding box center [848, 133] width 40 height 16
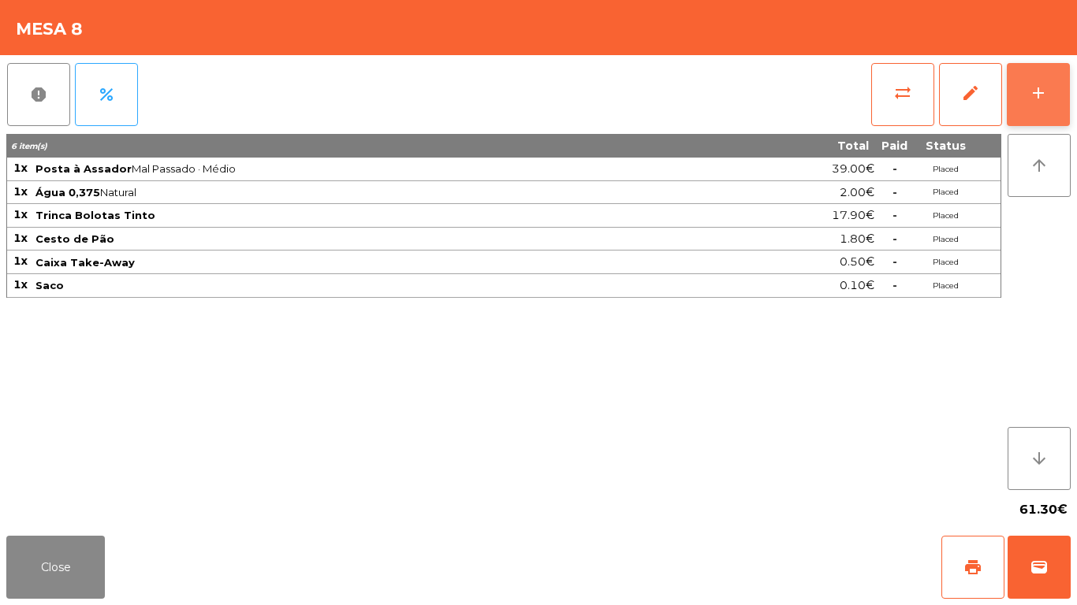
click at [1039, 106] on button "add" at bounding box center [1037, 94] width 63 height 63
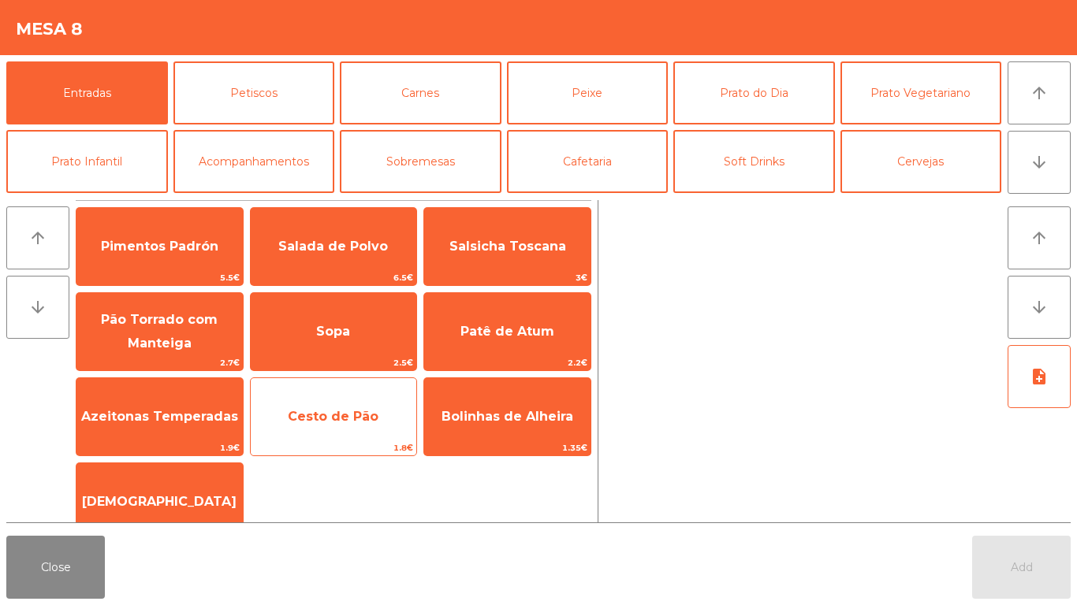
click at [339, 424] on span "Cesto de Pão" at bounding box center [334, 417] width 166 height 43
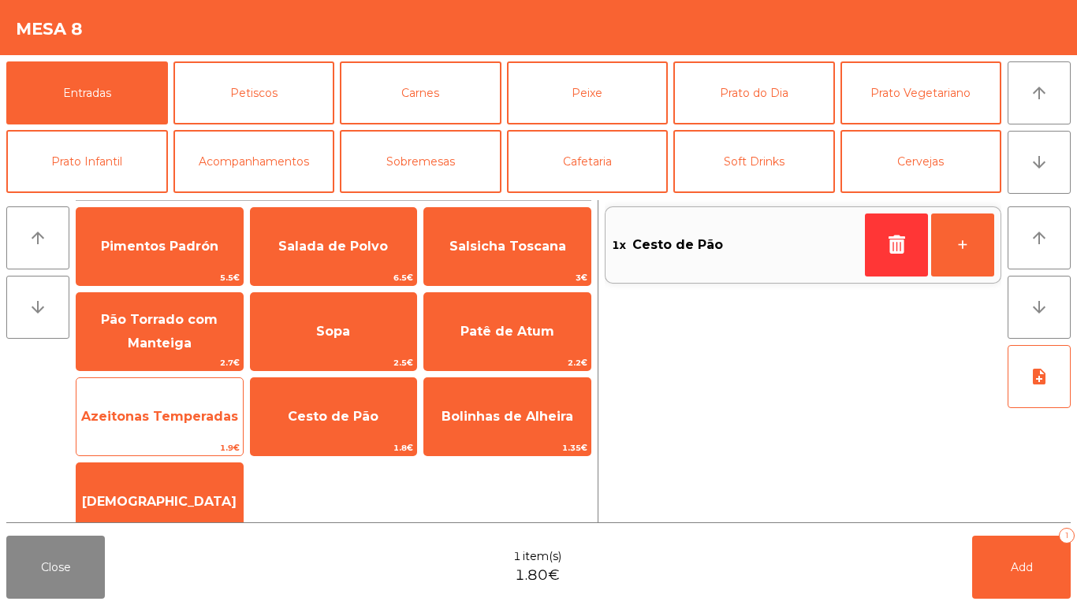
click at [203, 444] on span "1.9€" at bounding box center [159, 448] width 166 height 15
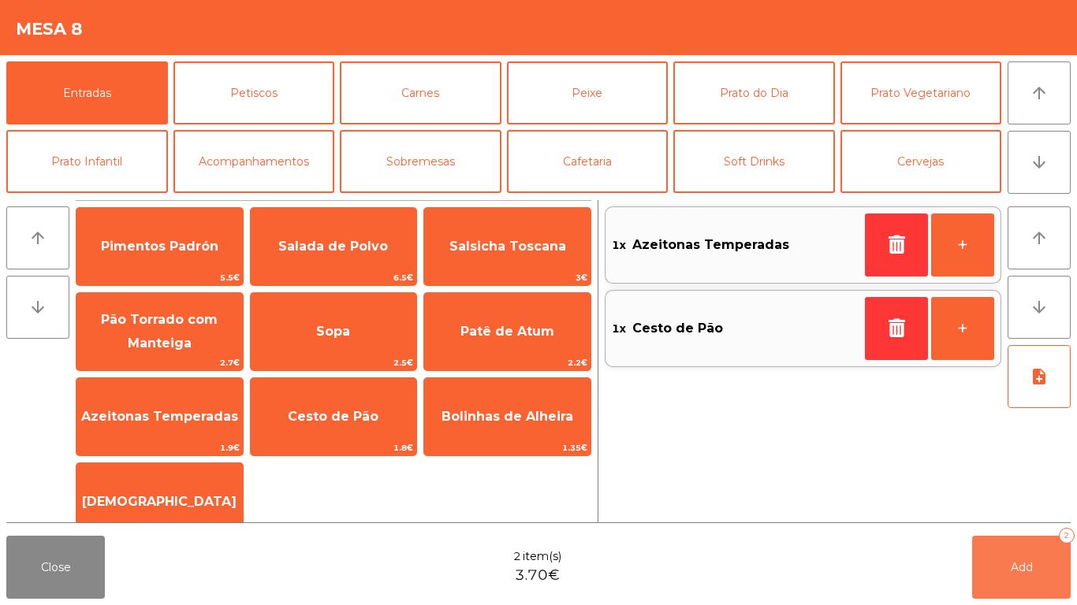
drag, startPoint x: 1037, startPoint y: 563, endPoint x: 814, endPoint y: 512, distance: 228.9
click at [1036, 564] on button "Add 2" at bounding box center [1021, 567] width 99 height 63
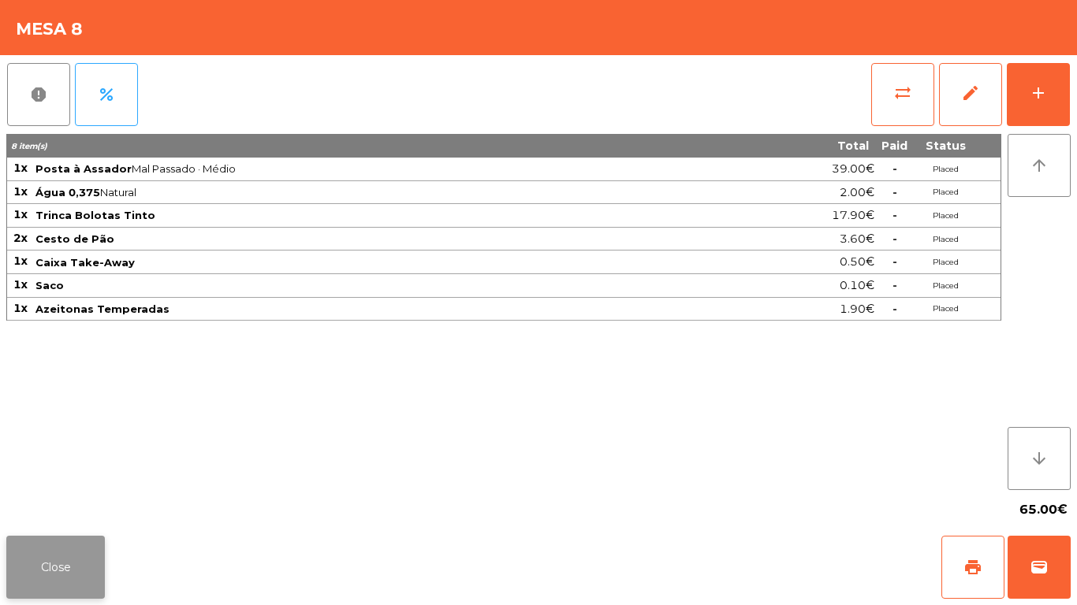
click at [86, 552] on button "Close" at bounding box center [55, 567] width 99 height 63
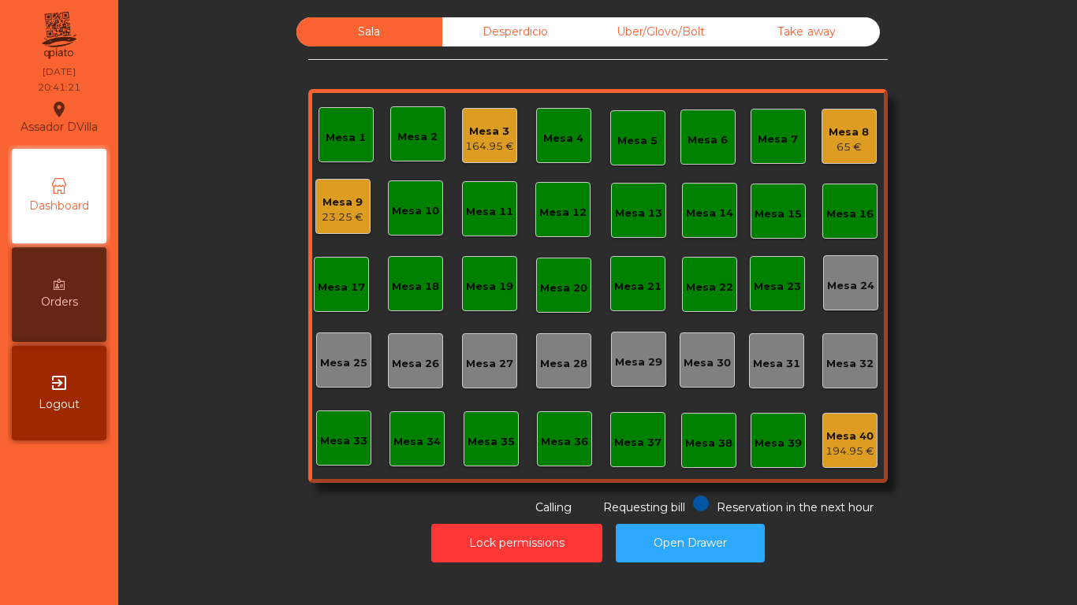
click at [851, 125] on div "Mesa 8" at bounding box center [848, 133] width 40 height 16
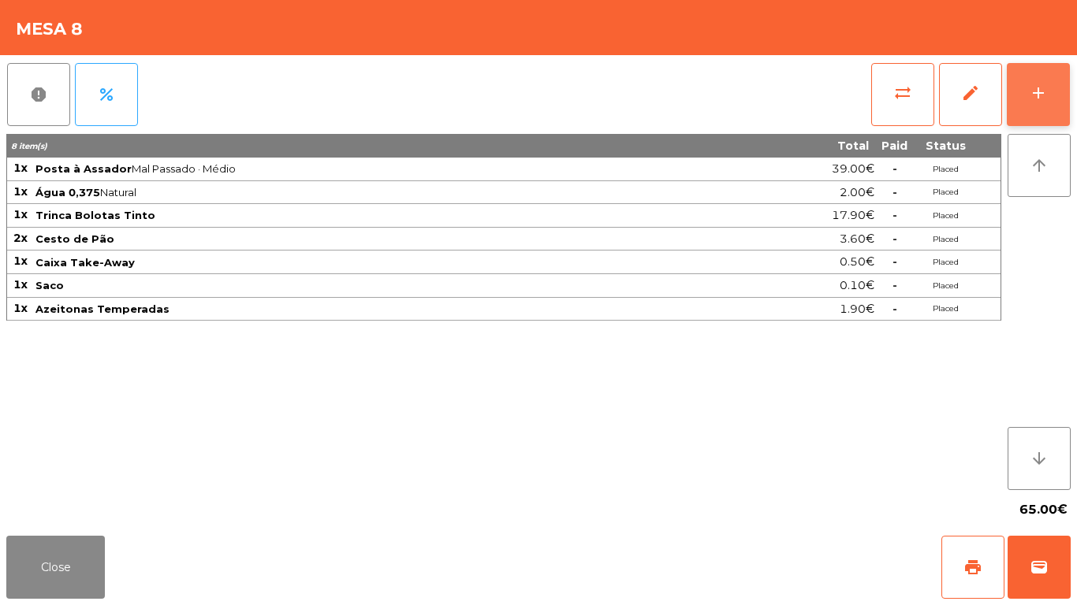
click at [1049, 71] on button "add" at bounding box center [1037, 94] width 63 height 63
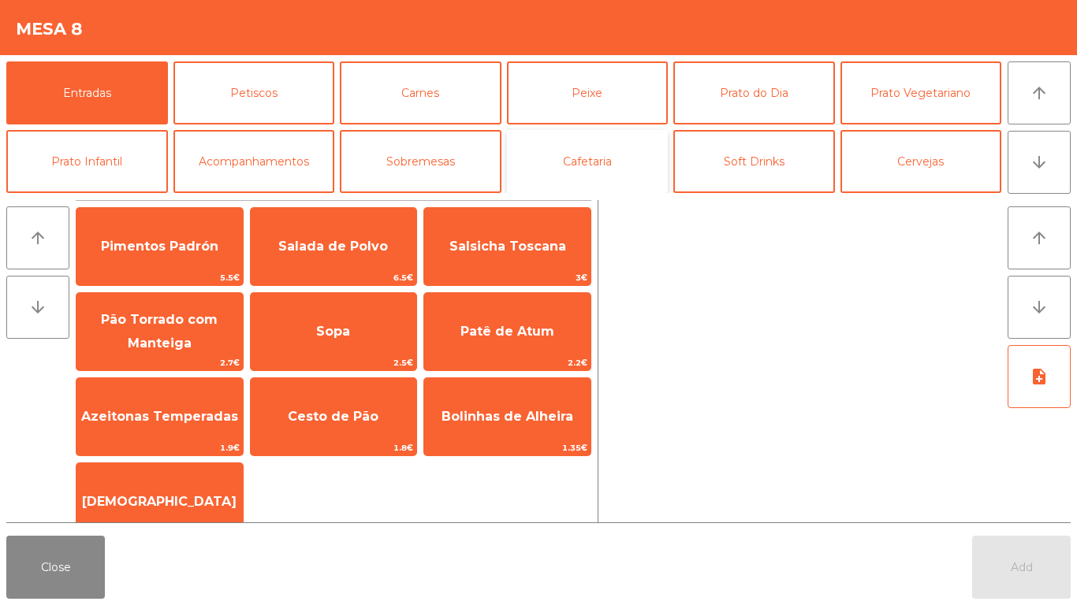
click at [596, 171] on button "Cafetaria" at bounding box center [588, 161] width 162 height 63
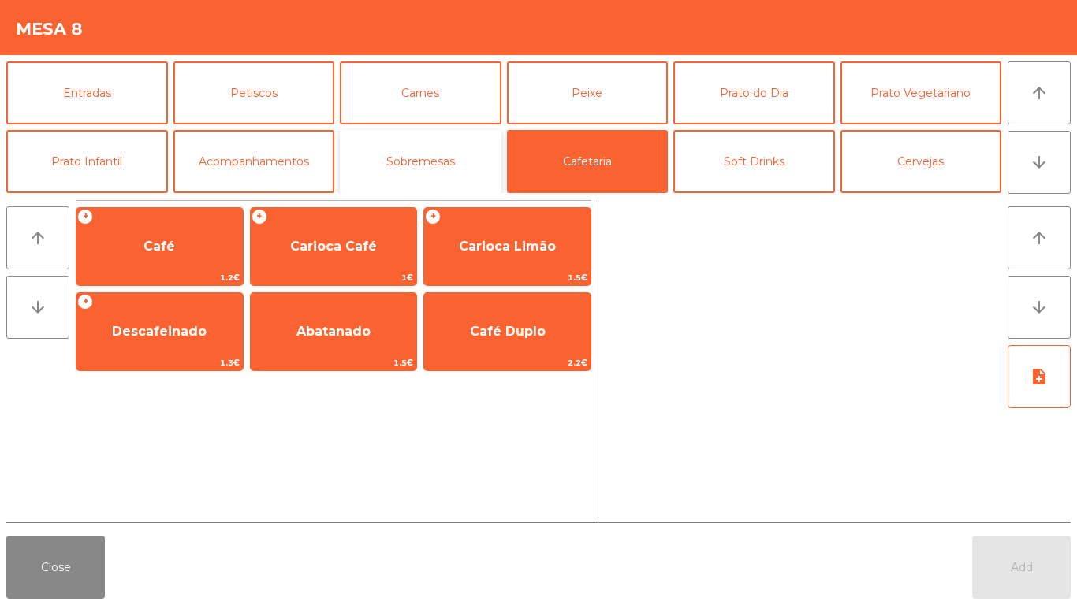
click at [456, 151] on button "Sobremesas" at bounding box center [421, 161] width 162 height 63
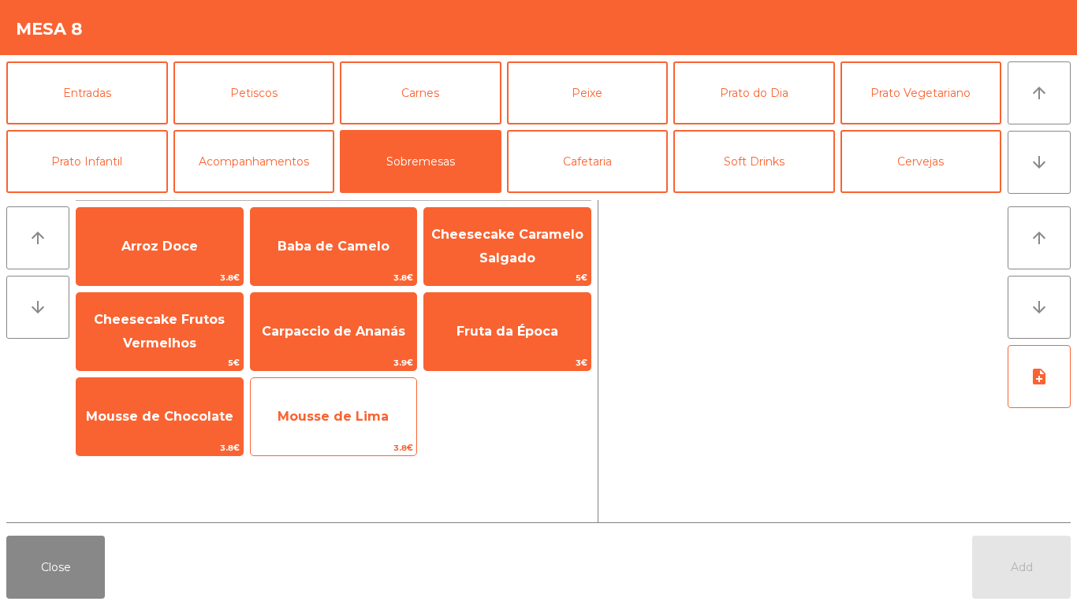
click at [335, 413] on span "Mousse de Lima" at bounding box center [332, 416] width 111 height 15
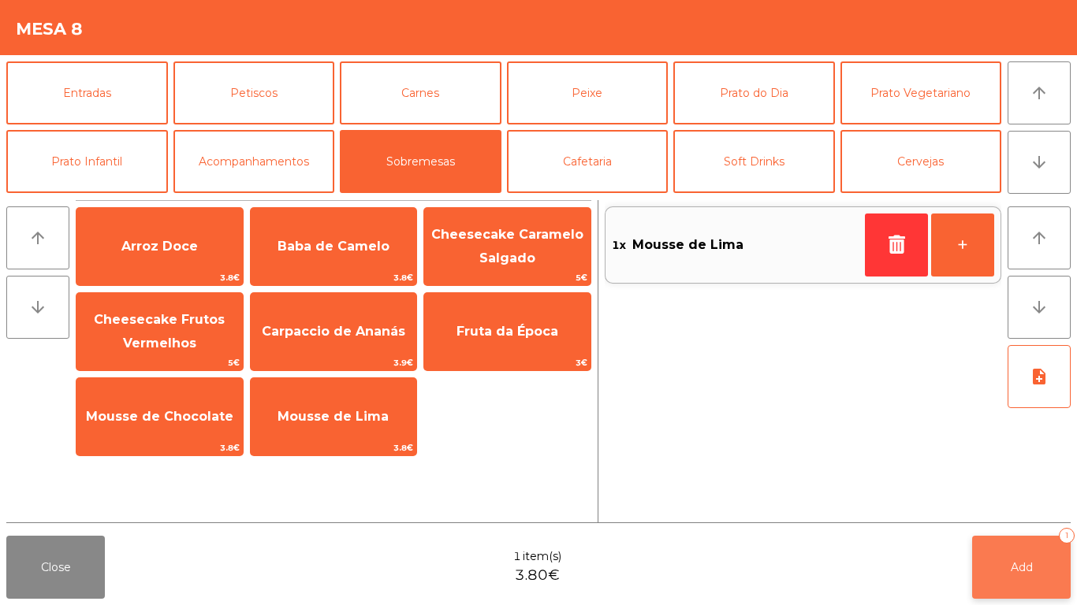
click at [1032, 581] on button "Add 1" at bounding box center [1021, 567] width 99 height 63
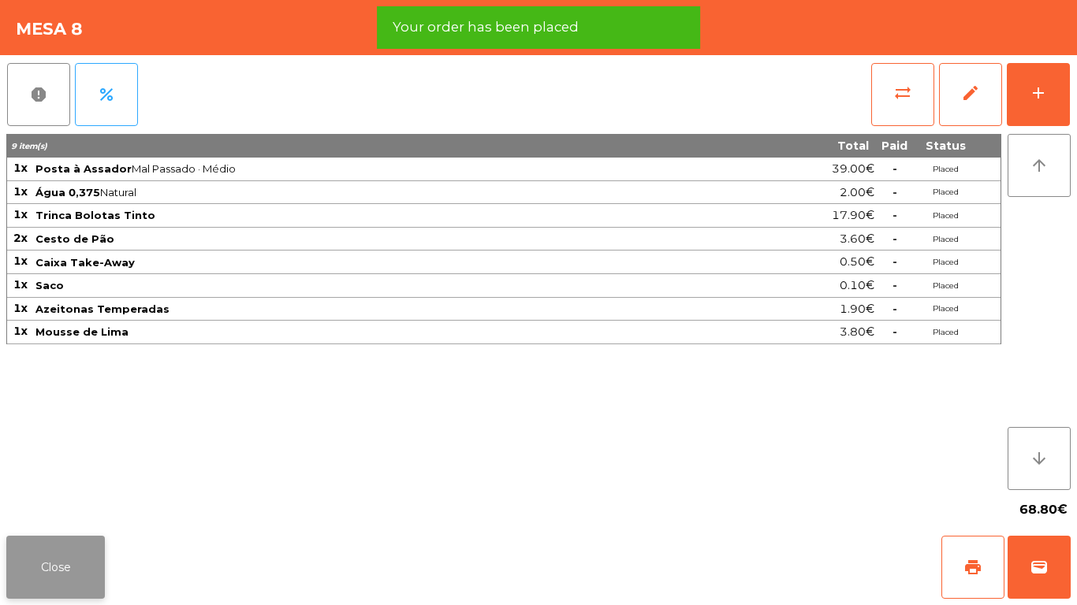
click at [45, 564] on button "Close" at bounding box center [55, 567] width 99 height 63
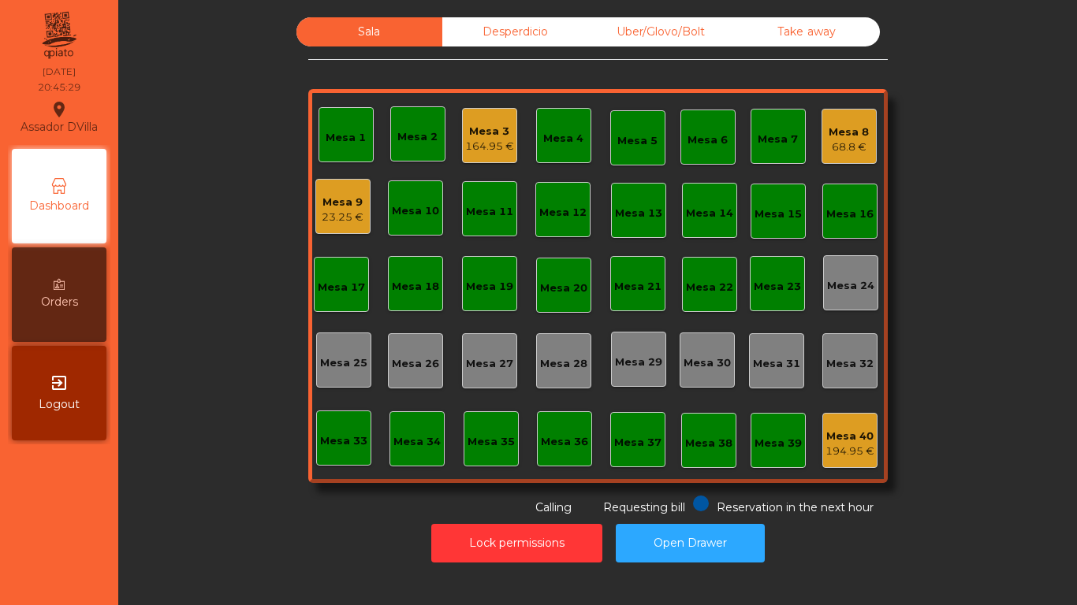
click at [510, 523] on div "Lock permissions Open Drawer" at bounding box center [598, 543] width 916 height 54
click at [511, 538] on button "Lock permissions" at bounding box center [516, 543] width 171 height 39
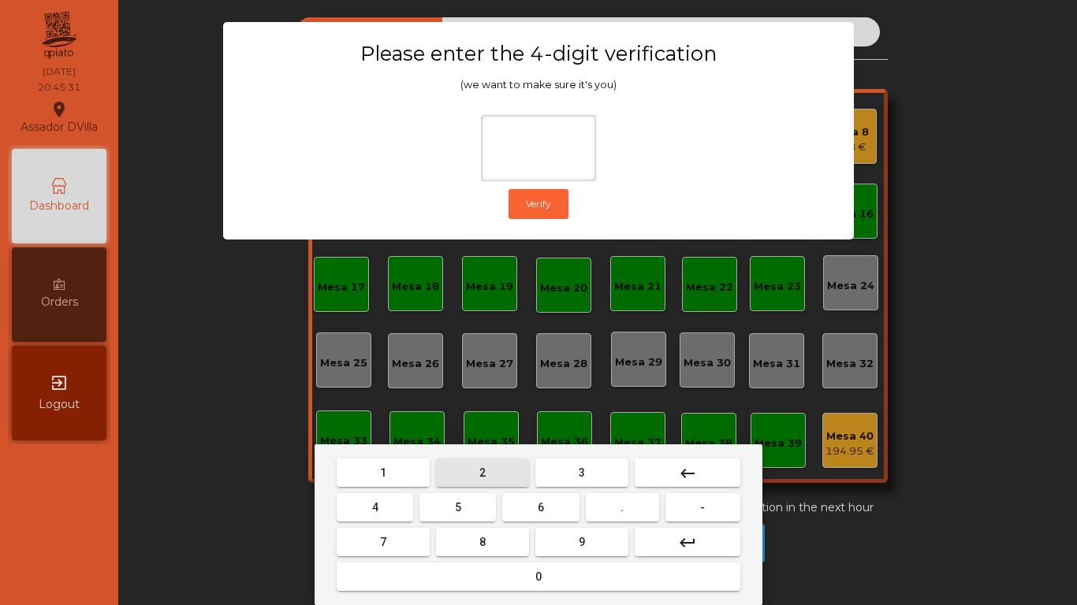
click at [508, 463] on button "2" at bounding box center [482, 473] width 93 height 28
drag, startPoint x: 373, startPoint y: 515, endPoint x: 516, endPoint y: 518, distance: 143.5
click at [380, 515] on button "4" at bounding box center [375, 507] width 76 height 28
drag, startPoint x: 533, startPoint y: 513, endPoint x: 537, endPoint y: 527, distance: 14.7
click at [534, 518] on button "6" at bounding box center [540, 507] width 76 height 28
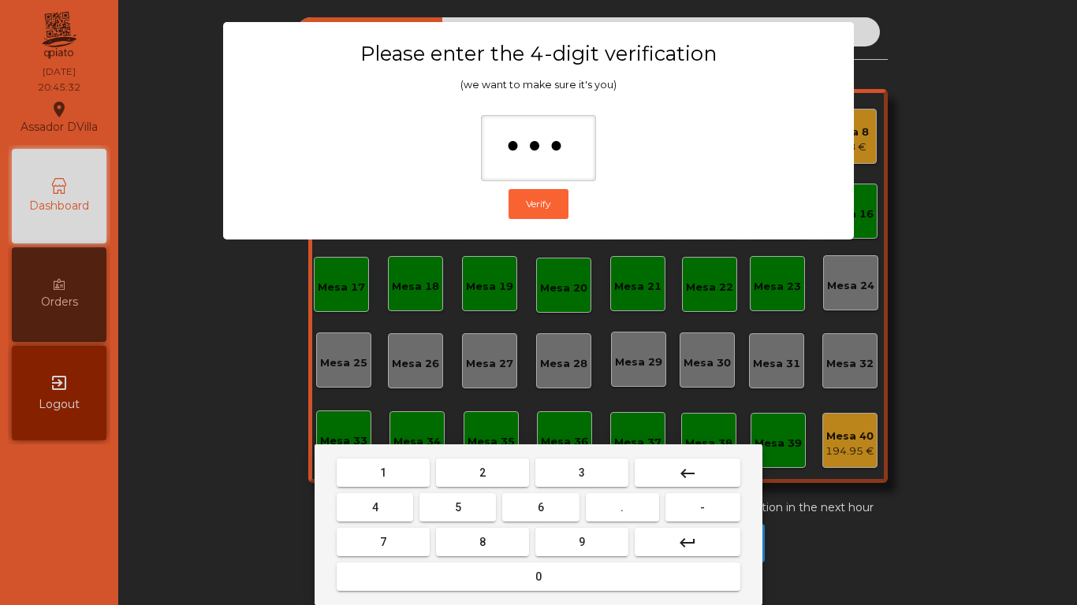
click at [544, 540] on button "9" at bounding box center [581, 542] width 93 height 28
type input "****"
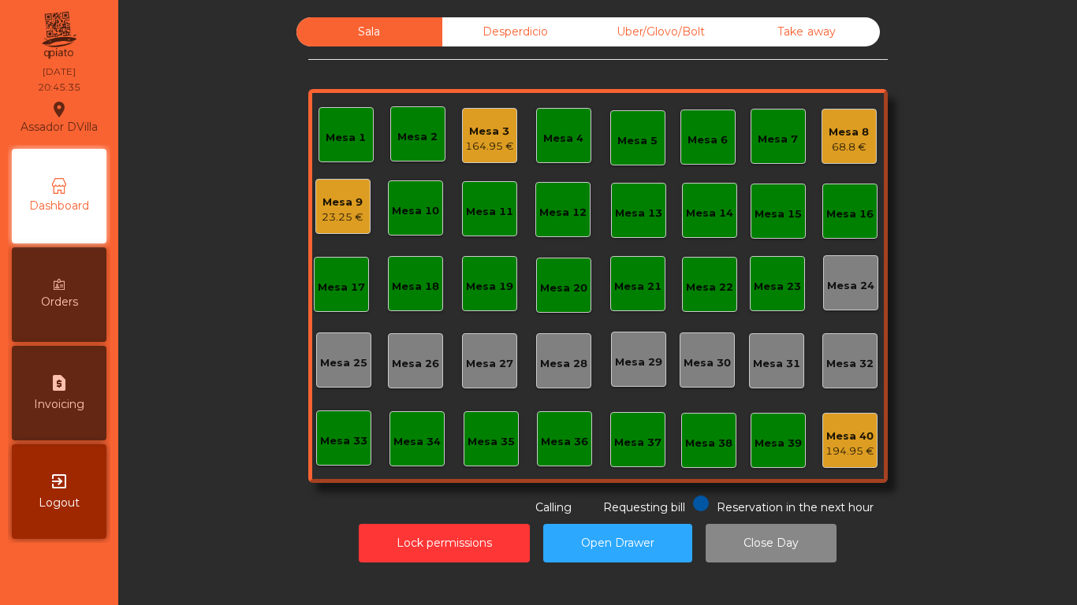
click at [62, 391] on icon "request_page" at bounding box center [59, 383] width 19 height 19
select select "*"
select select "****"
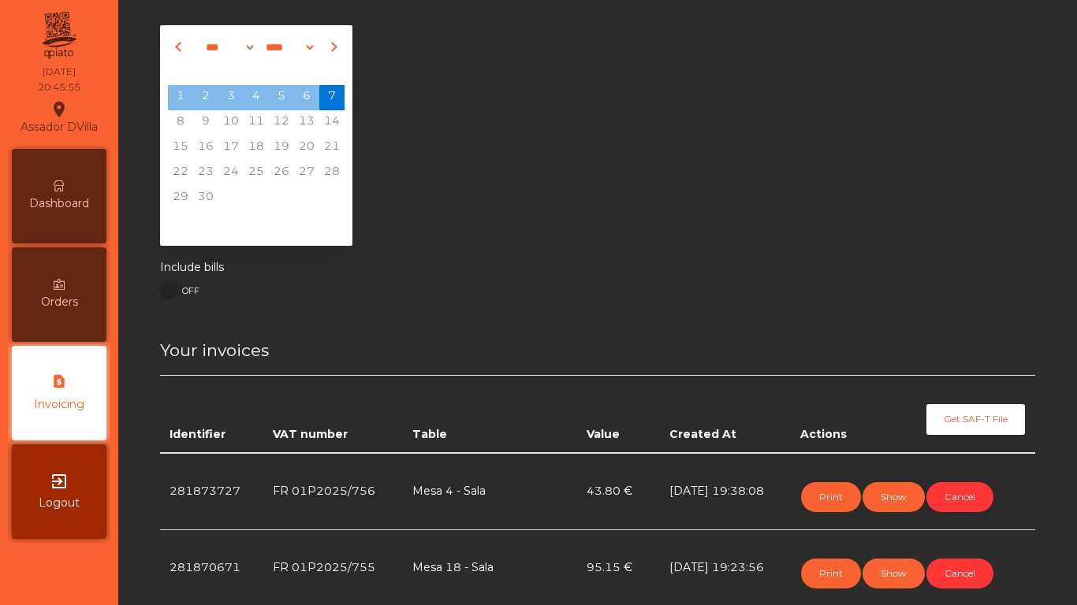
click at [66, 202] on span "Dashboard" at bounding box center [59, 203] width 60 height 17
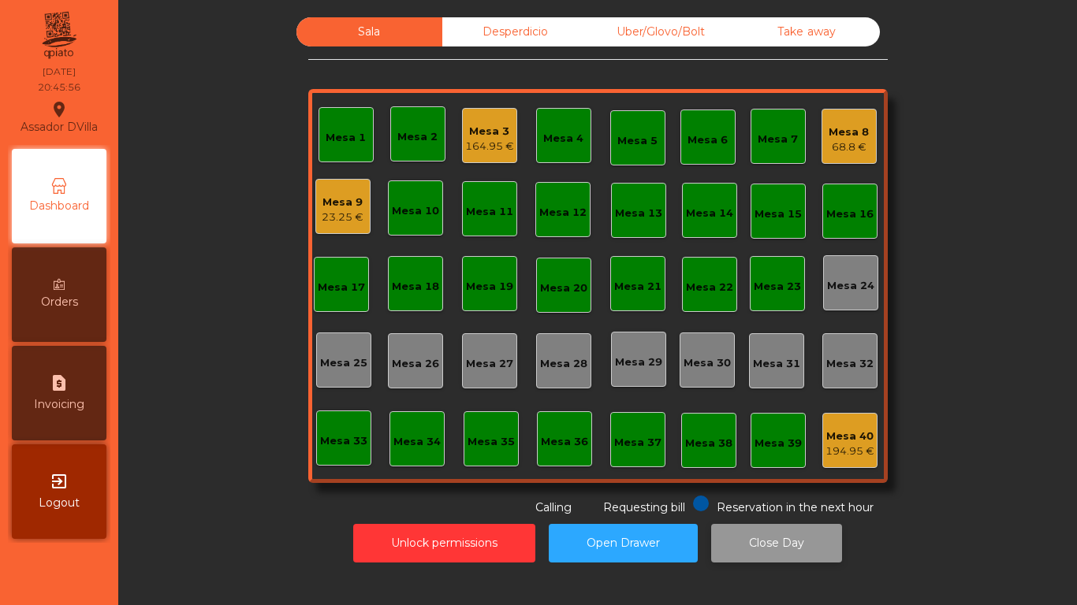
click at [767, 536] on button "Close Day" at bounding box center [776, 543] width 131 height 39
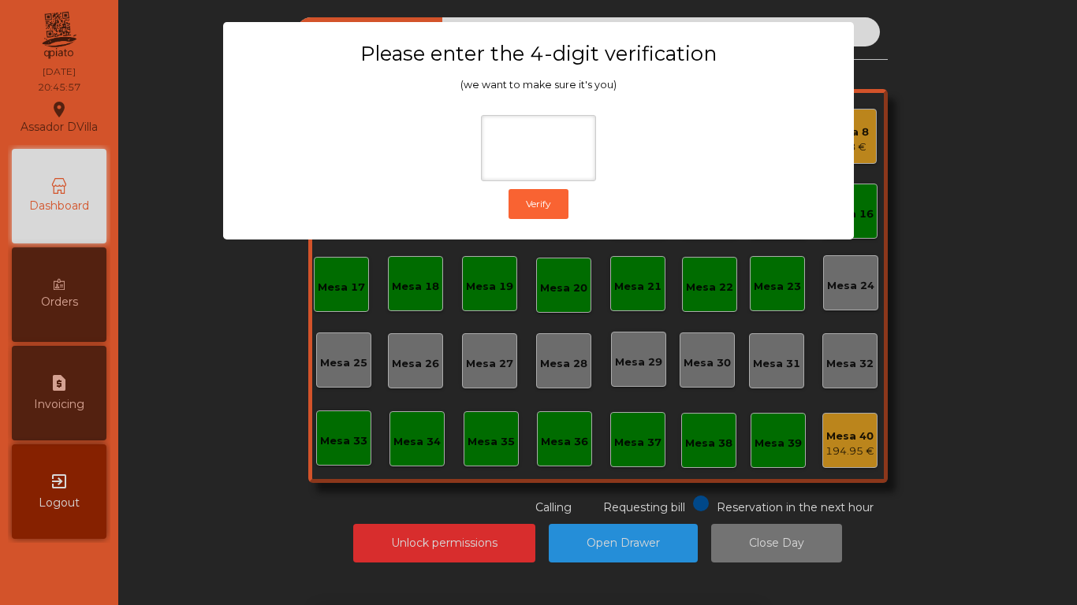
click at [965, 456] on div "1 2 3 keyboard_backspace 4 5 6 . - 7 8 9 keyboard_return 0" at bounding box center [538, 525] width 1077 height 161
click at [634, 537] on ngb-modal-window "Please enter the 4-digit verification (we want to make sure it's you) Verify" at bounding box center [538, 302] width 1023 height 605
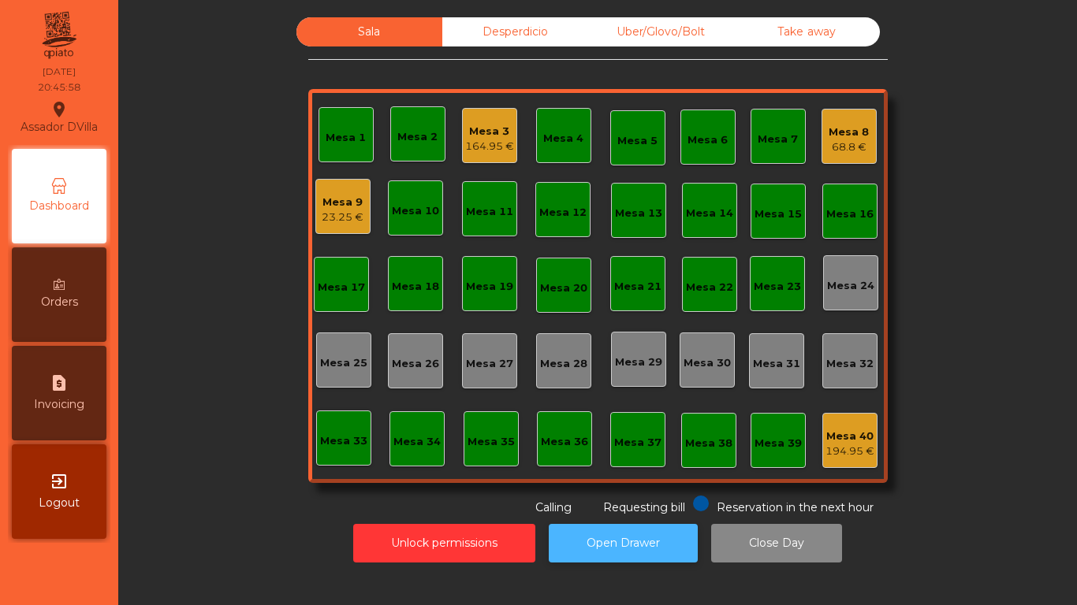
click at [624, 538] on button "Open Drawer" at bounding box center [623, 543] width 149 height 39
click at [622, 551] on button "Open Drawer" at bounding box center [623, 543] width 149 height 39
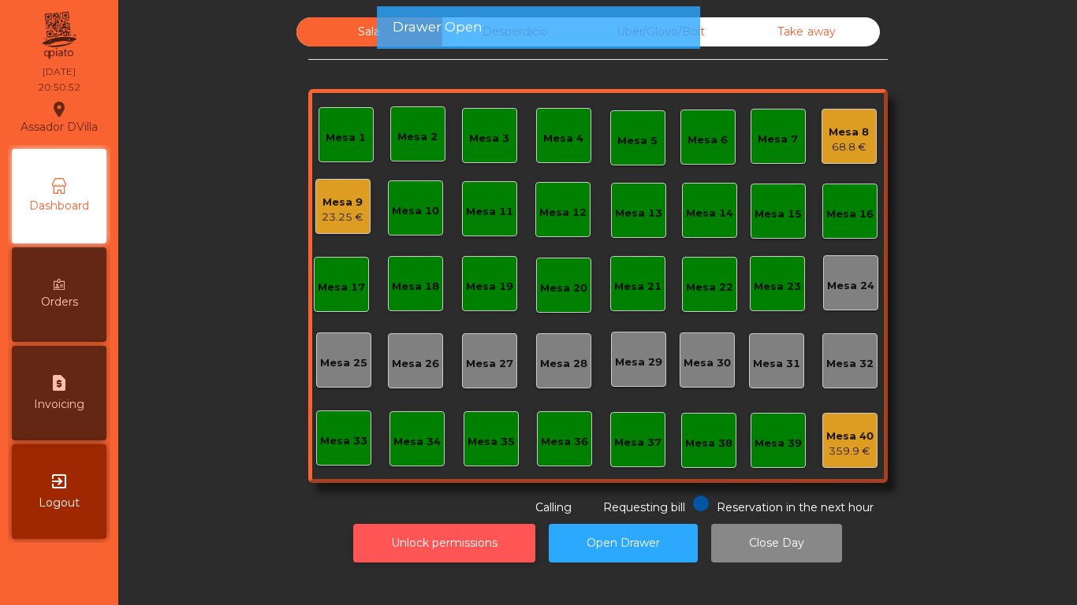
click at [415, 534] on button "Unlock permissions" at bounding box center [444, 543] width 182 height 39
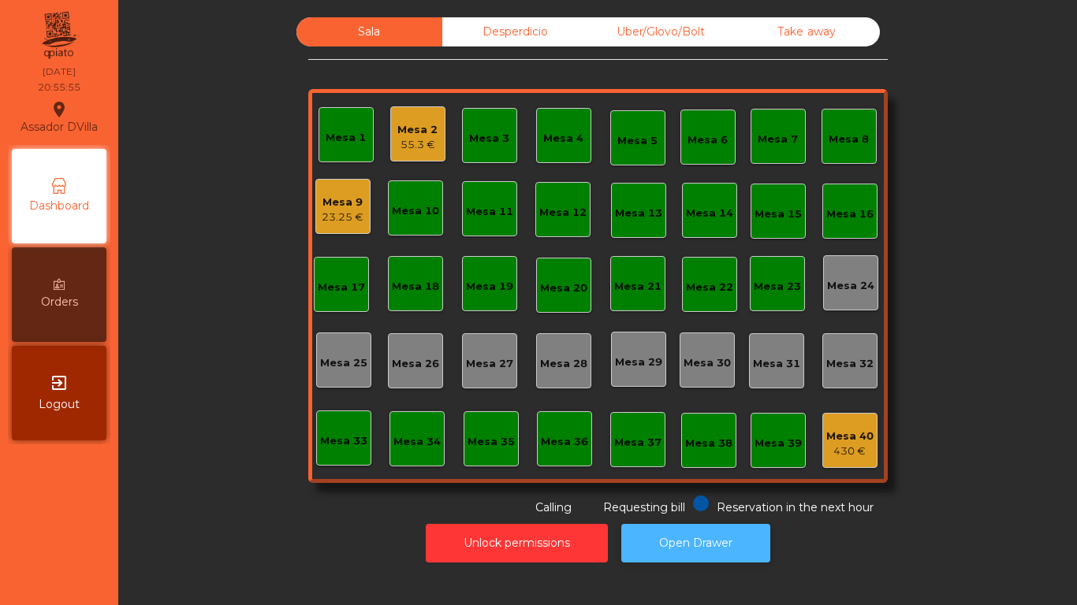
click at [694, 559] on button "Open Drawer" at bounding box center [695, 543] width 149 height 39
click at [333, 210] on div "23.25 €" at bounding box center [343, 218] width 42 height 16
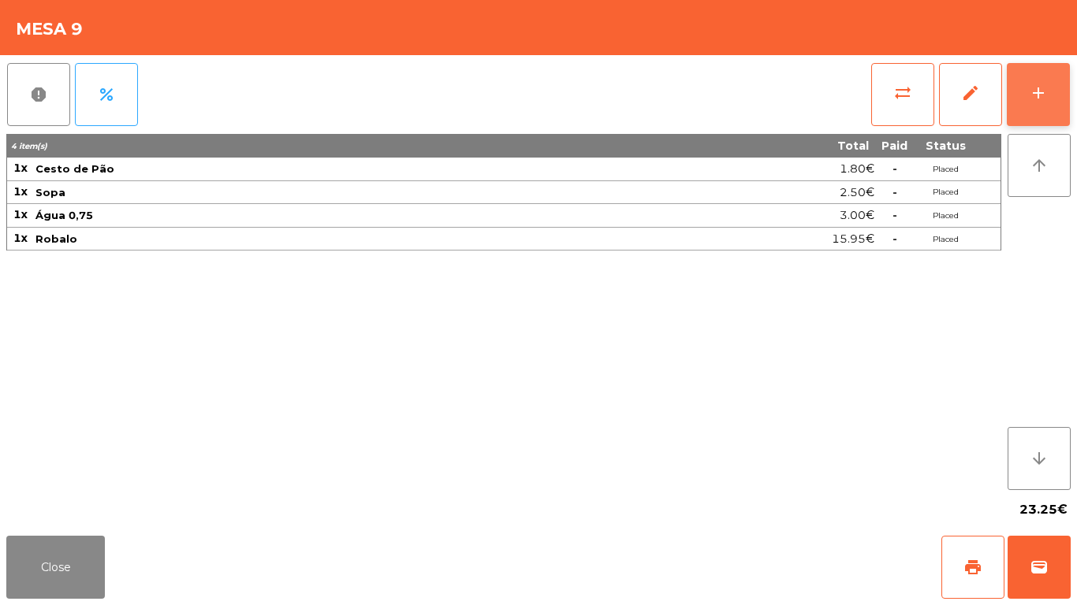
click at [1048, 89] on button "add" at bounding box center [1037, 94] width 63 height 63
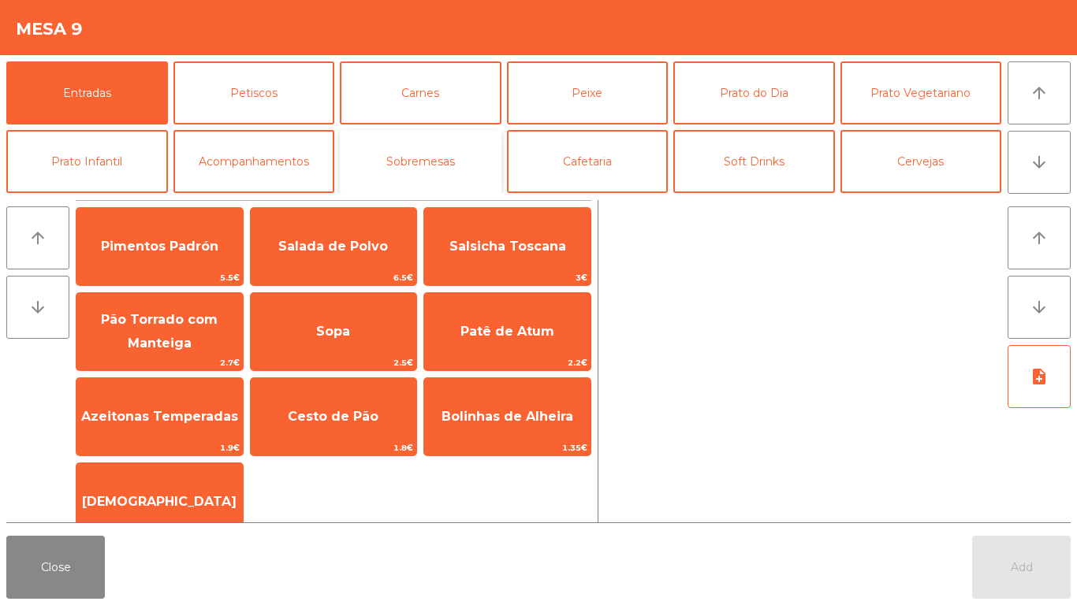
click at [441, 165] on button "Sobremesas" at bounding box center [421, 161] width 162 height 63
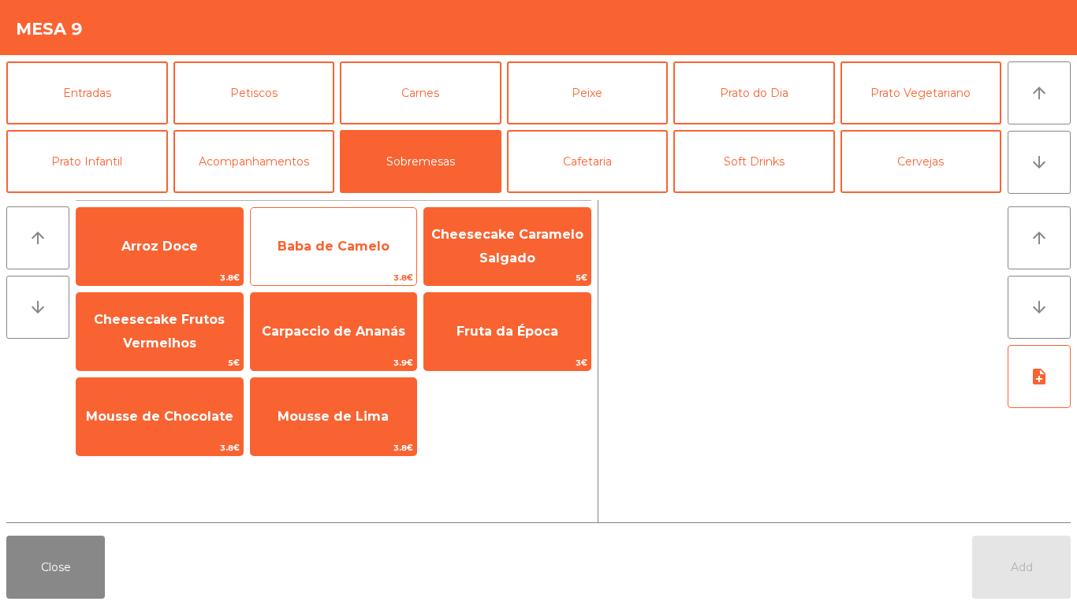
click at [343, 266] on span "Baba de Camelo" at bounding box center [334, 246] width 166 height 43
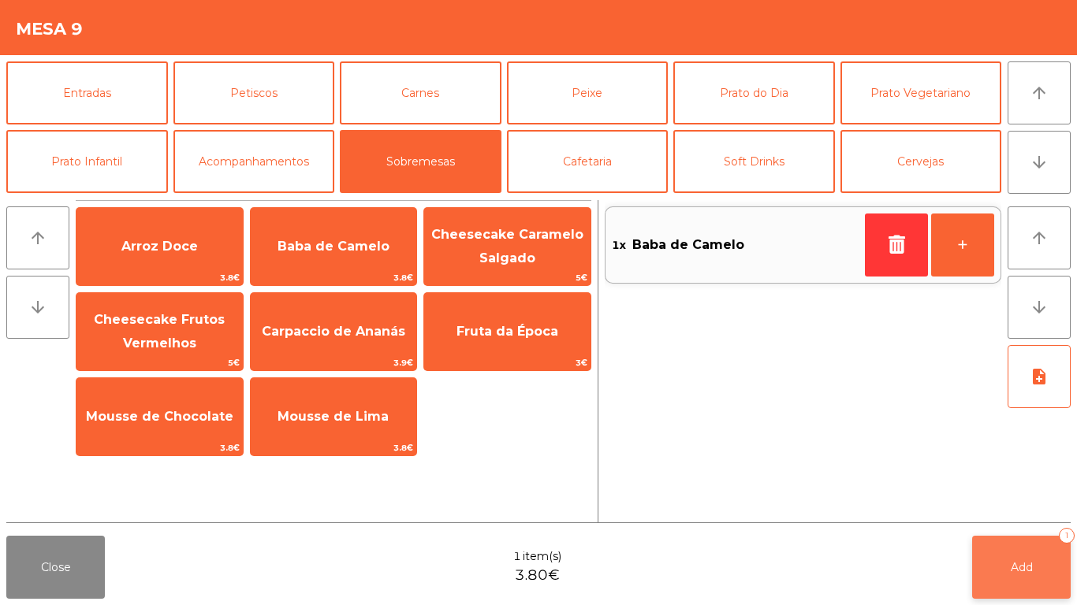
click at [1006, 551] on button "Add 1" at bounding box center [1021, 567] width 99 height 63
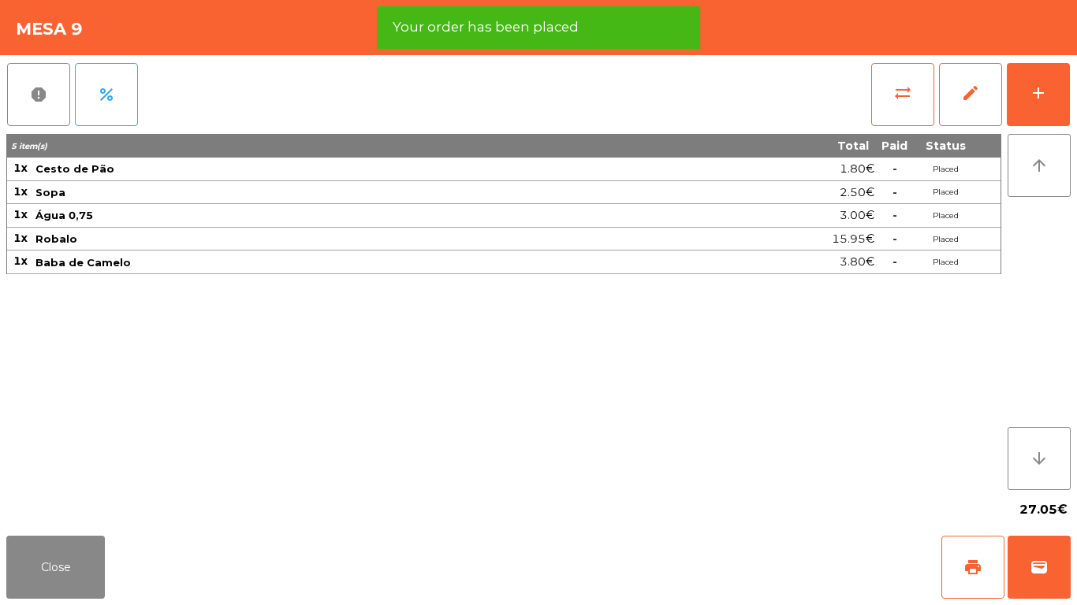
click at [102, 514] on div "27.05€" at bounding box center [538, 509] width 1064 height 39
click at [61, 582] on button "Close" at bounding box center [55, 567] width 99 height 63
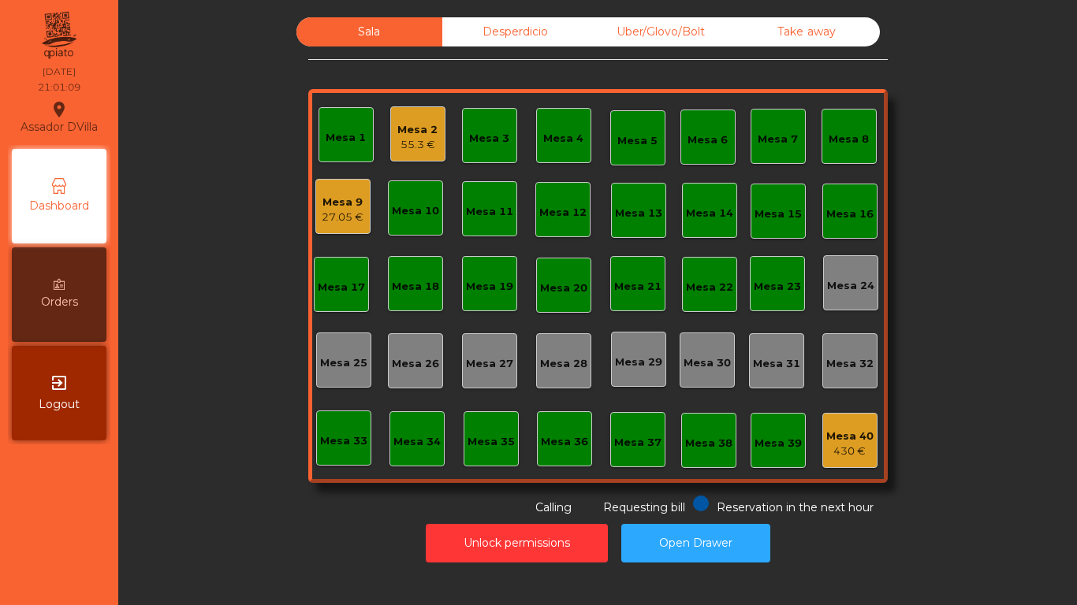
click at [317, 184] on div "Mesa 9 27.05 €" at bounding box center [342, 206] width 55 height 55
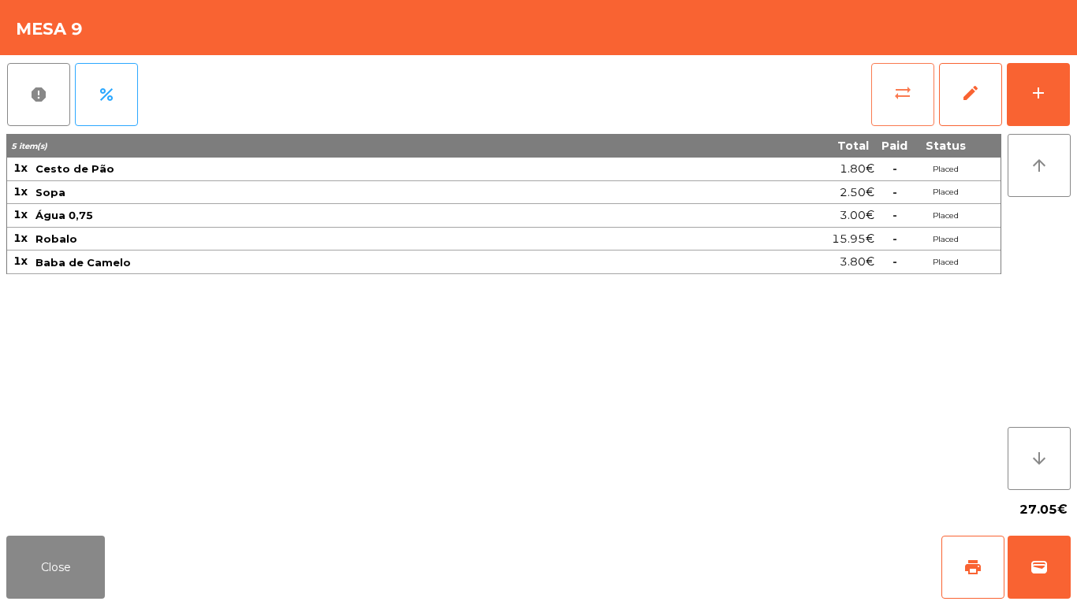
click at [921, 95] on button "sync_alt" at bounding box center [902, 94] width 63 height 63
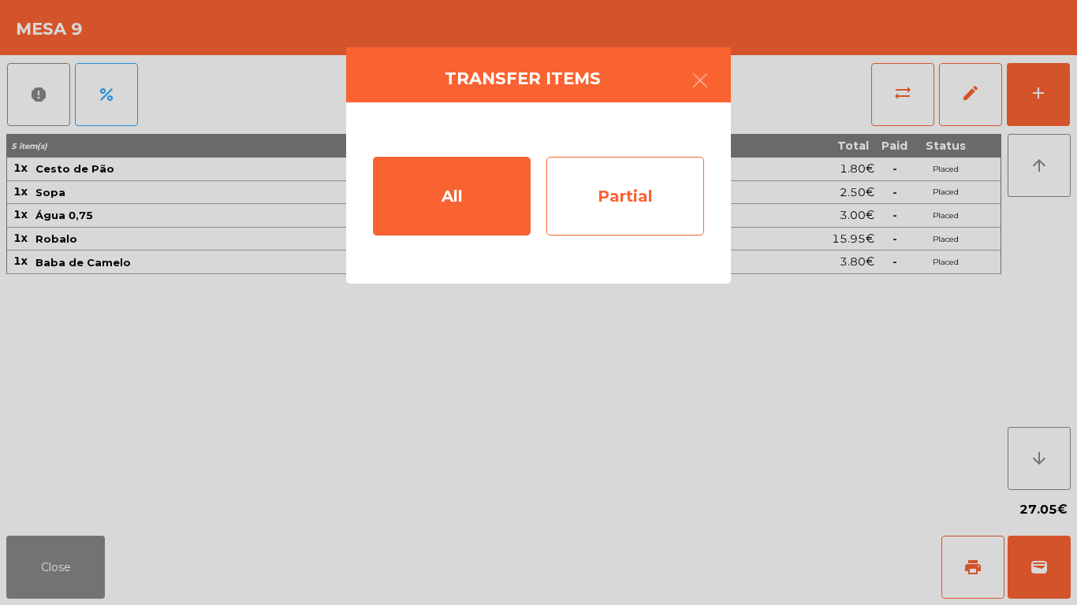
click at [659, 200] on div "Partial" at bounding box center [625, 196] width 158 height 79
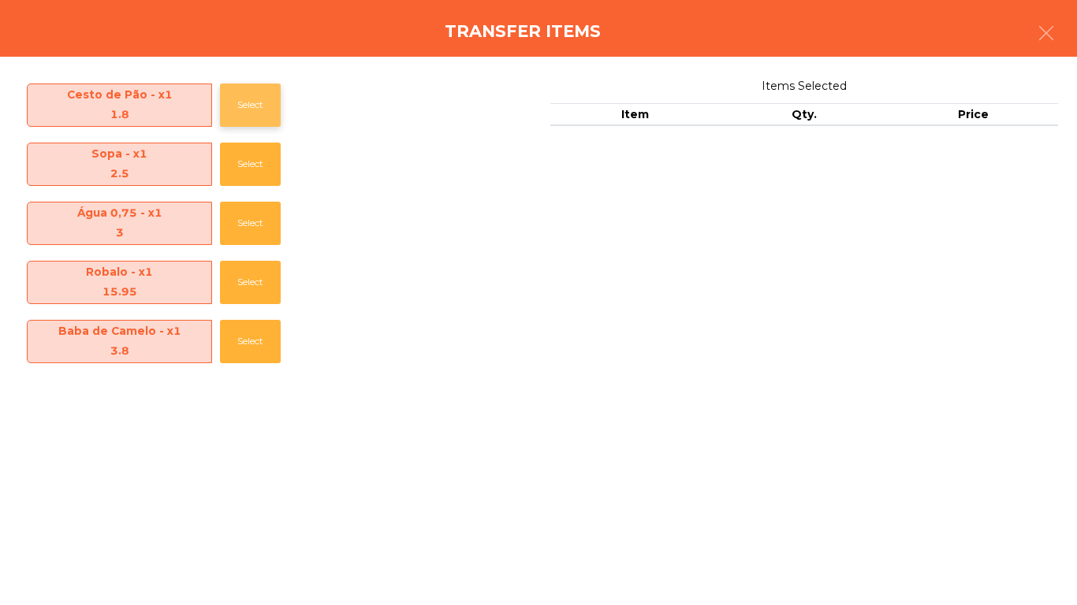
click at [240, 99] on button "Select" at bounding box center [250, 105] width 61 height 43
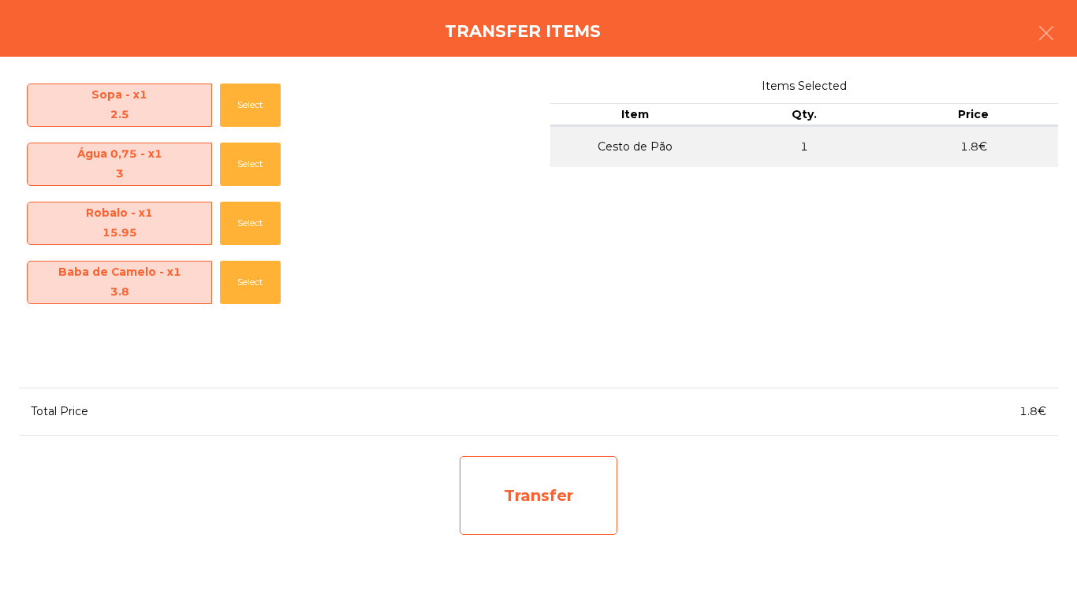
click at [528, 471] on div "Transfer" at bounding box center [538, 495] width 158 height 79
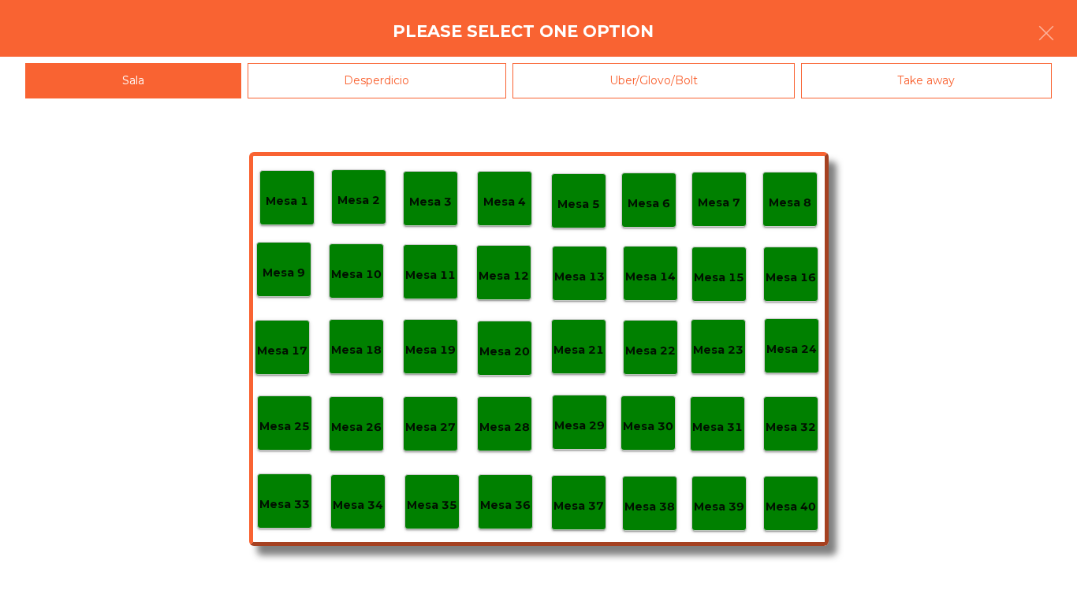
click at [385, 94] on div "Desperdicio" at bounding box center [376, 80] width 259 height 35
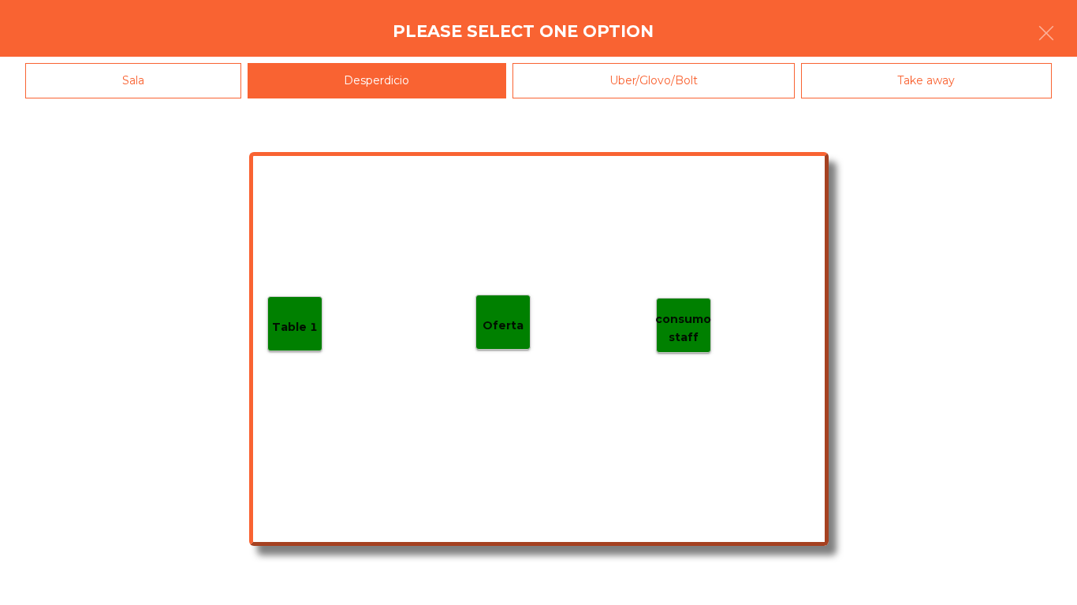
click at [292, 324] on p "Table 1" at bounding box center [295, 327] width 46 height 18
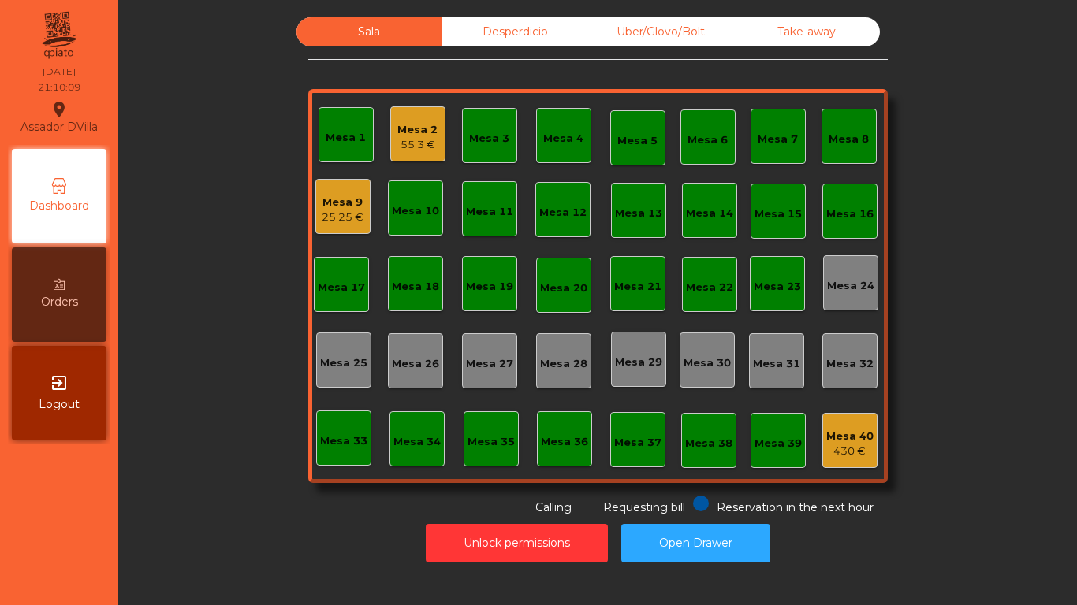
click at [406, 147] on div "55.3 €" at bounding box center [417, 145] width 40 height 16
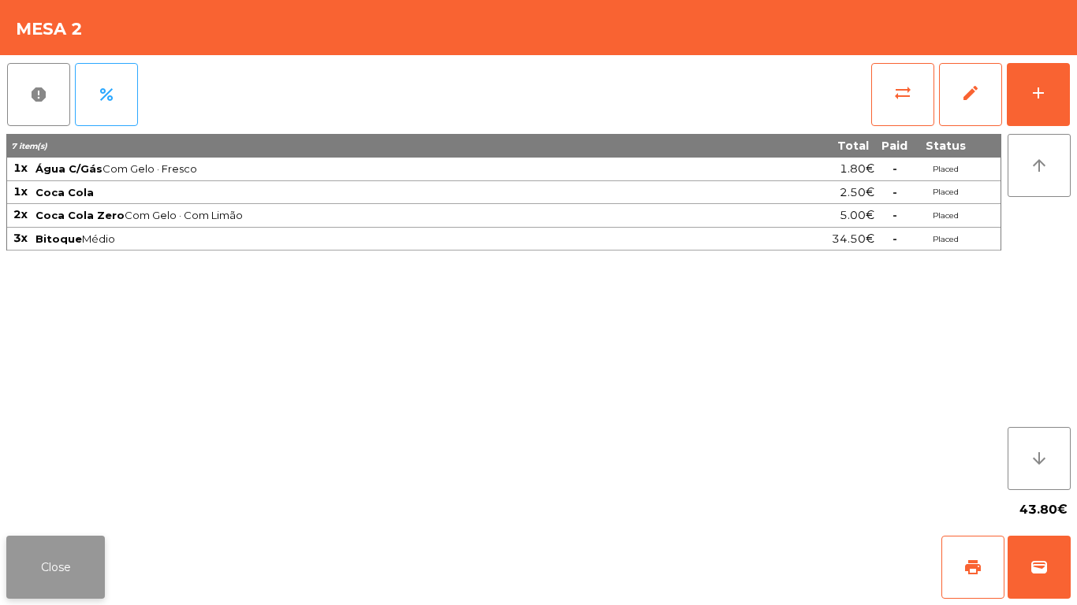
click at [44, 569] on button "Close" at bounding box center [55, 567] width 99 height 63
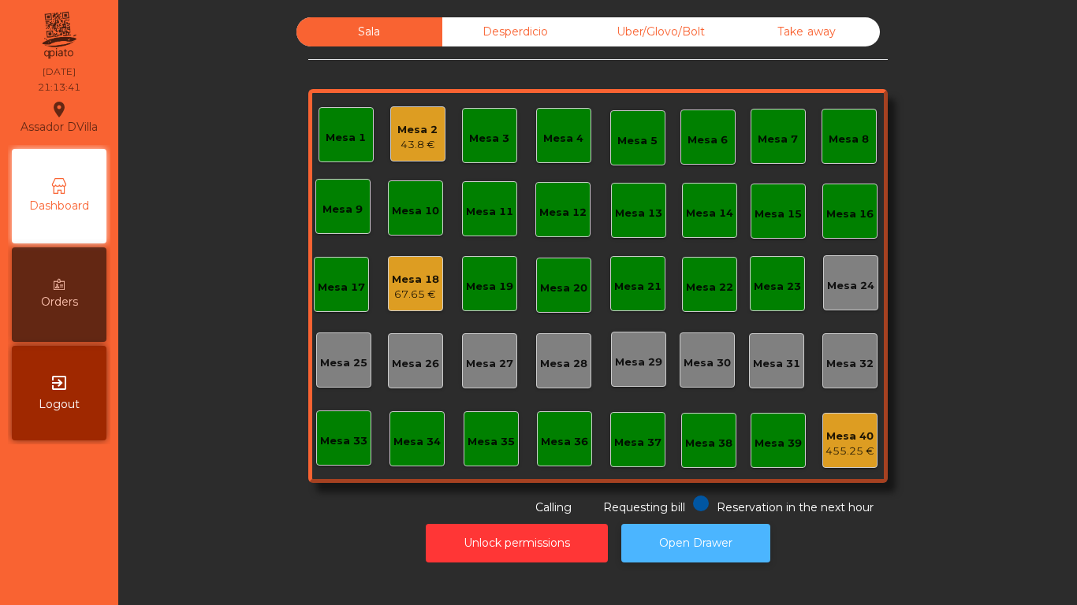
click at [720, 541] on button "Open Drawer" at bounding box center [695, 543] width 149 height 39
click at [563, 214] on div "Mesa 12" at bounding box center [562, 213] width 47 height 16
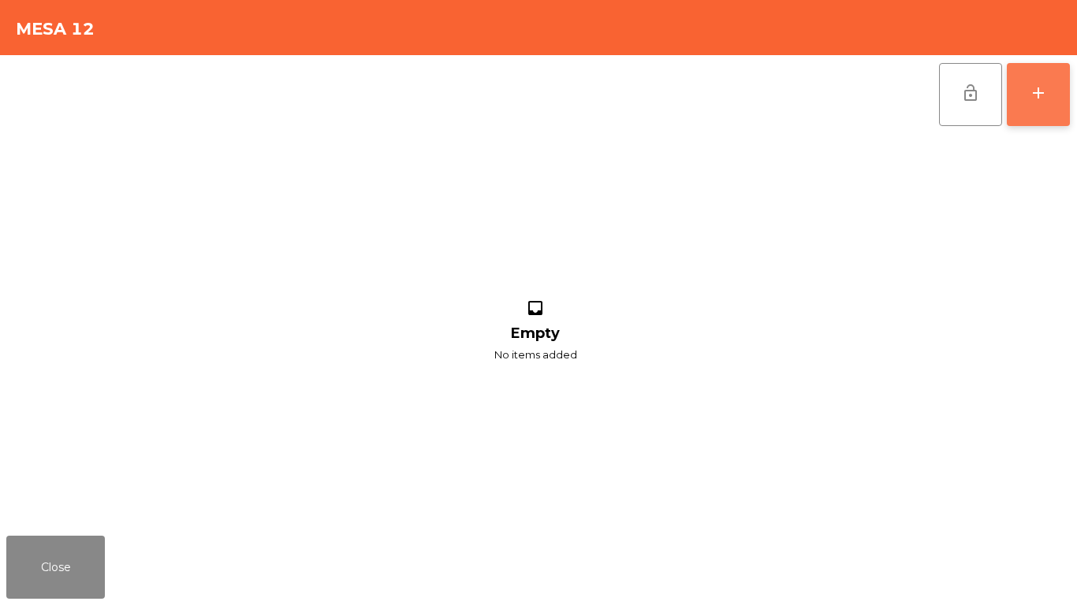
click at [1069, 101] on button "add" at bounding box center [1037, 94] width 63 height 63
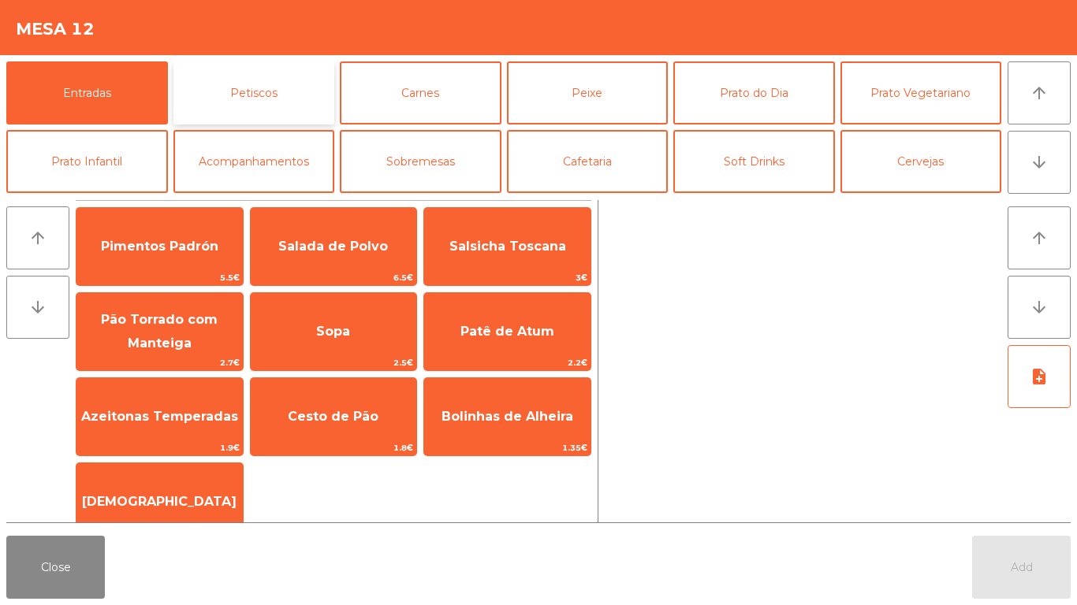
click at [237, 91] on button "Petiscos" at bounding box center [254, 92] width 162 height 63
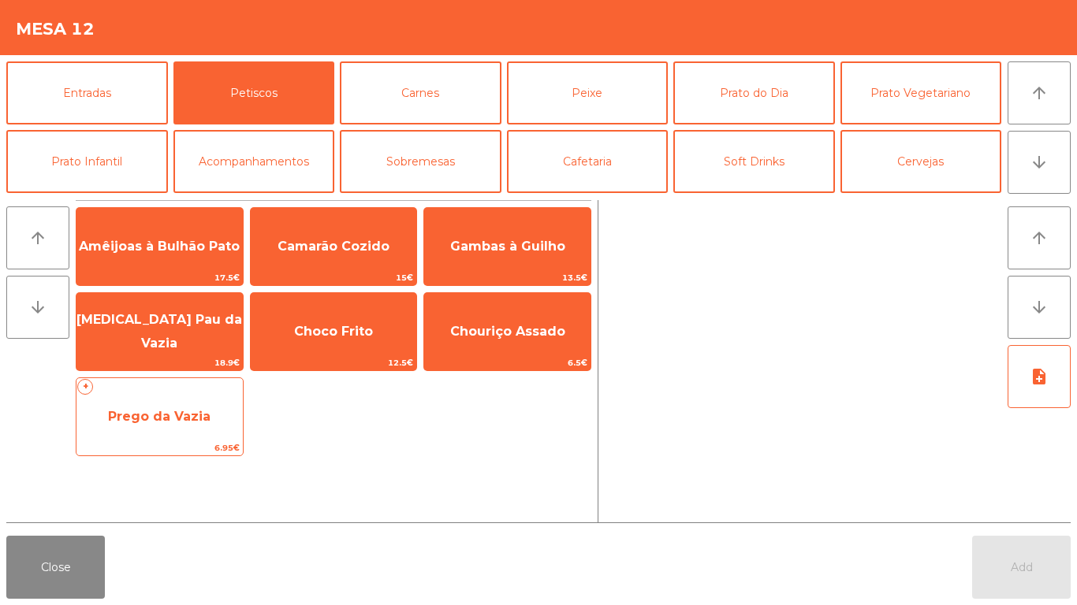
click at [206, 412] on span "Prego da Vazia" at bounding box center [159, 416] width 102 height 15
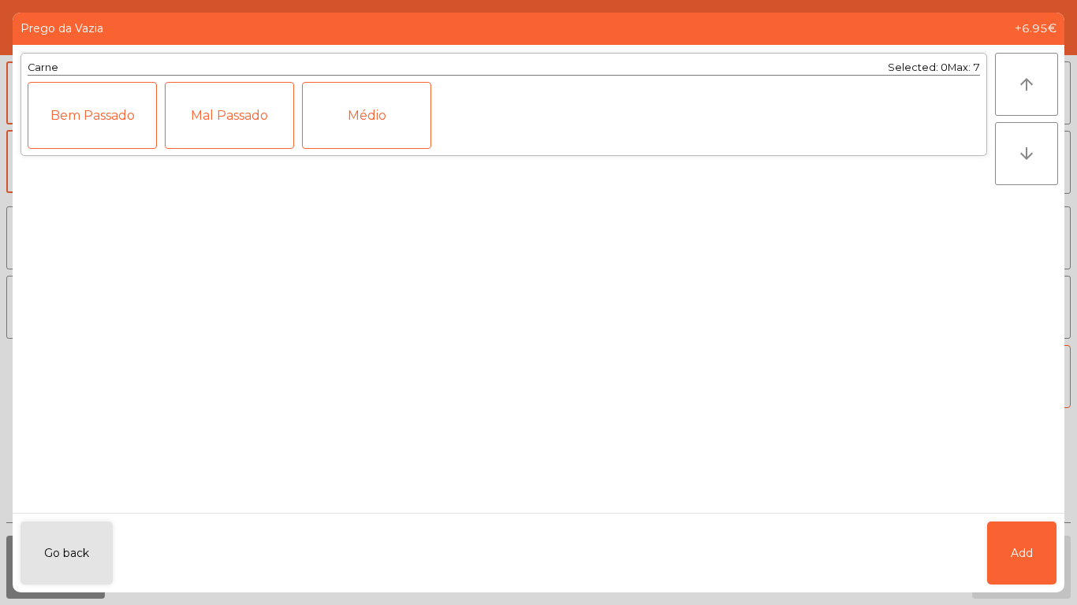
click at [326, 85] on div "Médio" at bounding box center [366, 115] width 129 height 67
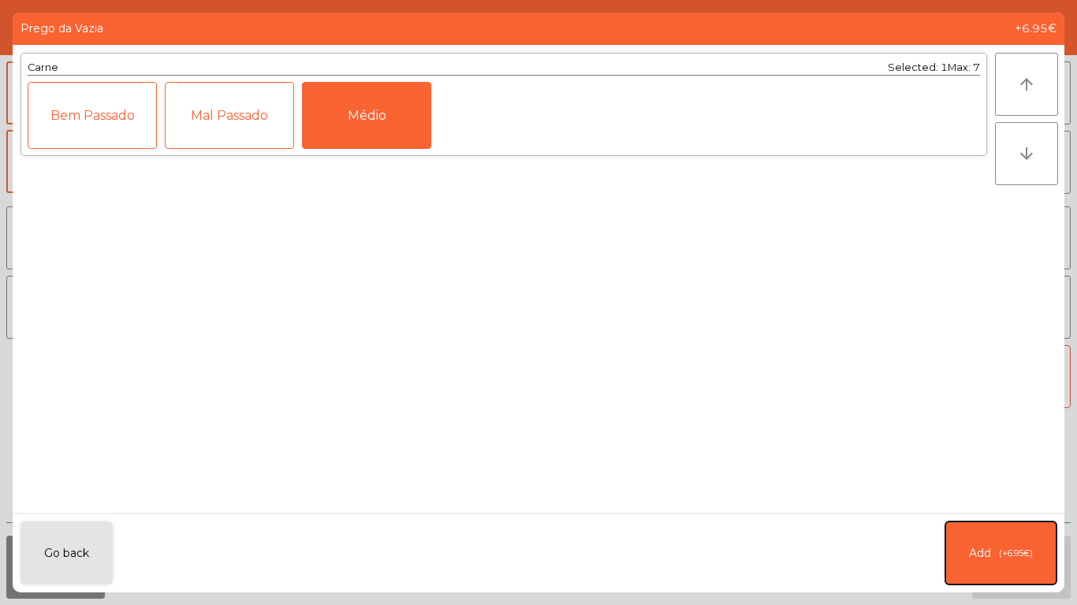
click at [1016, 555] on span "(+6.95€)" at bounding box center [1016, 553] width 34 height 13
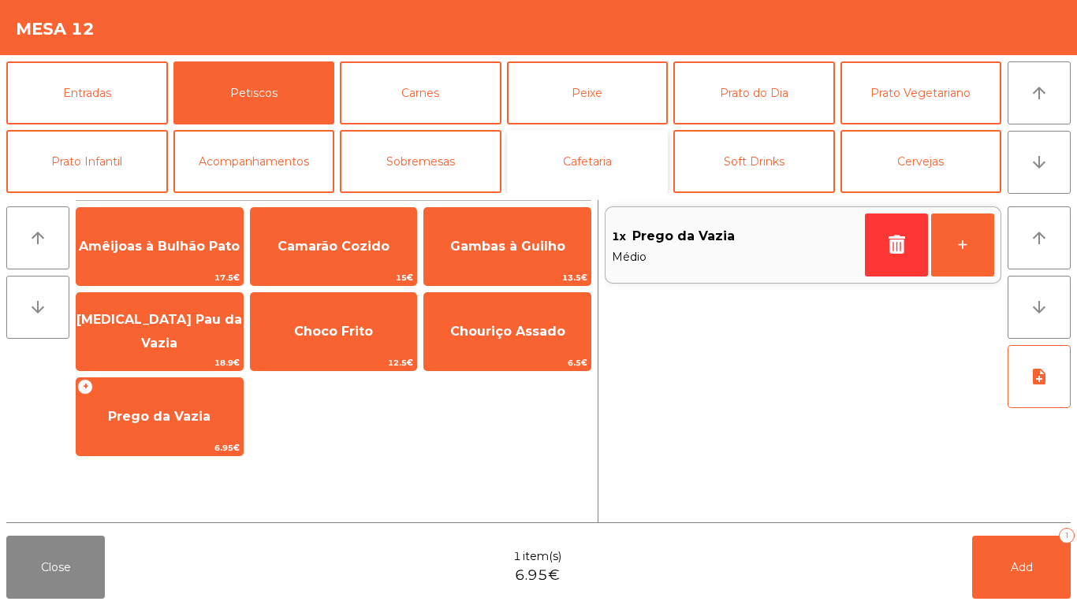
click at [653, 154] on button "Cafetaria" at bounding box center [588, 161] width 162 height 63
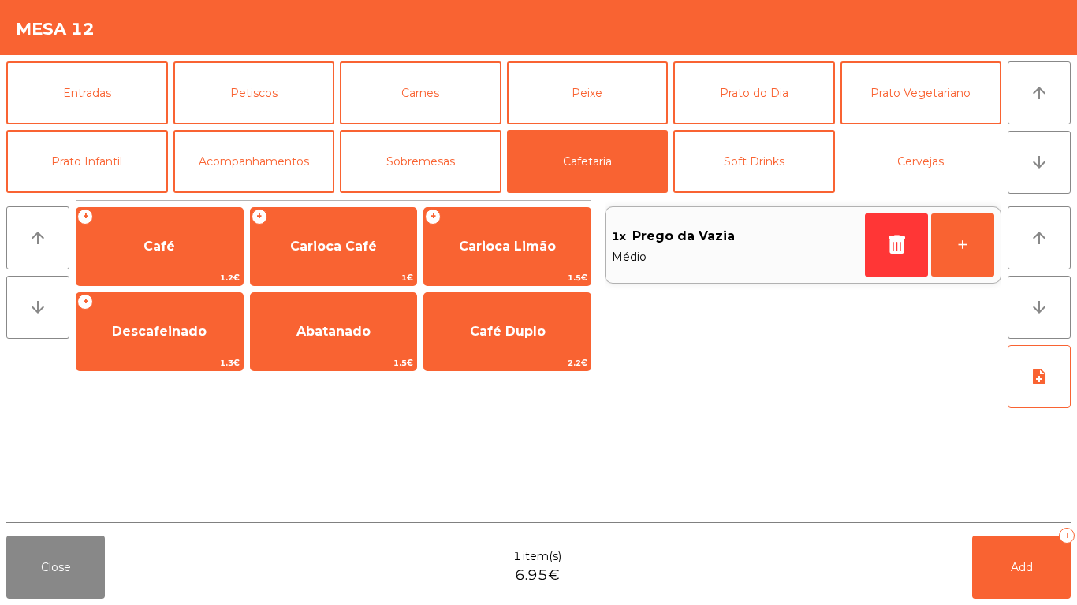
drag, startPoint x: 873, startPoint y: 162, endPoint x: 533, endPoint y: 201, distance: 342.7
click at [873, 163] on button "Cervejas" at bounding box center [921, 161] width 162 height 63
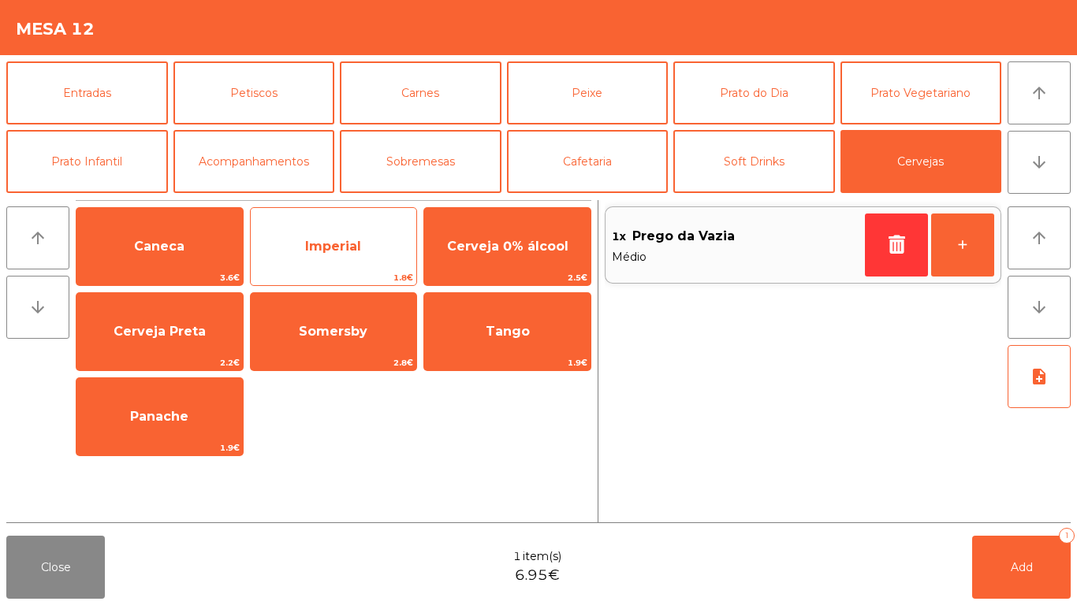
click at [318, 247] on span "Imperial" at bounding box center [333, 246] width 56 height 15
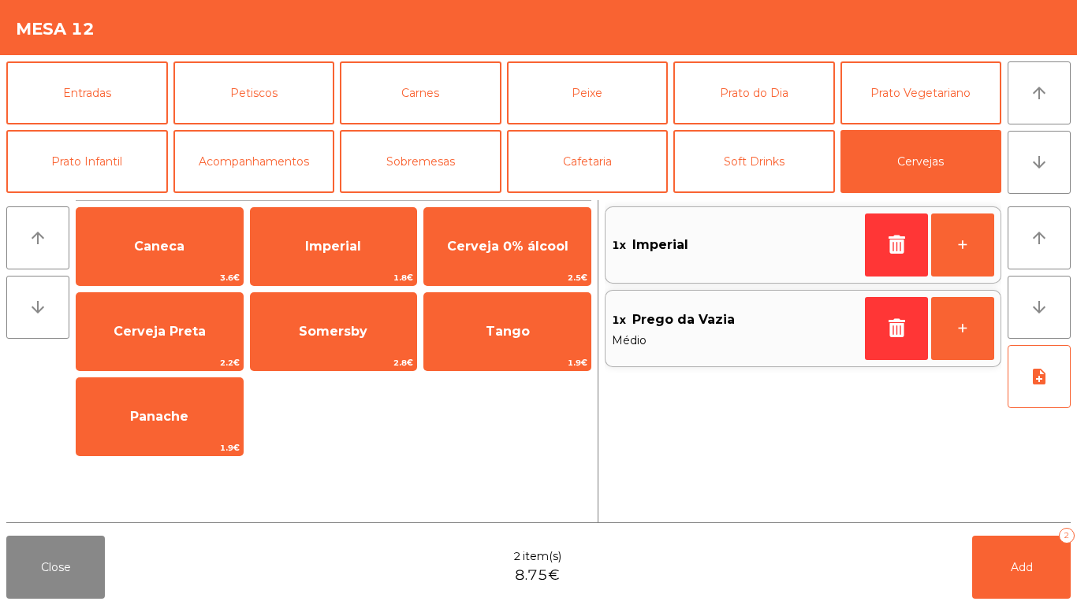
click at [961, 575] on div "Close 2 item(s) 8.75€ Add 2" at bounding box center [538, 568] width 1077 height 76
drag, startPoint x: 970, startPoint y: 575, endPoint x: 988, endPoint y: 572, distance: 18.3
click at [976, 573] on div "Close 2 item(s) 8.75€ Add 2" at bounding box center [538, 568] width 1077 height 76
click at [1023, 571] on span "Add" at bounding box center [1021, 567] width 22 height 14
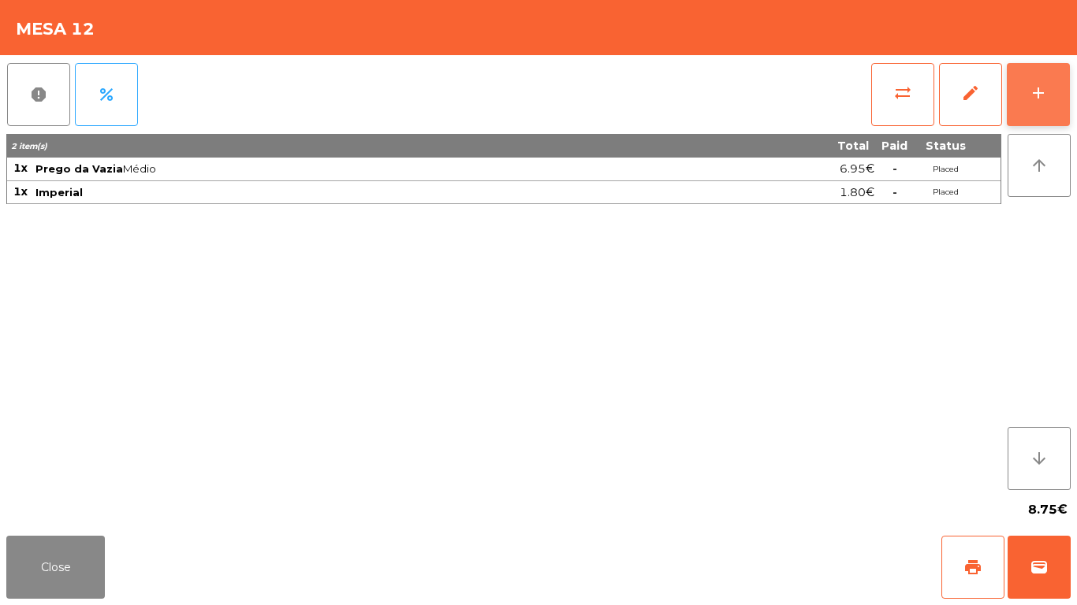
click at [1053, 80] on button "add" at bounding box center [1037, 94] width 63 height 63
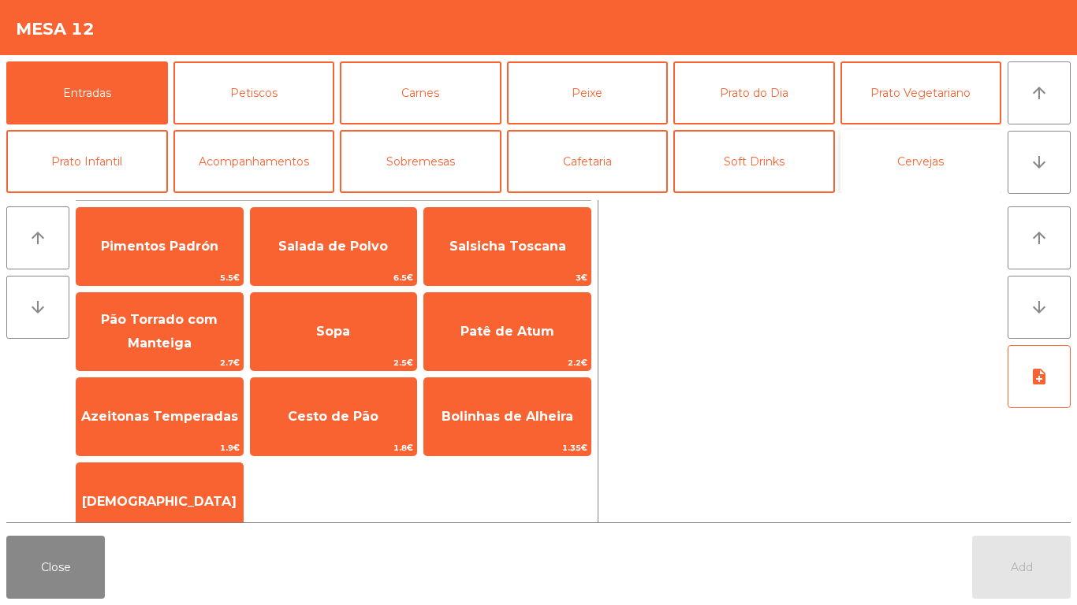
click at [910, 168] on button "Cervejas" at bounding box center [921, 161] width 162 height 63
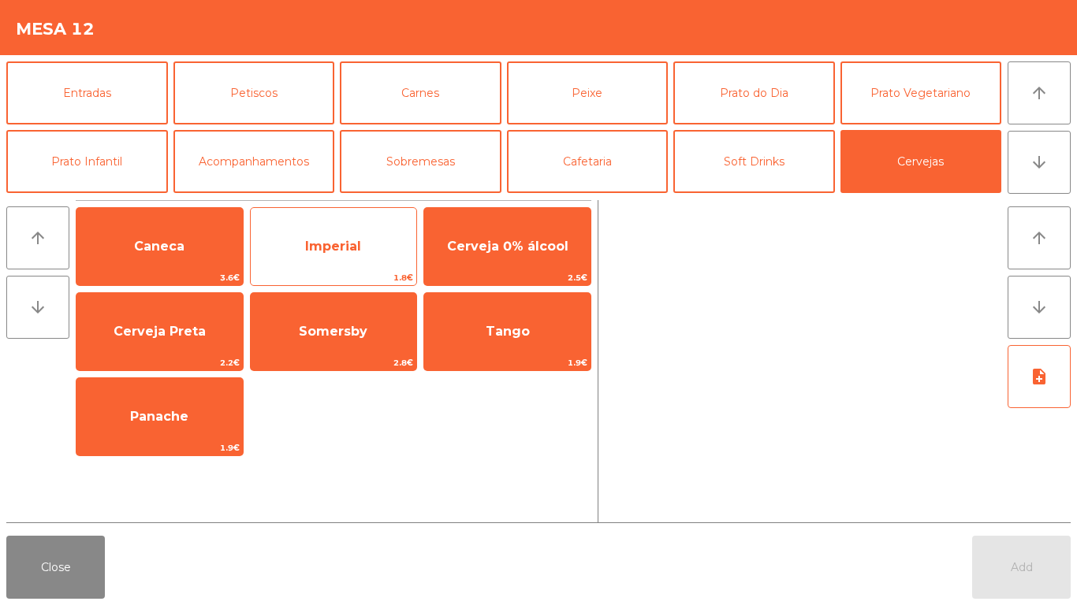
click at [309, 254] on span "Imperial" at bounding box center [334, 246] width 166 height 43
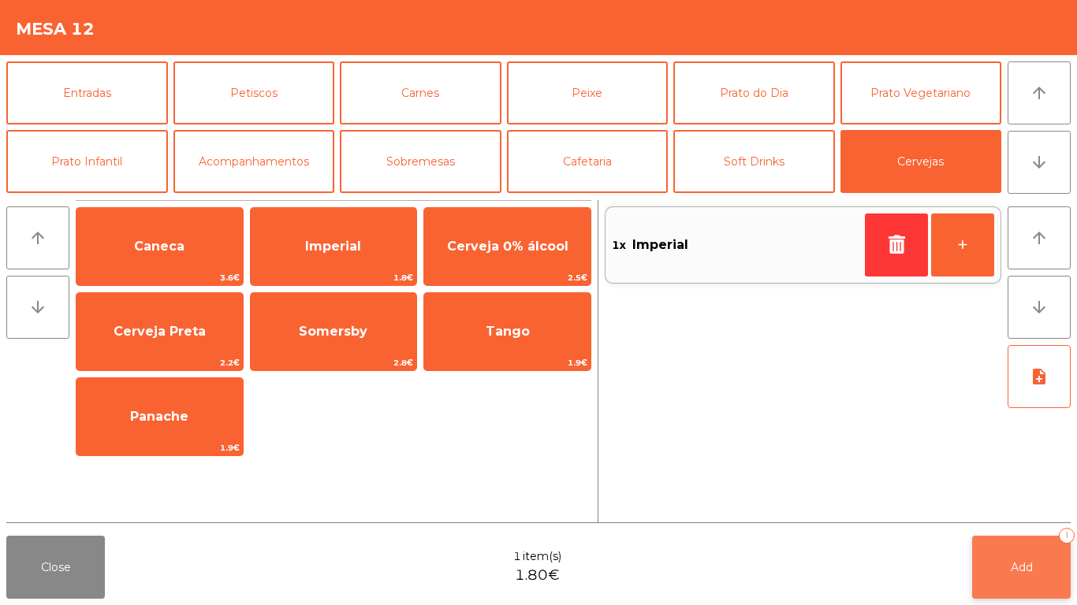
click at [978, 556] on button "Add 1" at bounding box center [1021, 567] width 99 height 63
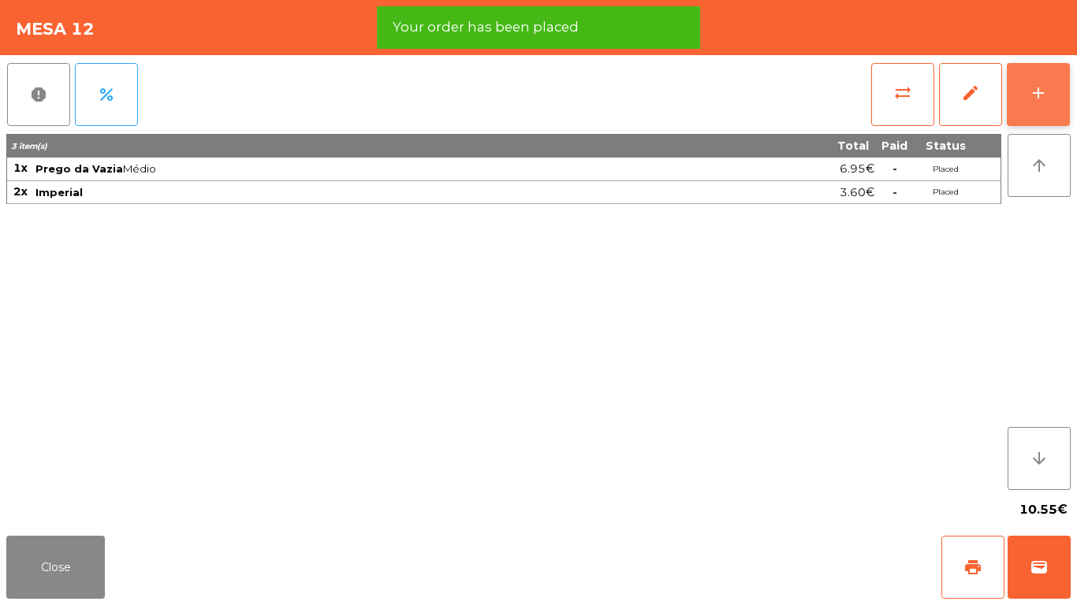
click at [1061, 87] on button "add" at bounding box center [1037, 94] width 63 height 63
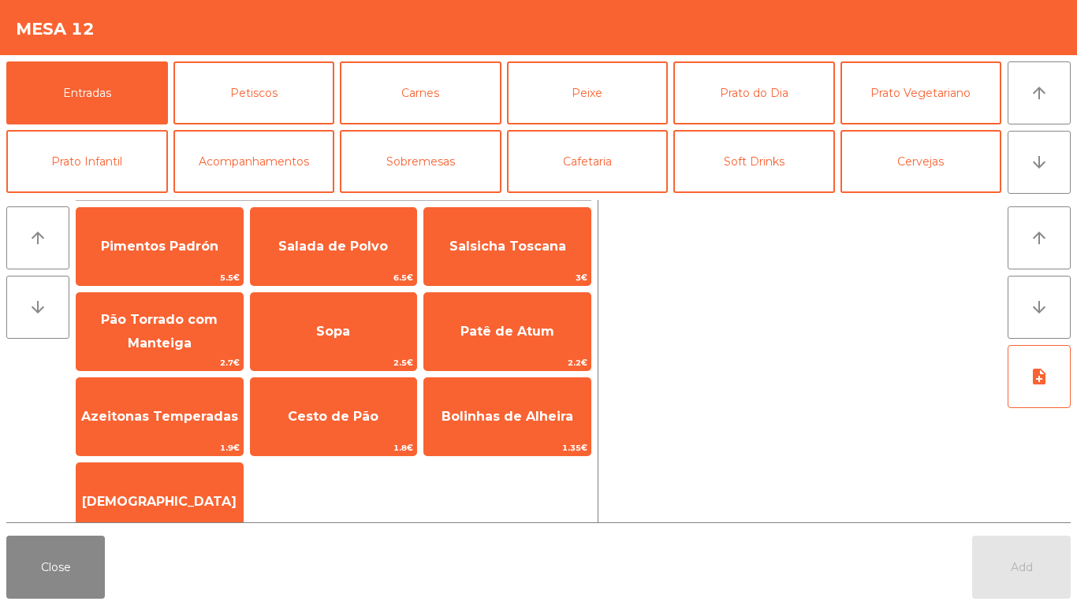
scroll to position [1, 0]
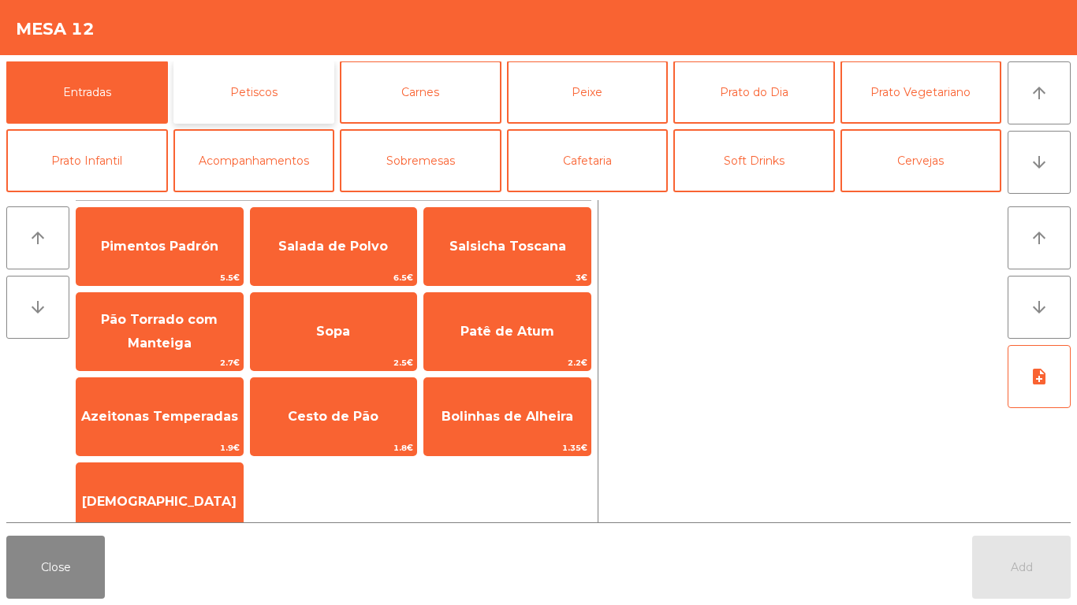
click at [210, 102] on button "Petiscos" at bounding box center [254, 92] width 162 height 63
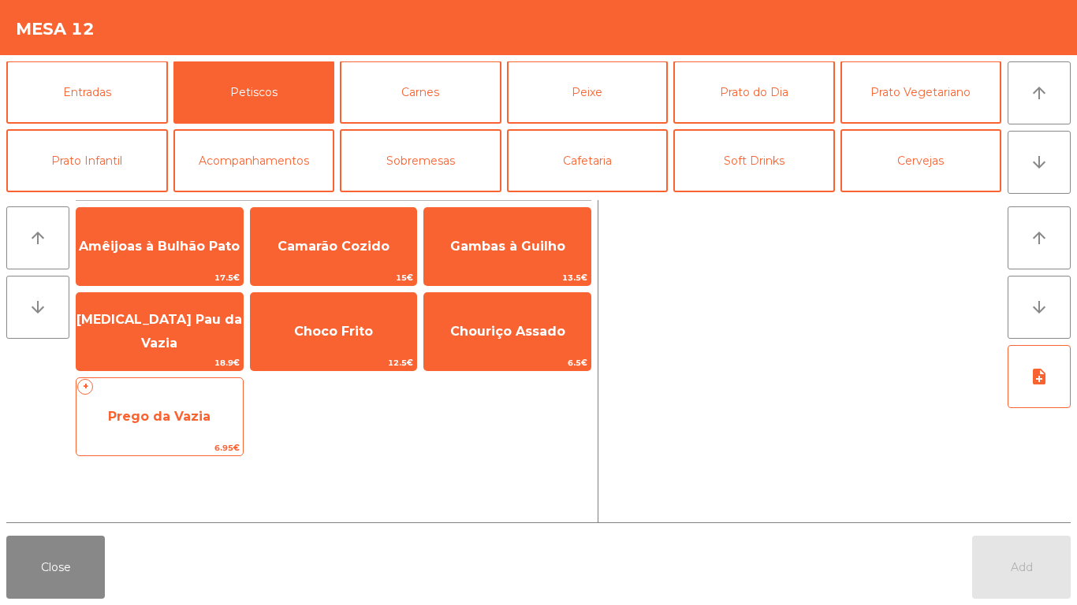
click at [125, 407] on span "Prego da Vazia" at bounding box center [159, 417] width 166 height 43
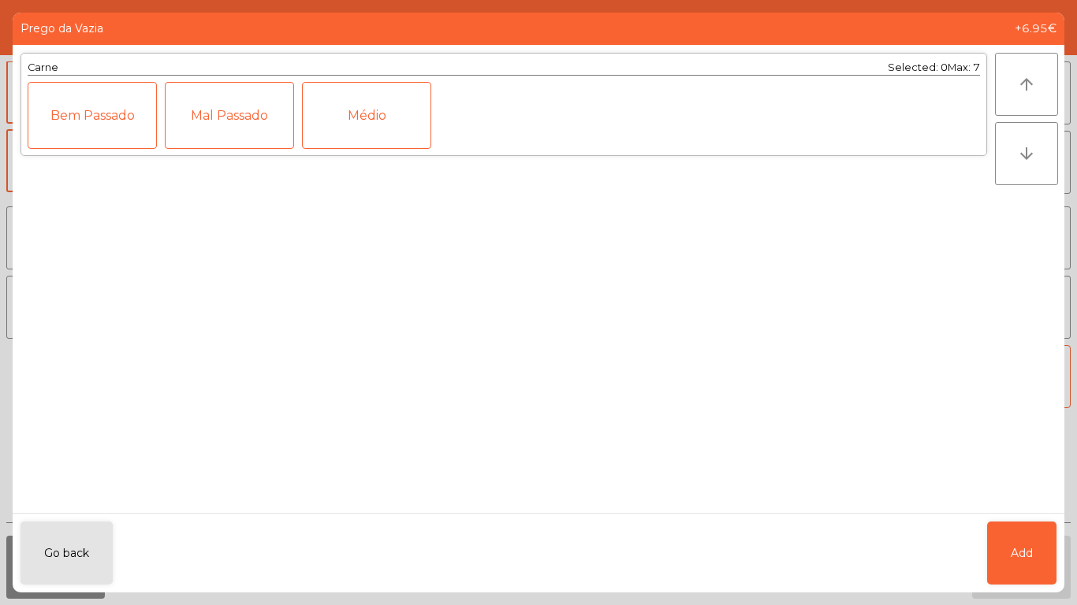
click at [342, 124] on div "Médio" at bounding box center [366, 115] width 129 height 67
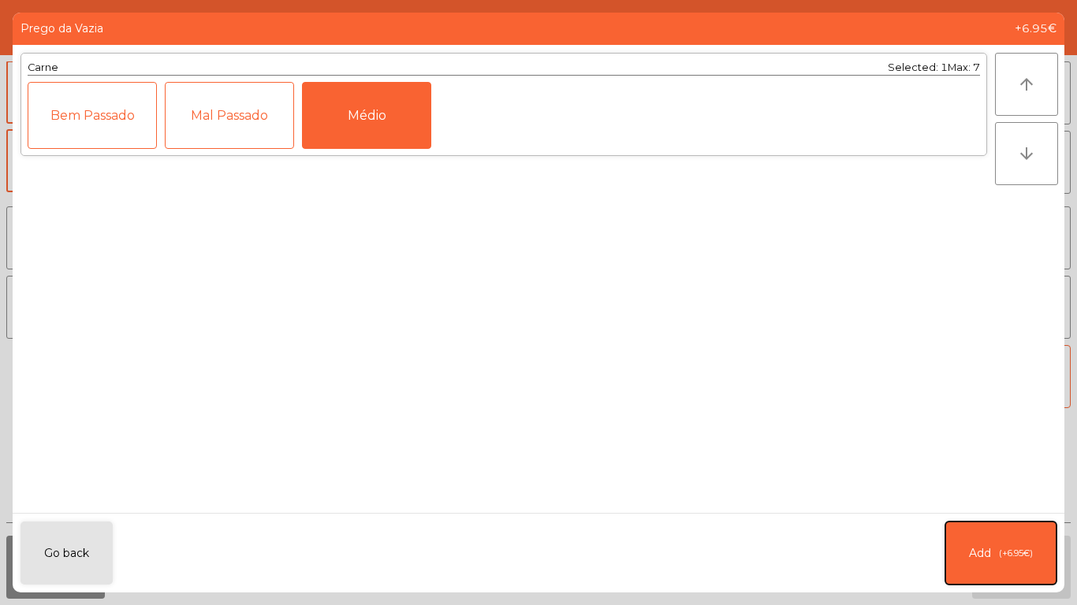
click at [992, 552] on button "Add (+6.95€)" at bounding box center [1000, 553] width 111 height 63
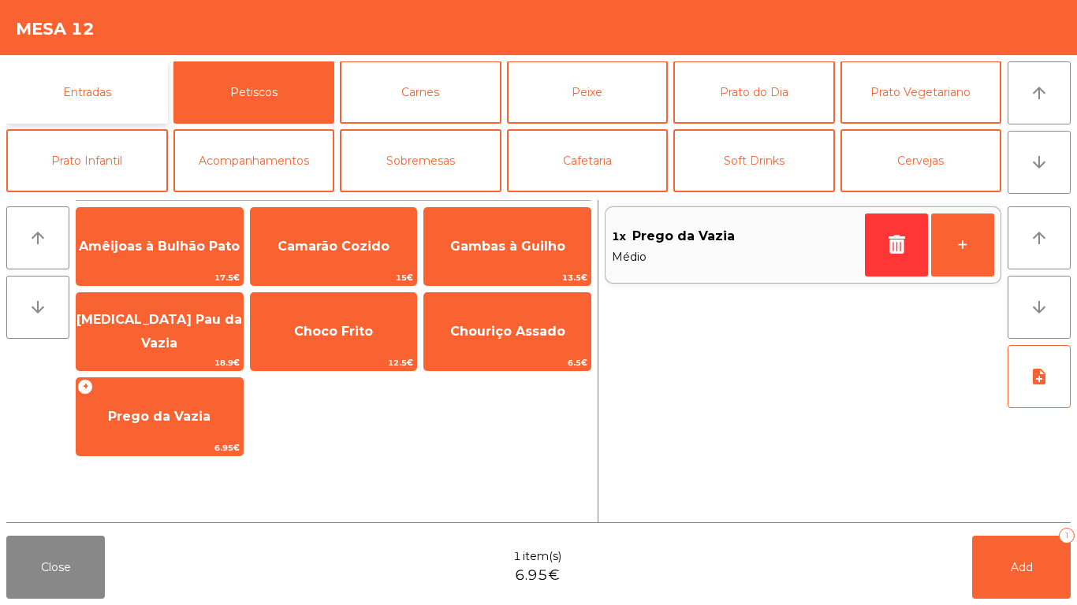
click at [90, 91] on button "Entradas" at bounding box center [87, 92] width 162 height 63
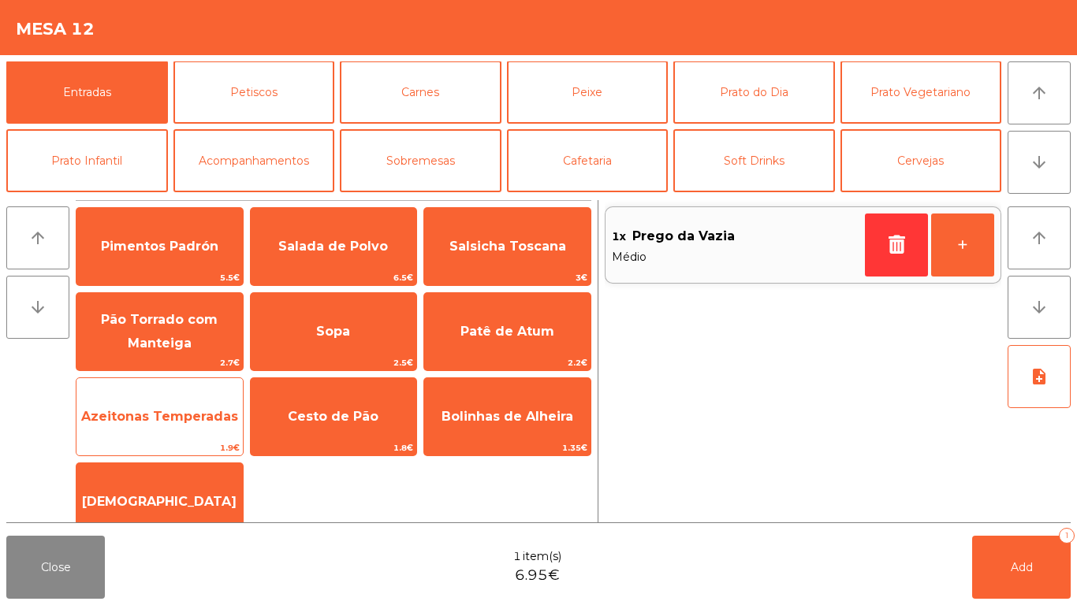
click at [117, 424] on span "Azeitonas Temperadas" at bounding box center [159, 417] width 166 height 43
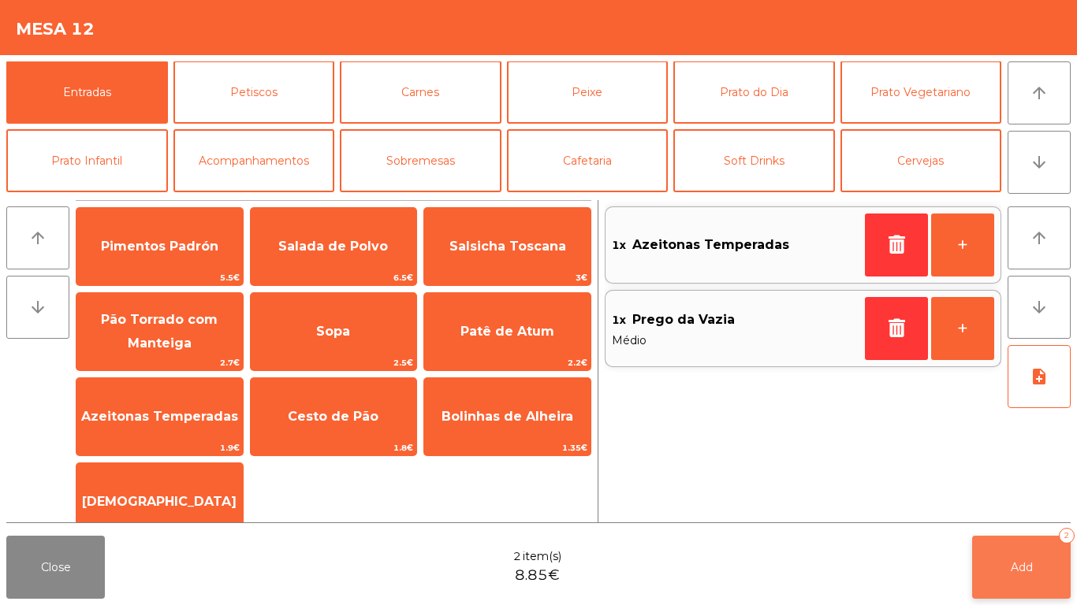
click at [1029, 582] on button "Add 2" at bounding box center [1021, 567] width 99 height 63
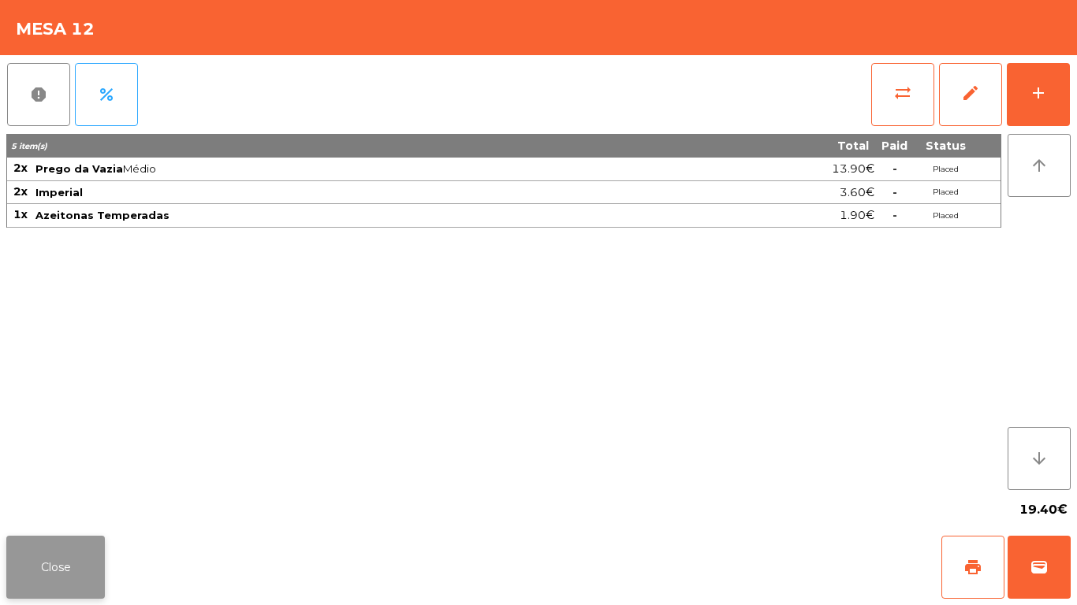
click at [71, 553] on button "Close" at bounding box center [55, 567] width 99 height 63
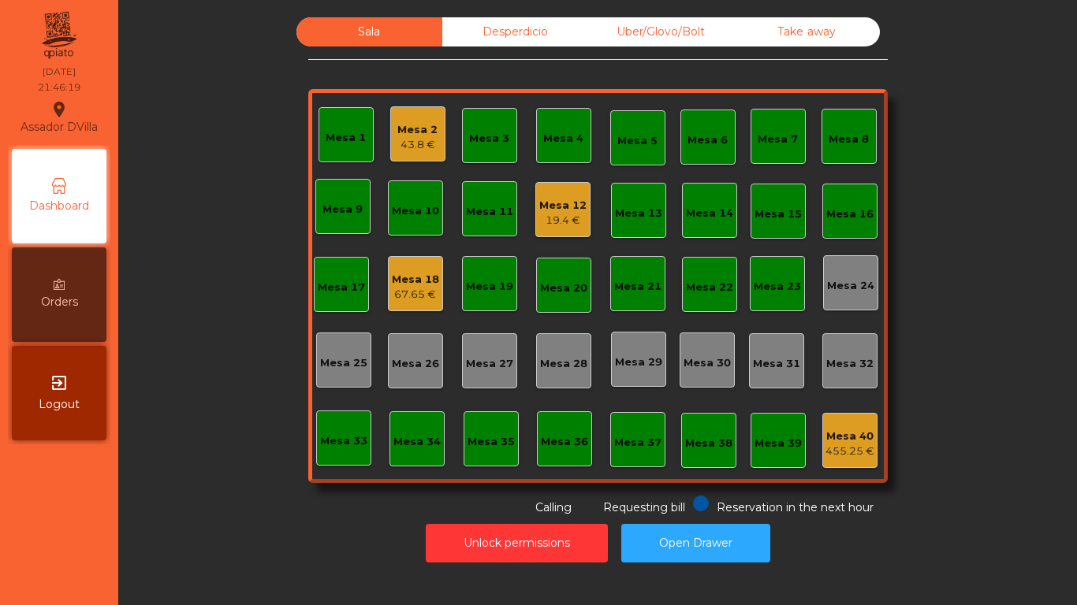
click at [392, 289] on div "67.65 €" at bounding box center [415, 295] width 47 height 16
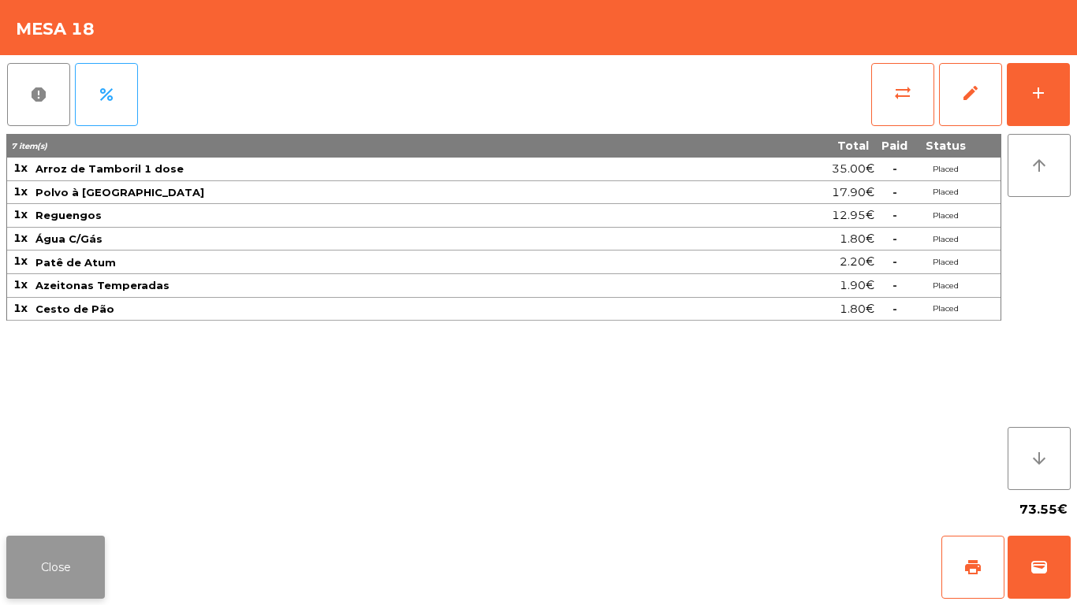
click at [54, 566] on button "Close" at bounding box center [55, 567] width 99 height 63
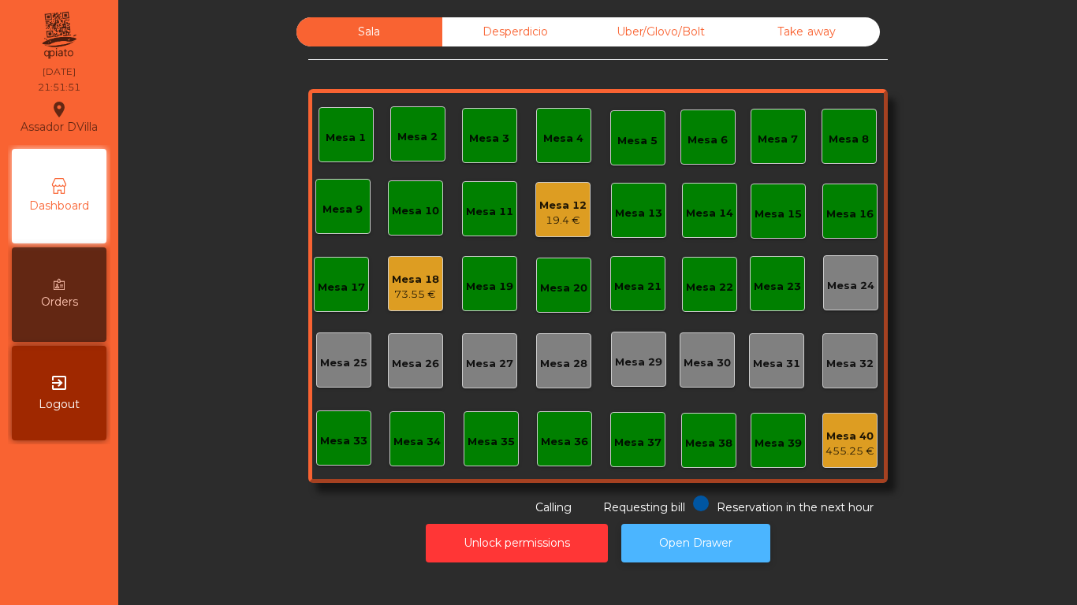
click at [739, 538] on button "Open Drawer" at bounding box center [695, 543] width 149 height 39
click at [563, 216] on div "19.4 €" at bounding box center [562, 221] width 47 height 16
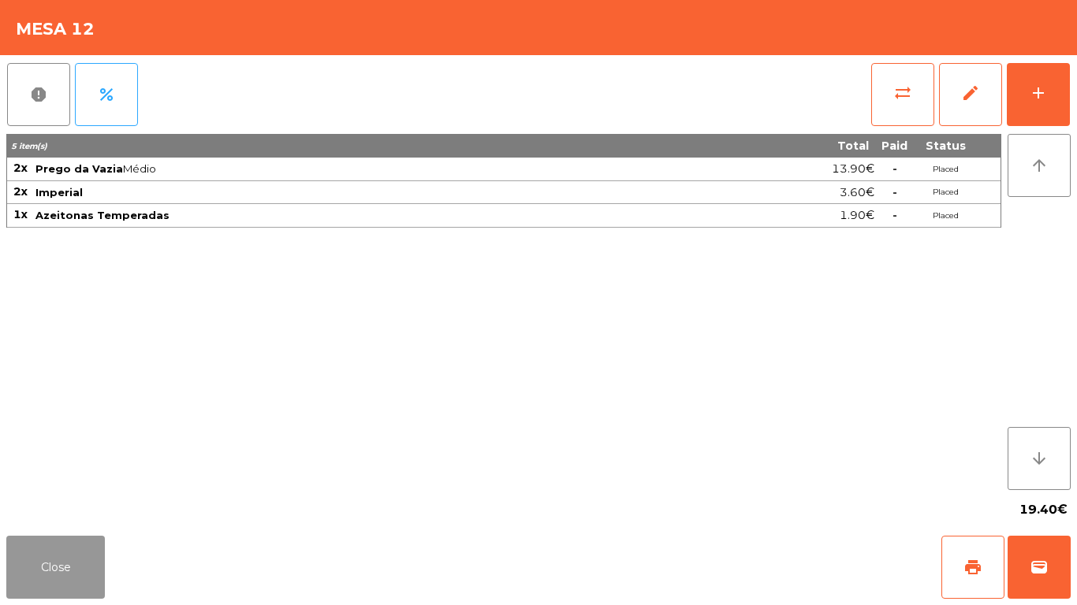
drag, startPoint x: 60, startPoint y: 555, endPoint x: 79, endPoint y: 515, distance: 43.7
click at [61, 552] on button "Close" at bounding box center [55, 567] width 99 height 63
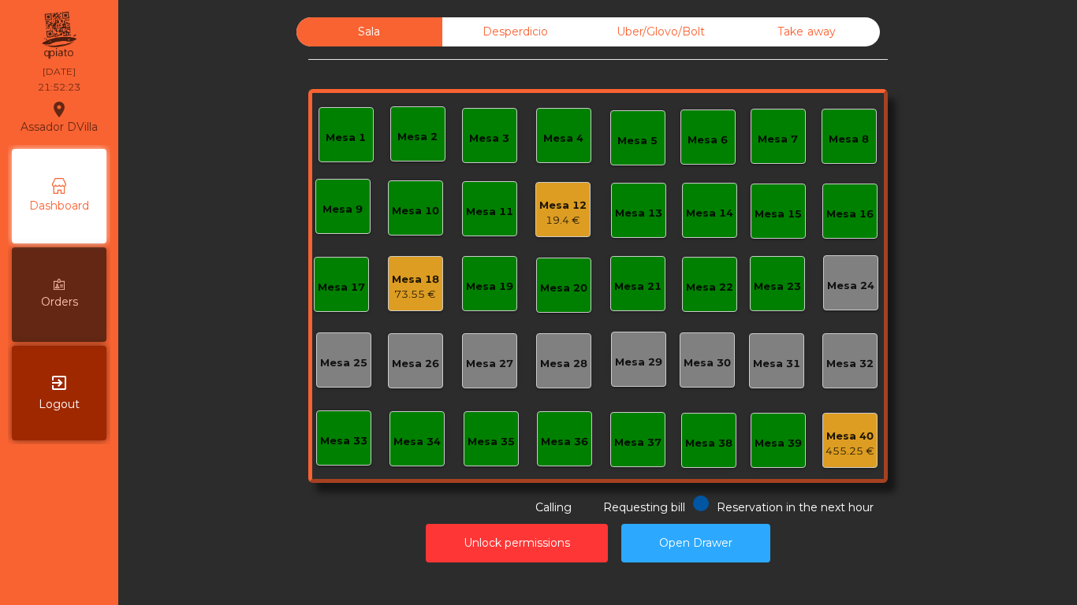
click at [434, 283] on div "Mesa 18 73.55 €" at bounding box center [415, 283] width 55 height 55
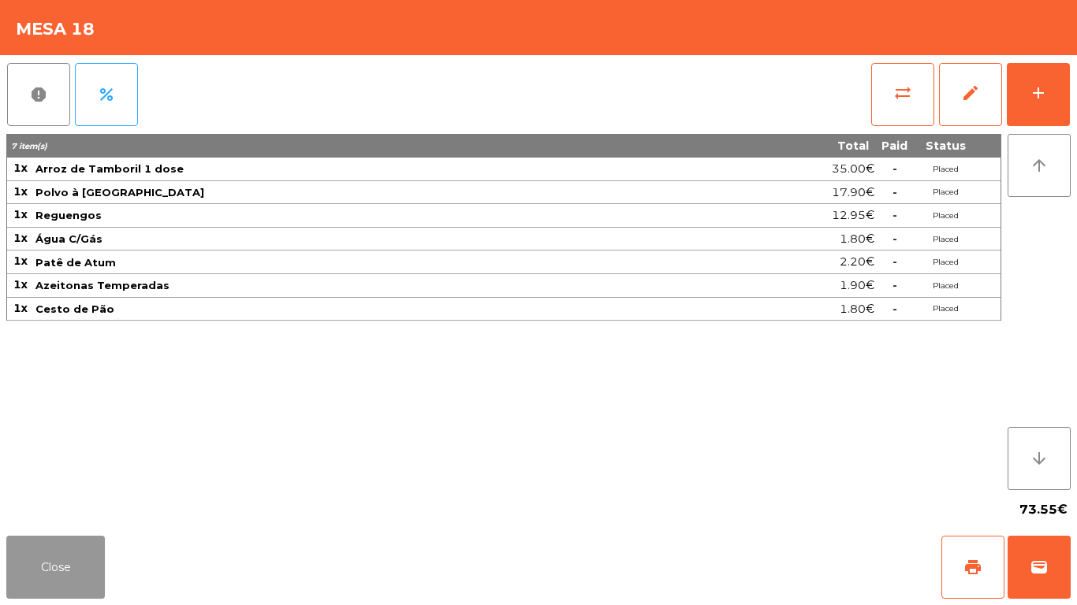
drag, startPoint x: 64, startPoint y: 576, endPoint x: 84, endPoint y: 554, distance: 29.6
click at [64, 574] on button "Close" at bounding box center [55, 567] width 99 height 63
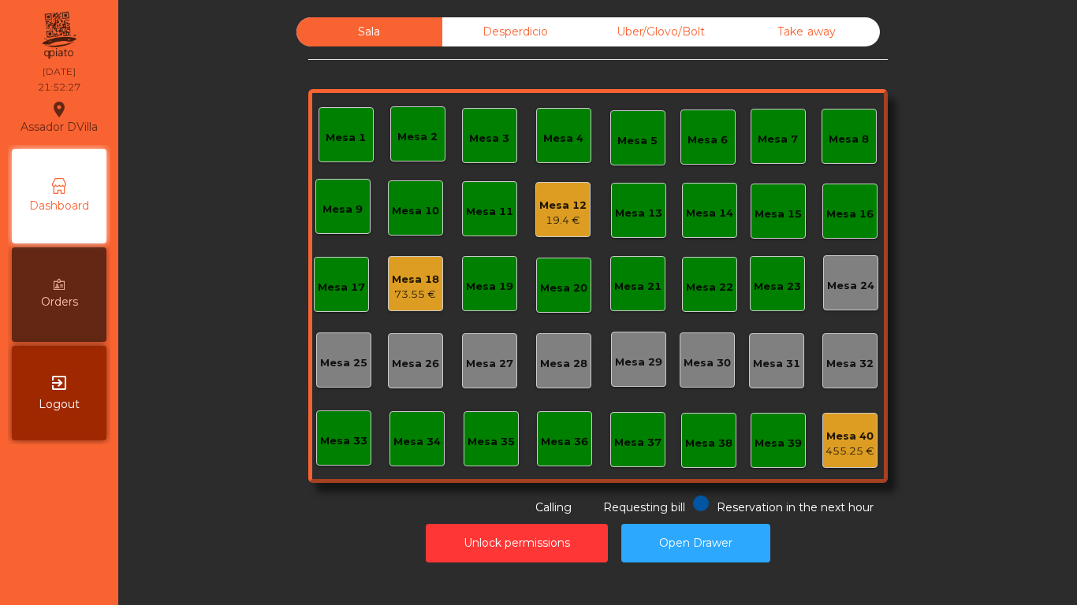
click at [560, 218] on div "19.4 €" at bounding box center [562, 221] width 47 height 16
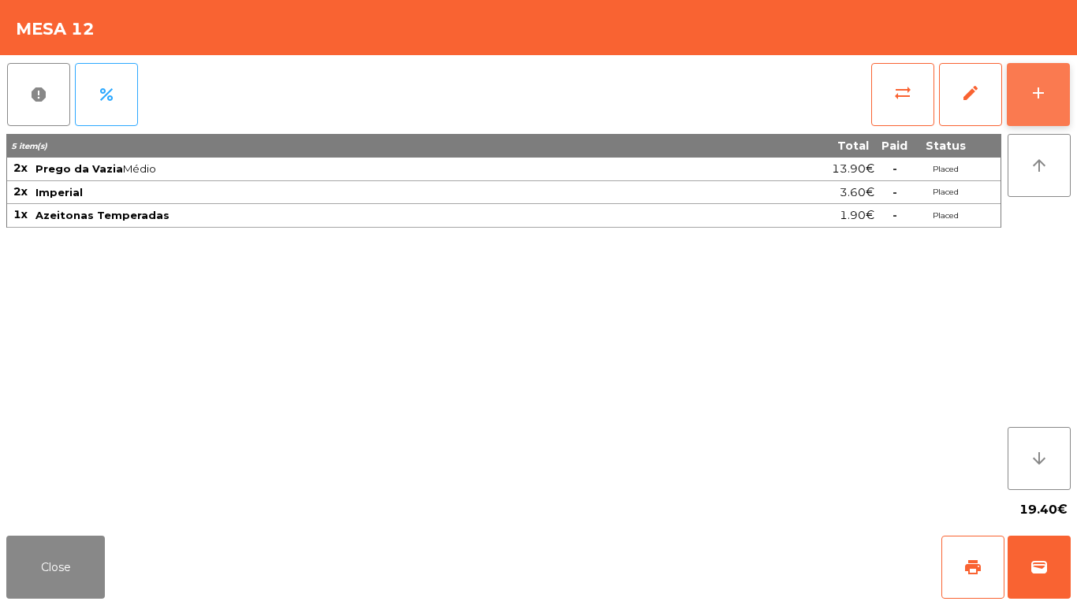
click at [1046, 98] on div "add" at bounding box center [1038, 93] width 19 height 19
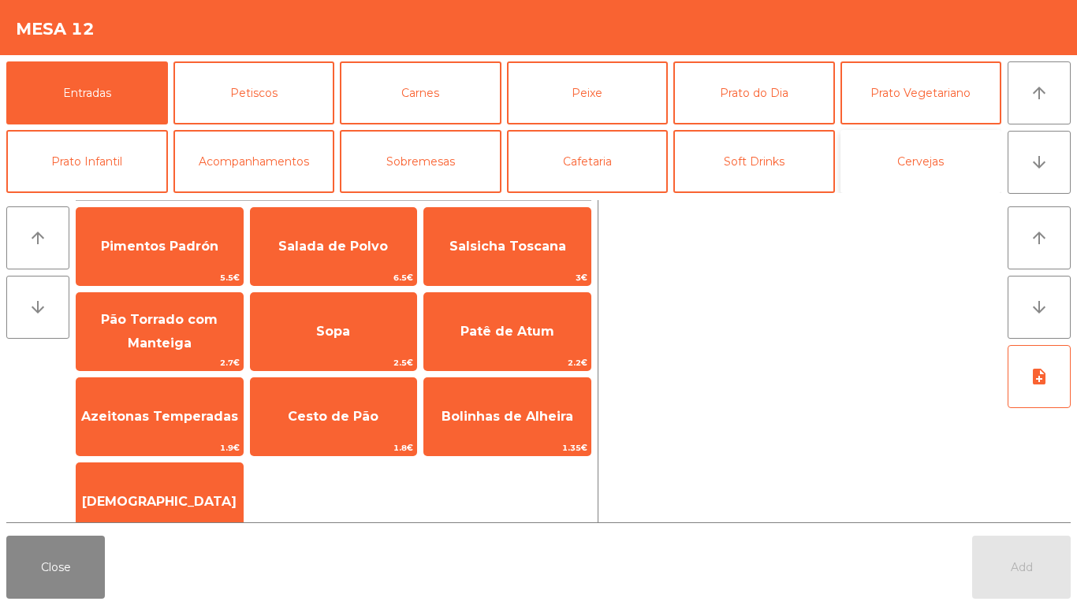
click at [852, 168] on button "Cervejas" at bounding box center [921, 161] width 162 height 63
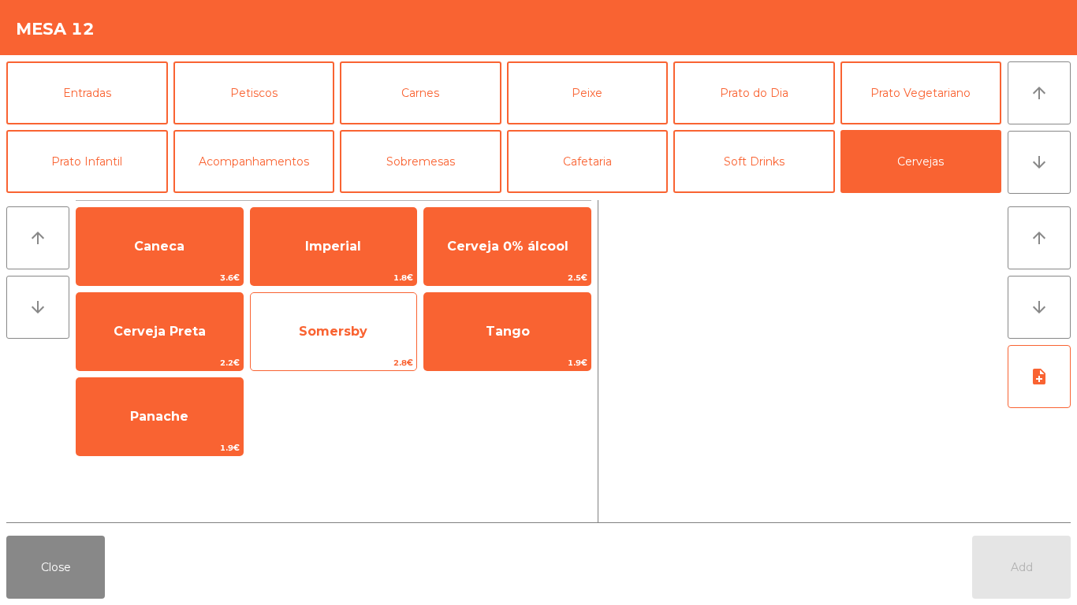
drag, startPoint x: 318, startPoint y: 340, endPoint x: 320, endPoint y: 330, distance: 9.6
click at [318, 337] on span "Somersby" at bounding box center [334, 332] width 166 height 43
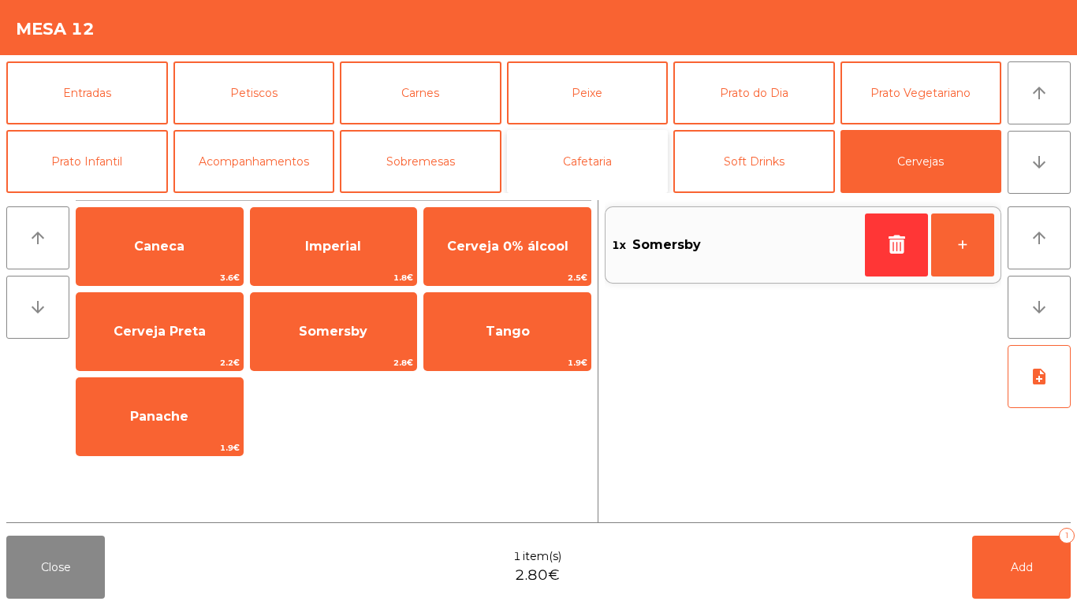
click at [578, 158] on button "Cafetaria" at bounding box center [588, 161] width 162 height 63
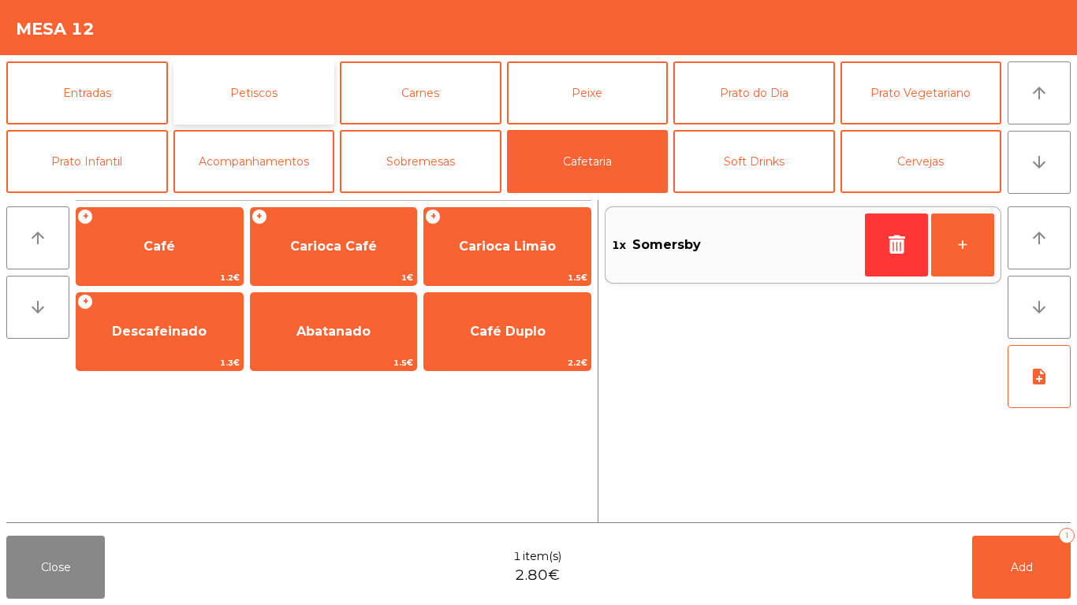
click at [255, 102] on button "Petiscos" at bounding box center [254, 92] width 162 height 63
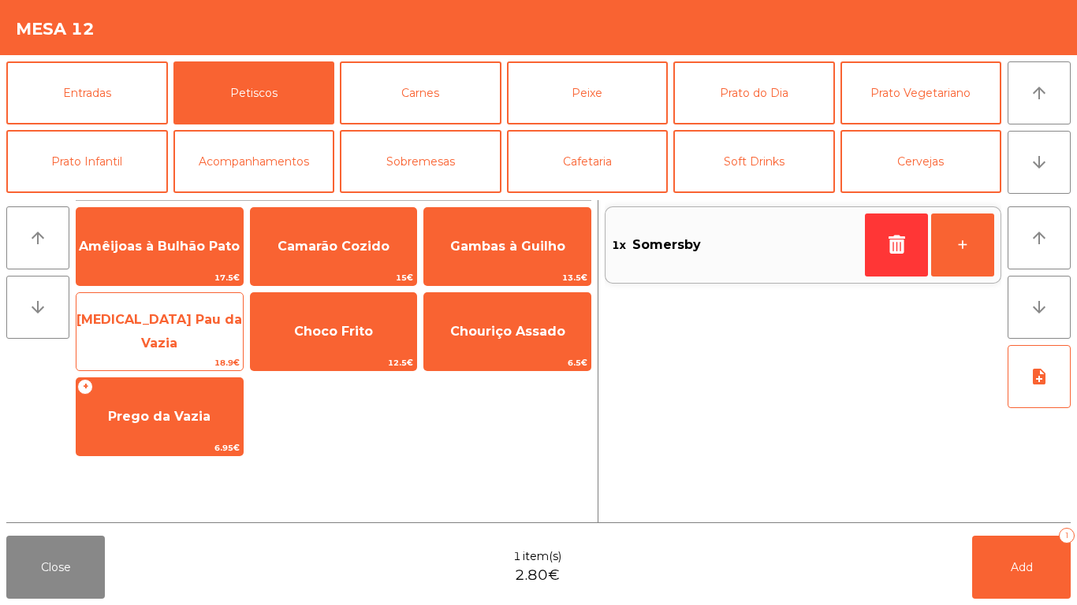
click at [168, 348] on span "Pica Pau da Vazia" at bounding box center [159, 332] width 166 height 67
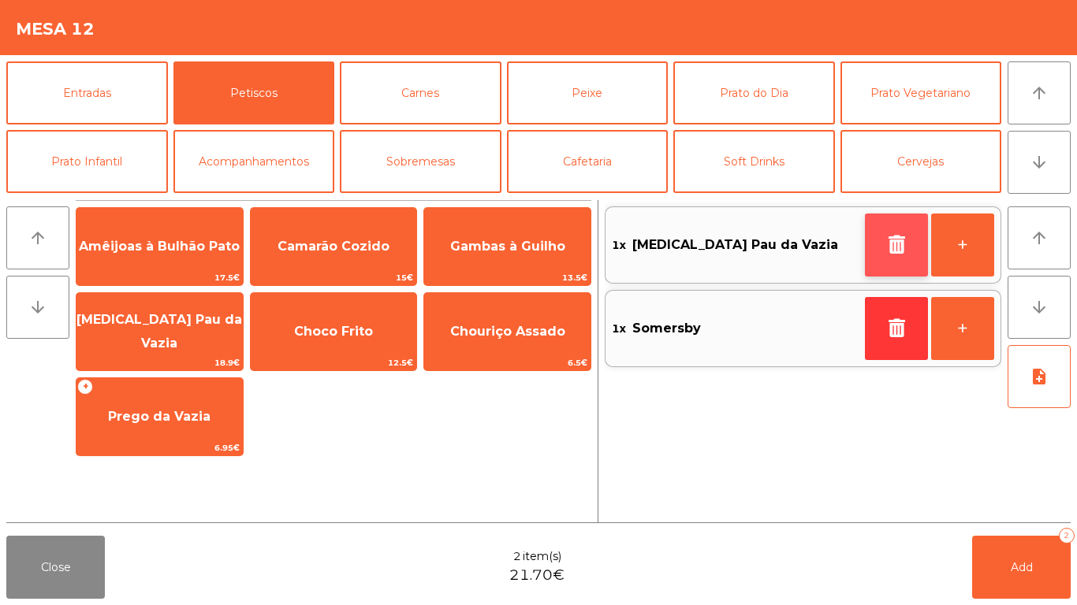
click at [891, 248] on icon "button" at bounding box center [896, 244] width 24 height 19
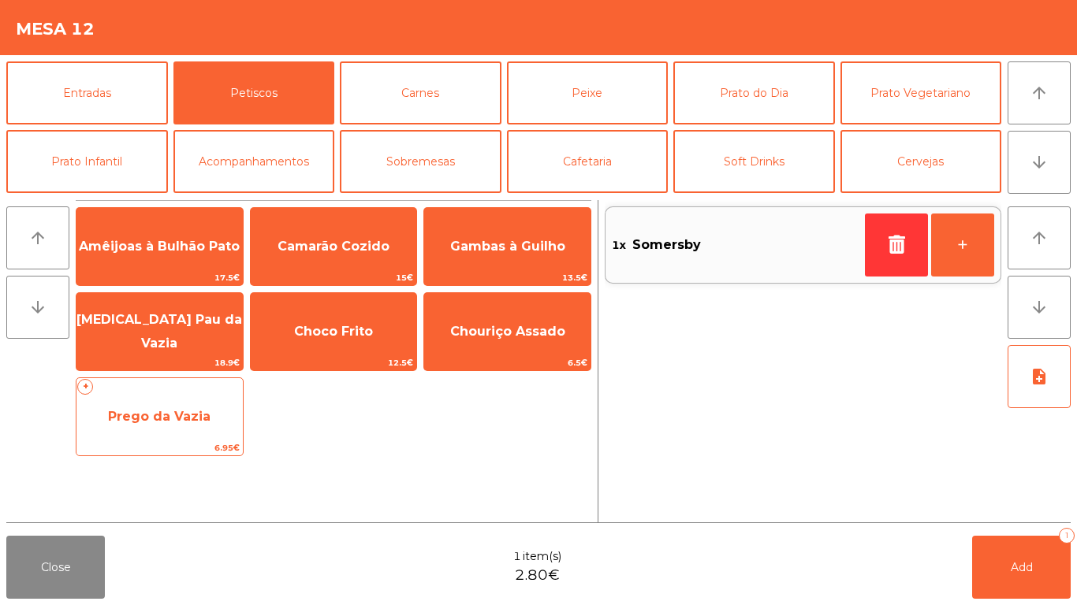
click at [108, 436] on span "Prego da Vazia" at bounding box center [159, 417] width 166 height 43
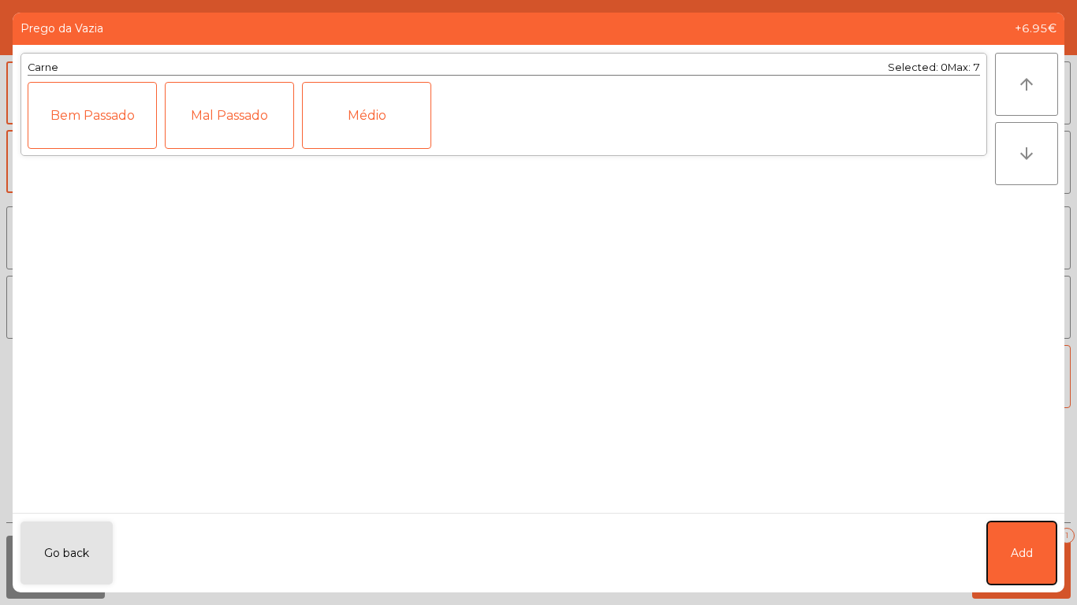
click at [1007, 560] on button "Add" at bounding box center [1021, 553] width 69 height 63
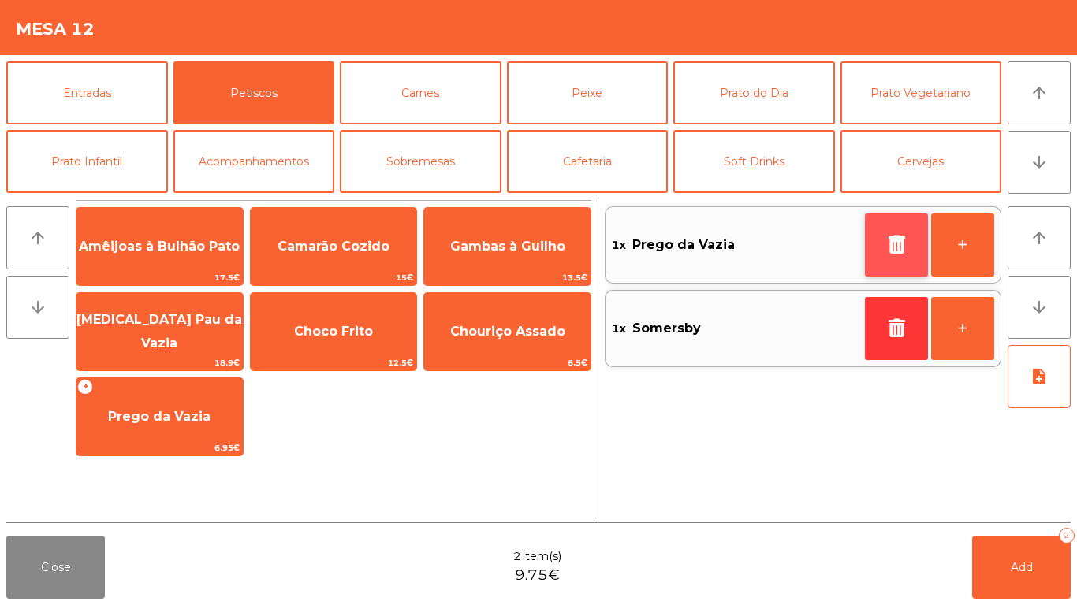
click at [872, 247] on button "button" at bounding box center [896, 245] width 63 height 63
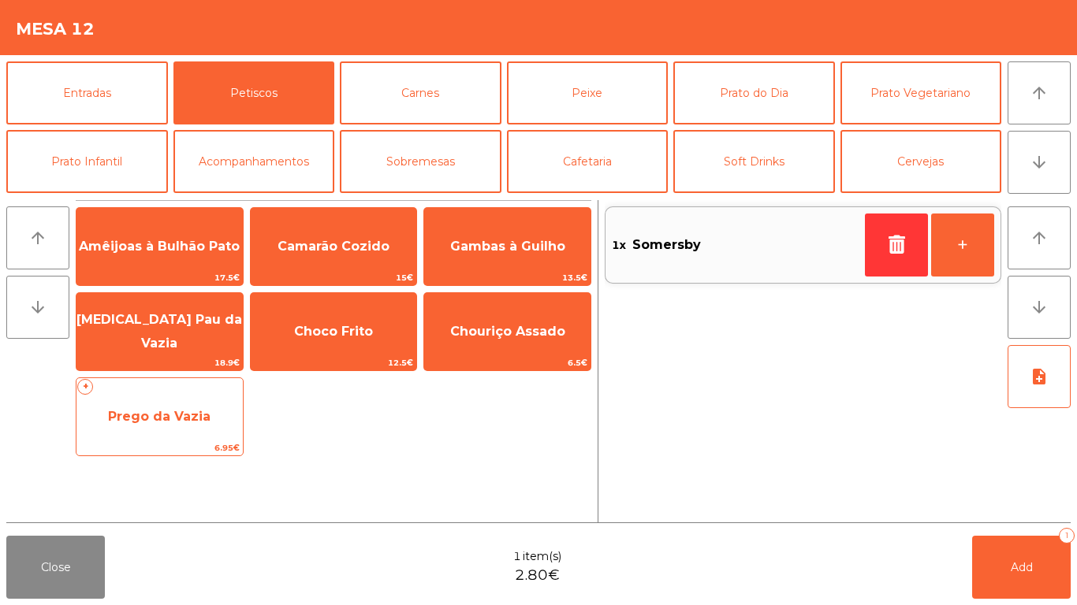
click at [131, 422] on span "Prego da Vazia" at bounding box center [159, 416] width 102 height 15
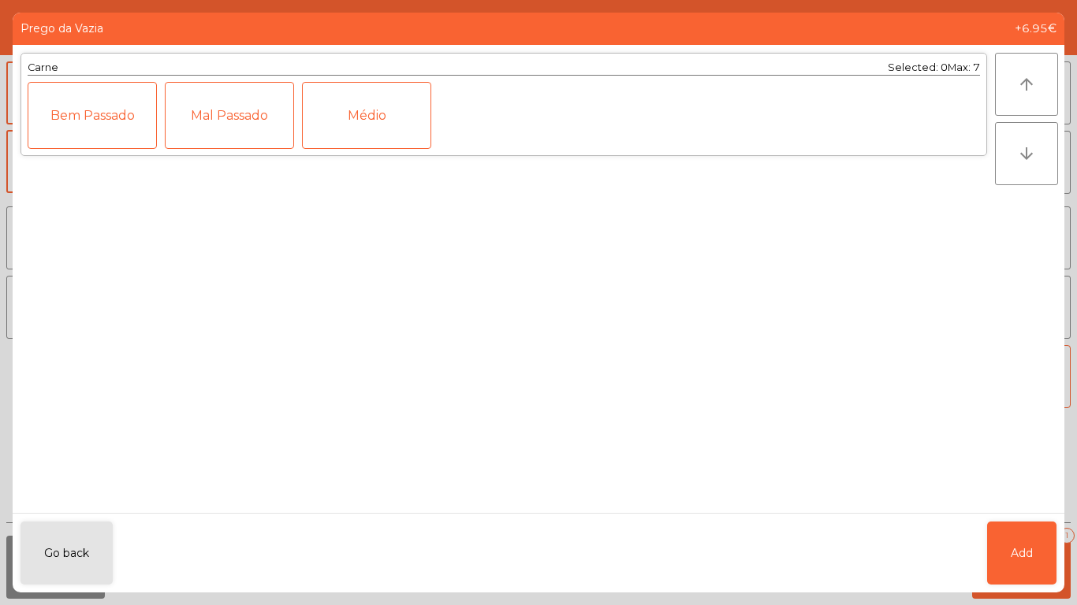
drag, startPoint x: 389, startPoint y: 110, endPoint x: 790, endPoint y: 472, distance: 540.2
click at [390, 115] on div "Médio" at bounding box center [366, 115] width 129 height 67
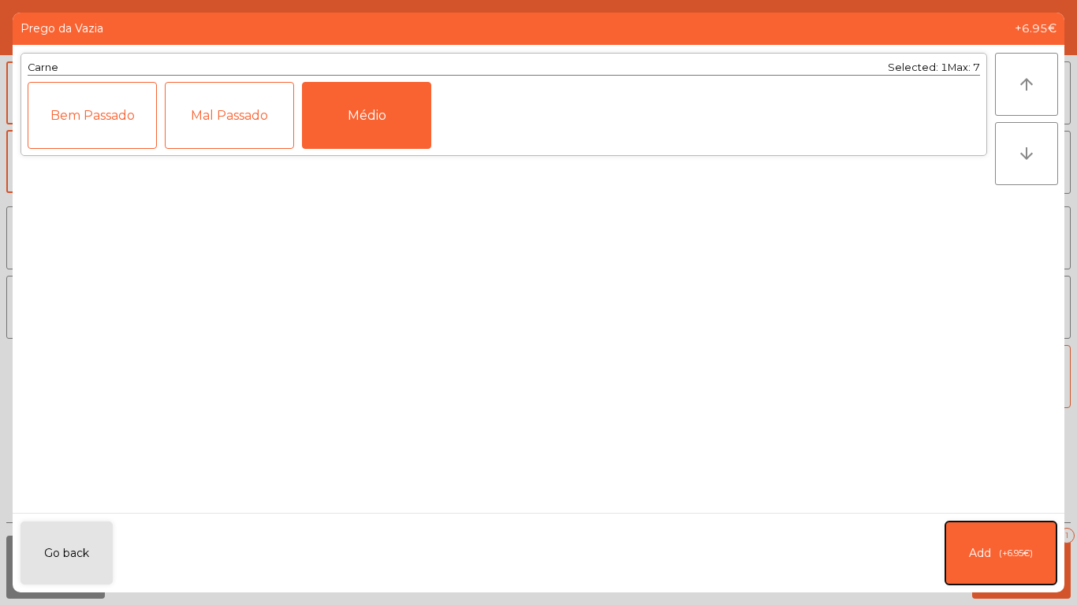
click at [979, 564] on button "Add (+6.95€)" at bounding box center [1000, 553] width 111 height 63
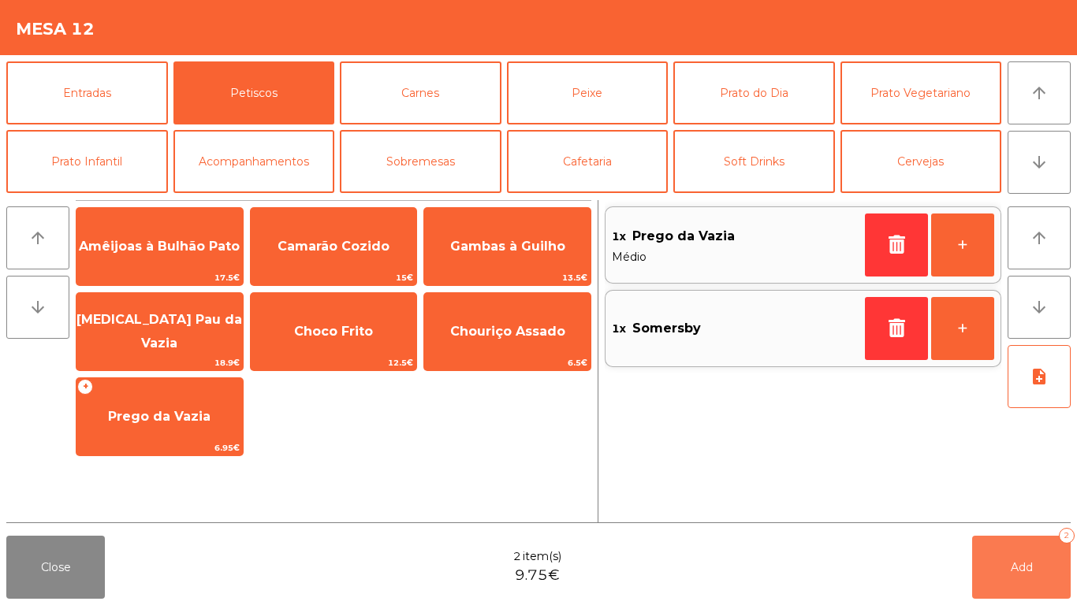
click at [985, 564] on button "Add 2" at bounding box center [1021, 567] width 99 height 63
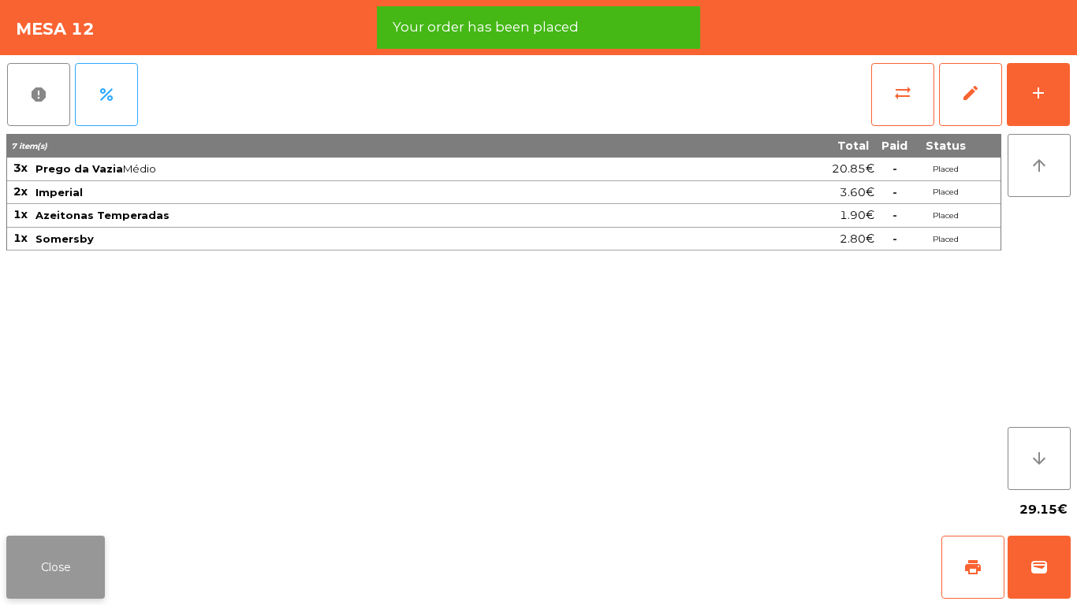
drag, startPoint x: 0, startPoint y: 597, endPoint x: 32, endPoint y: 579, distance: 36.4
click at [8, 593] on div "Close print wallet" at bounding box center [538, 568] width 1077 height 76
click at [33, 578] on button "Close" at bounding box center [55, 567] width 99 height 63
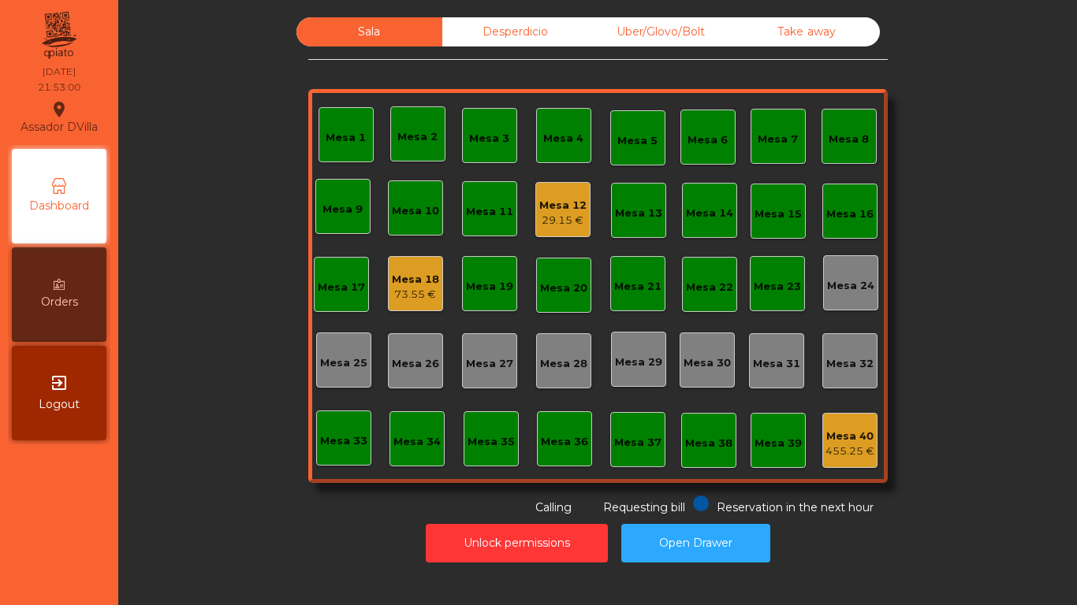
click at [413, 299] on div "73.55 €" at bounding box center [415, 295] width 47 height 16
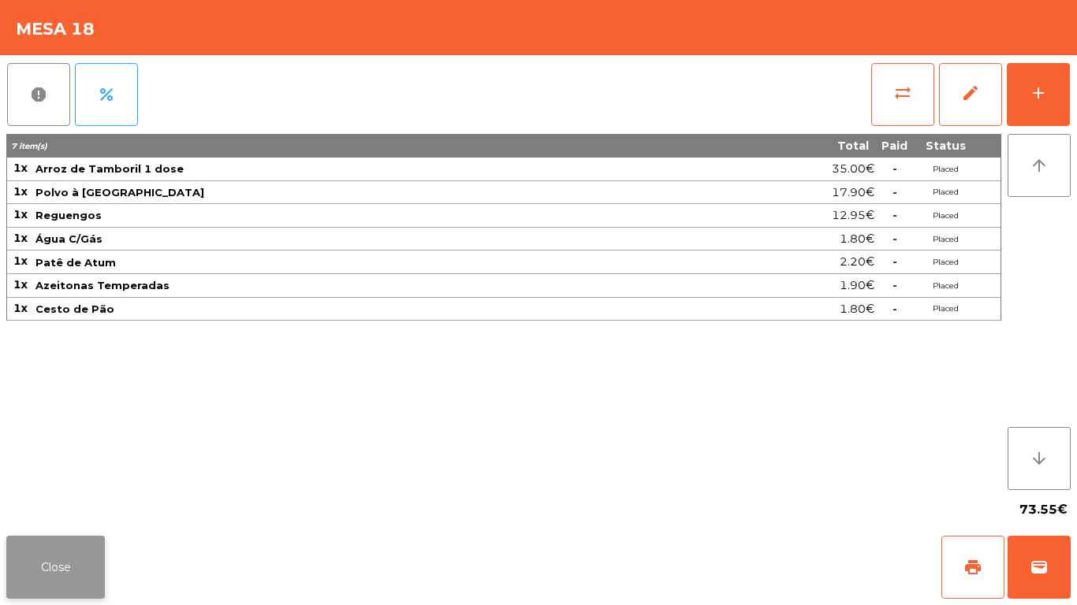
click at [23, 581] on button "Close" at bounding box center [55, 567] width 99 height 63
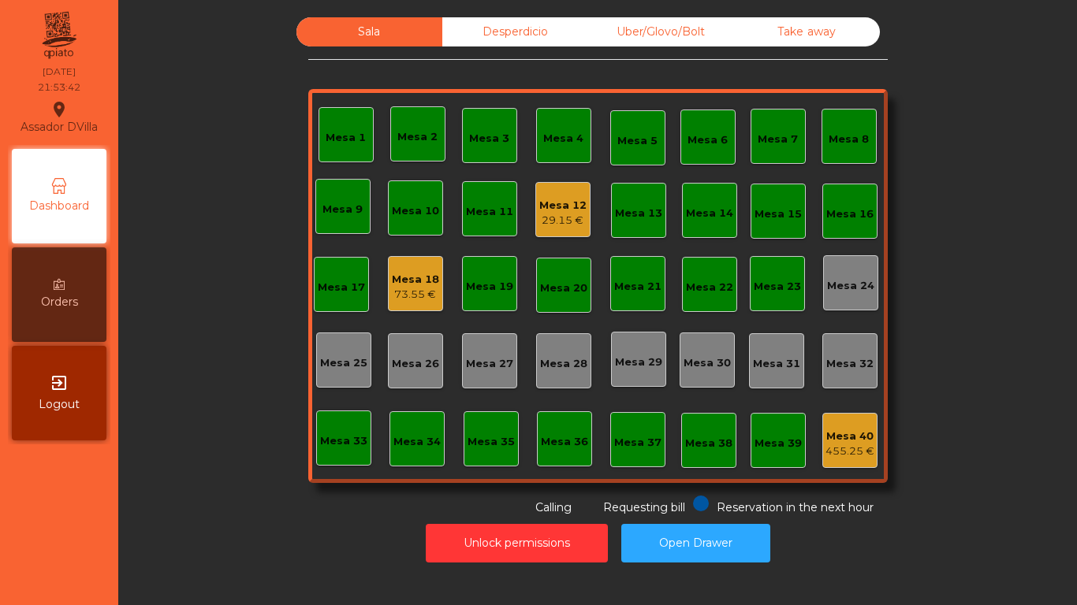
click at [567, 209] on div "Mesa 12" at bounding box center [562, 206] width 47 height 16
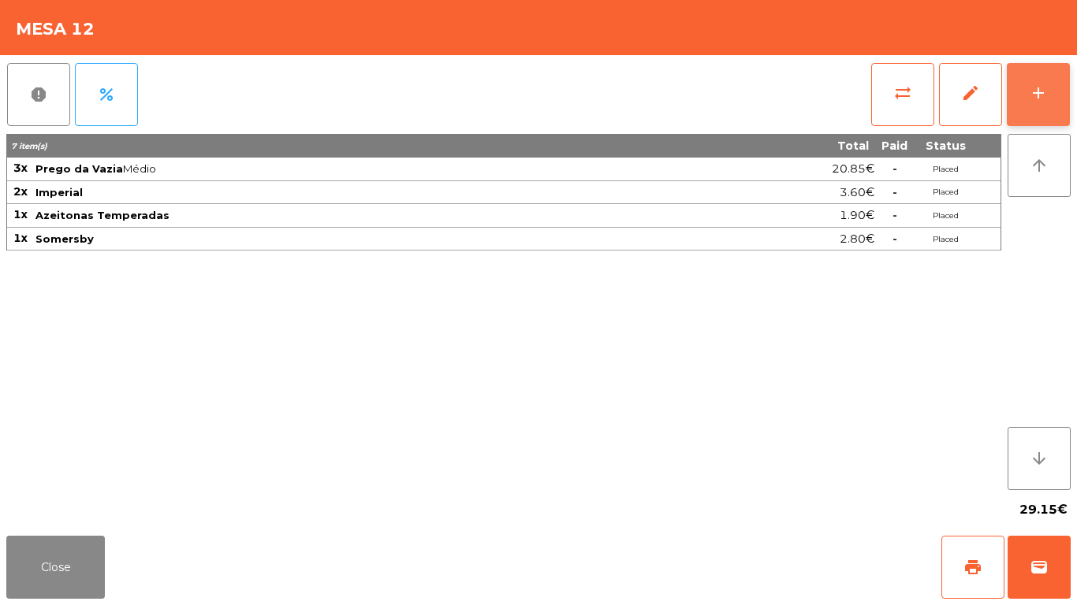
click at [1040, 106] on button "add" at bounding box center [1037, 94] width 63 height 63
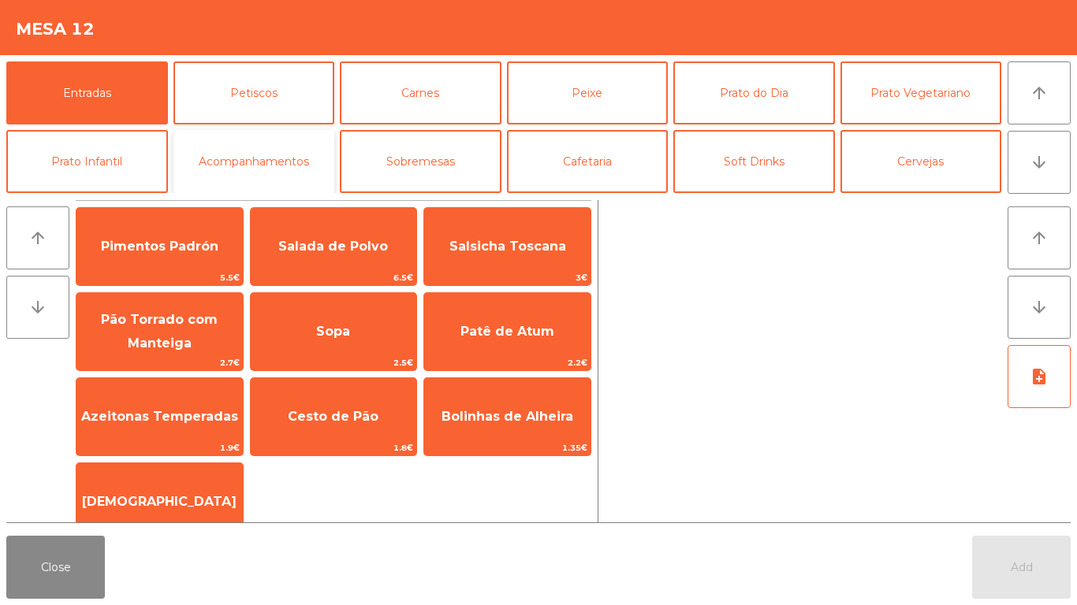
drag, startPoint x: 273, startPoint y: 150, endPoint x: 284, endPoint y: 169, distance: 22.2
click at [274, 149] on button "Acompanhamentos" at bounding box center [254, 161] width 162 height 63
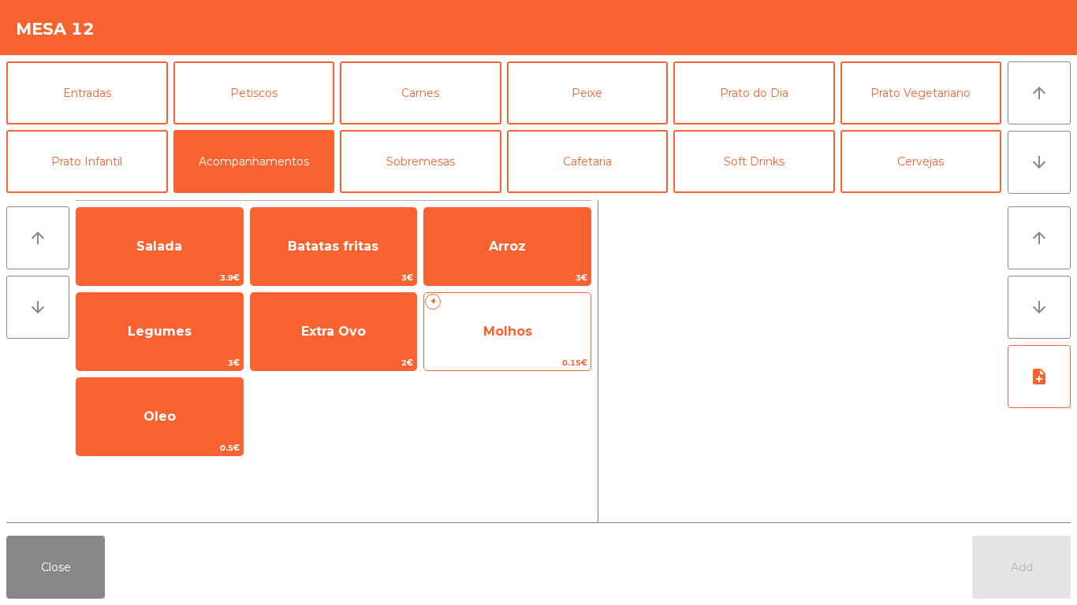
click at [535, 335] on span "Molhos" at bounding box center [507, 332] width 166 height 43
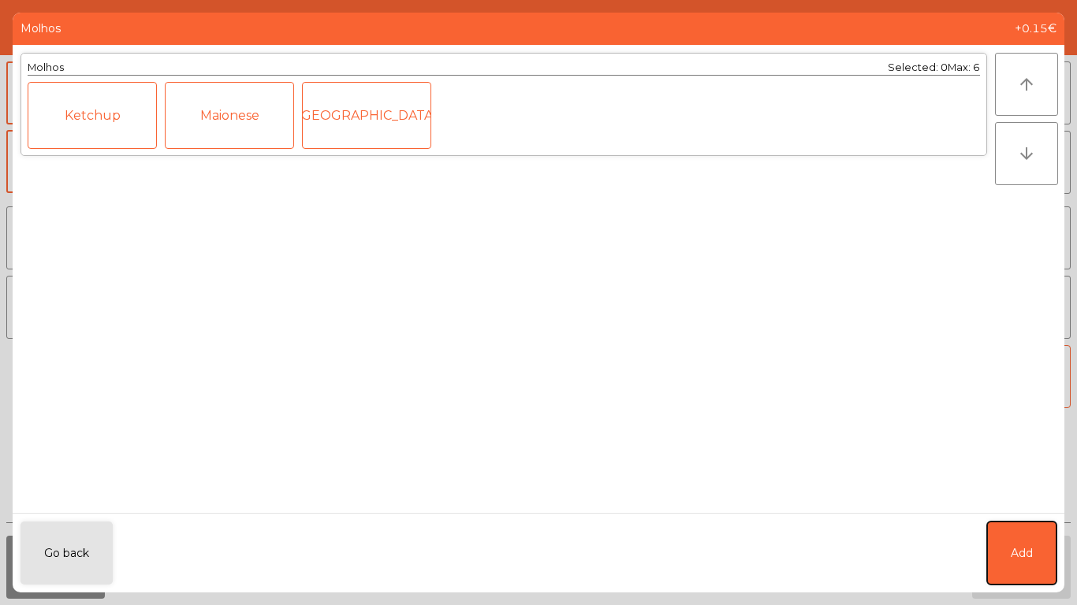
click at [1012, 552] on span "Add" at bounding box center [1021, 553] width 22 height 17
click at [1014, 567] on span "Add" at bounding box center [1021, 567] width 22 height 14
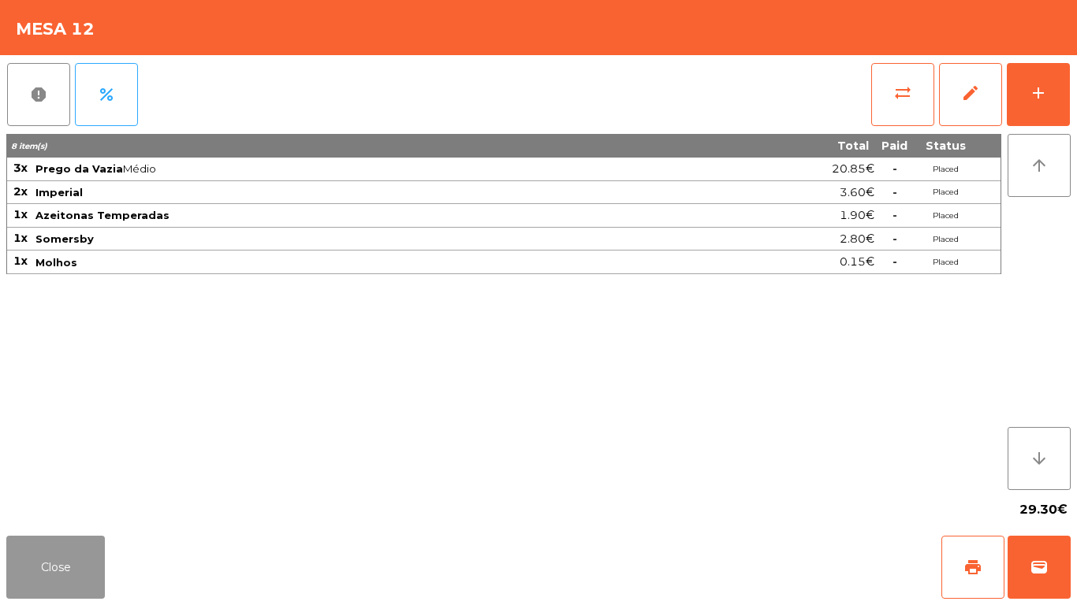
click at [77, 576] on button "Close" at bounding box center [55, 567] width 99 height 63
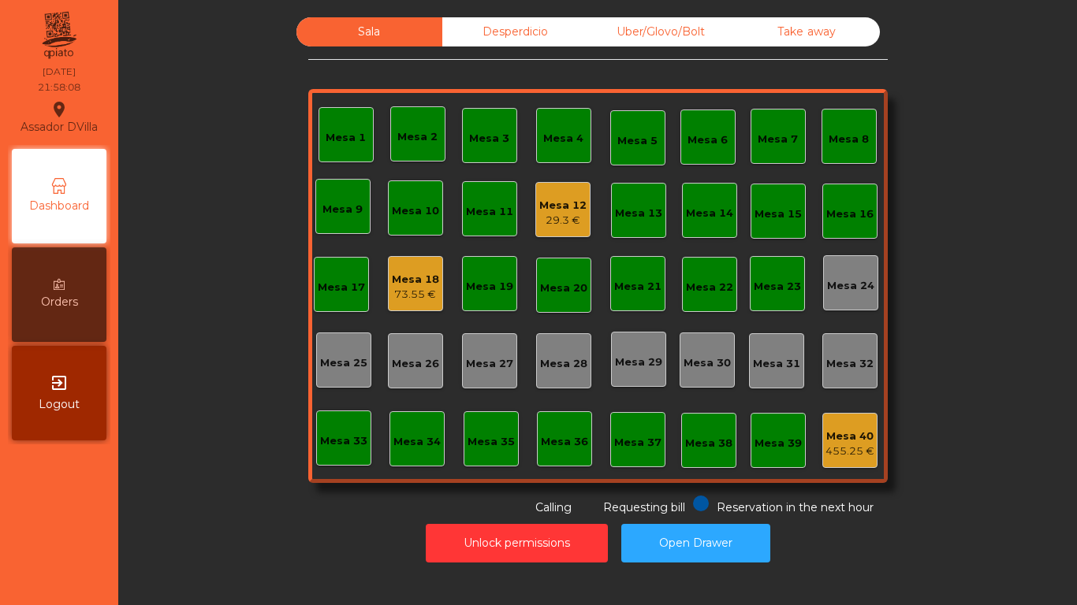
click at [407, 269] on div "Mesa 18 73.55 €" at bounding box center [415, 284] width 47 height 37
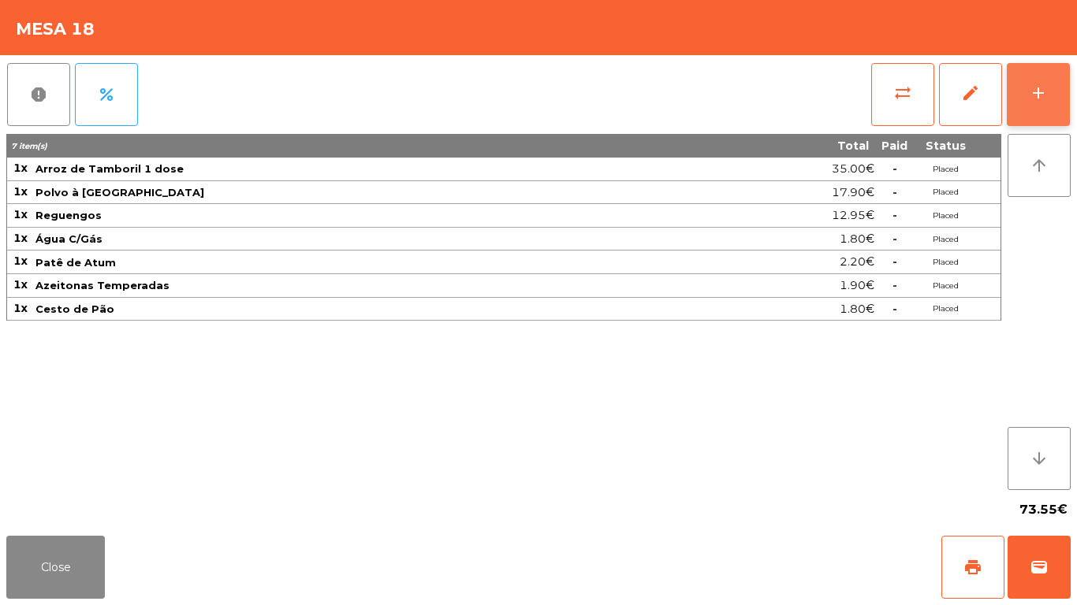
click at [1067, 84] on button "add" at bounding box center [1037, 94] width 63 height 63
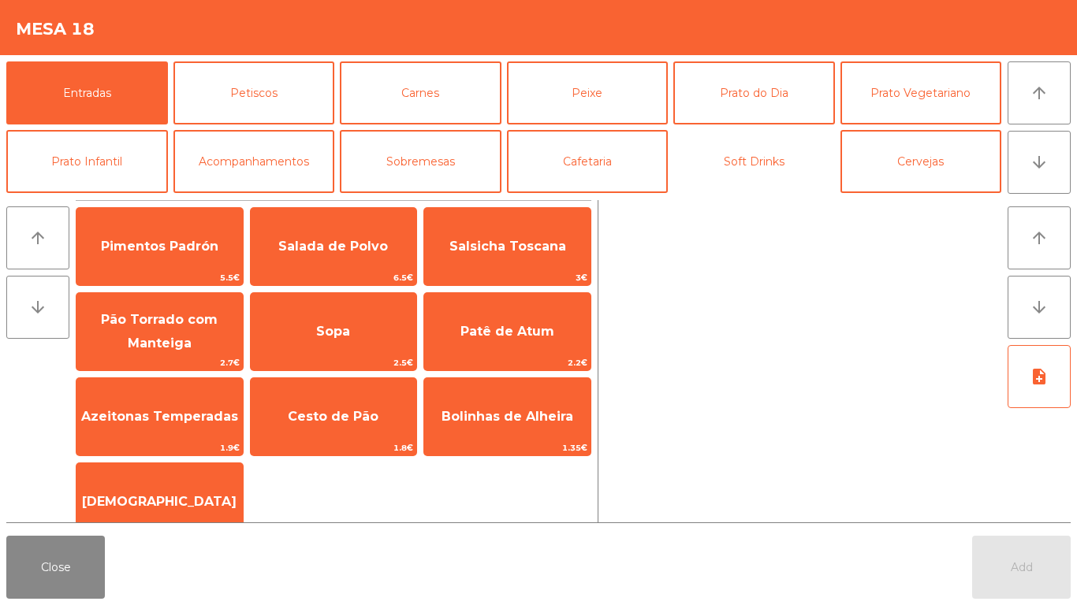
drag, startPoint x: 769, startPoint y: 158, endPoint x: 397, endPoint y: 199, distance: 374.3
click at [768, 158] on button "Soft Drinks" at bounding box center [754, 161] width 162 height 63
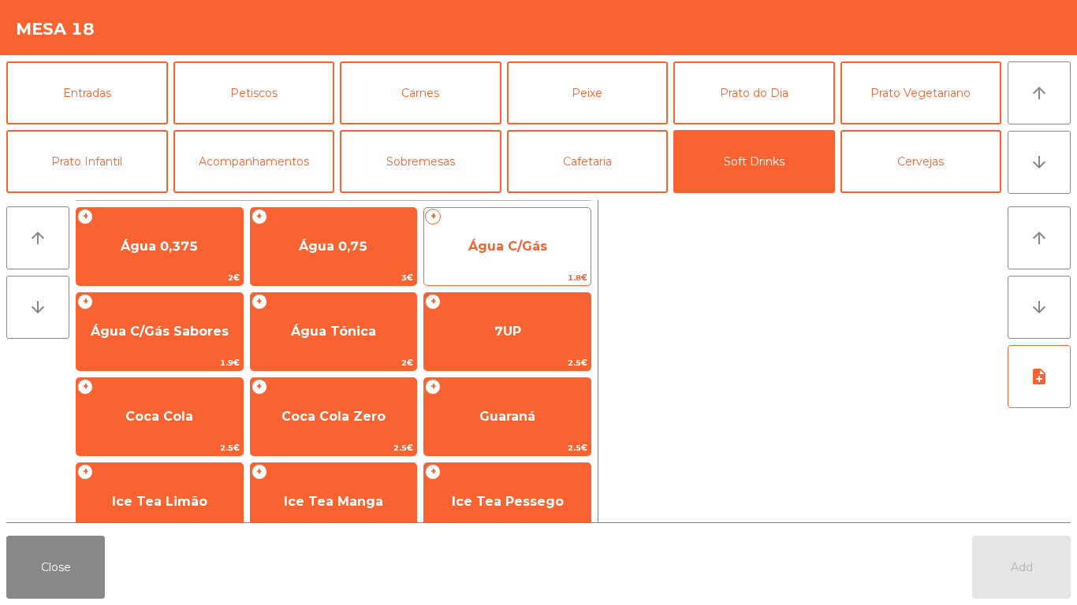
click at [480, 246] on span "Água C/Gás" at bounding box center [507, 246] width 79 height 15
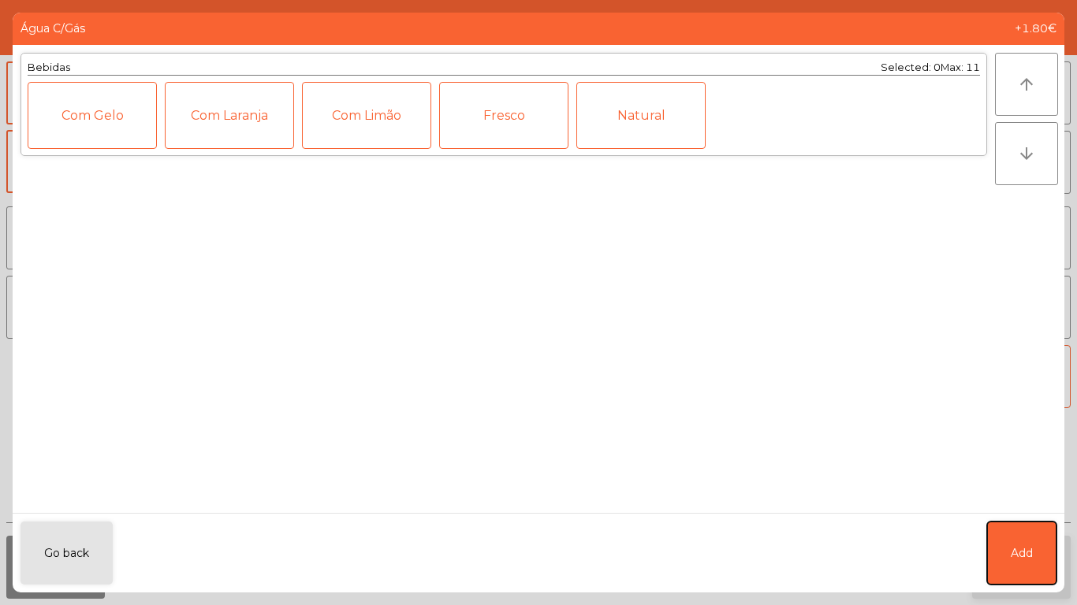
click at [1019, 569] on button "Add" at bounding box center [1021, 553] width 69 height 63
click at [1019, 569] on span "Add" at bounding box center [1021, 567] width 22 height 14
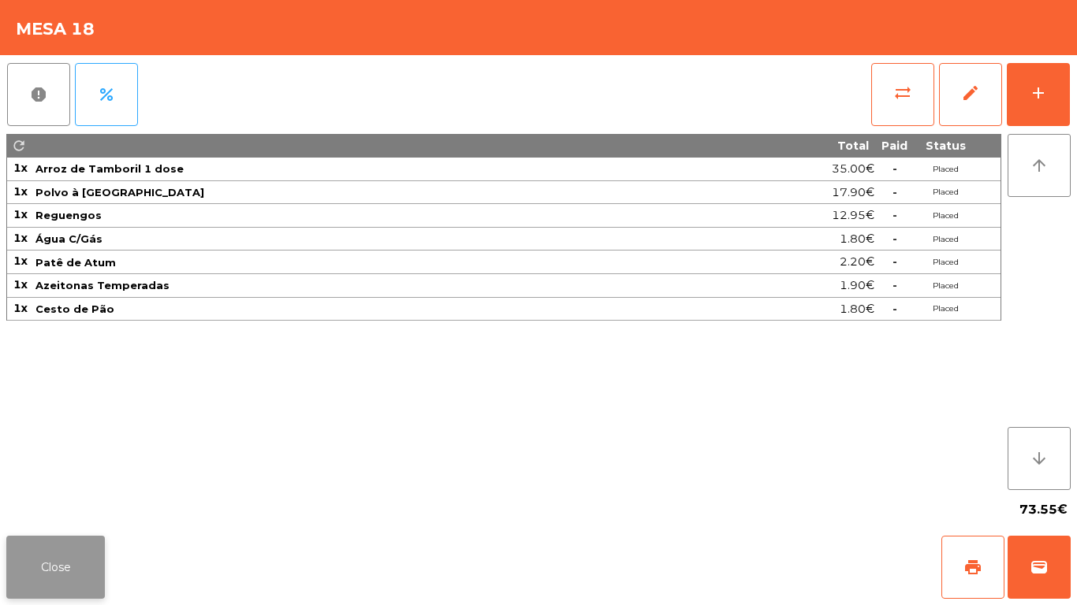
click at [65, 557] on button "Close" at bounding box center [55, 567] width 99 height 63
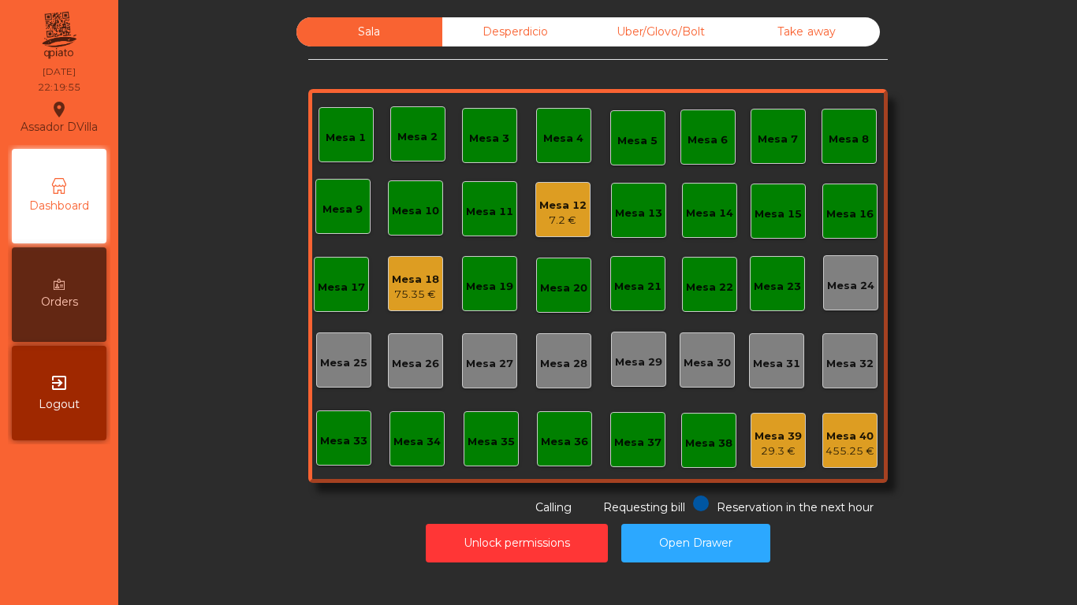
click at [76, 584] on nav "Assador DVilla location_on 07/09/2025 22:19:55 Dashboard Orders exit_to_app Log…" at bounding box center [59, 302] width 118 height 605
click at [428, 310] on div "Mesa 18 75.35 €" at bounding box center [415, 283] width 55 height 55
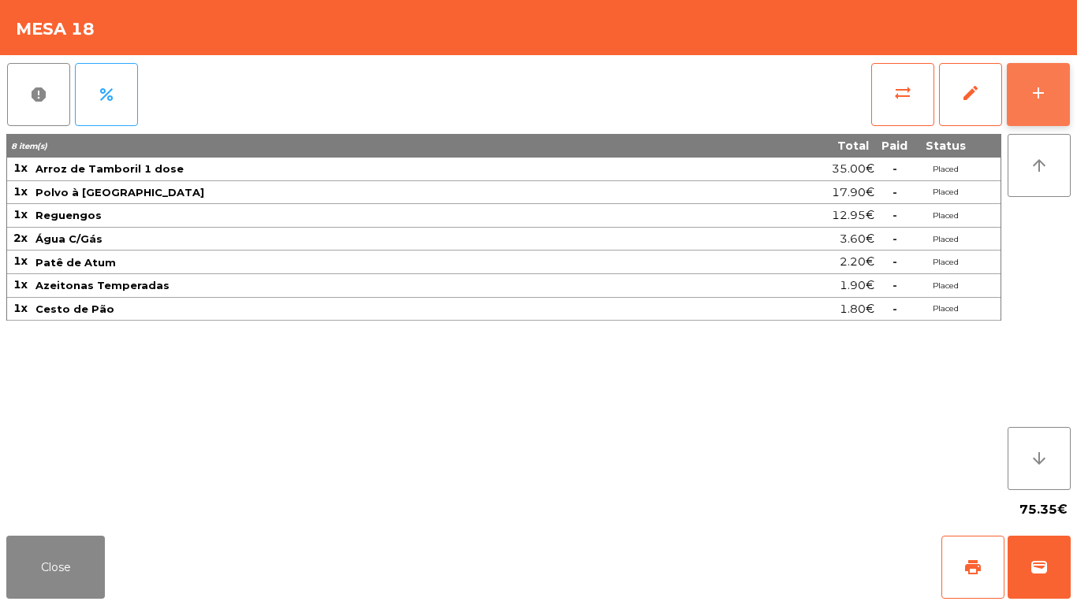
click at [1063, 86] on button "add" at bounding box center [1037, 94] width 63 height 63
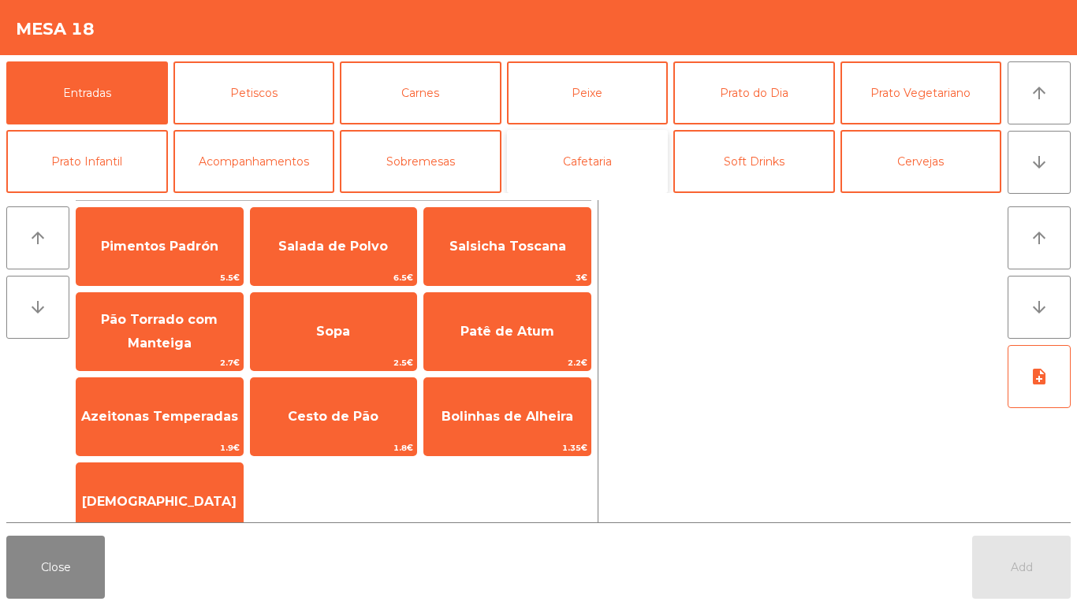
click at [557, 151] on button "Cafetaria" at bounding box center [588, 161] width 162 height 63
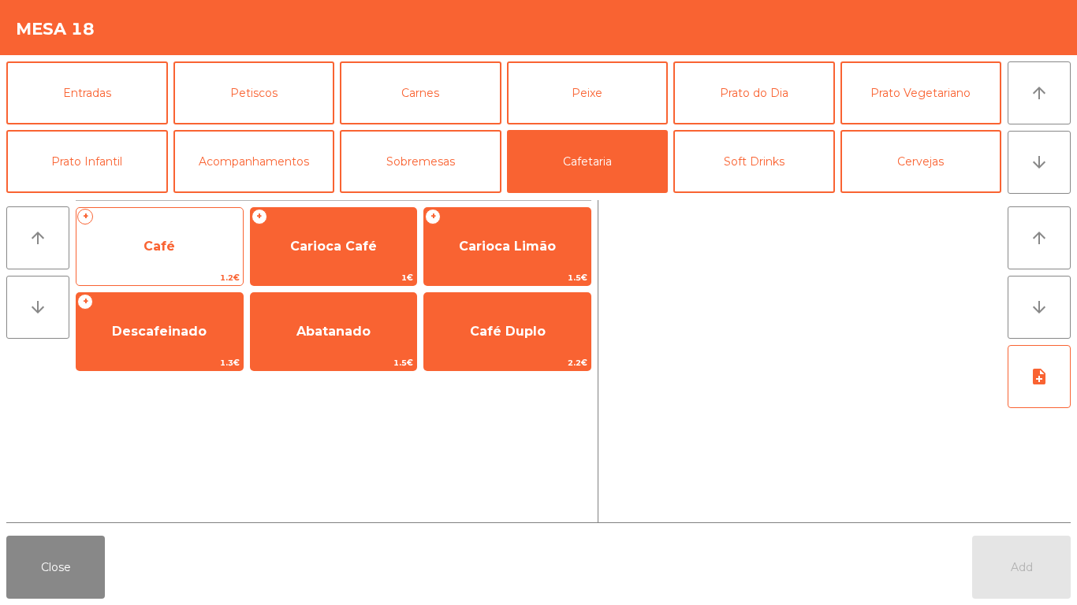
click at [221, 239] on span "Café" at bounding box center [159, 246] width 166 height 43
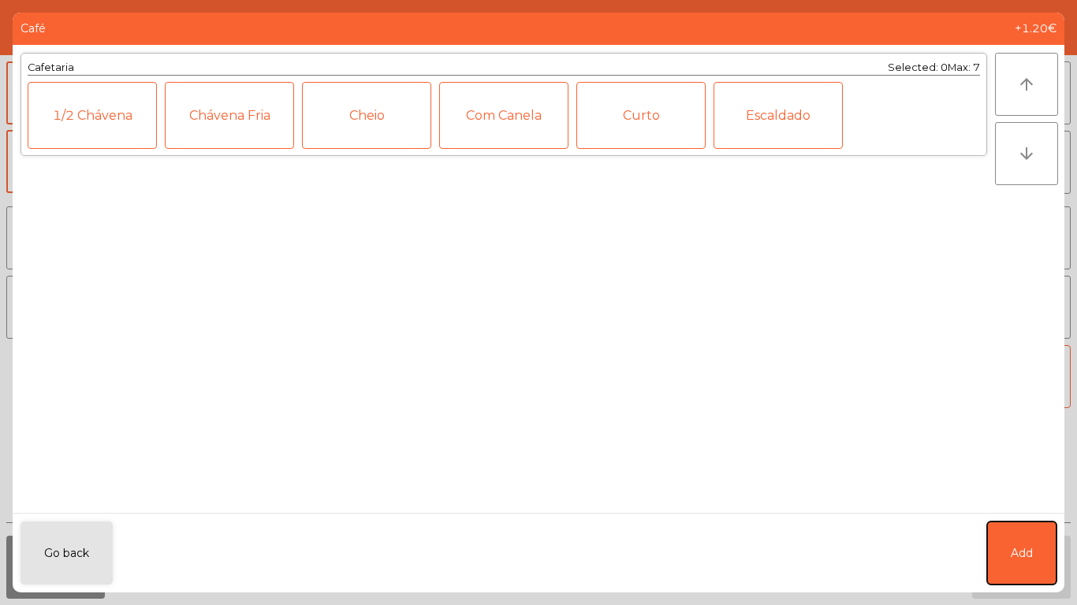
click at [1002, 552] on button "Add" at bounding box center [1021, 553] width 69 height 63
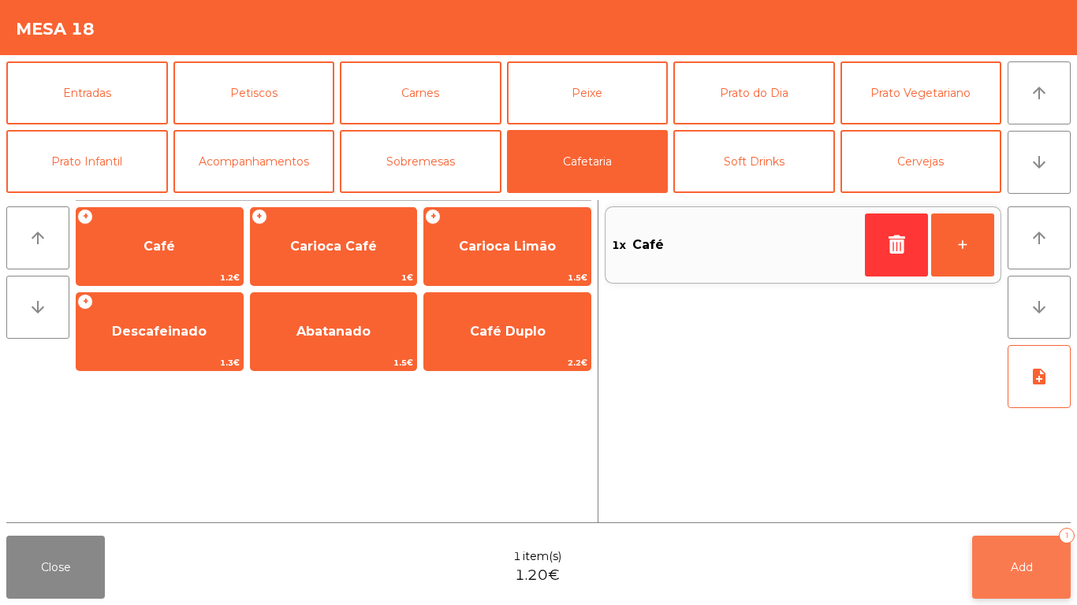
click at [1022, 571] on span "Add" at bounding box center [1021, 567] width 22 height 14
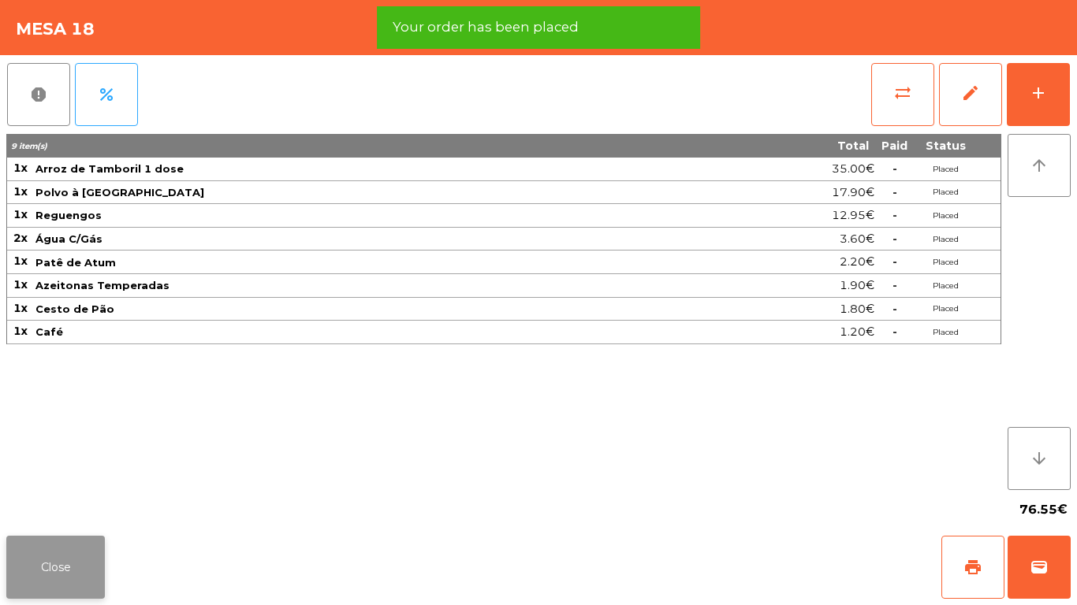
click at [48, 551] on button "Close" at bounding box center [55, 567] width 99 height 63
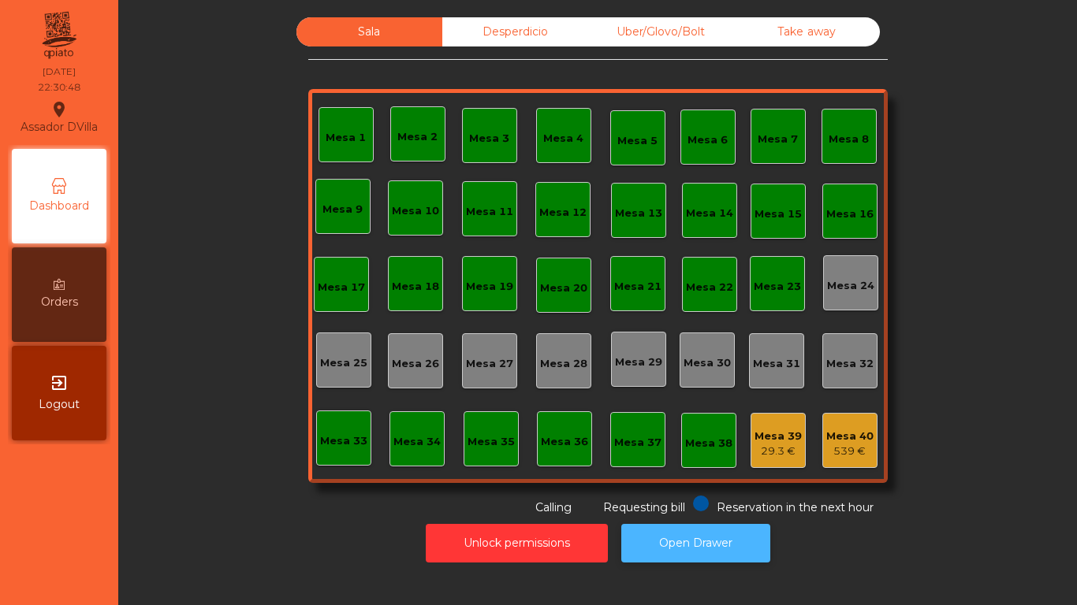
click at [716, 543] on button "Open Drawer" at bounding box center [695, 543] width 149 height 39
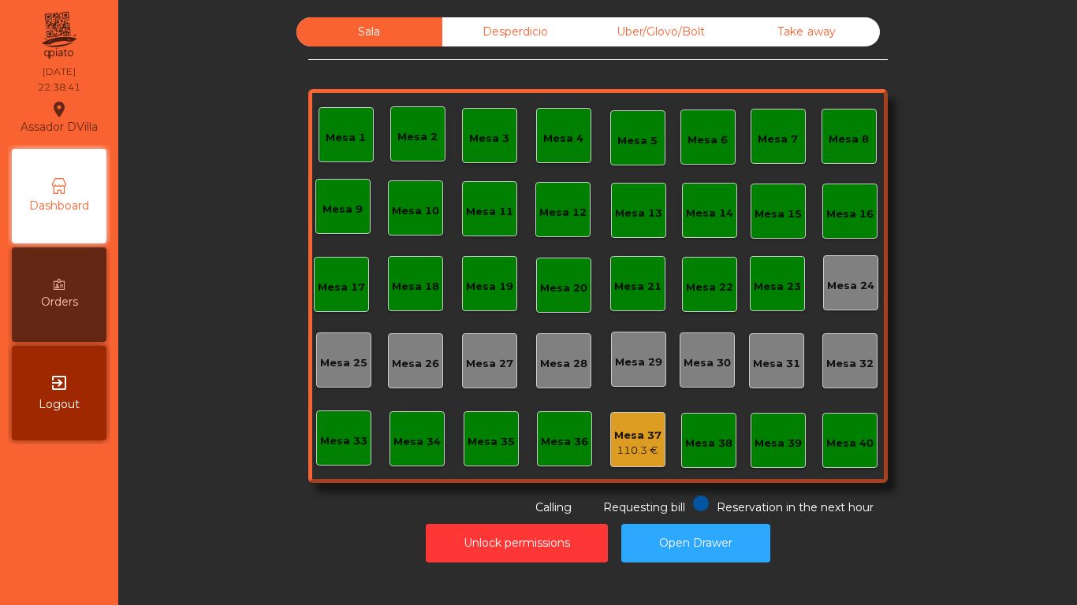
click at [621, 452] on div "110.3 €" at bounding box center [637, 451] width 47 height 16
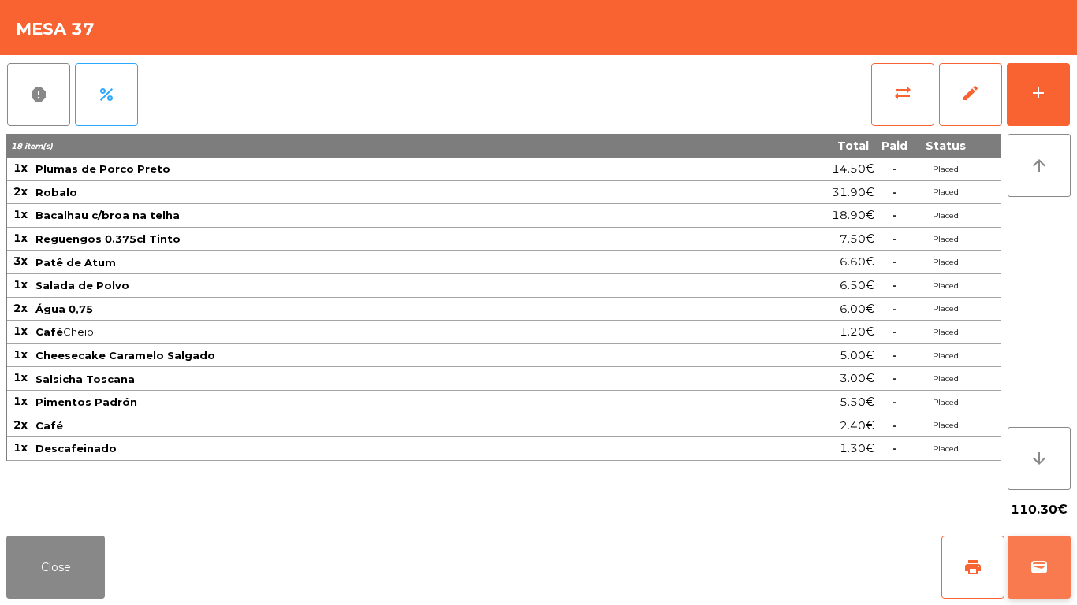
click at [1017, 549] on button "wallet" at bounding box center [1038, 567] width 63 height 63
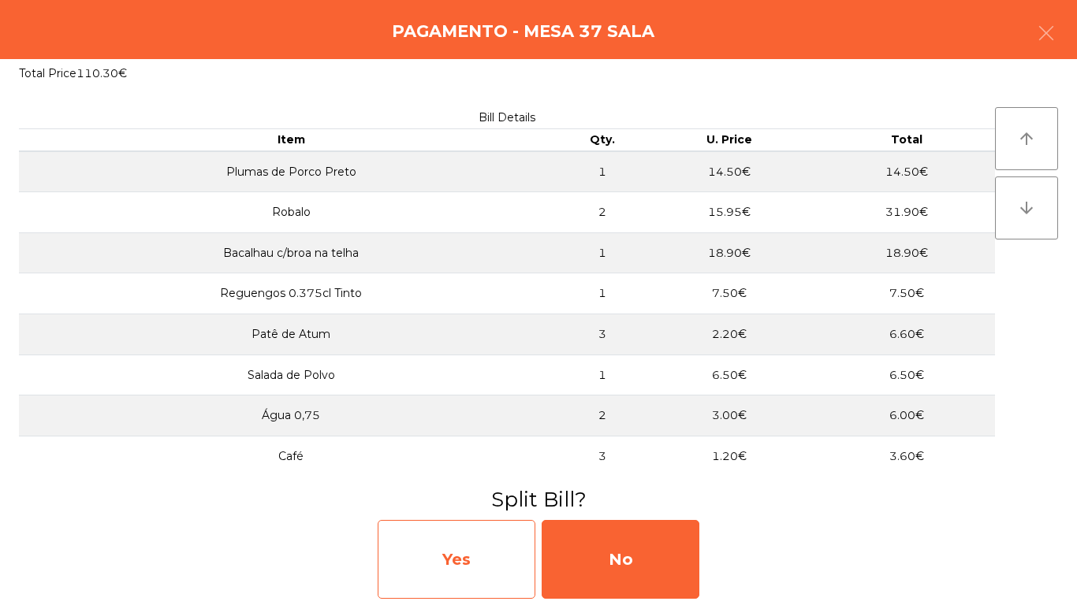
click at [495, 567] on div "Yes" at bounding box center [457, 559] width 158 height 79
click at [506, 556] on div "Item by item" at bounding box center [457, 559] width 158 height 79
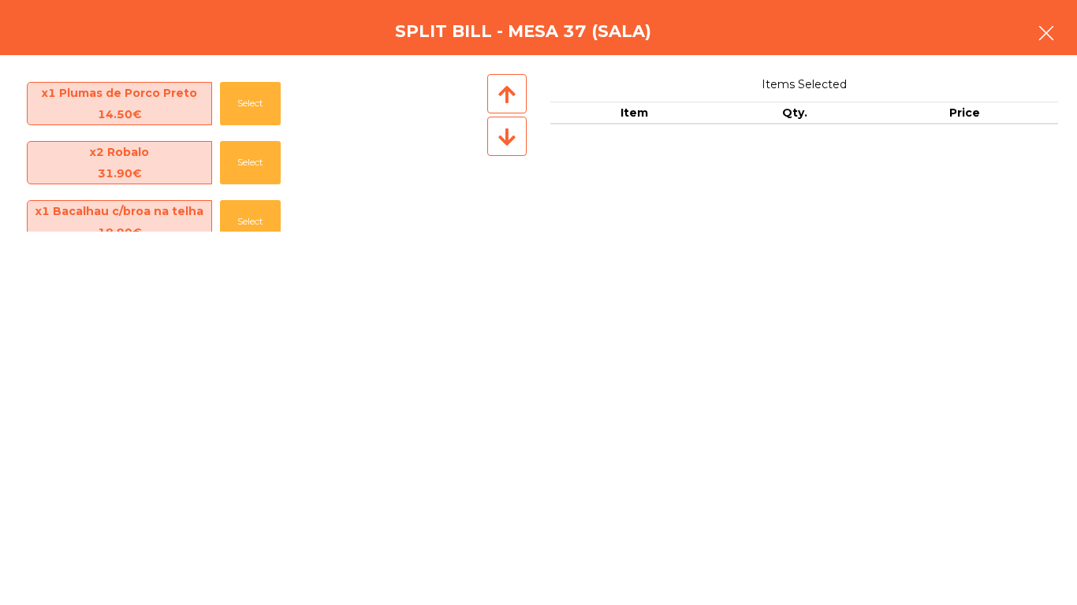
click at [1056, 27] on button "button" at bounding box center [1046, 34] width 44 height 47
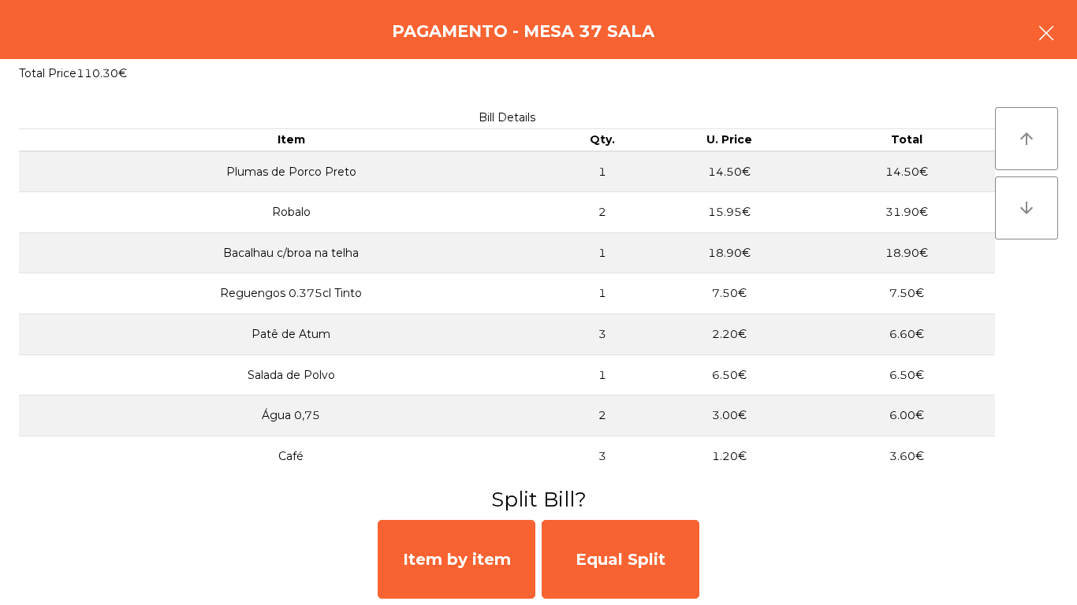
click at [1043, 32] on icon "button" at bounding box center [1045, 33] width 19 height 19
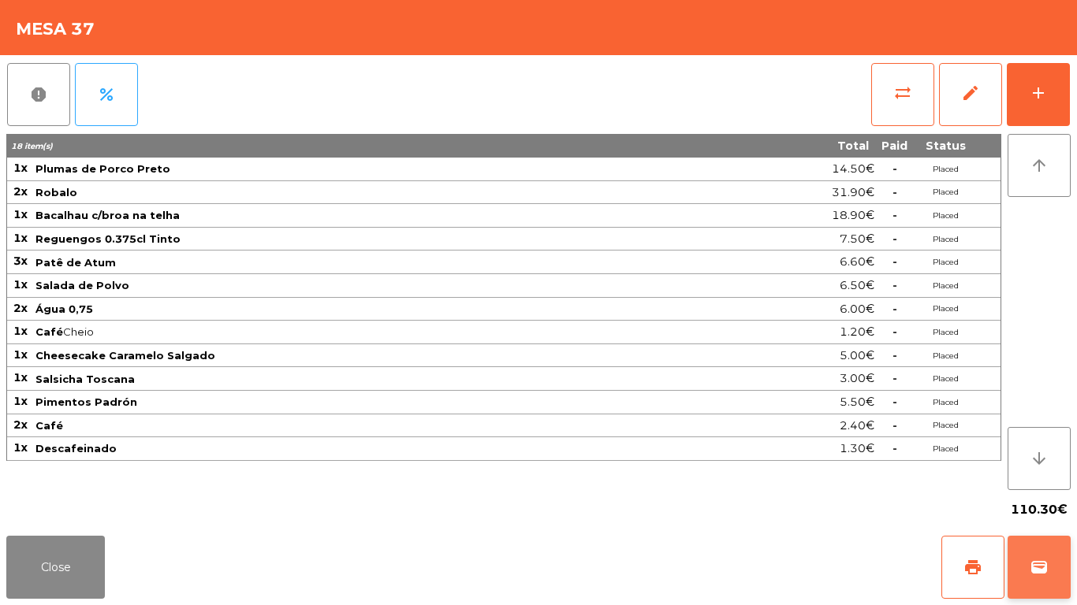
click at [1032, 560] on span "wallet" at bounding box center [1038, 567] width 19 height 19
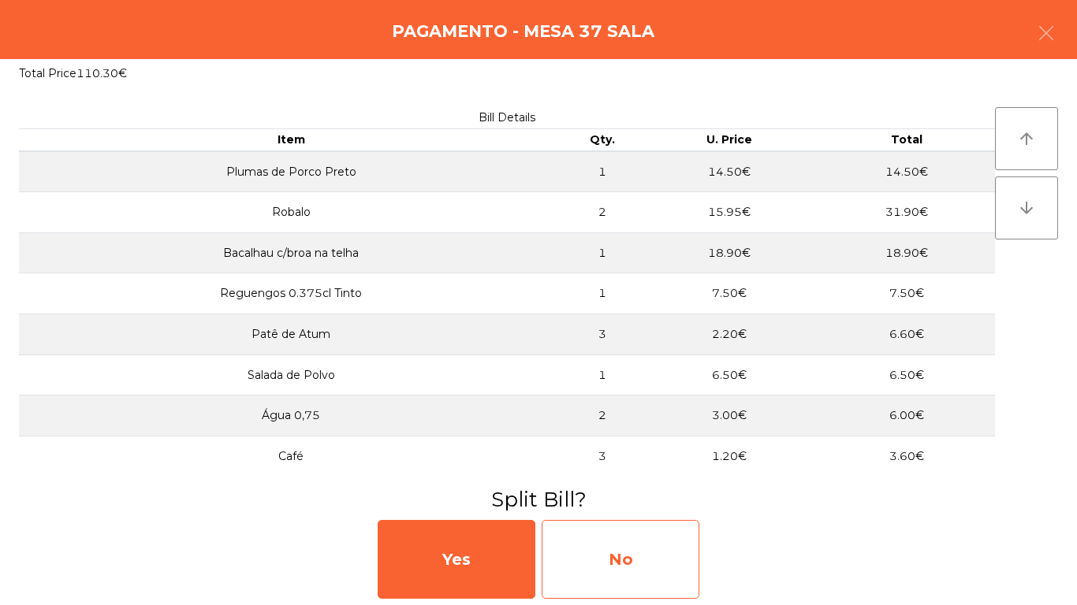
click at [637, 556] on div "No" at bounding box center [620, 559] width 158 height 79
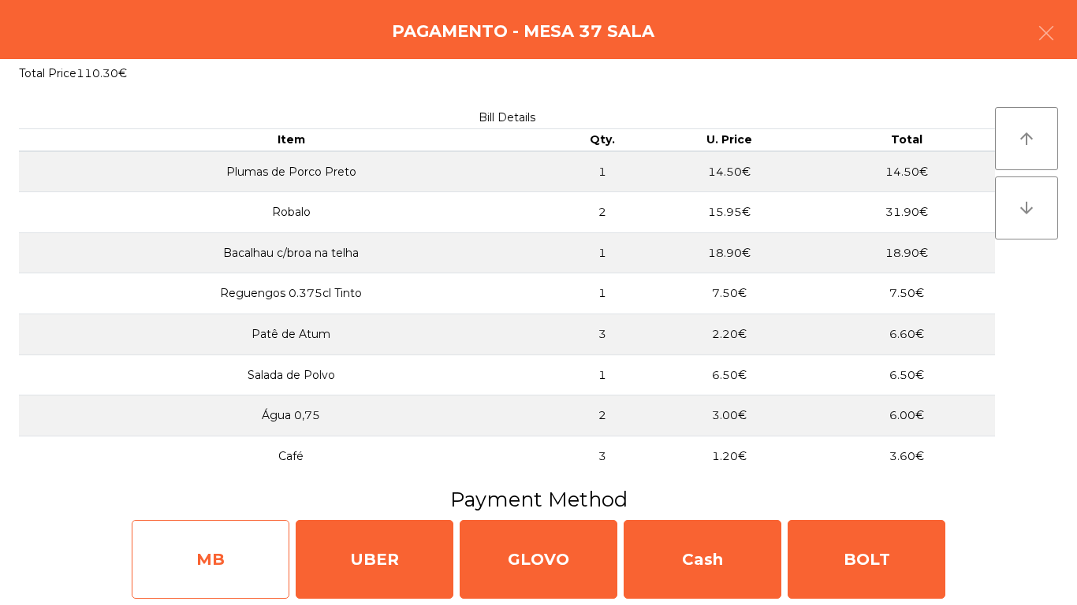
click at [233, 571] on div "MB" at bounding box center [211, 559] width 158 height 79
select select "**"
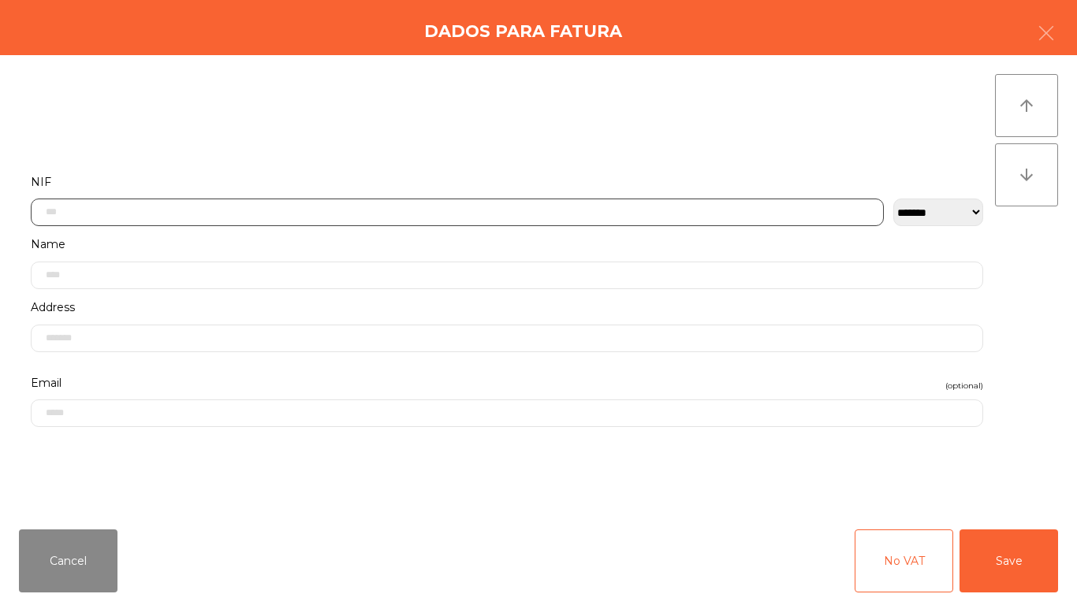
click at [354, 208] on input "text" at bounding box center [457, 213] width 853 height 28
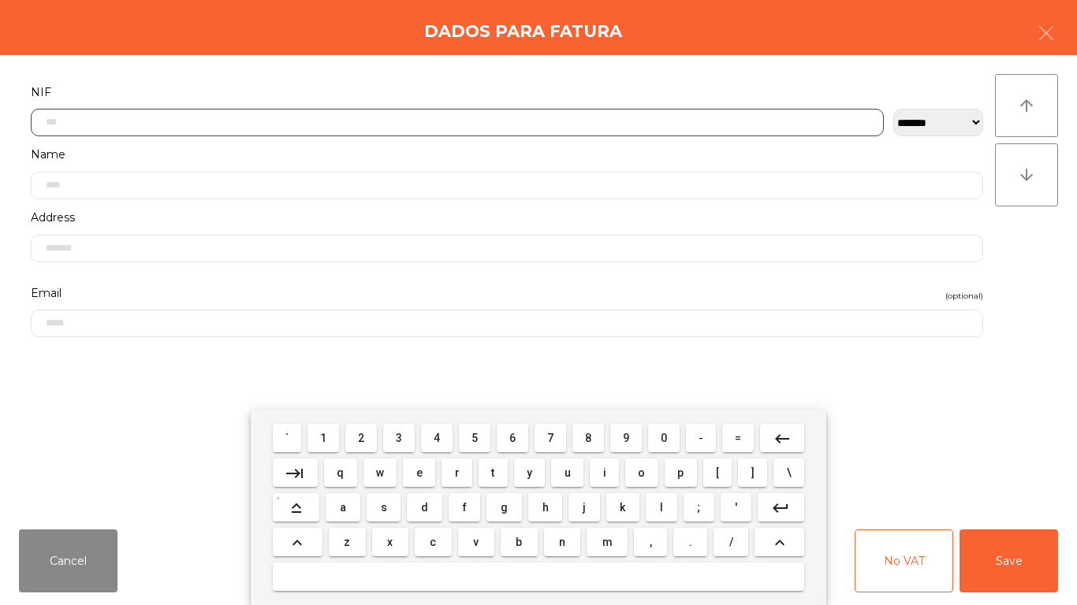
scroll to position [96, 0]
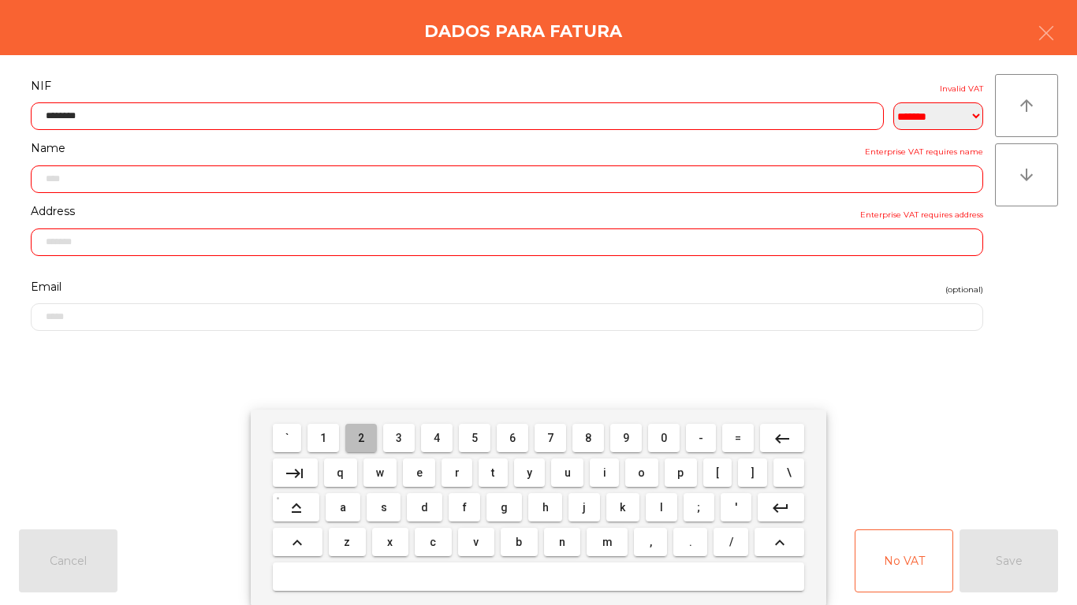
type input "*********"
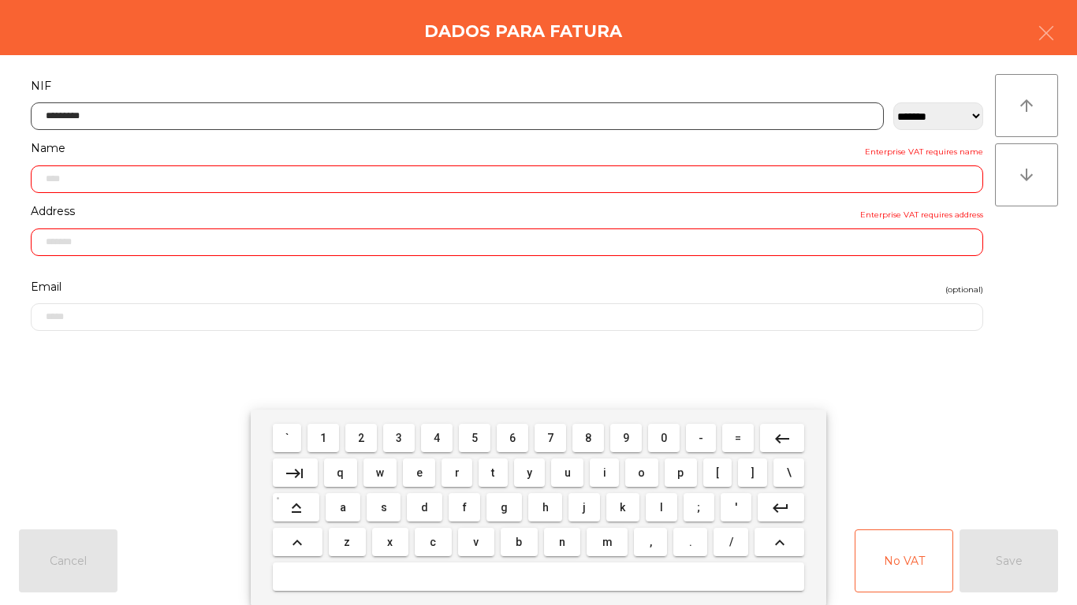
type input "**********"
type input "*********"
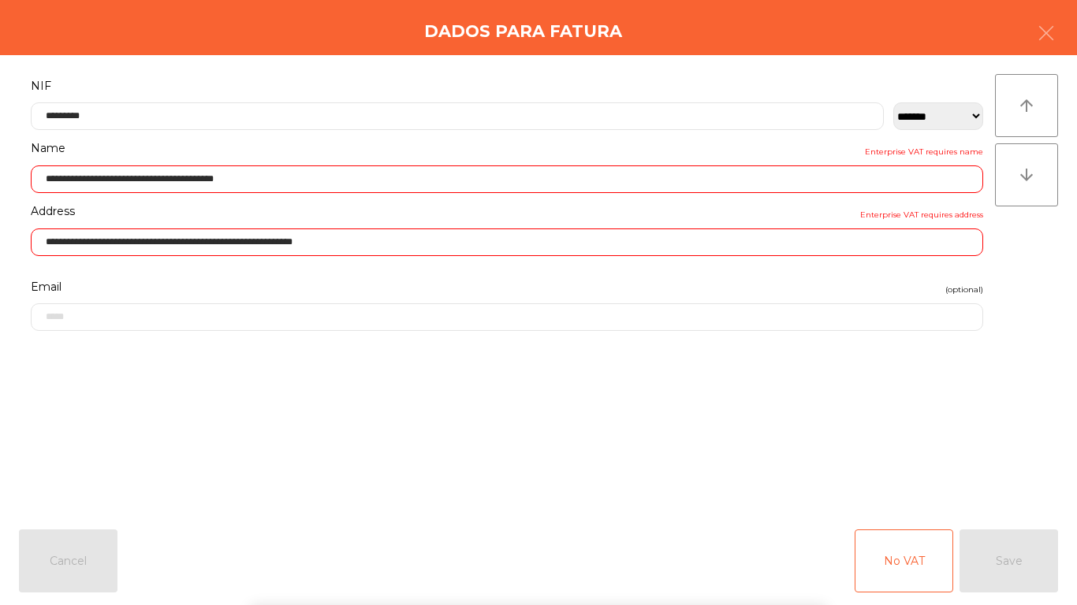
click at [856, 374] on form "**********" at bounding box center [507, 288] width 976 height 424
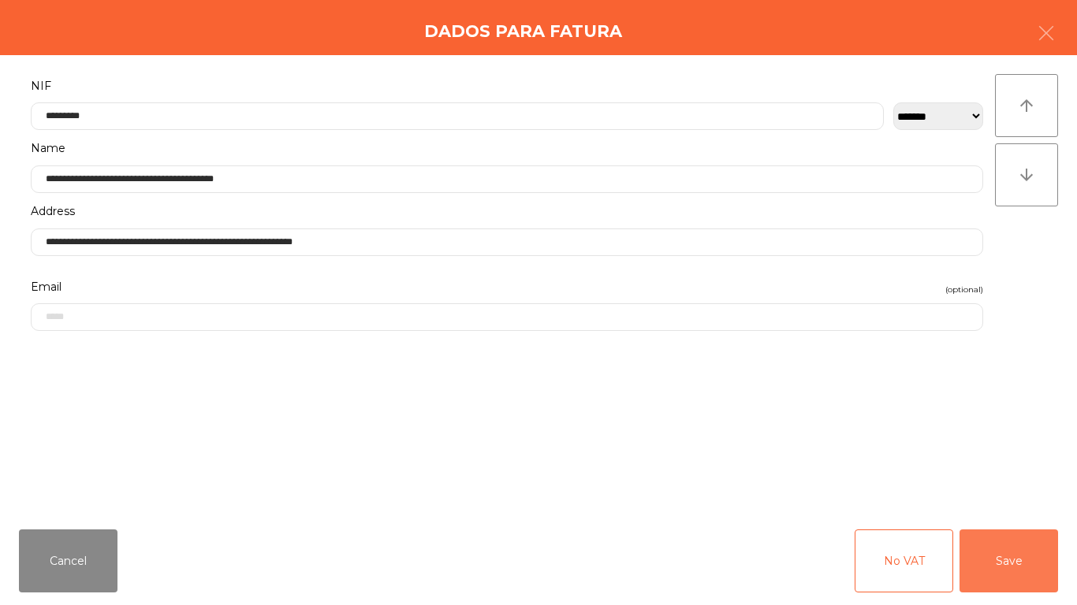
drag, startPoint x: 1003, startPoint y: 564, endPoint x: 944, endPoint y: 564, distance: 58.3
click at [999, 562] on button "Save" at bounding box center [1008, 561] width 99 height 63
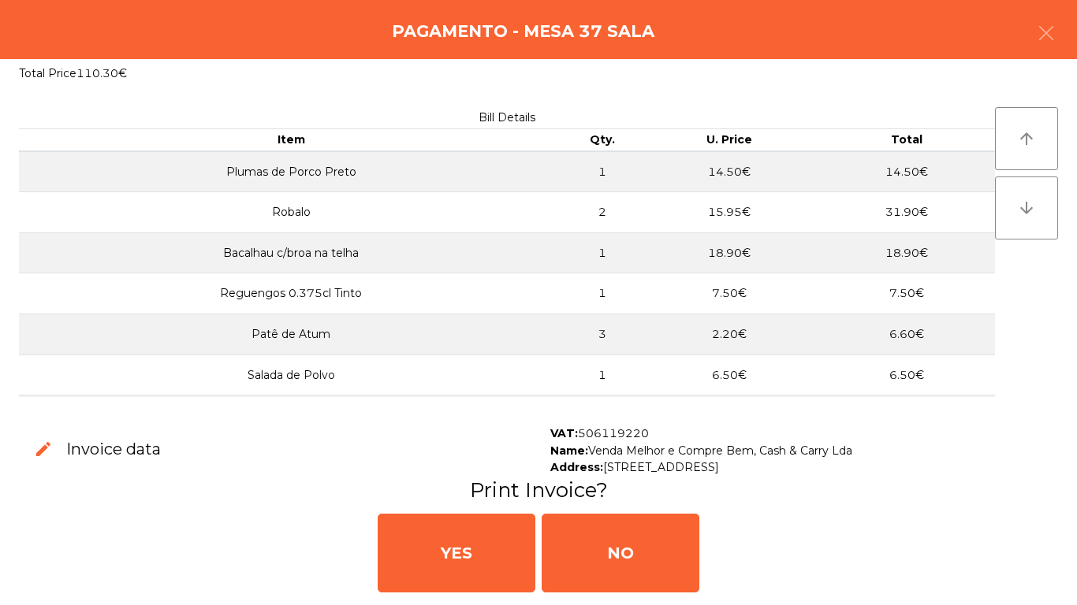
click at [515, 605] on div "edit Invoice data VAT: 506119220 Name: Venda Melhor e Compre Bem, Cash & Carry …" at bounding box center [538, 510] width 1077 height 189
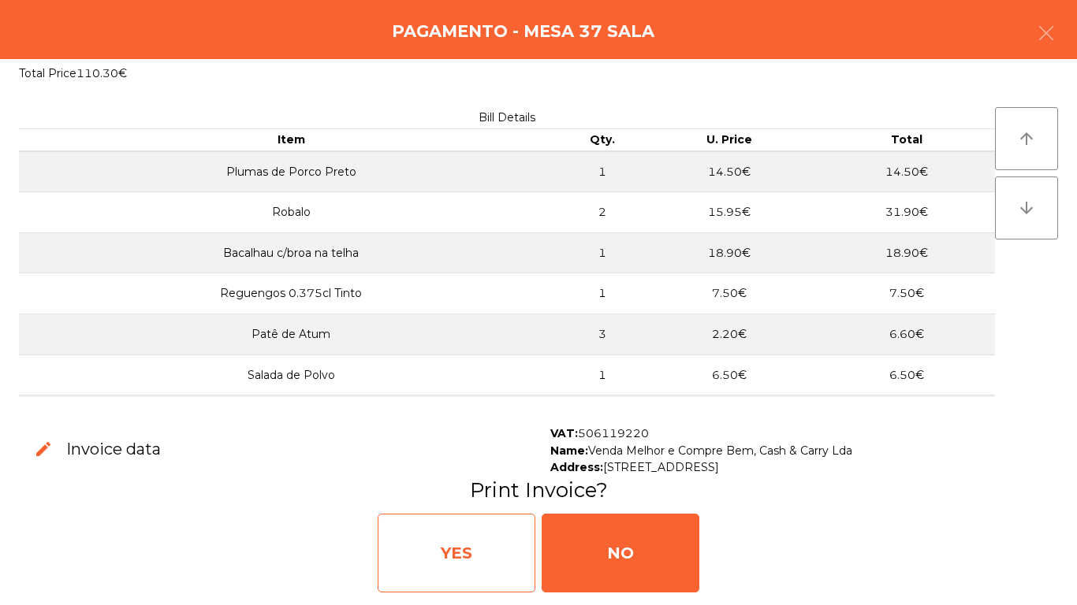
click at [407, 551] on div "YES" at bounding box center [457, 553] width 158 height 79
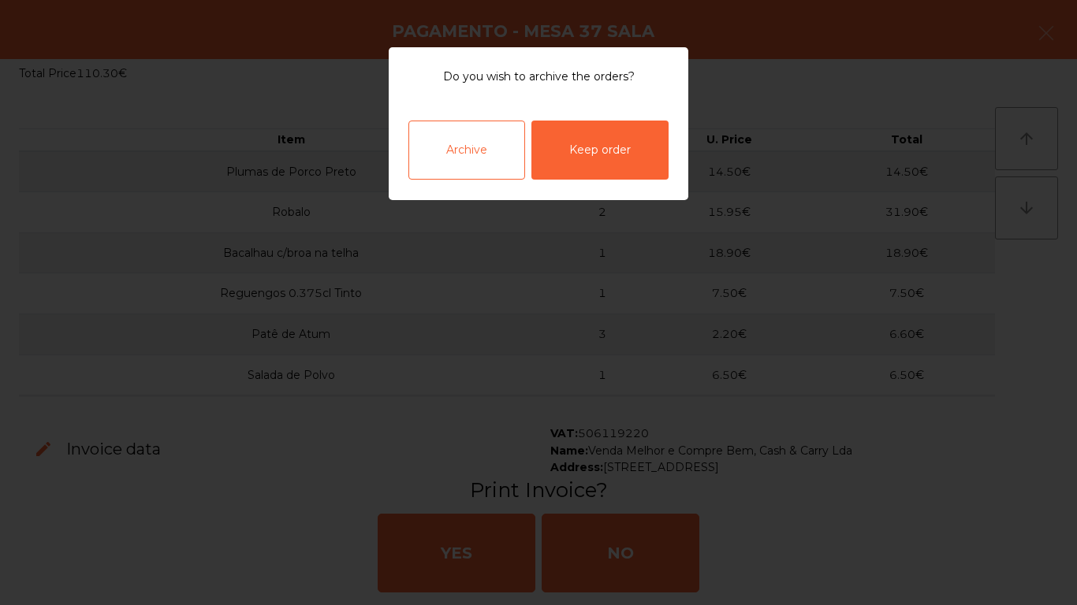
drag, startPoint x: 485, startPoint y: 150, endPoint x: 424, endPoint y: 147, distance: 60.8
click at [424, 147] on div "Archive" at bounding box center [466, 150] width 117 height 59
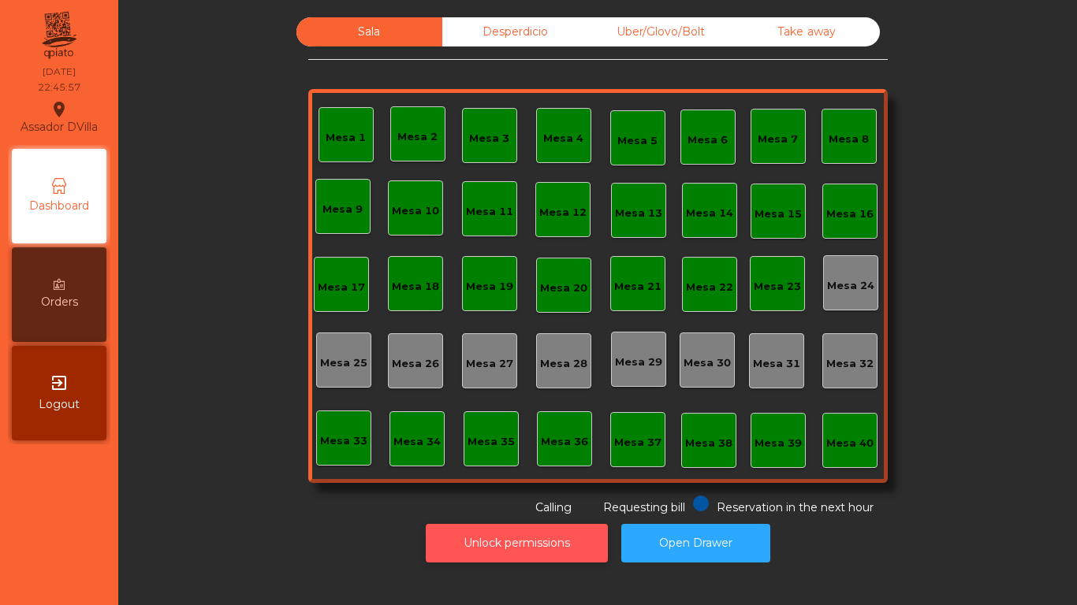
click at [468, 541] on button "Unlock permissions" at bounding box center [517, 543] width 182 height 39
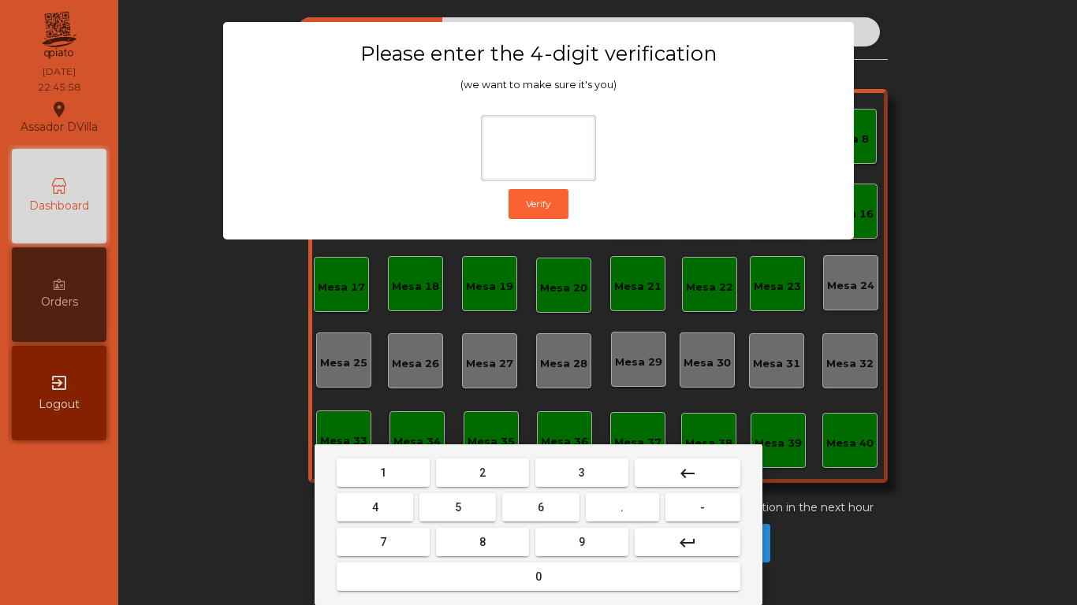
click at [498, 480] on button "2" at bounding box center [482, 473] width 93 height 28
click at [411, 510] on button "4" at bounding box center [375, 507] width 76 height 28
drag, startPoint x: 522, startPoint y: 504, endPoint x: 526, endPoint y: 511, distance: 8.1
click at [522, 507] on button "6" at bounding box center [540, 507] width 76 height 28
click at [568, 551] on button "9" at bounding box center [581, 542] width 93 height 28
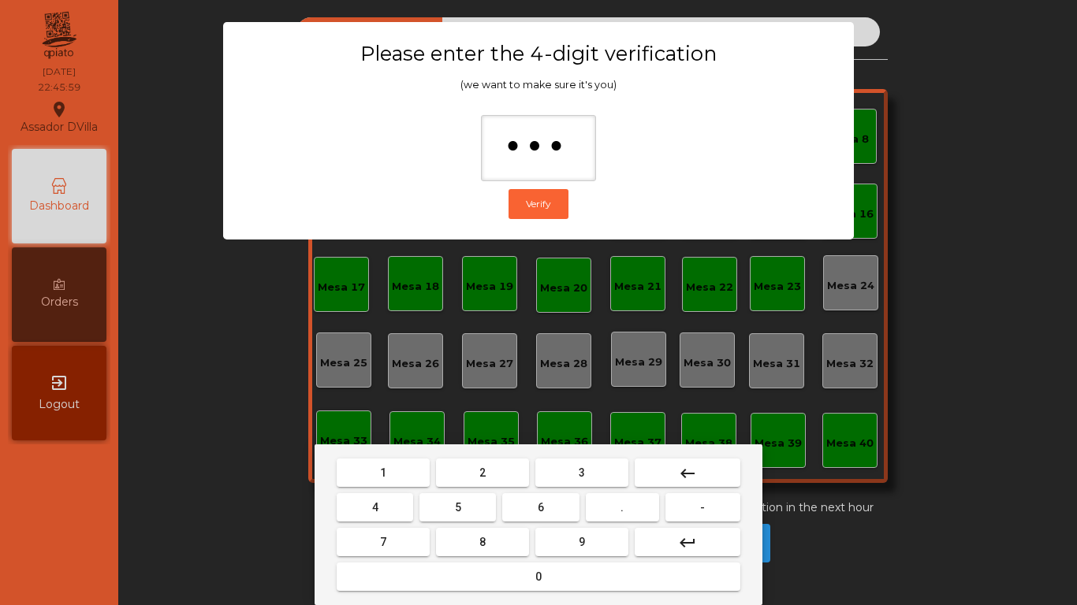
type input "****"
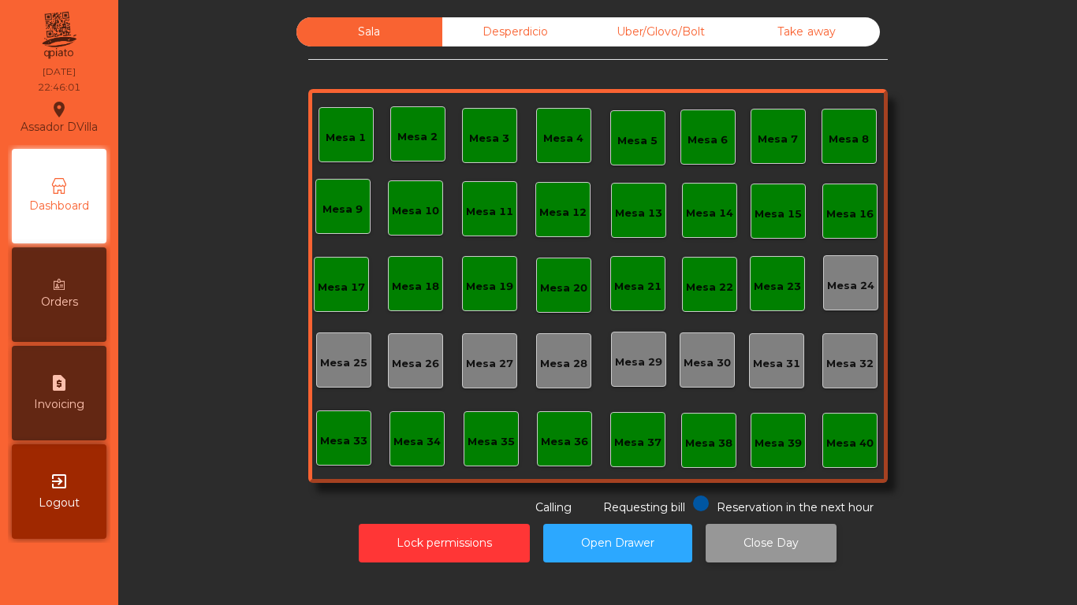
click at [749, 552] on button "Close Day" at bounding box center [770, 543] width 131 height 39
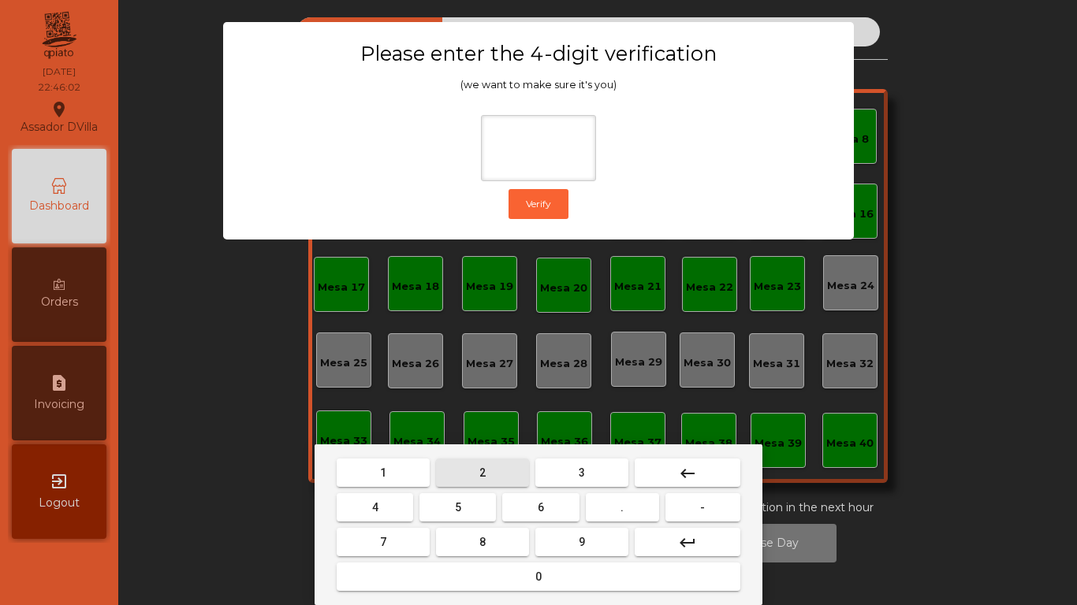
click at [456, 476] on button "2" at bounding box center [482, 473] width 93 height 28
click at [405, 512] on button "4" at bounding box center [375, 507] width 76 height 28
drag, startPoint x: 555, startPoint y: 507, endPoint x: 581, endPoint y: 534, distance: 37.9
click at [556, 508] on button "6" at bounding box center [540, 507] width 76 height 28
click at [585, 543] on button "9" at bounding box center [581, 542] width 93 height 28
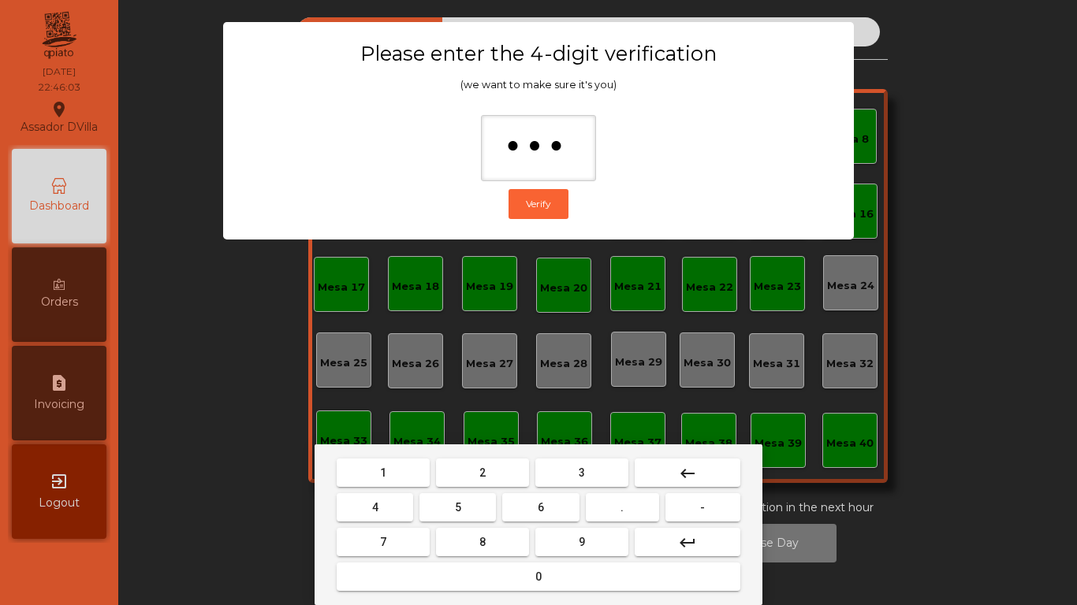
type input "****"
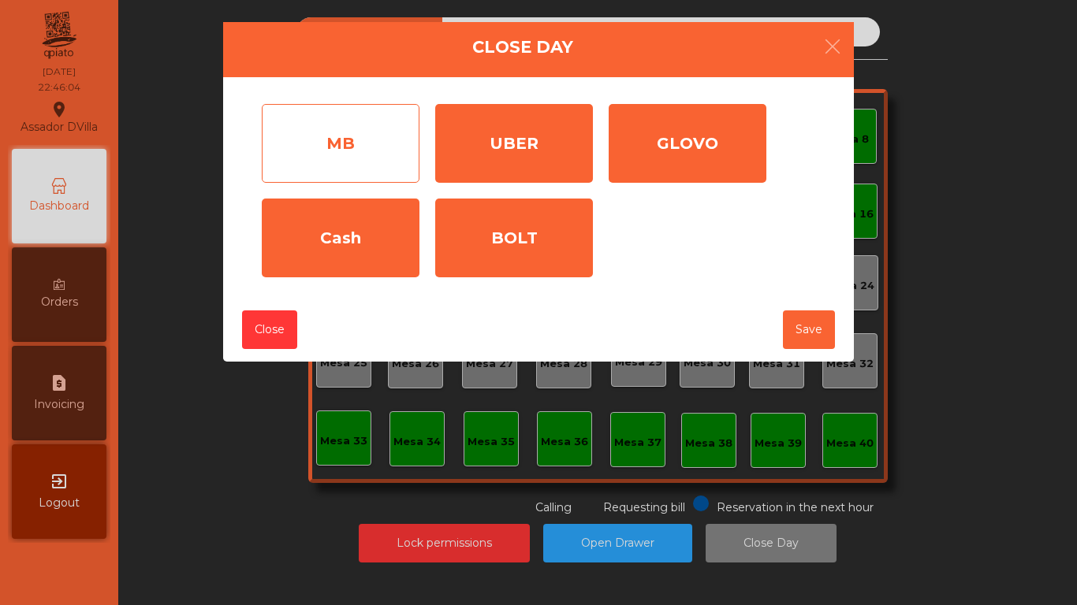
drag, startPoint x: 364, startPoint y: 143, endPoint x: 406, endPoint y: 144, distance: 41.8
click at [376, 144] on div "MB" at bounding box center [341, 143] width 158 height 79
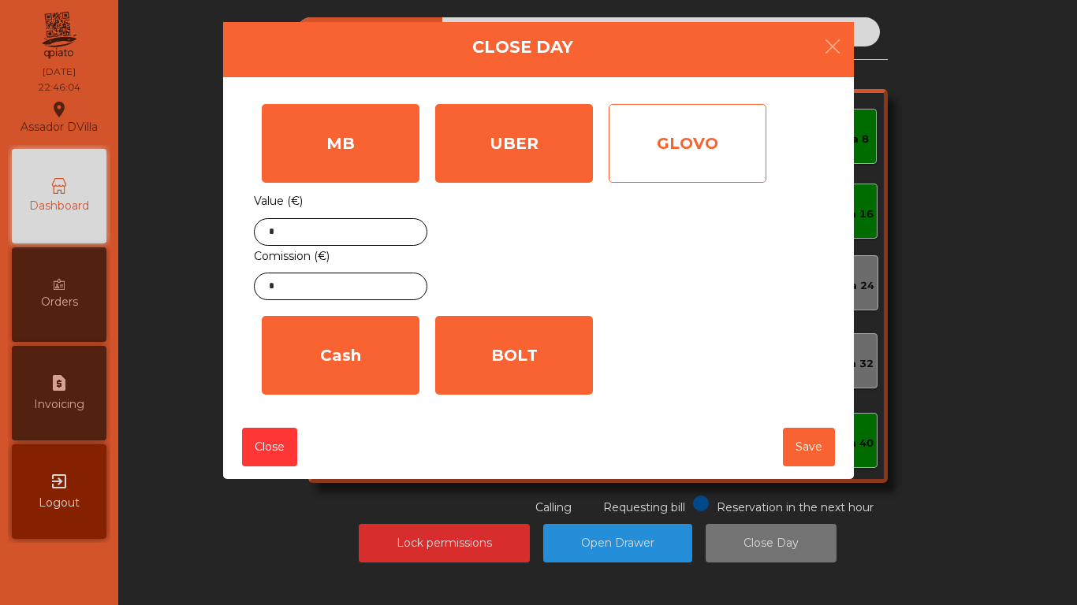
drag, startPoint x: 449, startPoint y: 147, endPoint x: 686, endPoint y: 137, distance: 237.4
click at [476, 150] on div "UBER" at bounding box center [514, 143] width 158 height 79
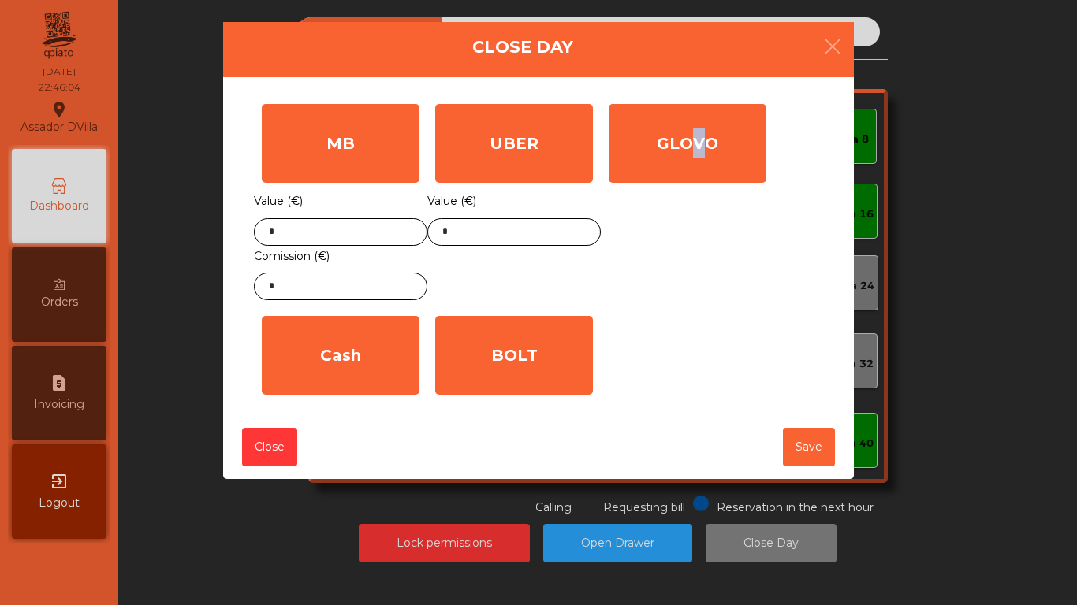
drag, startPoint x: 686, startPoint y: 140, endPoint x: 603, endPoint y: 251, distance: 139.0
click at [675, 161] on div "GLOVO" at bounding box center [687, 143] width 158 height 79
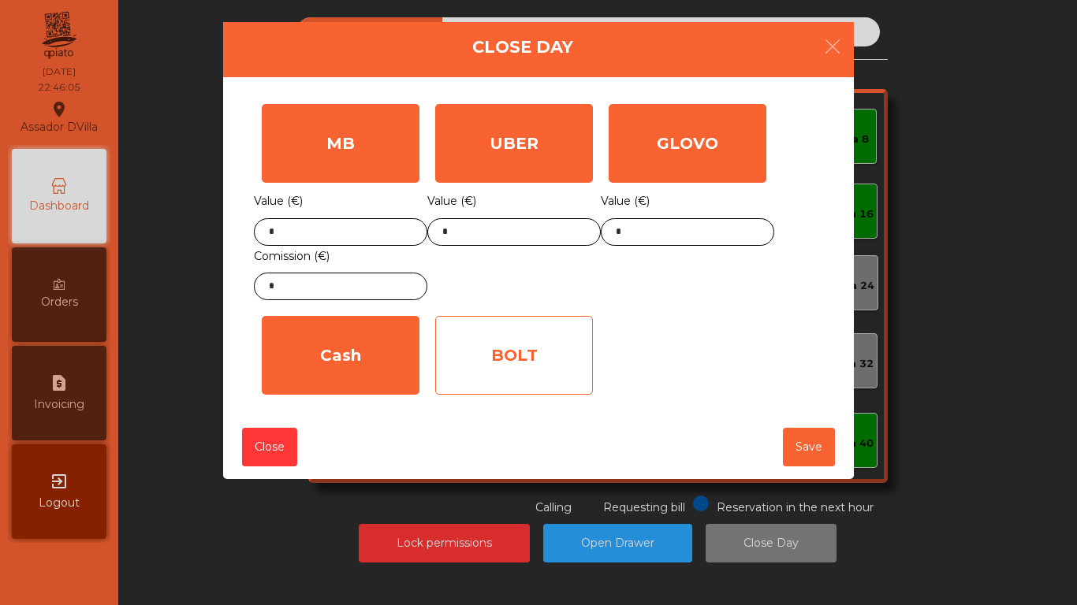
click at [529, 367] on div "BOLT" at bounding box center [514, 355] width 158 height 79
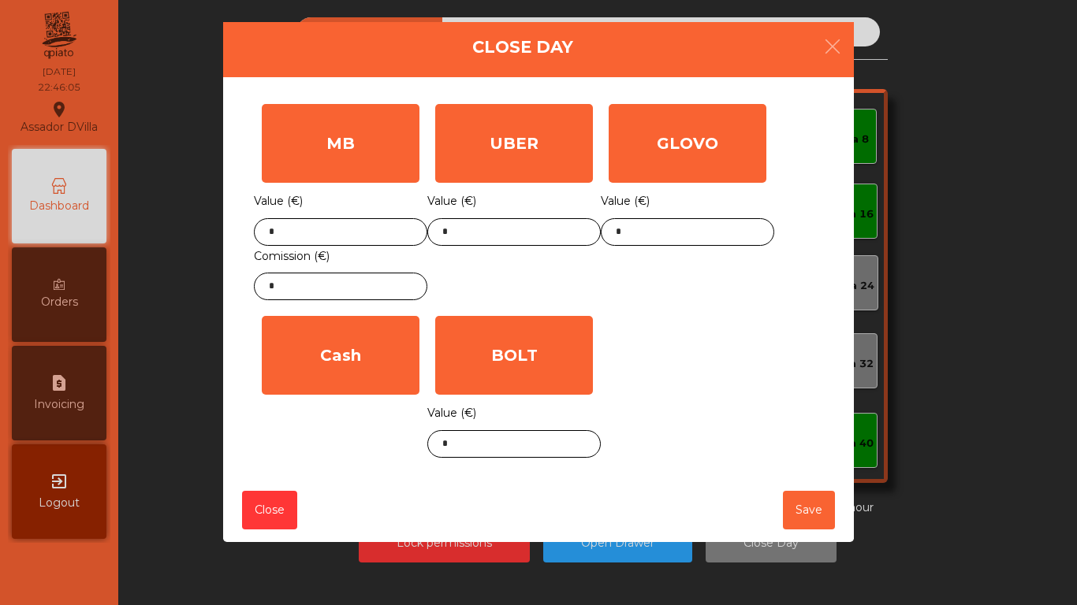
click at [428, 392] on div "BOLT Value (€) *" at bounding box center [513, 387] width 173 height 158
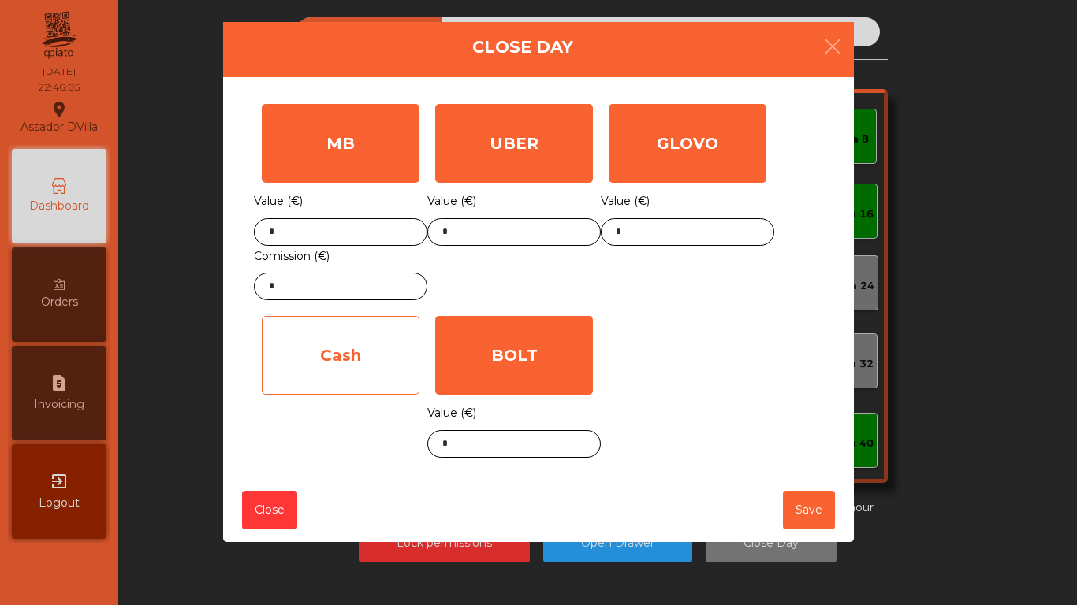
click at [402, 381] on div "Cash" at bounding box center [341, 355] width 158 height 79
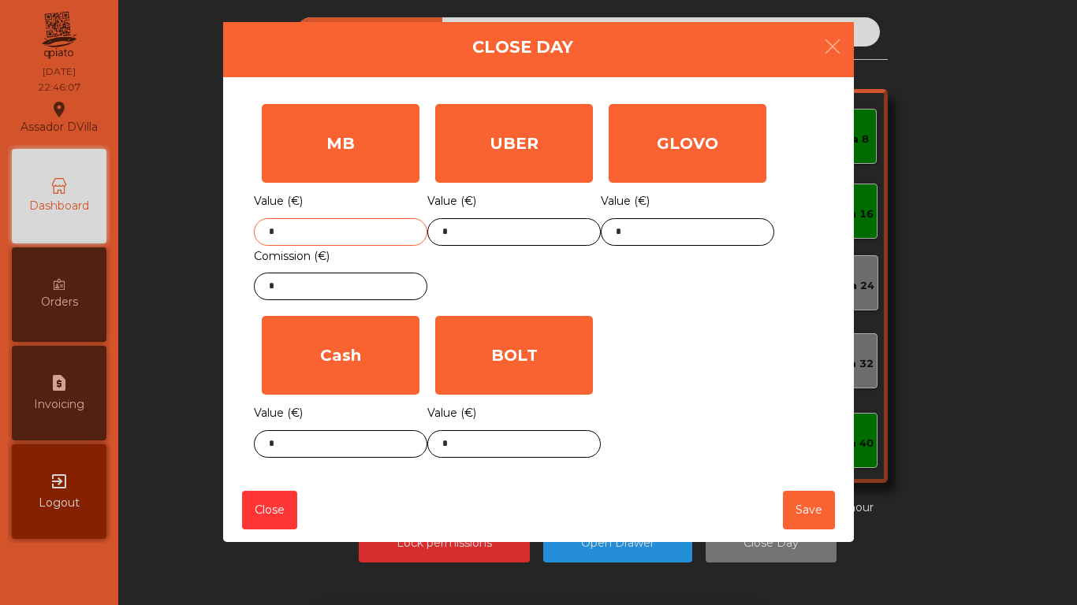
click at [348, 223] on input "*" at bounding box center [340, 232] width 173 height 28
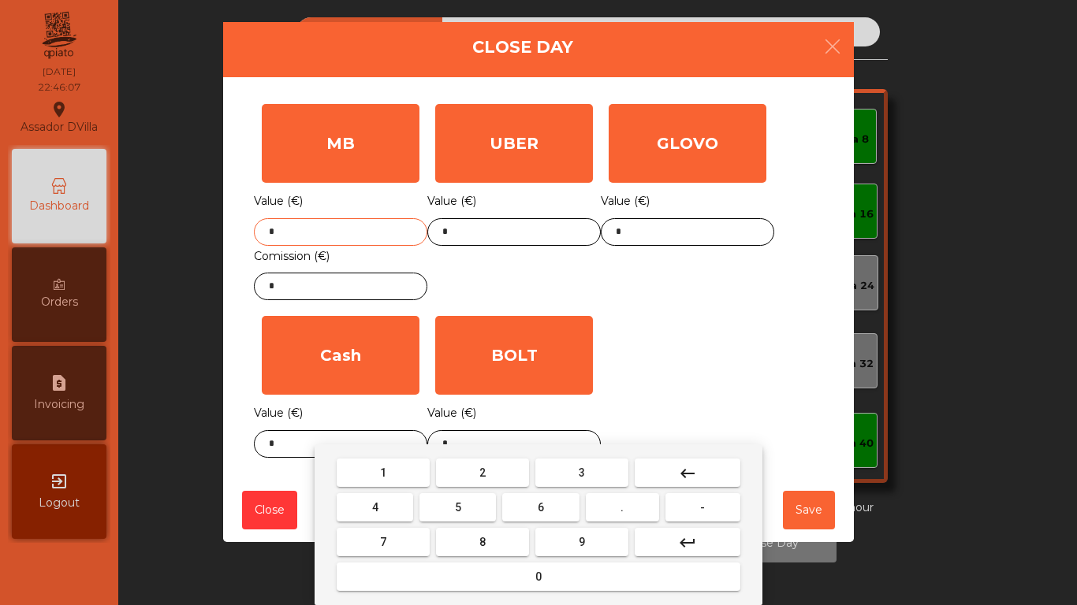
click at [348, 223] on input "*" at bounding box center [340, 232] width 173 height 28
type input "*******"
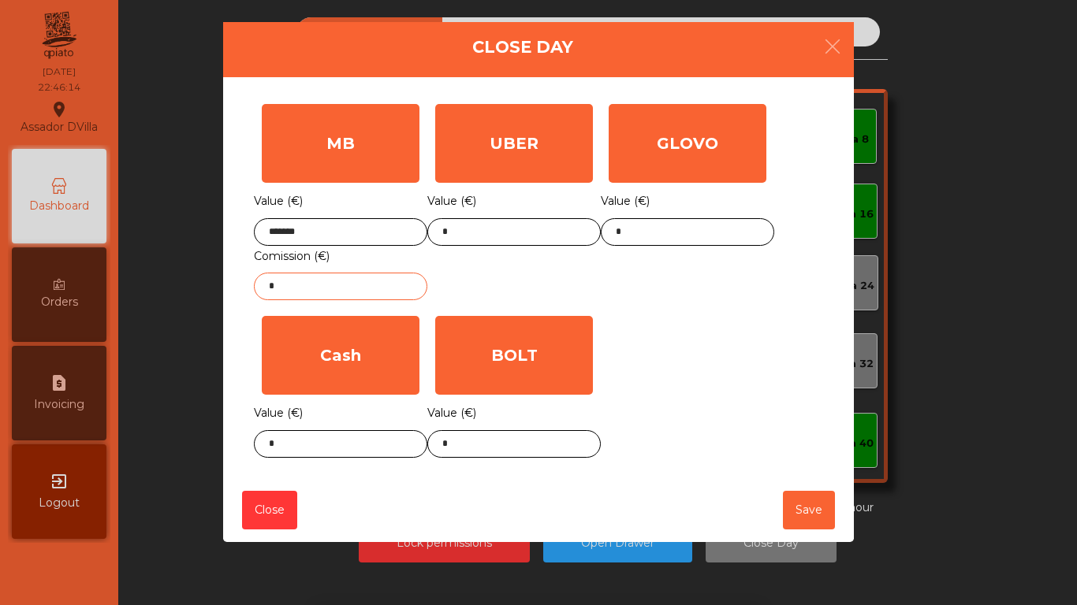
click at [329, 290] on input "*" at bounding box center [340, 287] width 173 height 28
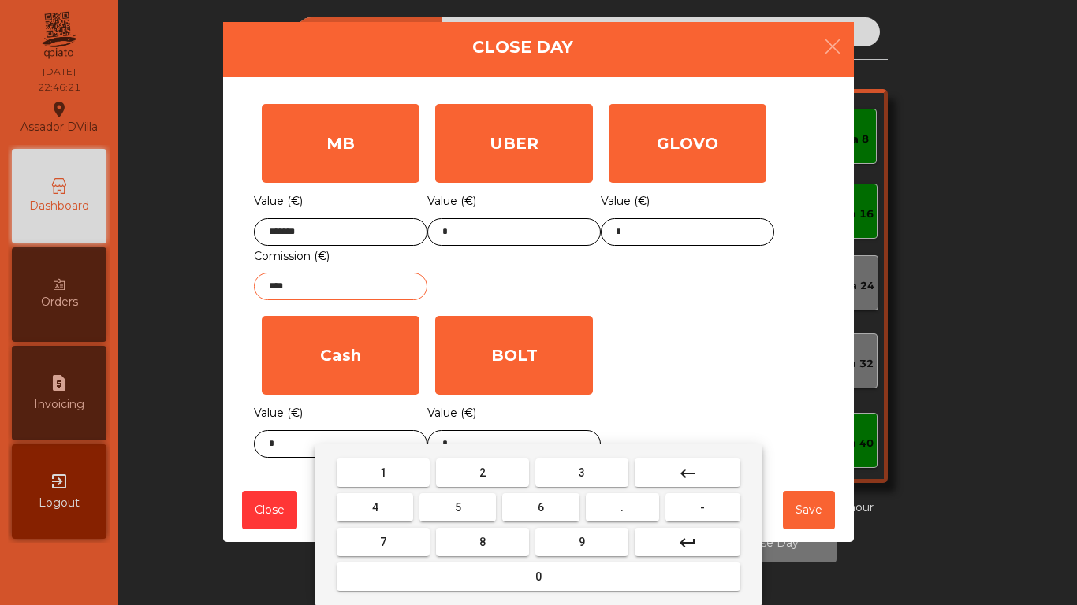
type input "****"
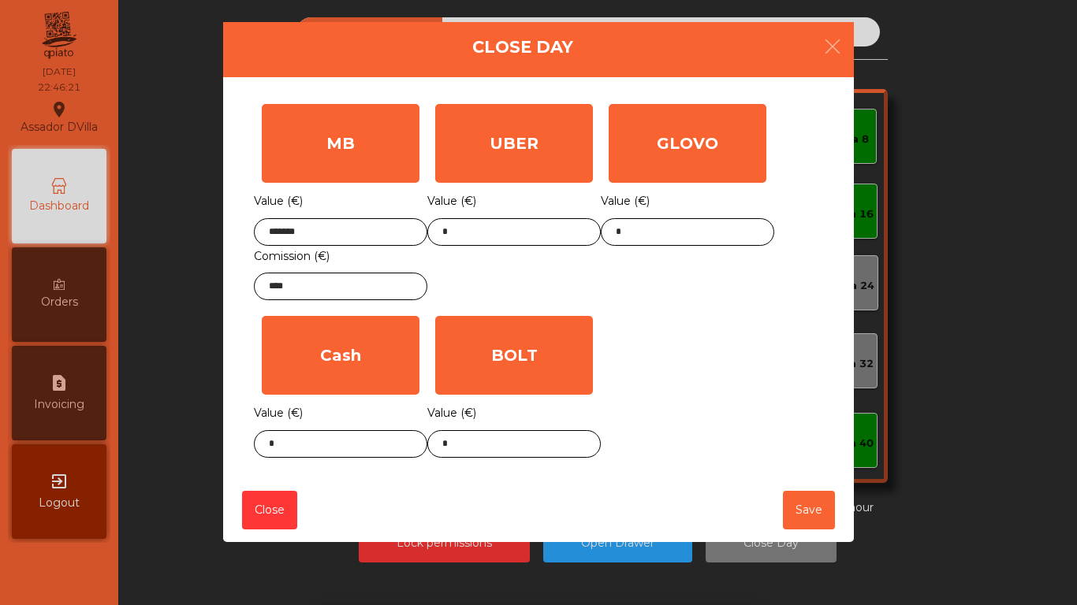
click at [700, 299] on div "GLOVO Value (€) *" at bounding box center [687, 202] width 173 height 212
click at [526, 437] on input "*" at bounding box center [513, 444] width 173 height 28
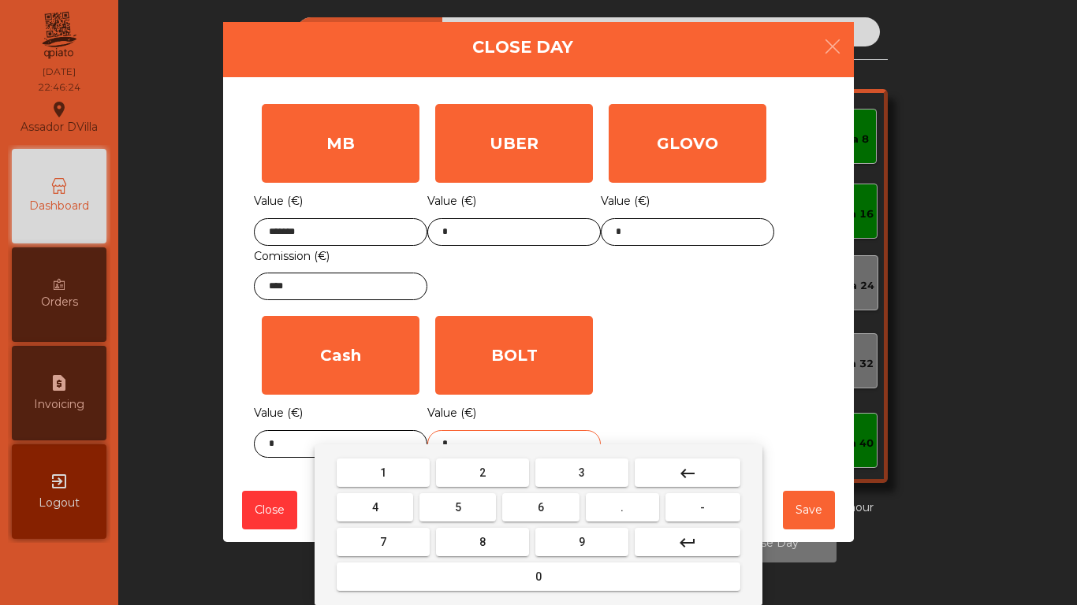
click at [524, 437] on input "*" at bounding box center [513, 444] width 173 height 28
type input "*"
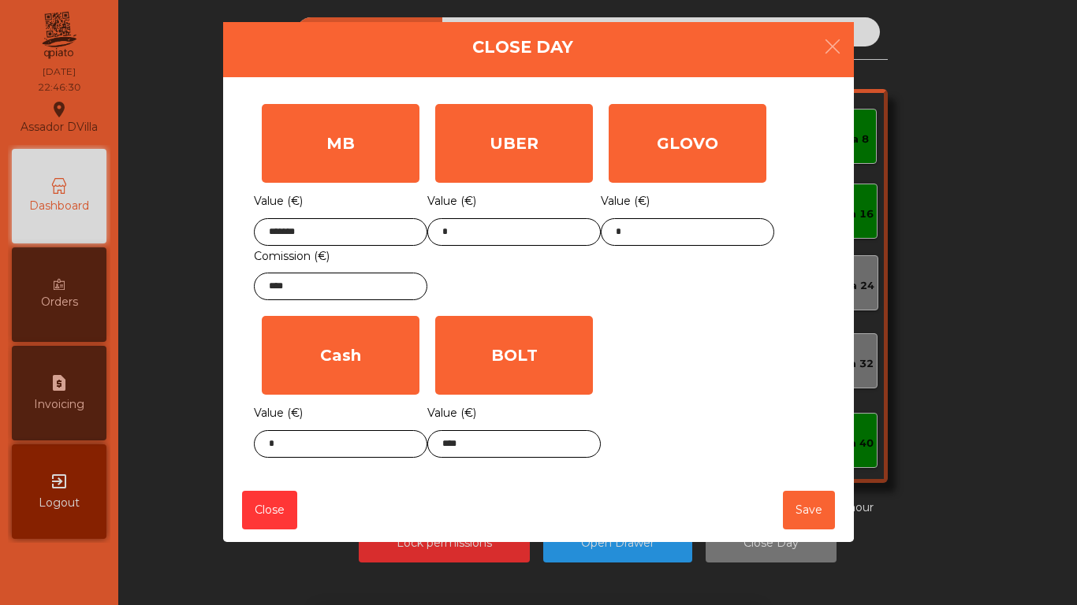
click at [687, 409] on div "MB Value (€) ******* Comission (€) **** UBER Value (€) * GLOVO Value (€) * Cash…" at bounding box center [538, 281] width 569 height 370
click at [465, 446] on body "Assador DVilla location_on [DATE] 22:46:30 Dashboard Orders request_page Invoic…" at bounding box center [538, 302] width 1077 height 605
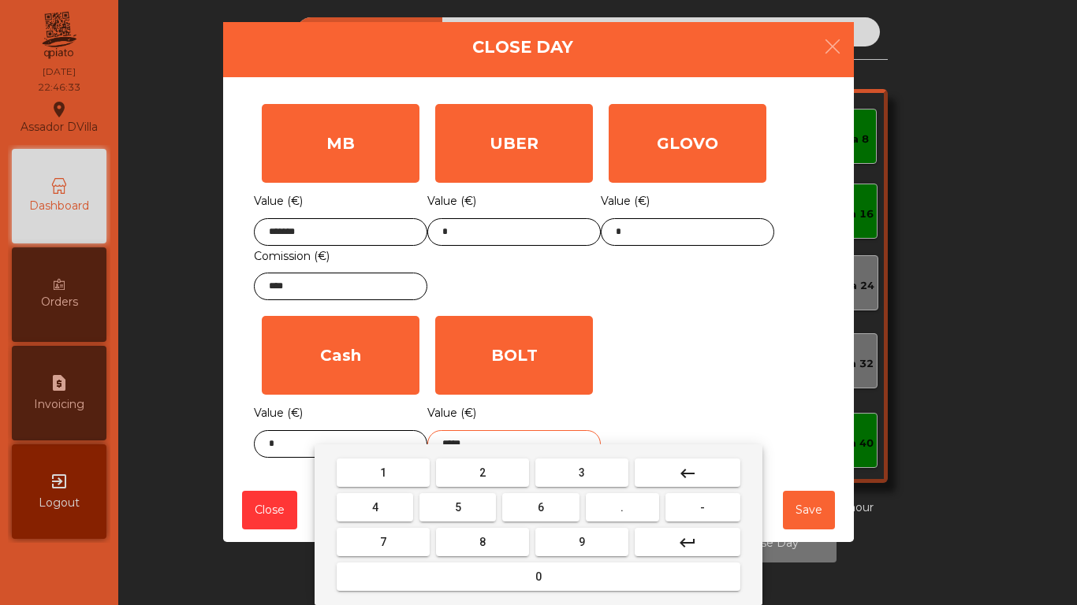
type input "*****"
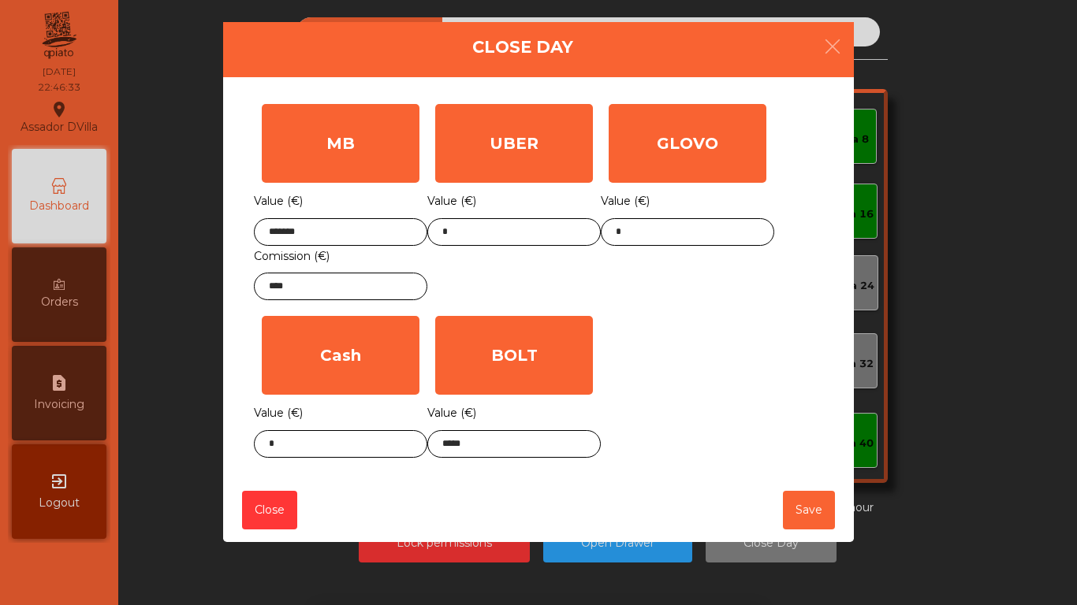
click at [645, 308] on div "GLOVO Value (€) *" at bounding box center [687, 202] width 173 height 212
click at [332, 441] on input "*" at bounding box center [340, 444] width 173 height 28
click at [331, 440] on input "*" at bounding box center [340, 444] width 173 height 28
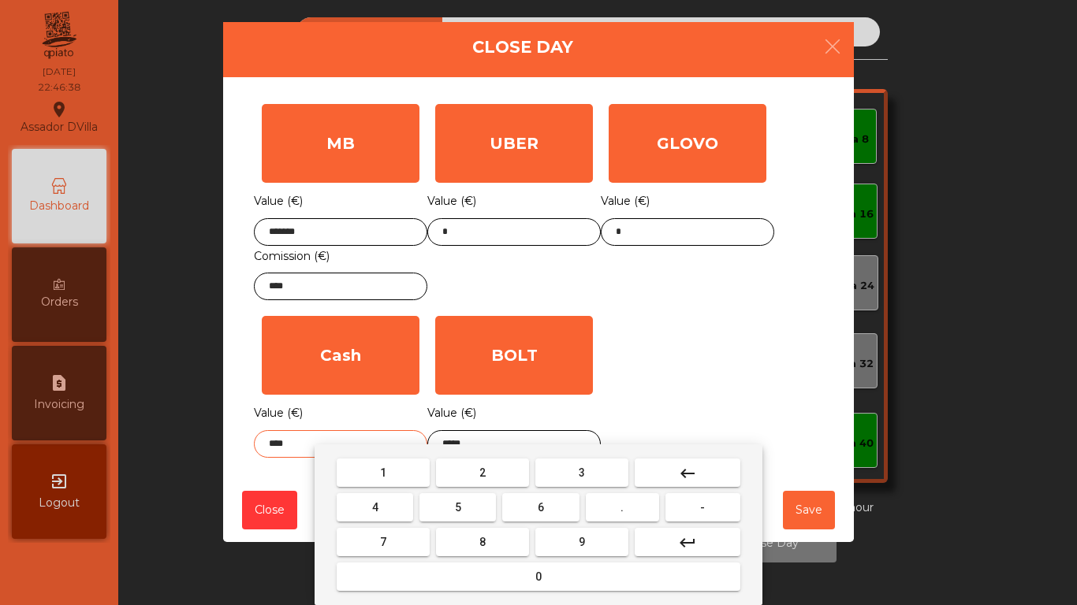
type input "****"
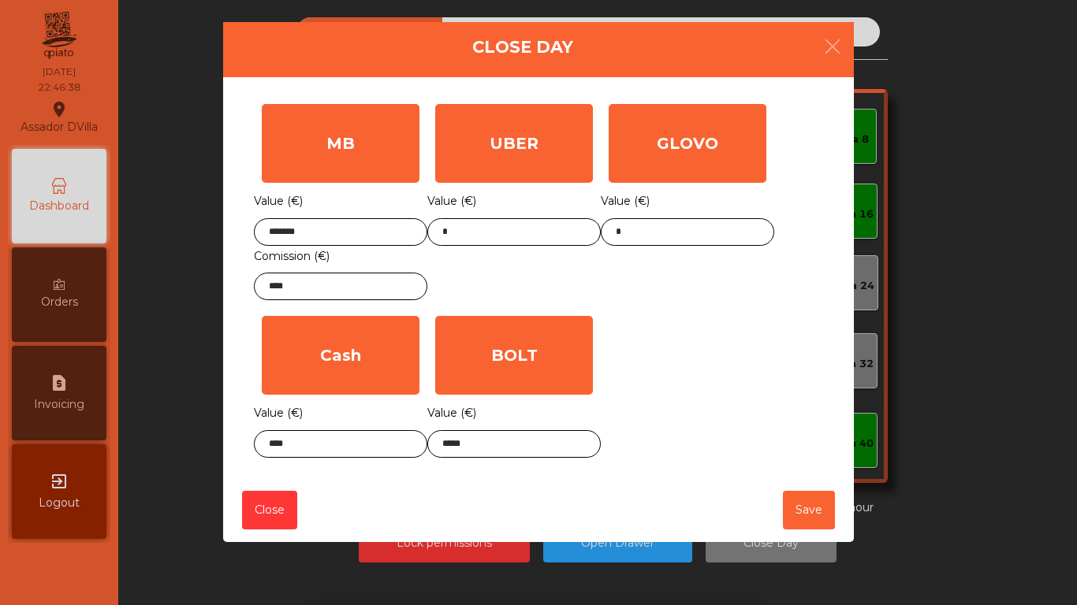
click at [662, 261] on div "GLOVO Value (€) *" at bounding box center [687, 202] width 173 height 212
click at [801, 507] on button "Save" at bounding box center [809, 510] width 52 height 39
